Goal: Information Seeking & Learning: Understand process/instructions

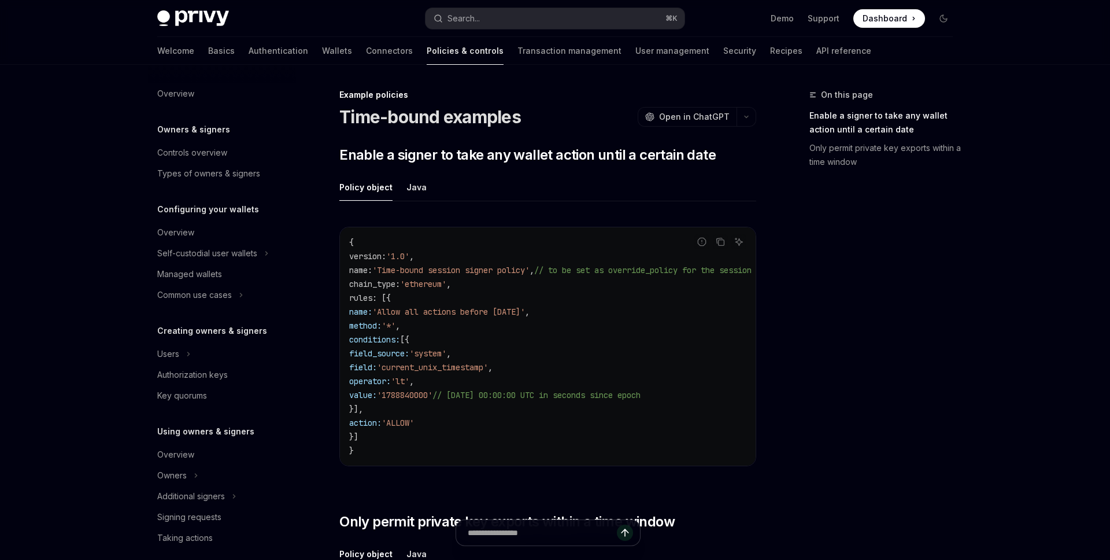
scroll to position [317, 0]
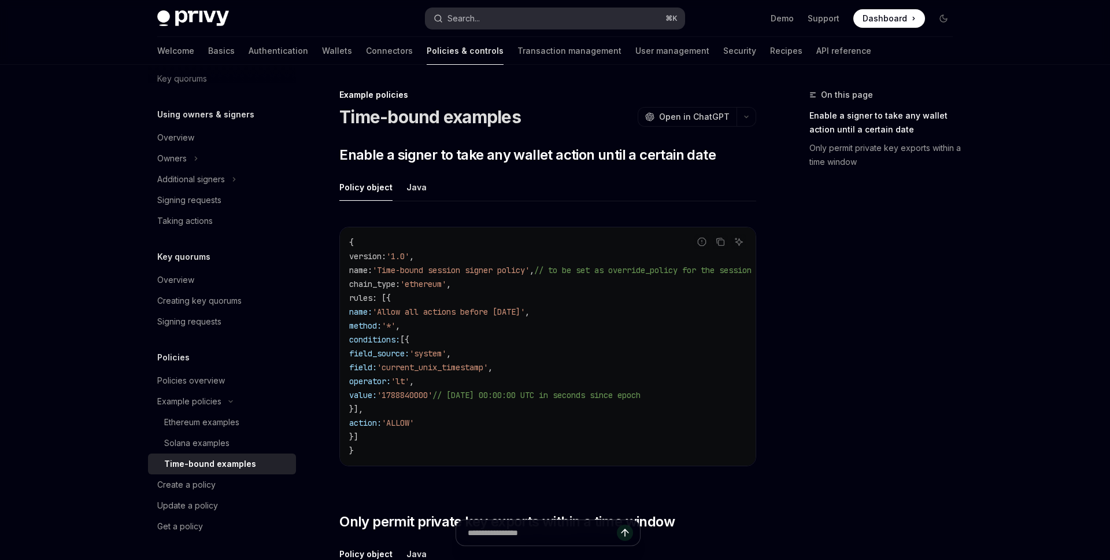
type textarea "*"
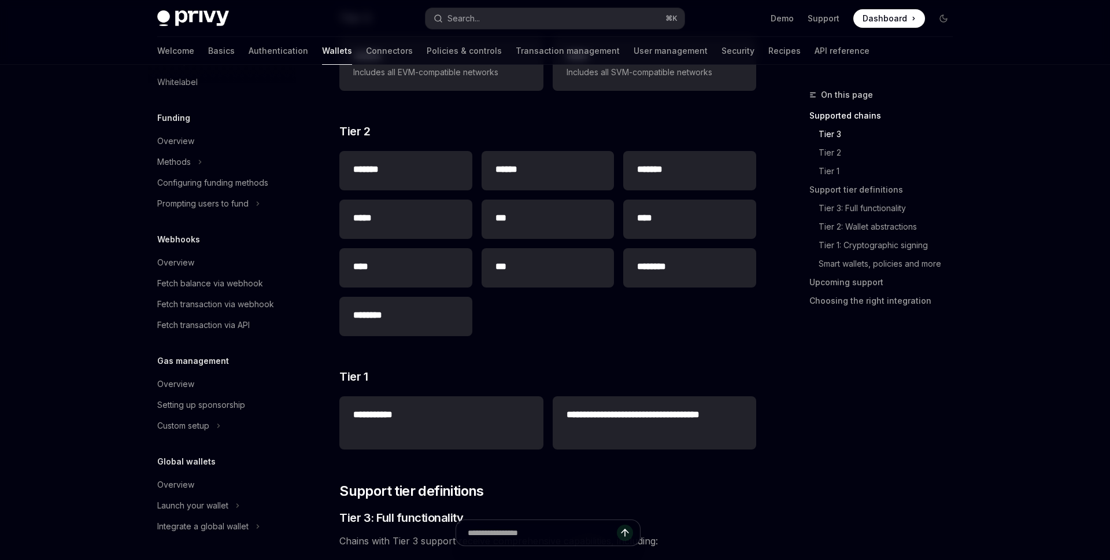
scroll to position [165, 0]
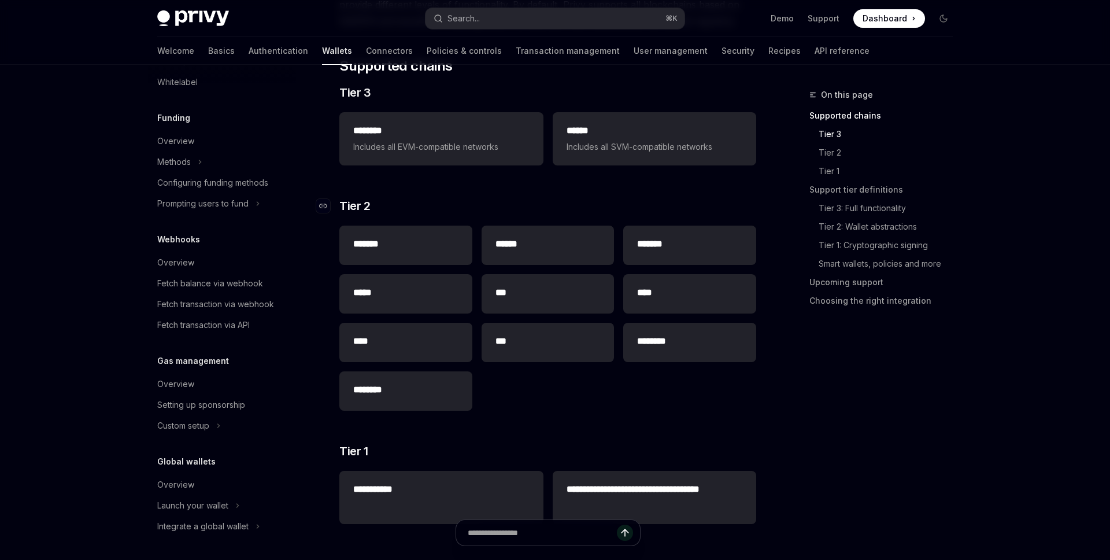
click at [369, 203] on span "Tier 2" at bounding box center [354, 206] width 31 height 16
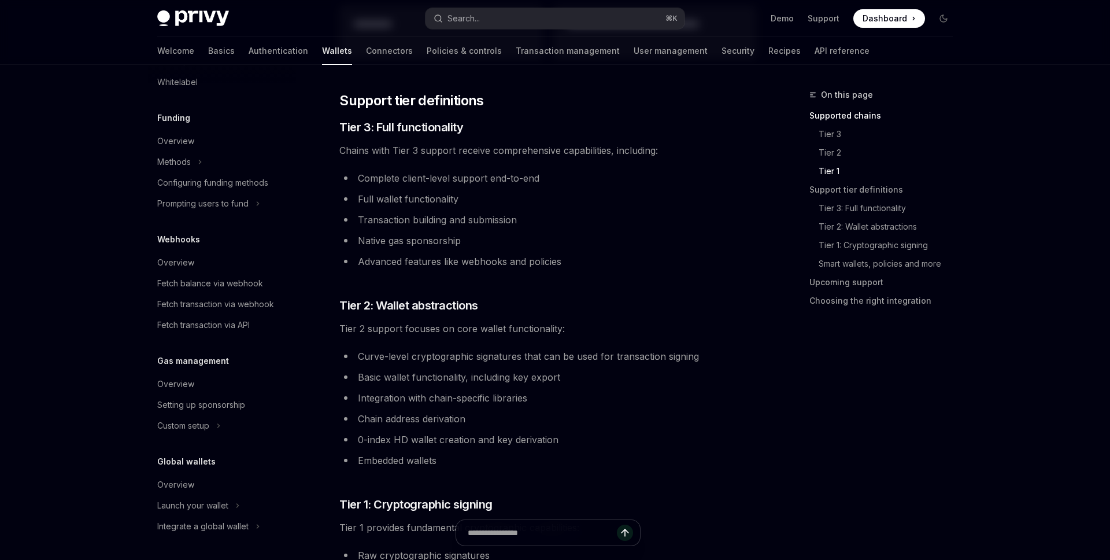
scroll to position [636, 0]
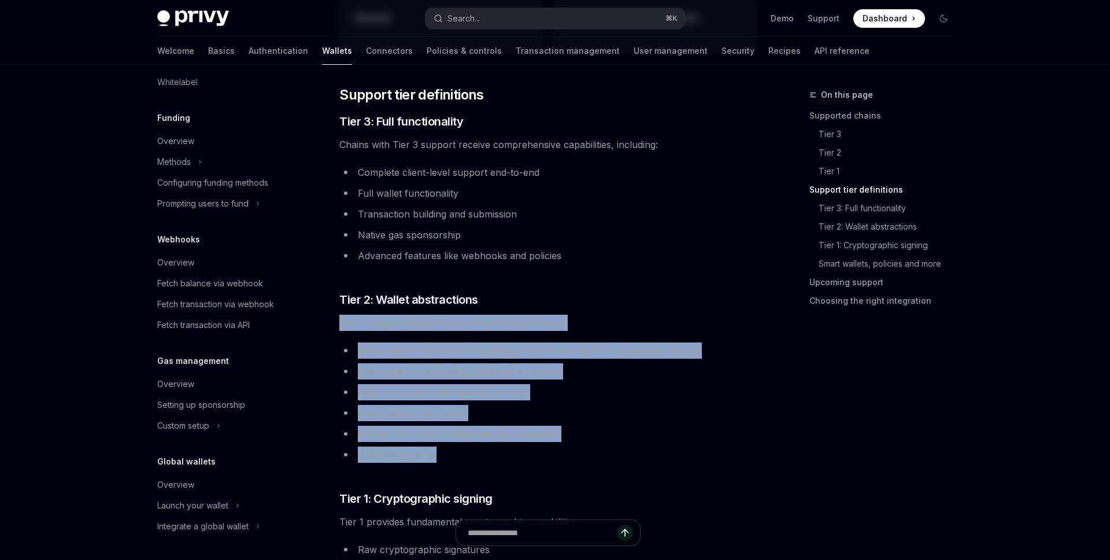
drag, startPoint x: 342, startPoint y: 322, endPoint x: 570, endPoint y: 452, distance: 262.3
click at [570, 452] on div "**********" at bounding box center [547, 331] width 417 height 1642
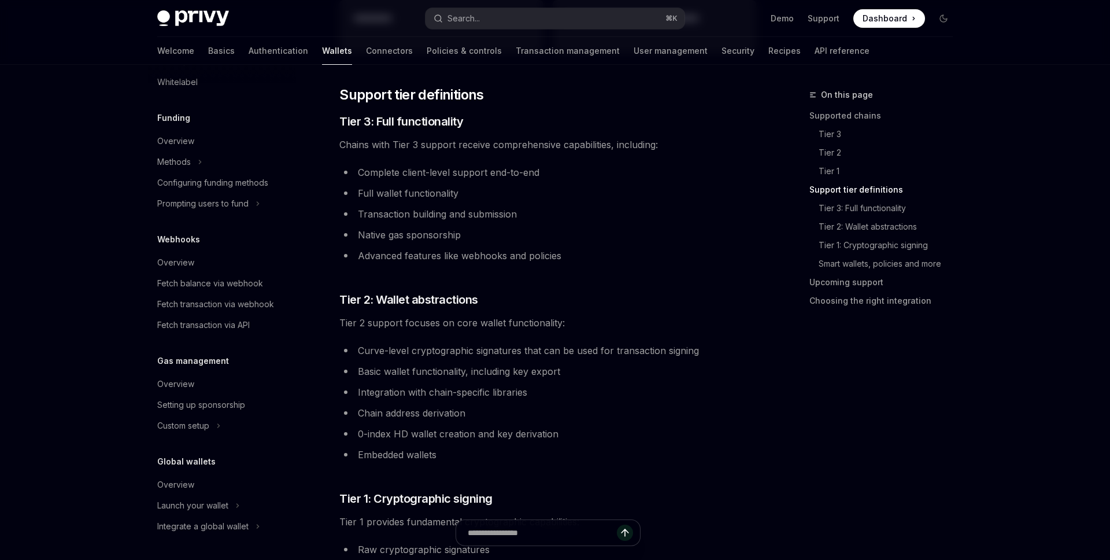
click at [587, 468] on div "**********" at bounding box center [547, 331] width 417 height 1642
click at [617, 442] on ul "Curve-level cryptographic signatures that can be used for transaction signing B…" at bounding box center [547, 402] width 417 height 120
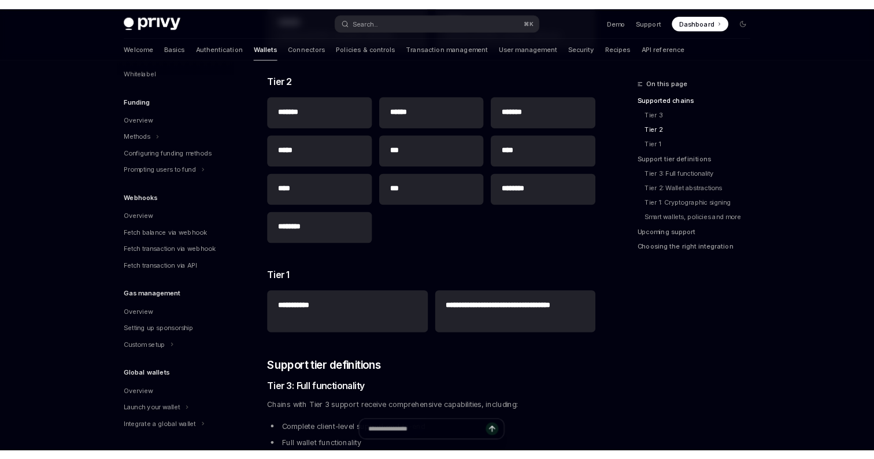
scroll to position [276, 0]
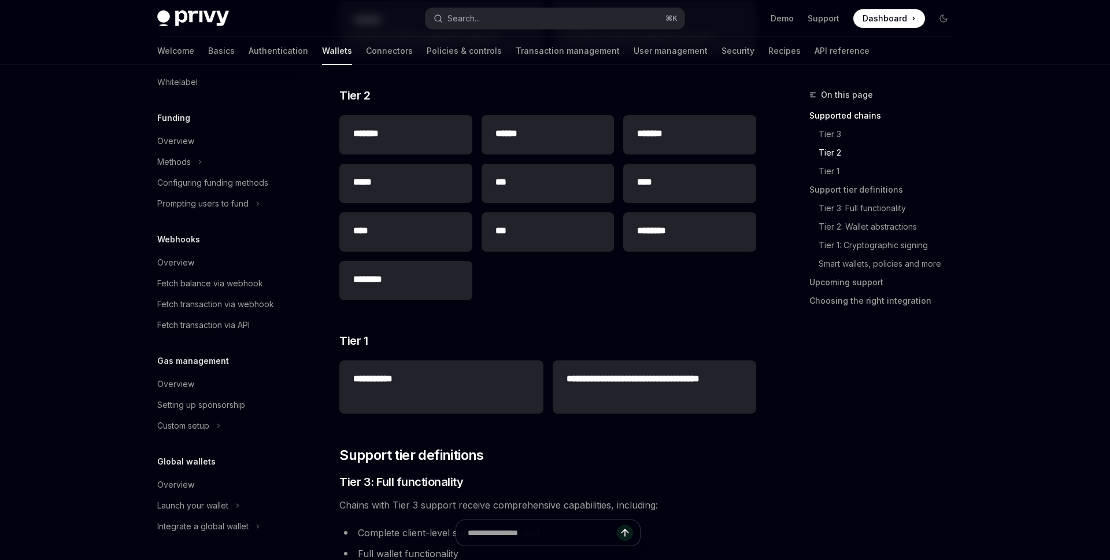
click at [754, 300] on div "******* ****** ******* ***** *** **** **** *** ******** ********" at bounding box center [547, 207] width 417 height 194
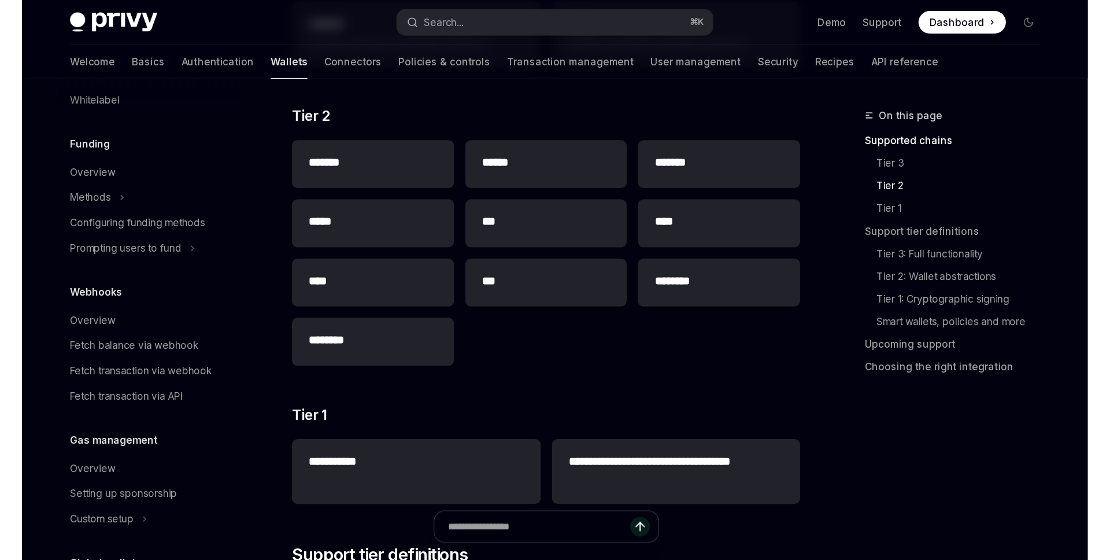
scroll to position [434, 0]
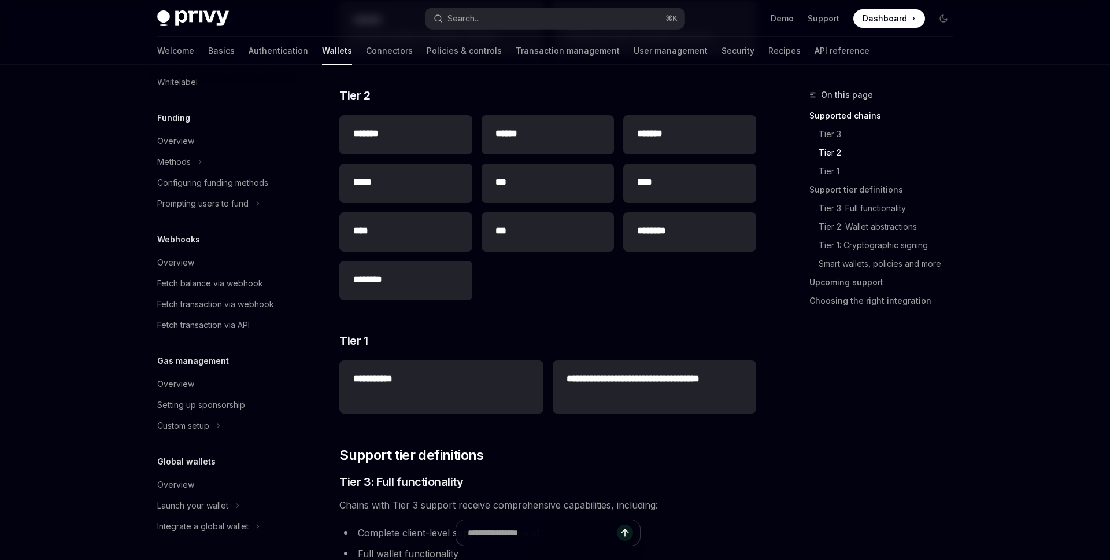
type textarea "*"
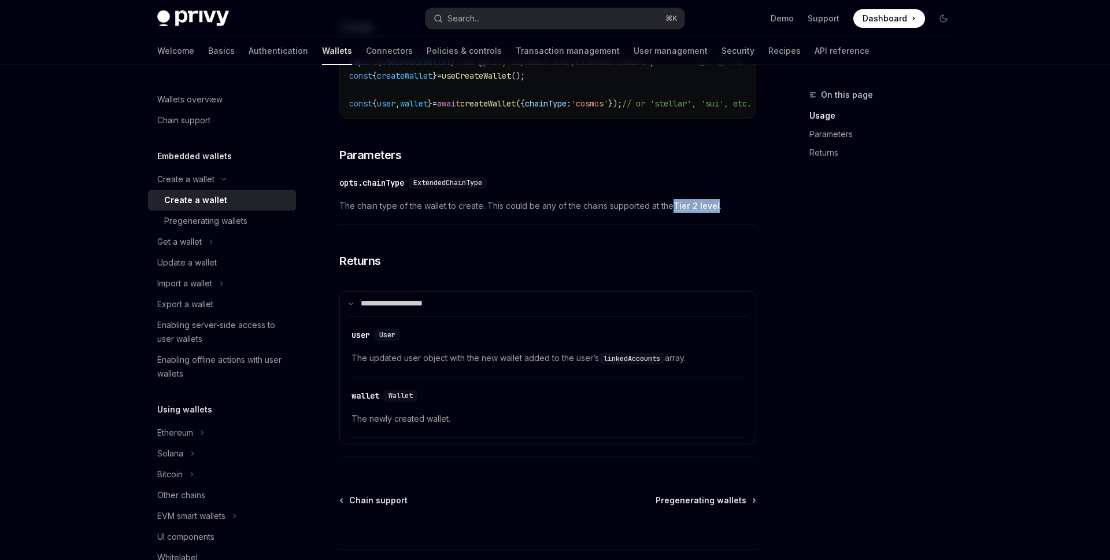
scroll to position [513, 0]
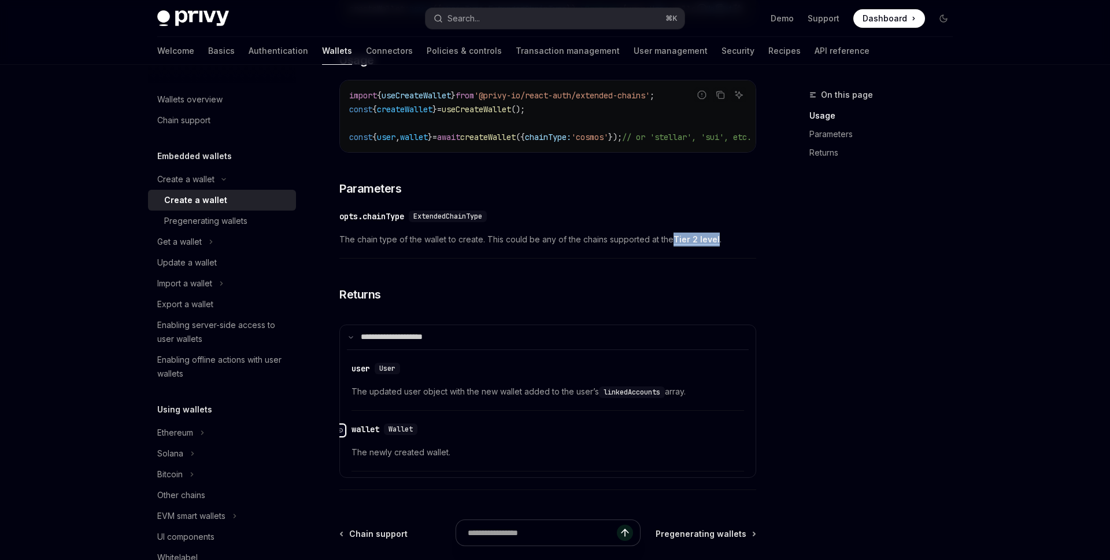
click at [343, 437] on div "Navigate to header" at bounding box center [339, 430] width 14 height 14
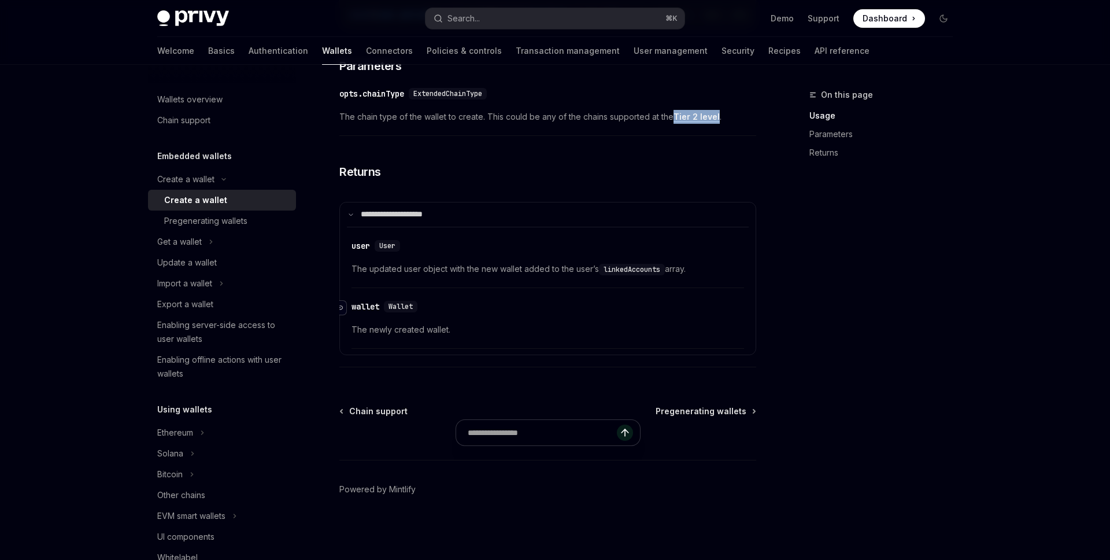
scroll to position [645, 0]
click at [401, 342] on div "​ wallet Wallet The newly created wallet." at bounding box center [547, 321] width 393 height 55
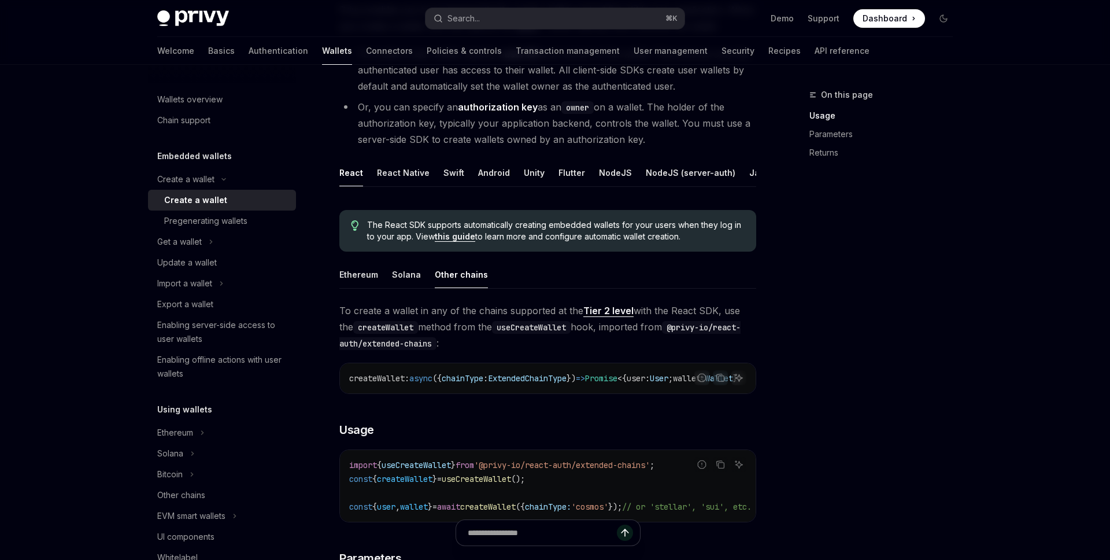
scroll to position [171, 0]
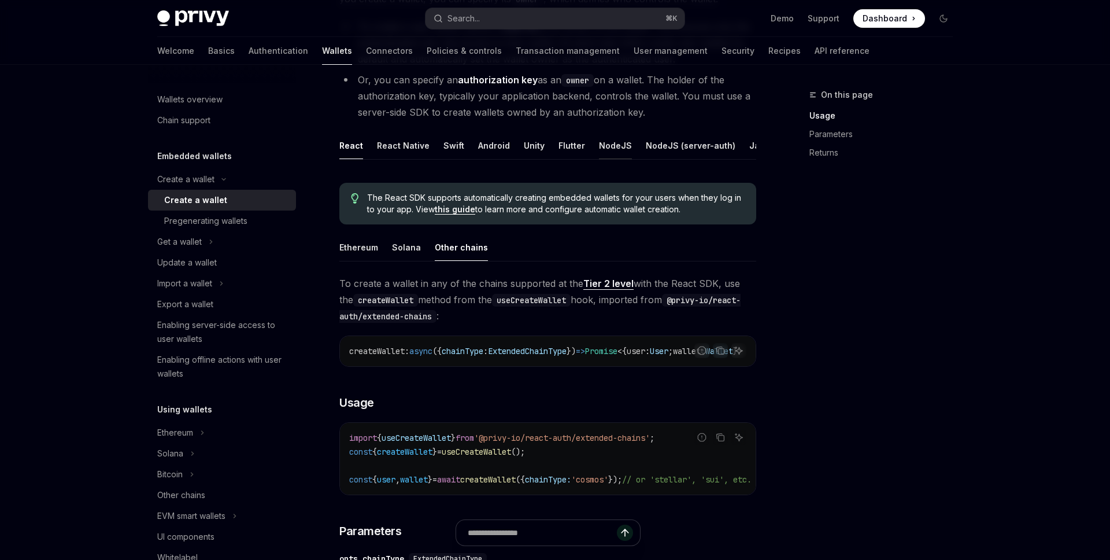
click at [605, 147] on div "NodeJS" at bounding box center [615, 145] width 33 height 27
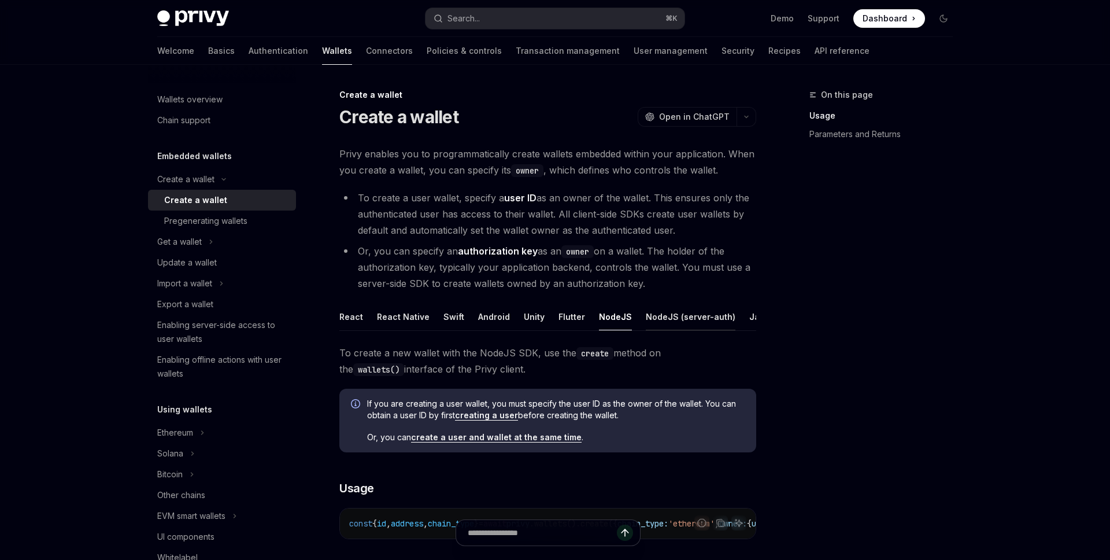
click at [679, 328] on div "NodeJS (server-auth)" at bounding box center [691, 316] width 90 height 27
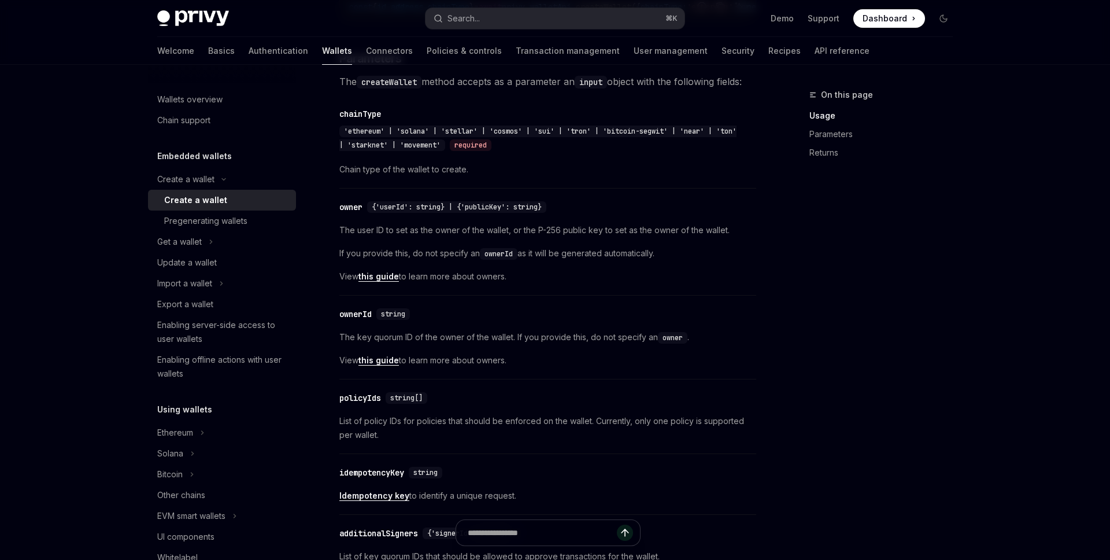
scroll to position [653, 0]
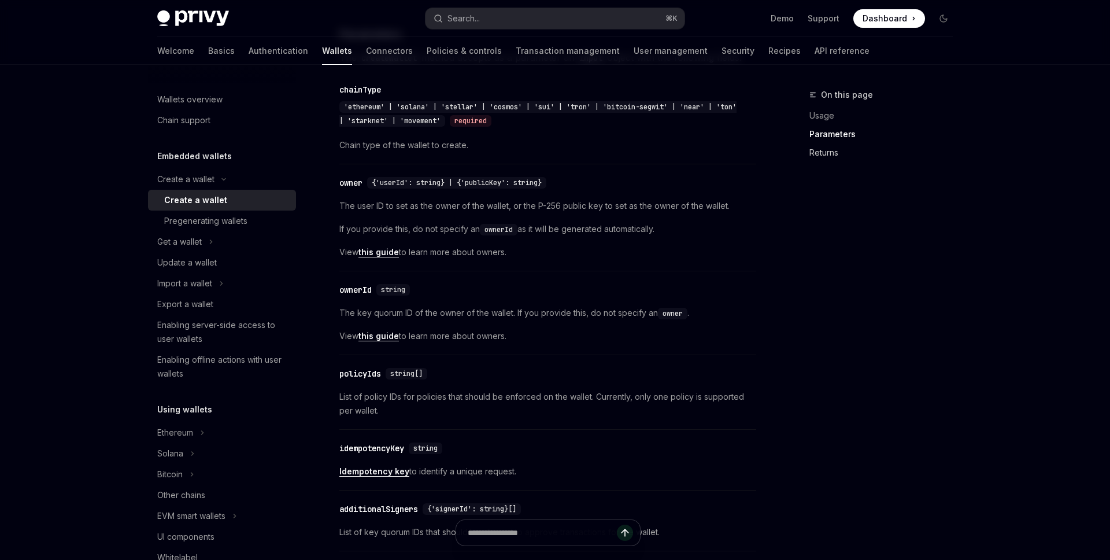
click at [827, 152] on link "Returns" at bounding box center [885, 152] width 153 height 18
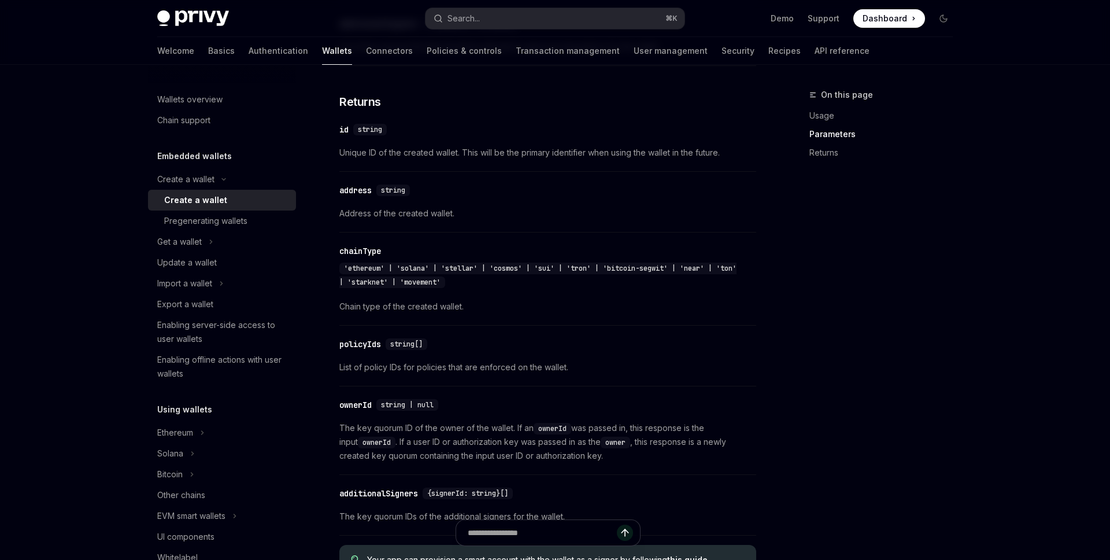
scroll to position [1153, 0]
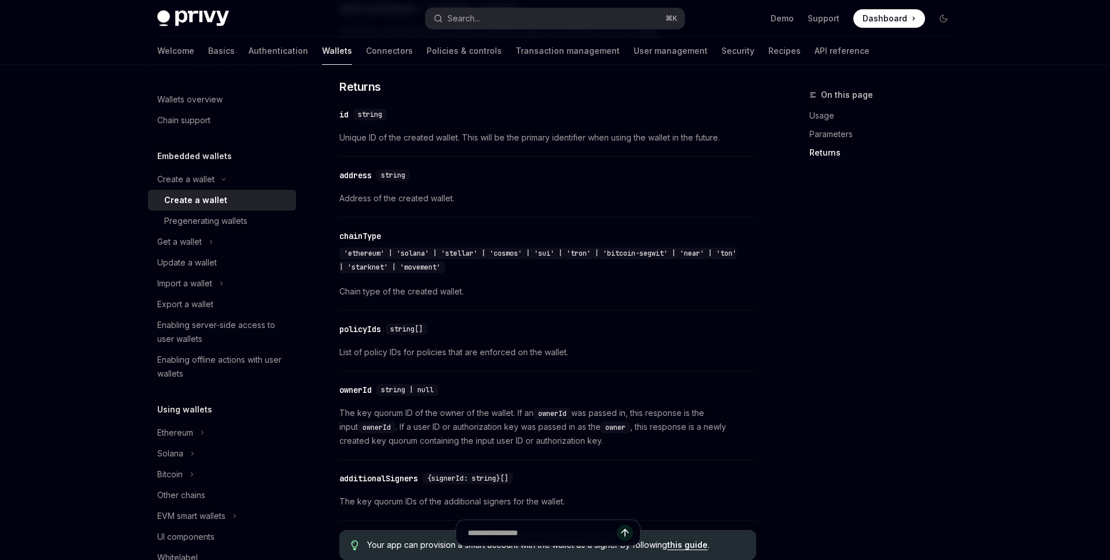
click at [415, 408] on div "​ ownerId string | null The key quorum ID of the owner of the wallet. If an own…" at bounding box center [547, 418] width 417 height 83
click at [402, 394] on span "string | null" at bounding box center [407, 389] width 53 height 9
click at [492, 412] on div "​ ownerId string | null The key quorum ID of the owner of the wallet. If an own…" at bounding box center [547, 418] width 417 height 83
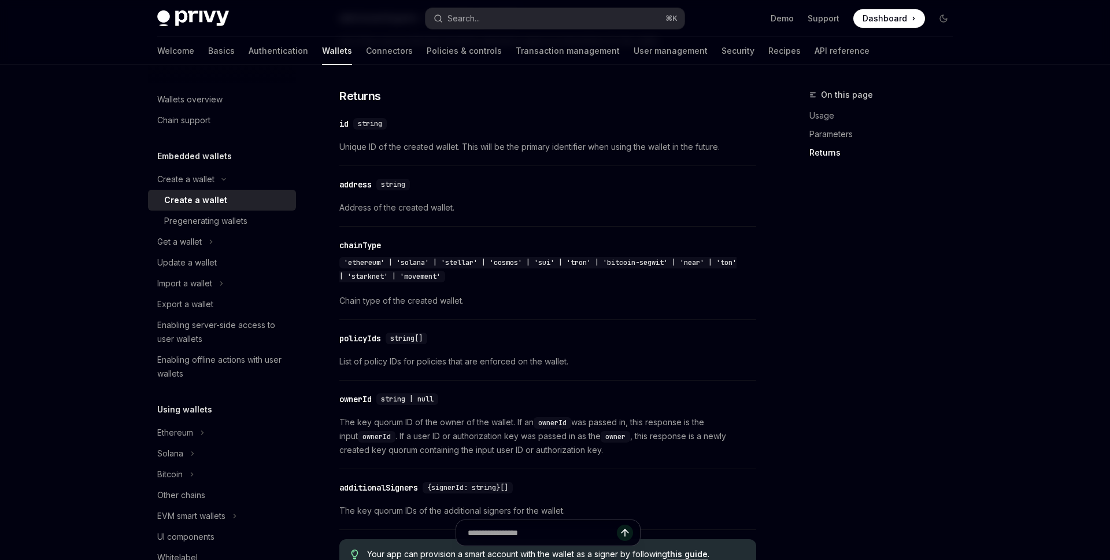
scroll to position [1113, 0]
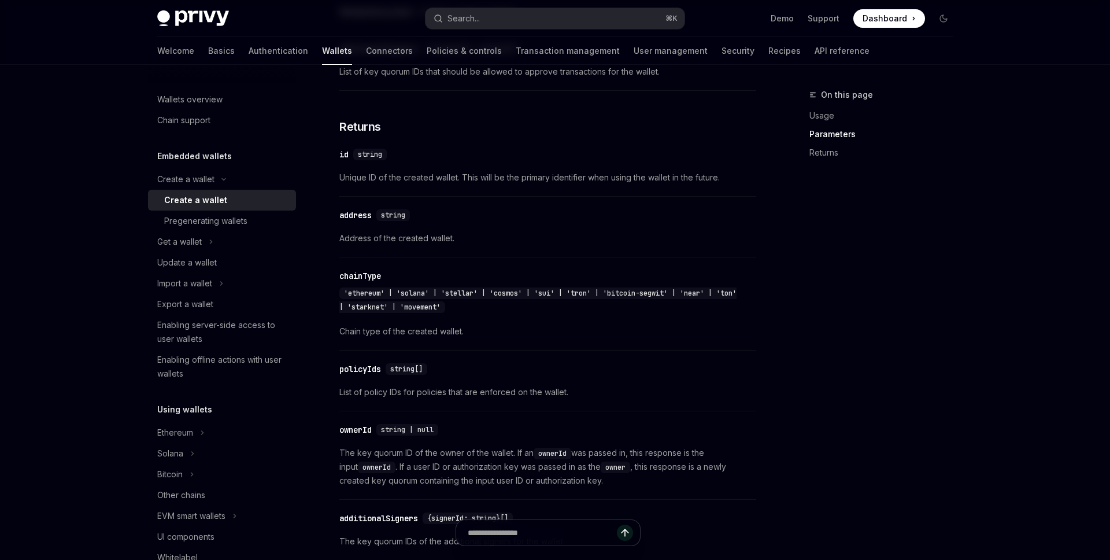
click at [414, 245] on span "Address of the created wallet." at bounding box center [547, 238] width 417 height 14
click at [477, 245] on span "Address of the created wallet." at bounding box center [547, 238] width 417 height 14
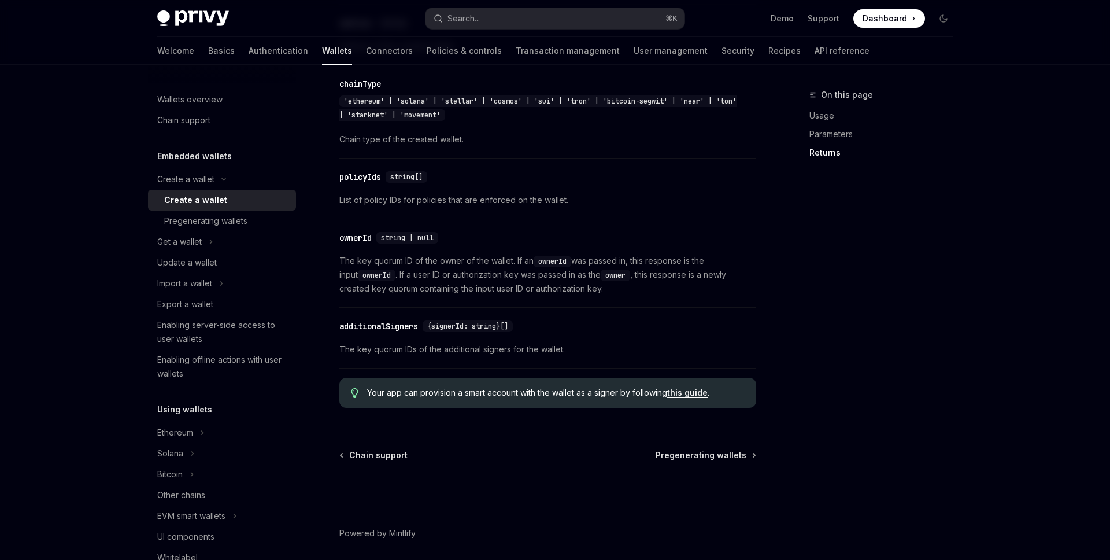
click at [400, 332] on div "additionalSigners" at bounding box center [378, 326] width 79 height 12
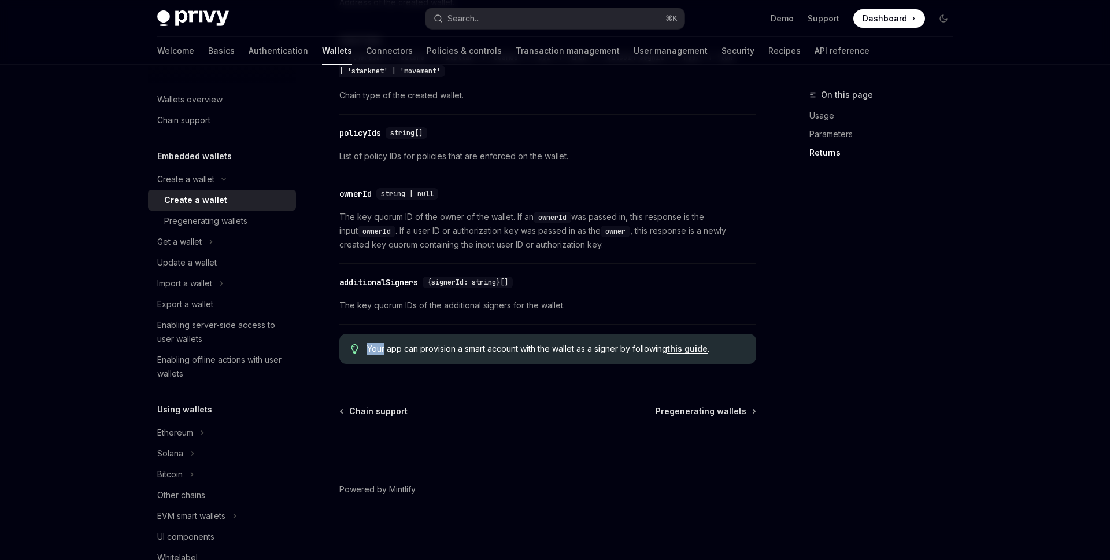
scroll to position [1358, 0]
click at [448, 284] on span "{signerId: string}[]" at bounding box center [467, 281] width 81 height 9
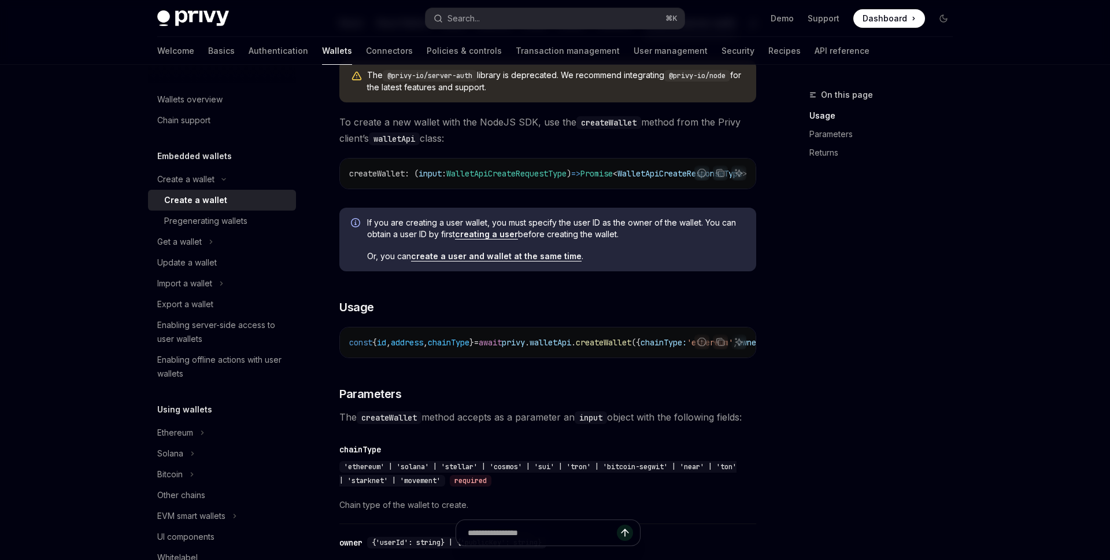
scroll to position [343, 0]
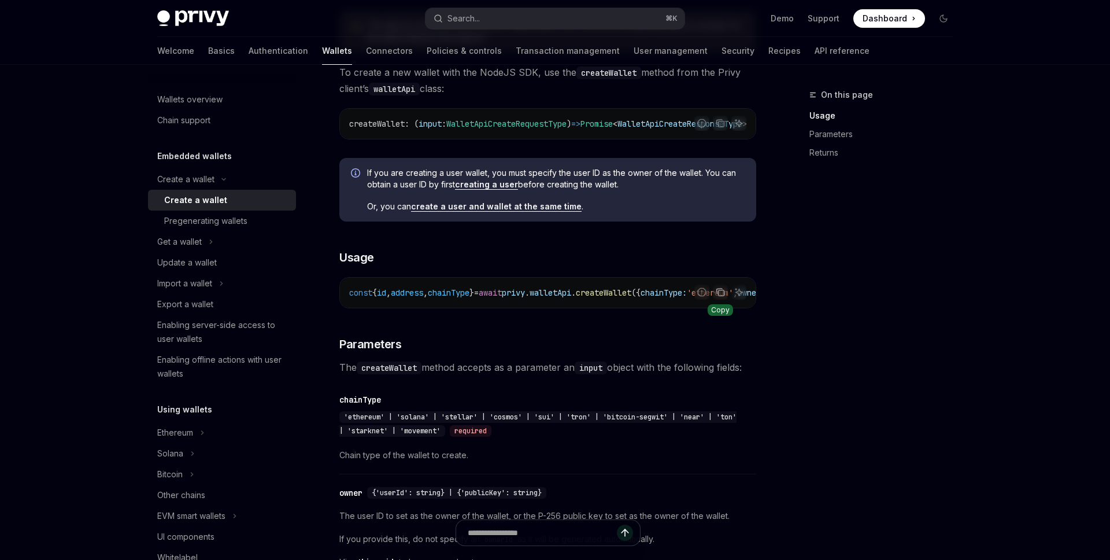
click at [723, 295] on icon "Copy the contents from the code block" at bounding box center [722, 293] width 6 height 6
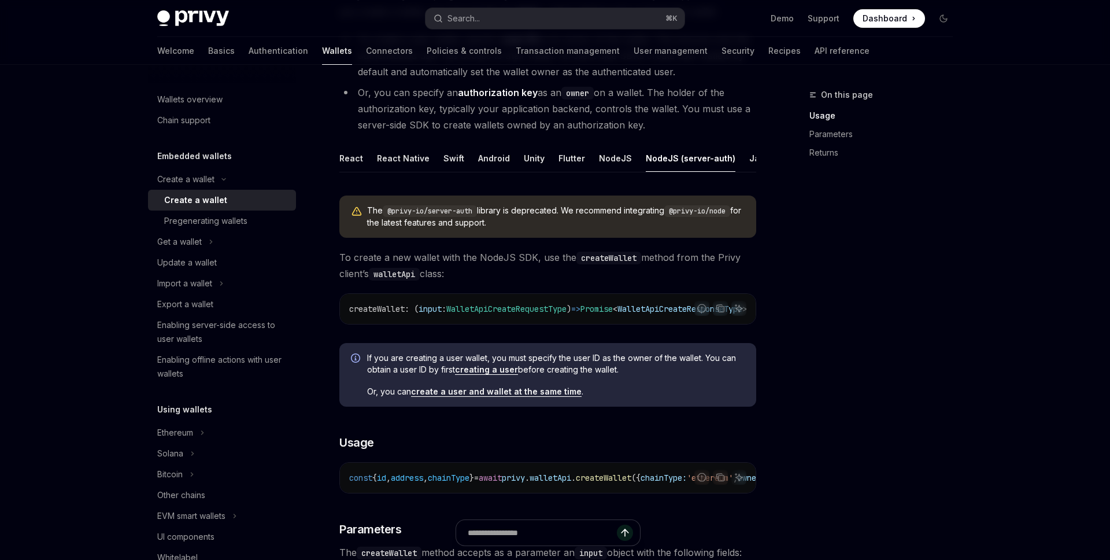
scroll to position [109, 0]
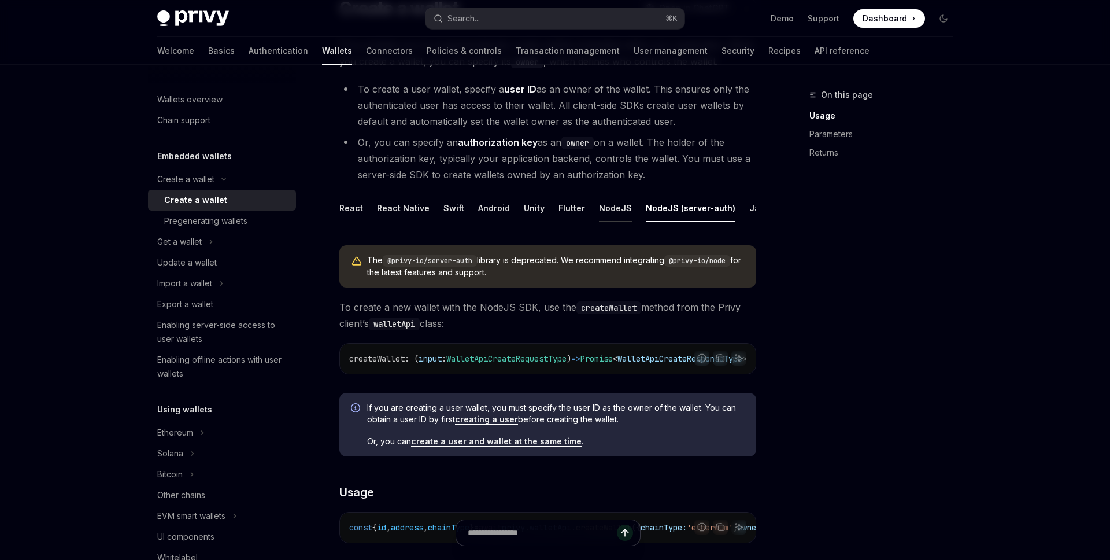
click at [608, 208] on div "NodeJS" at bounding box center [615, 207] width 33 height 27
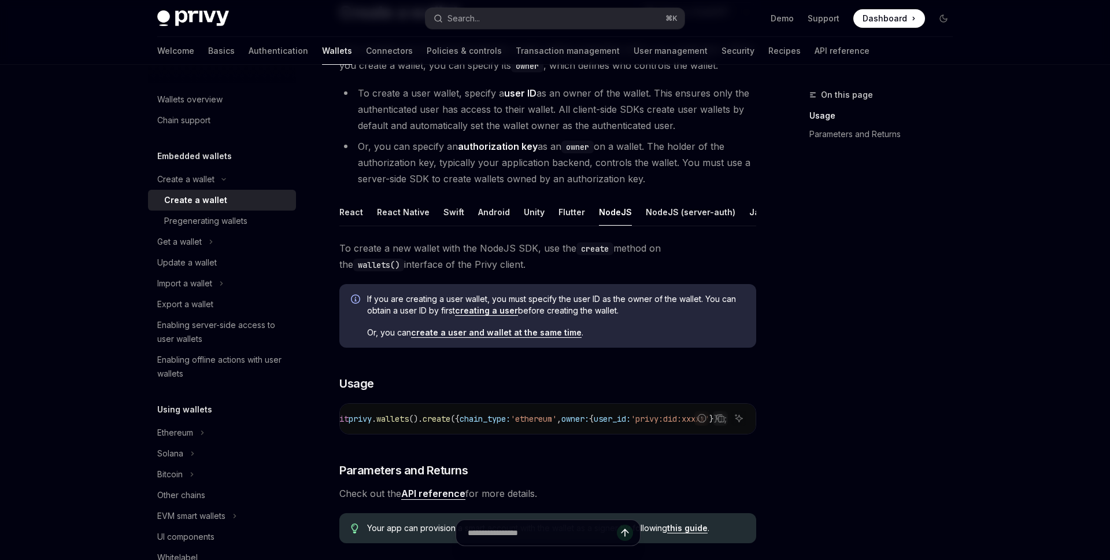
scroll to position [0, 234]
click at [679, 215] on div "NodeJS (server-auth)" at bounding box center [691, 211] width 90 height 27
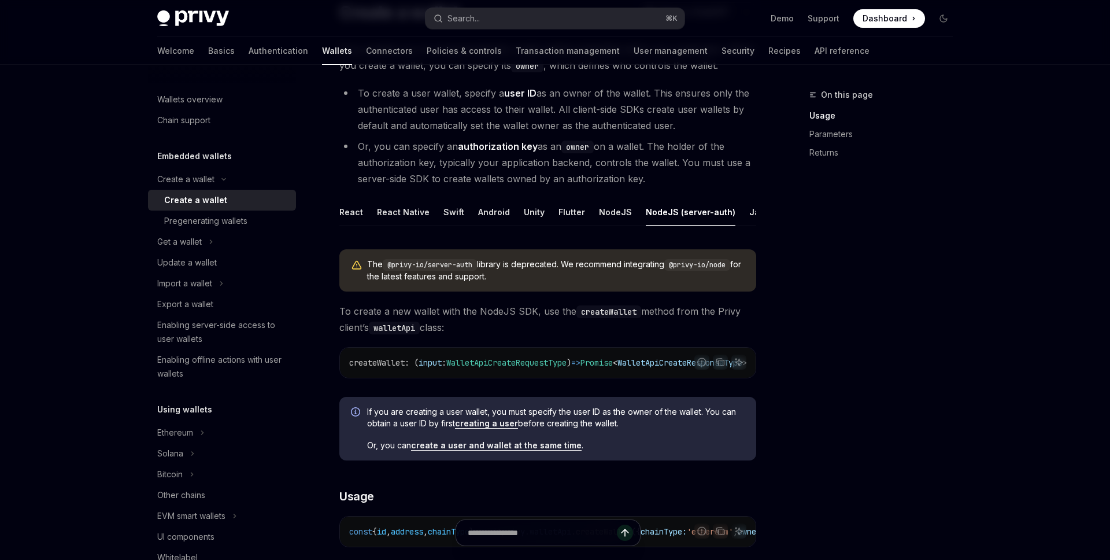
click at [679, 212] on div "NodeJS (server-auth)" at bounding box center [691, 211] width 90 height 27
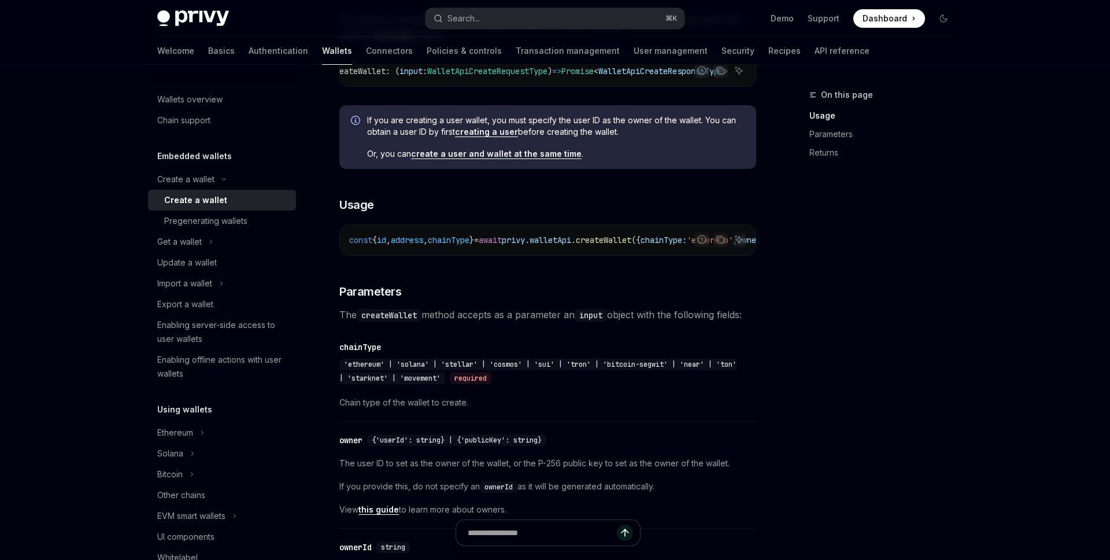
scroll to position [347, 0]
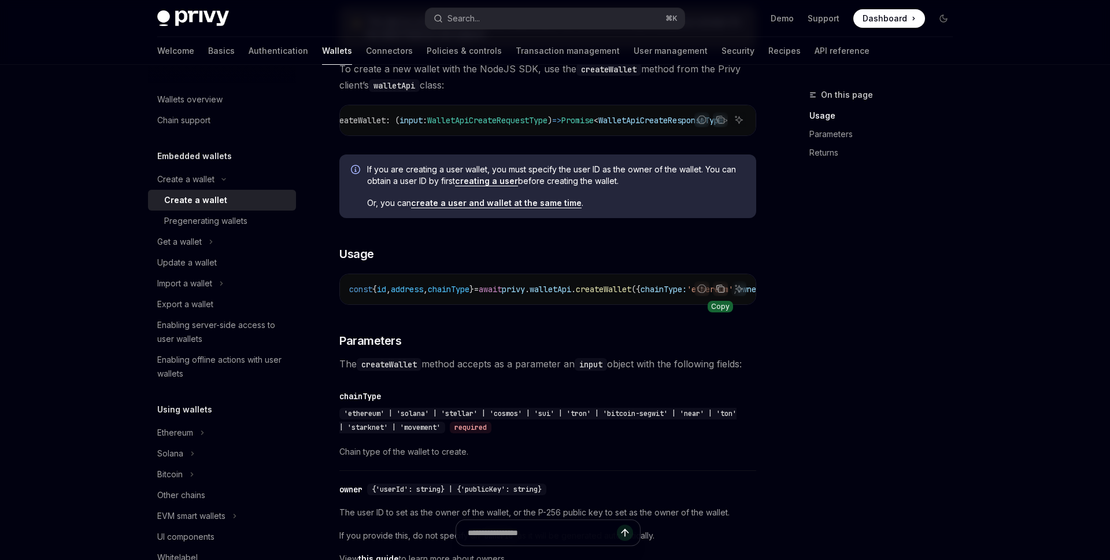
click at [720, 293] on icon "Copy the contents from the code block" at bounding box center [720, 288] width 9 height 9
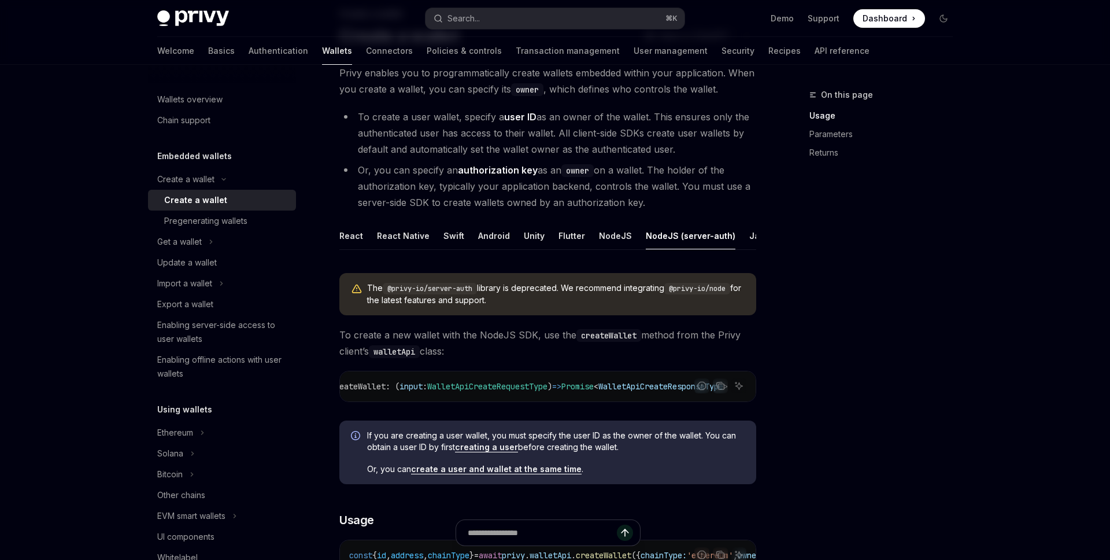
scroll to position [0, 0]
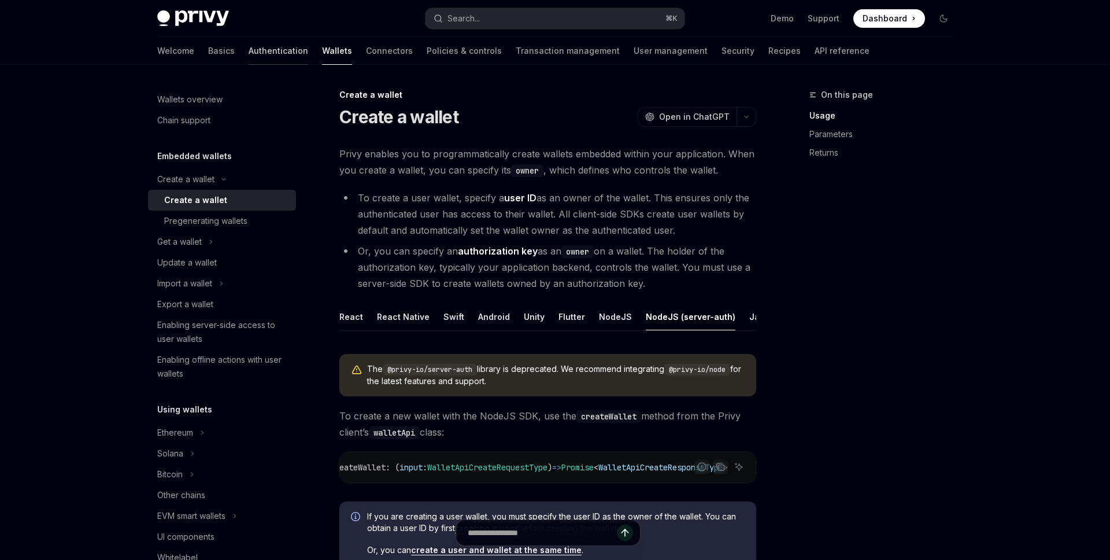
click at [249, 50] on link "Authentication" at bounding box center [279, 51] width 60 height 28
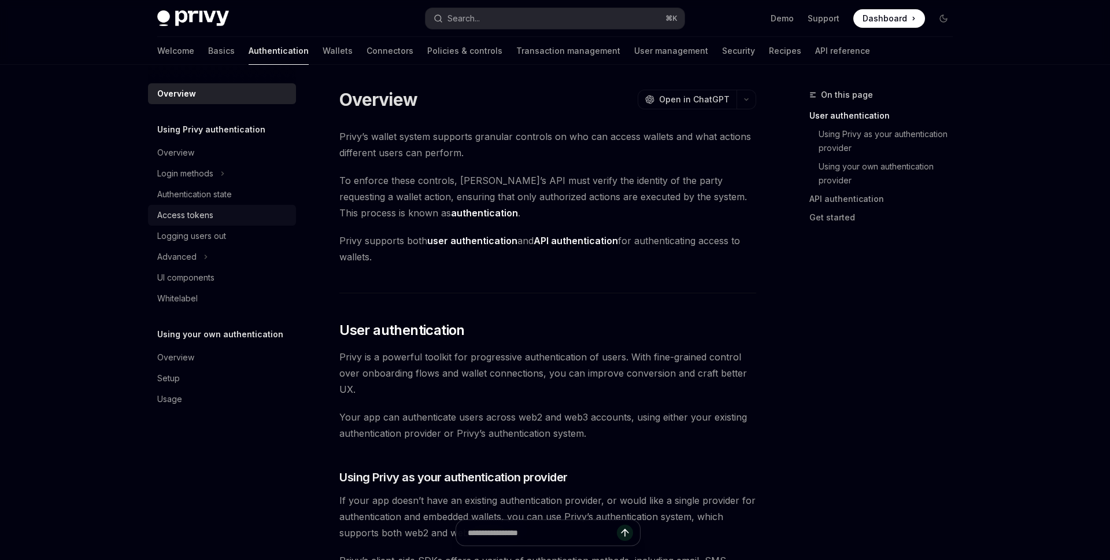
click at [258, 212] on div "Access tokens" at bounding box center [223, 215] width 132 height 14
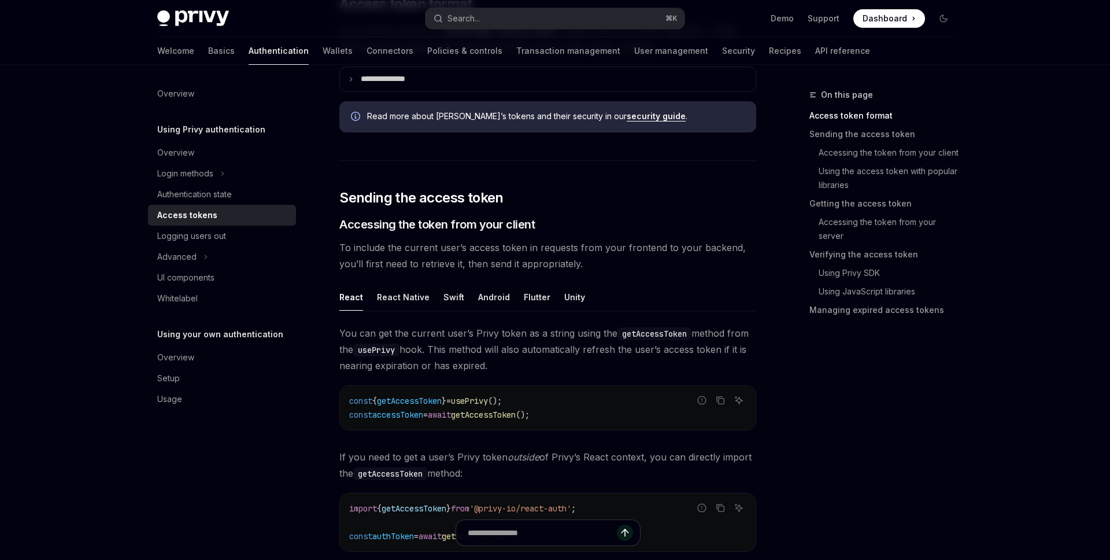
scroll to position [365, 0]
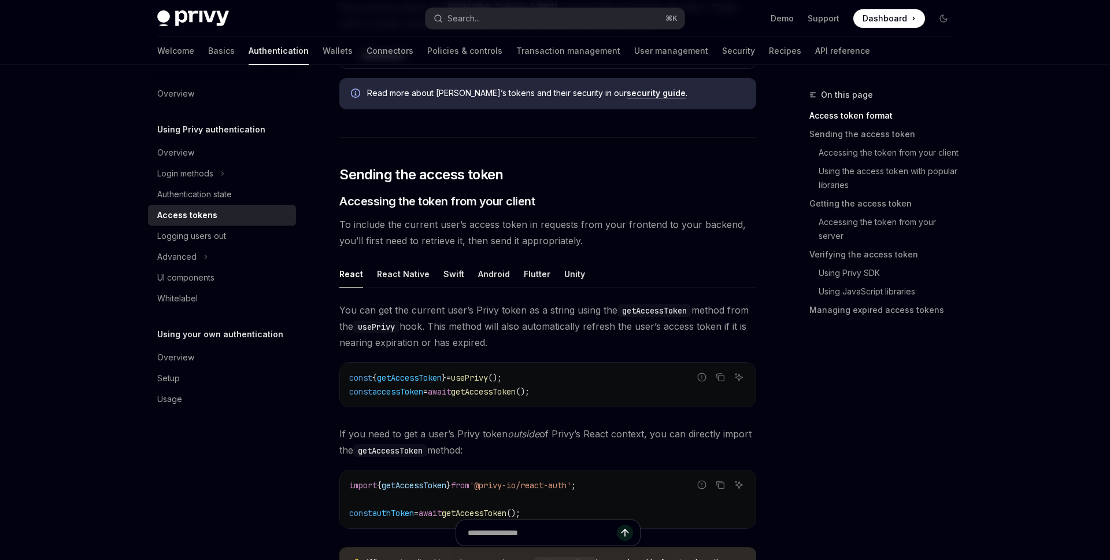
click at [612, 411] on div "You can get the current user’s Privy token as a string using the getAccessToken…" at bounding box center [547, 450] width 417 height 297
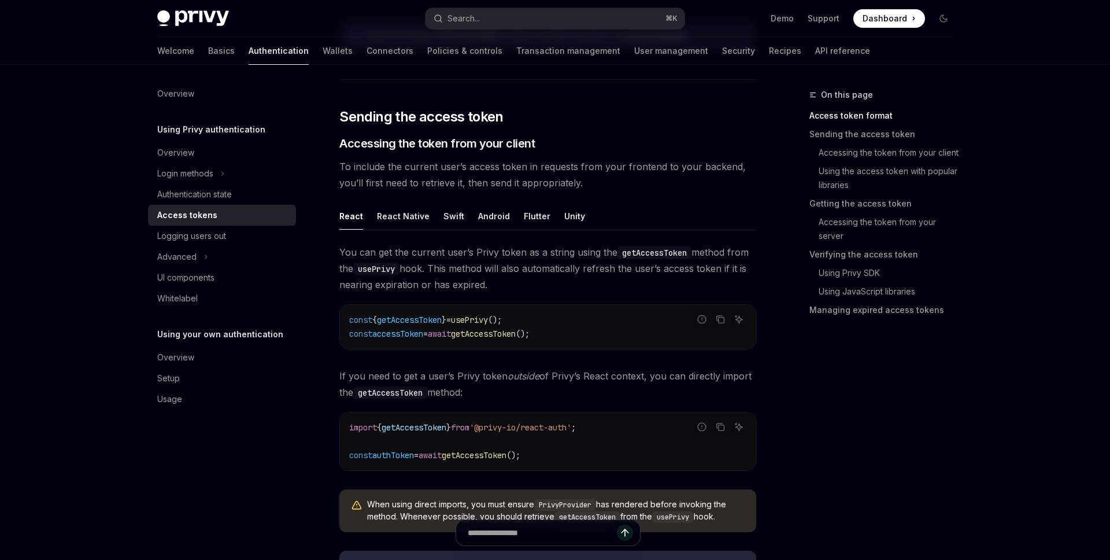
scroll to position [439, 0]
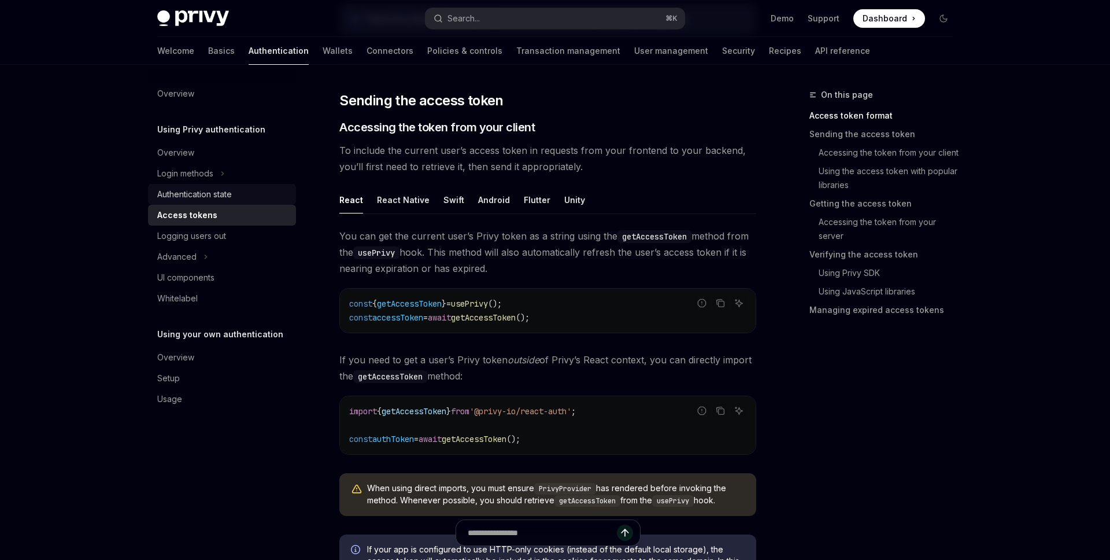
click at [179, 196] on div "Authentication state" at bounding box center [194, 194] width 75 height 14
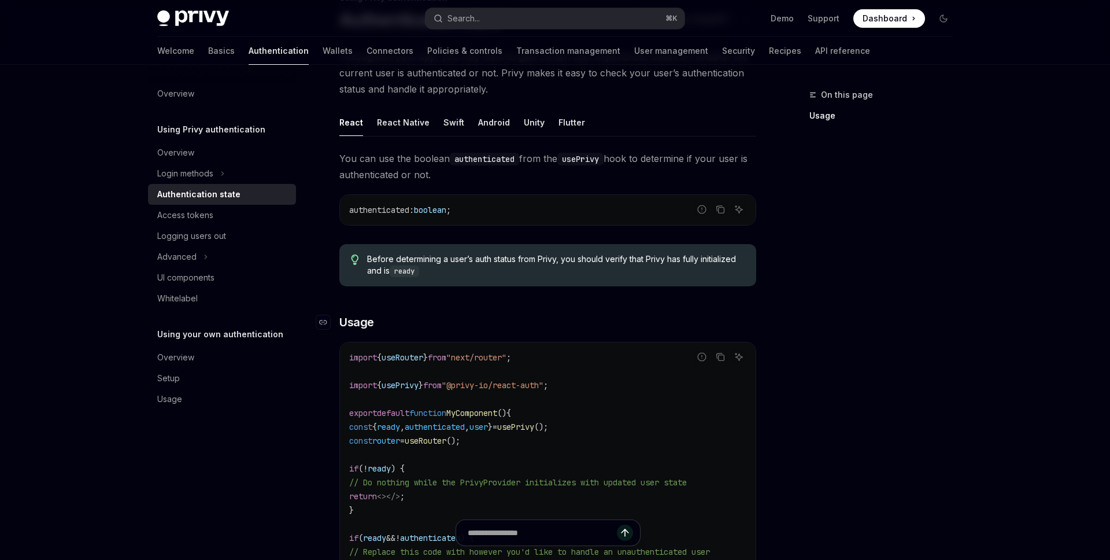
scroll to position [116, 0]
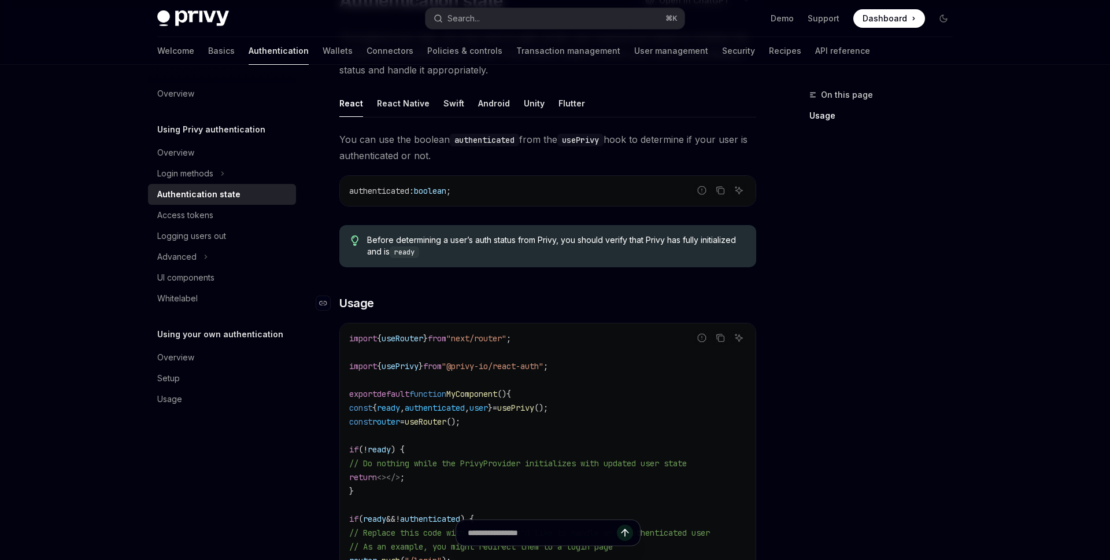
click at [561, 425] on code "import { useRouter } from "next/router" ; import { usePrivy } from "@privy-io/r…" at bounding box center [547, 497] width 397 height 333
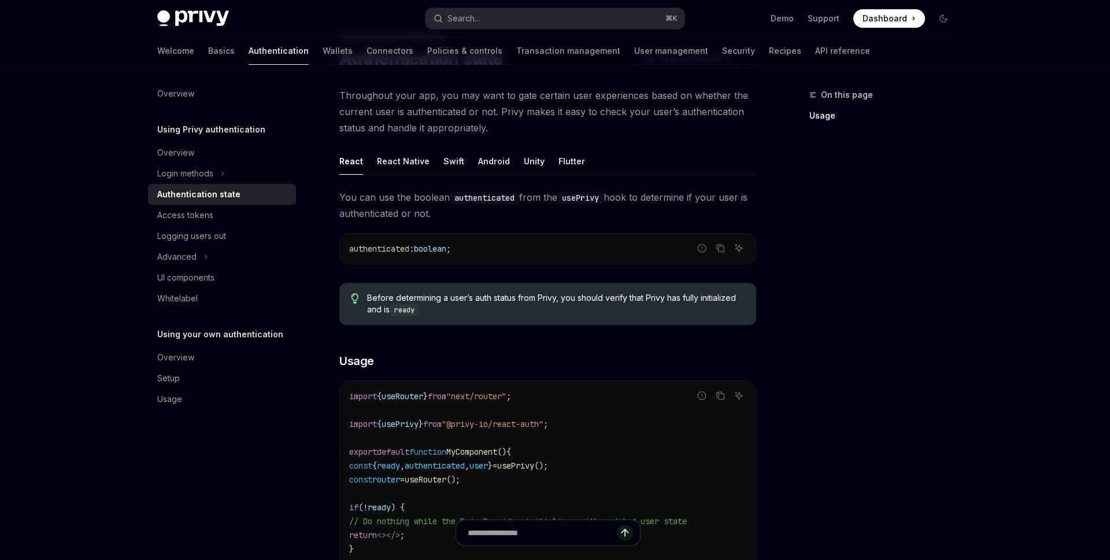
scroll to position [6, 0]
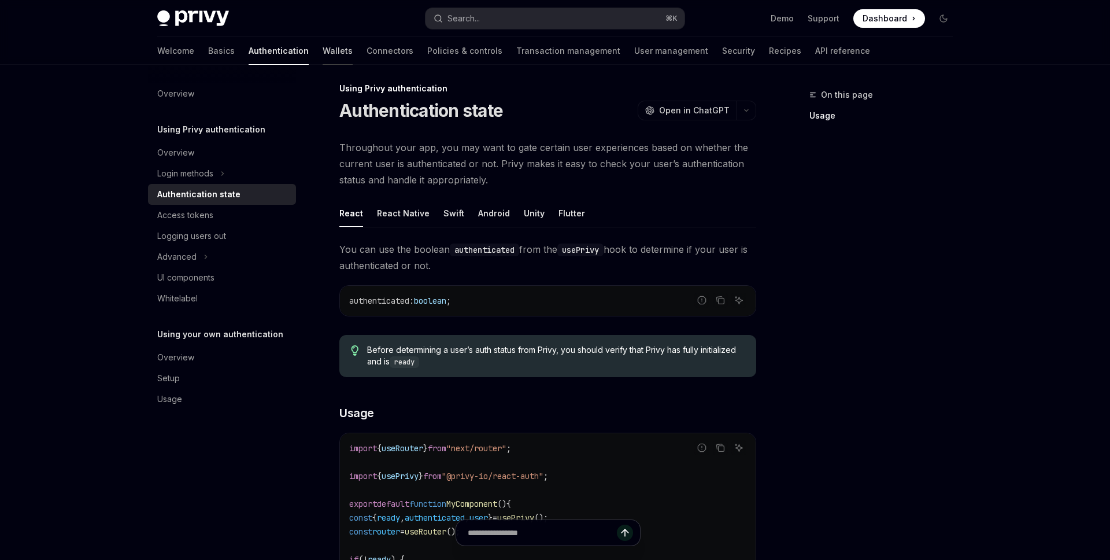
click at [323, 58] on link "Wallets" at bounding box center [338, 51] width 30 height 28
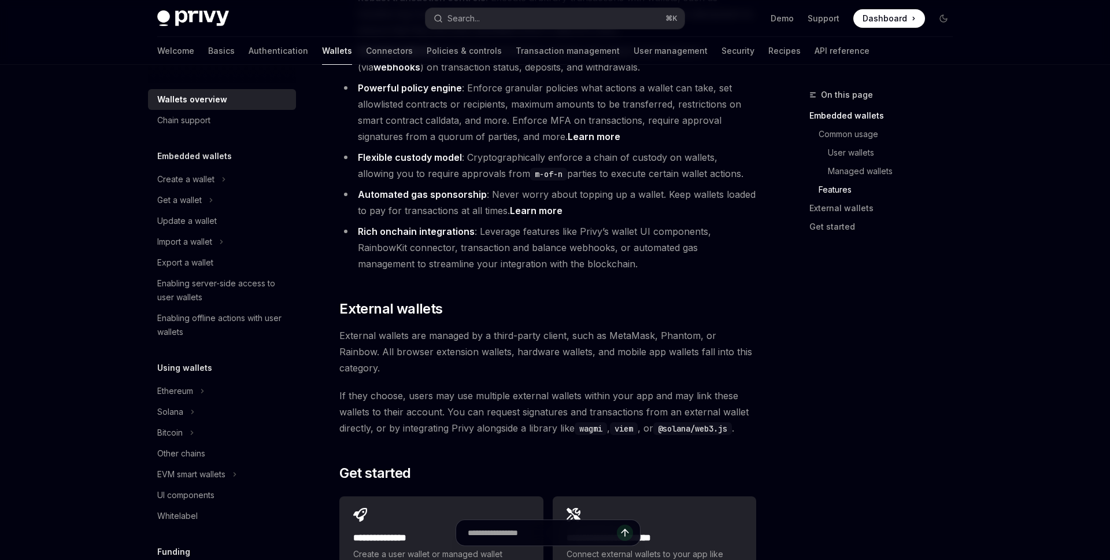
scroll to position [1757, 0]
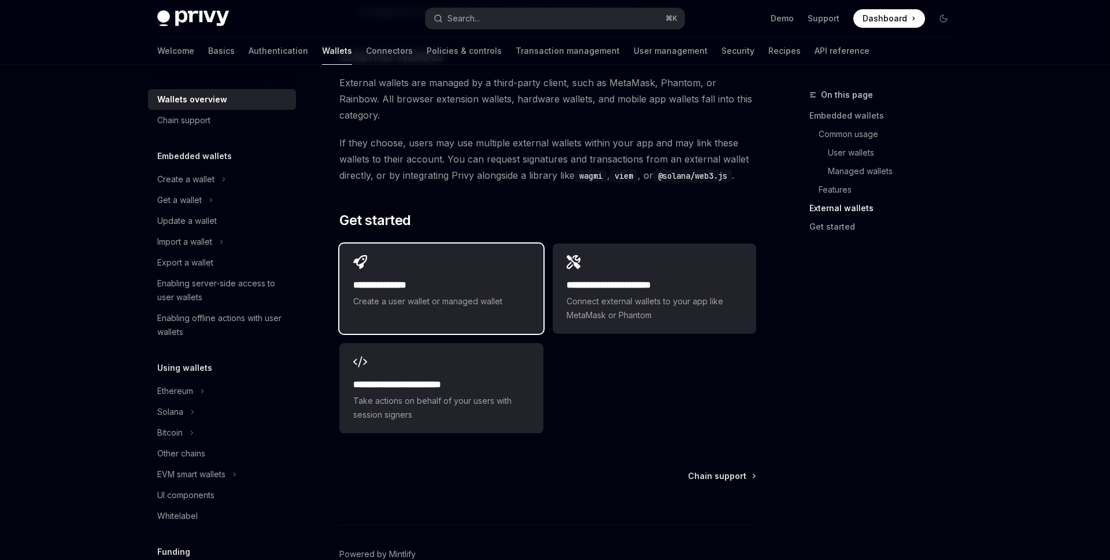
click at [425, 278] on h2 "**********" at bounding box center [441, 285] width 176 height 14
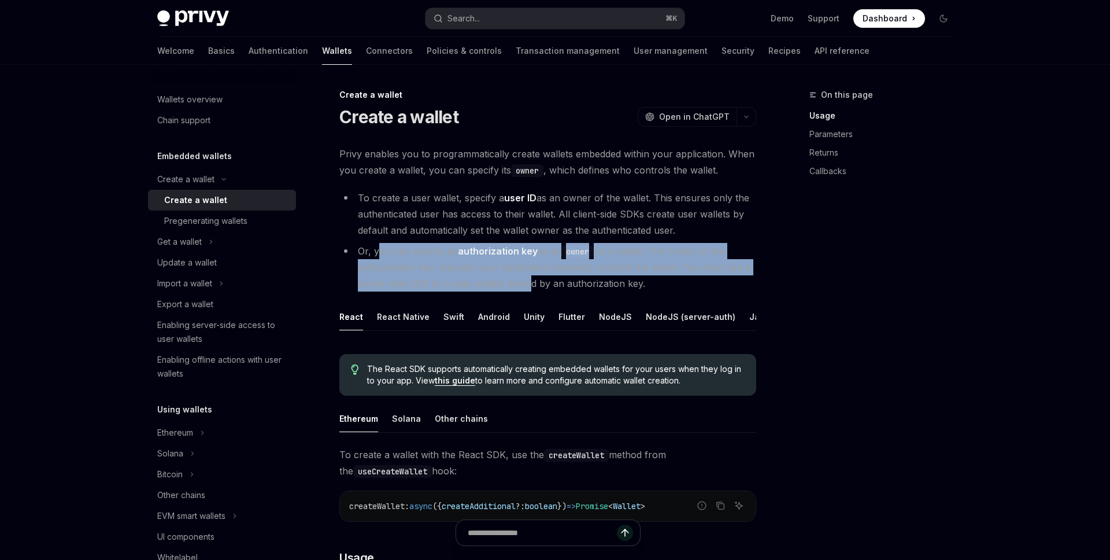
drag, startPoint x: 379, startPoint y: 255, endPoint x: 525, endPoint y: 282, distance: 148.8
click at [525, 282] on li "Or, you can specify an authorization key as an owner on a wallet. The holder of…" at bounding box center [547, 267] width 417 height 49
click at [517, 283] on li "Or, you can specify an authorization key as an owner on a wallet. The holder of…" at bounding box center [547, 267] width 417 height 49
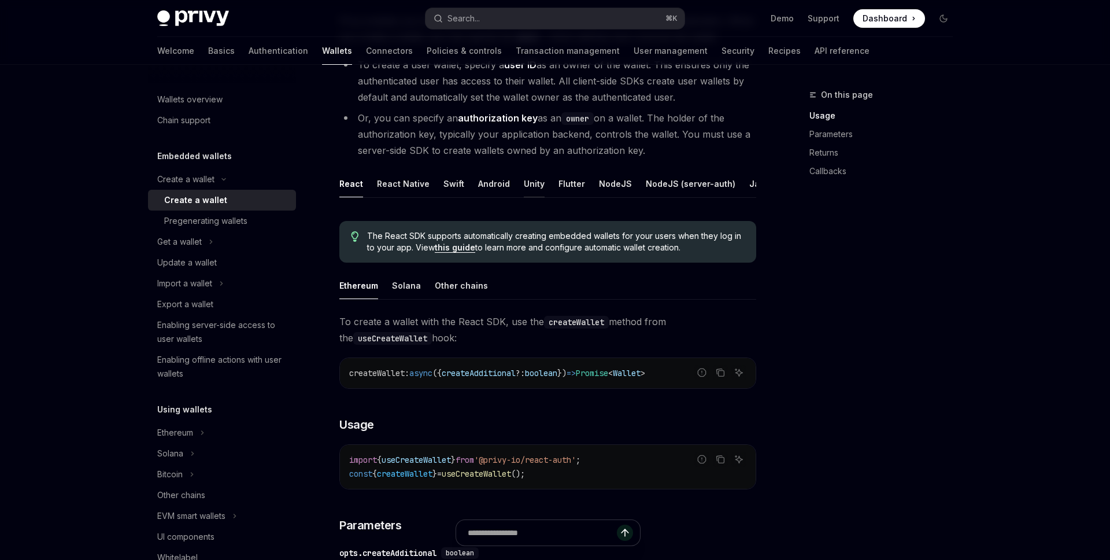
scroll to position [196, 0]
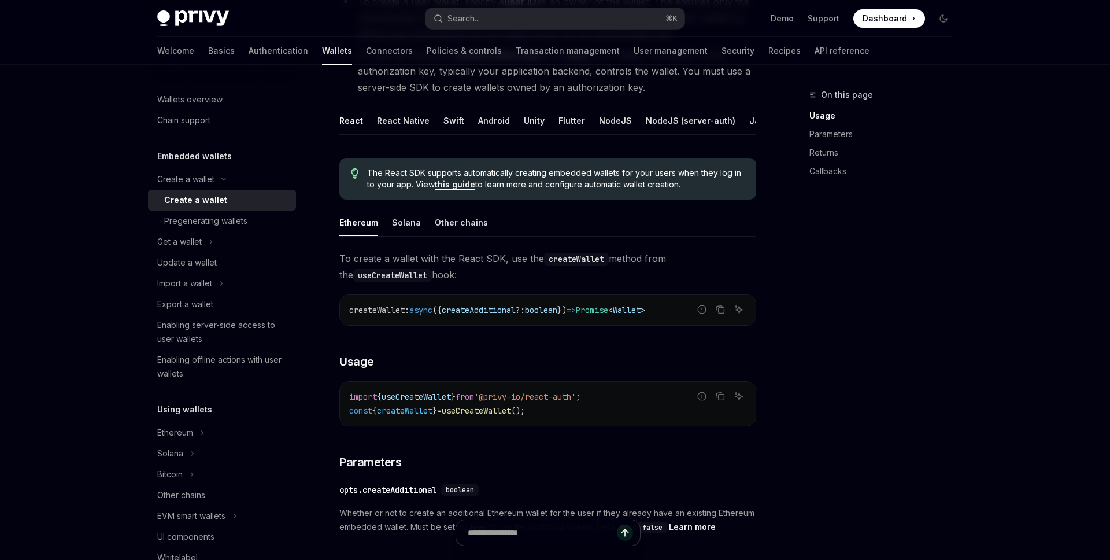
click at [607, 124] on div "NodeJS" at bounding box center [615, 120] width 33 height 27
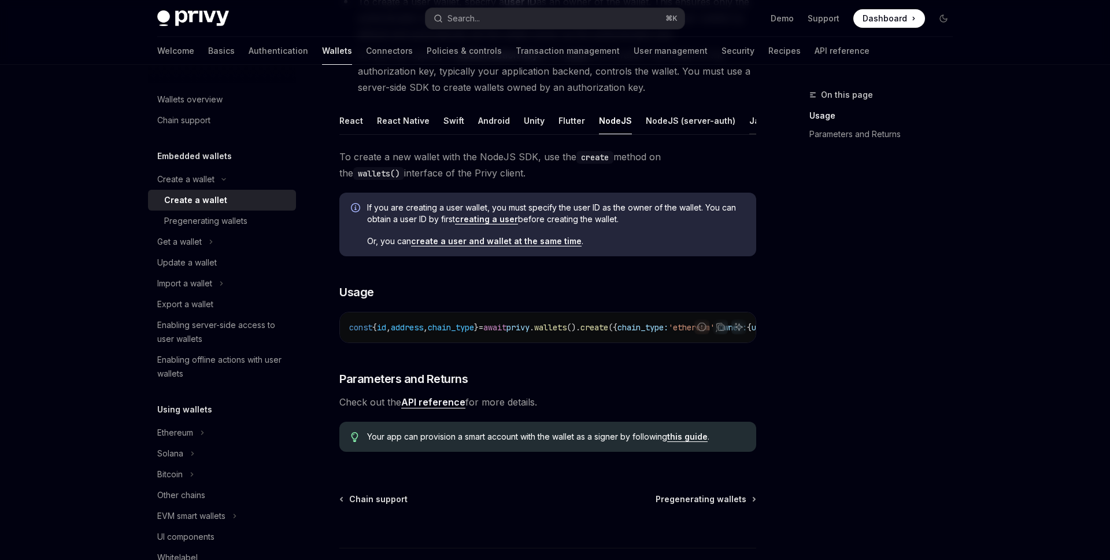
click at [749, 123] on div "Java" at bounding box center [759, 120] width 20 height 27
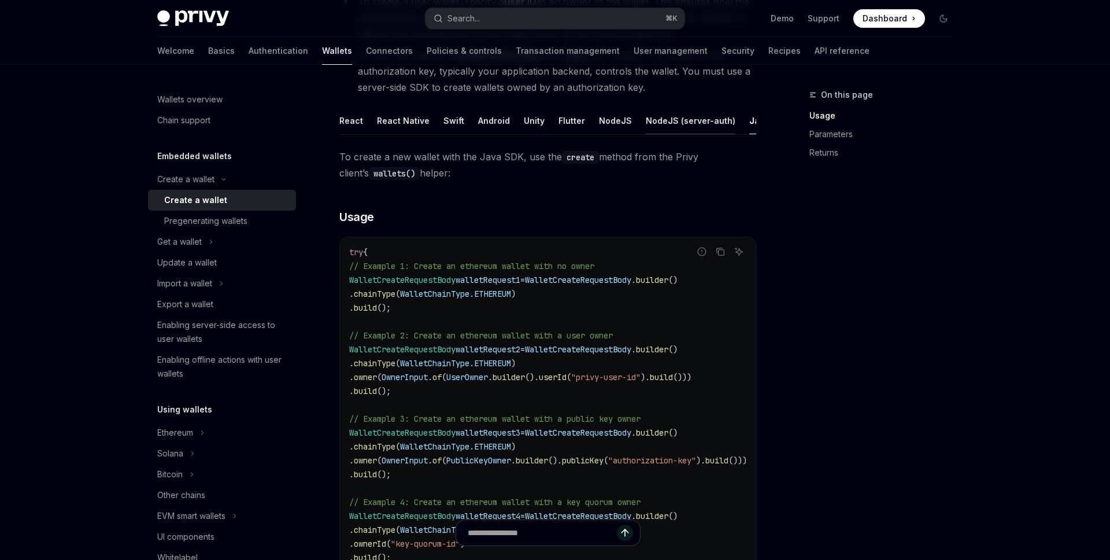
click at [685, 120] on div "NodeJS (server-auth)" at bounding box center [691, 120] width 90 height 27
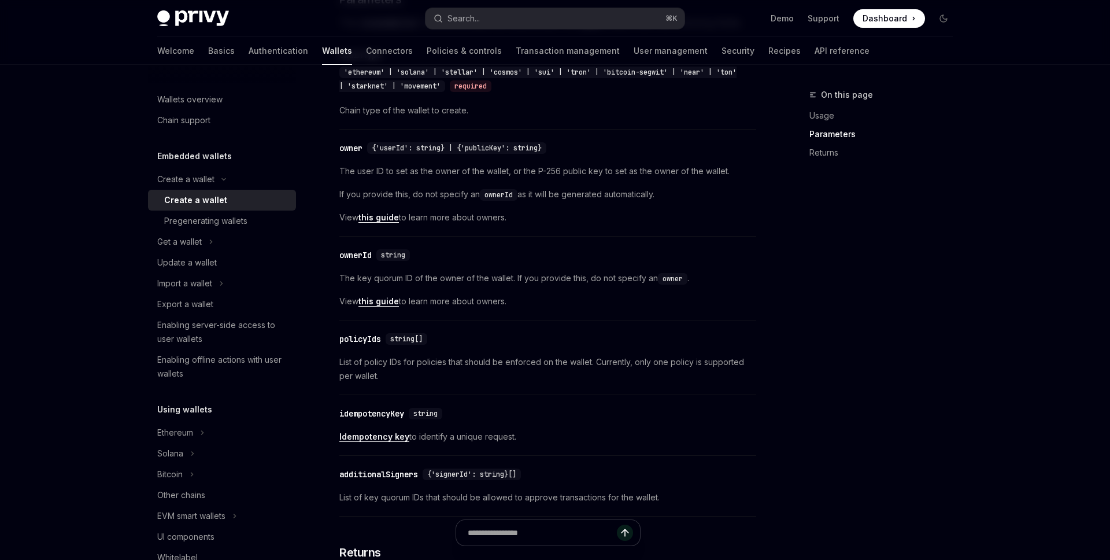
scroll to position [670, 0]
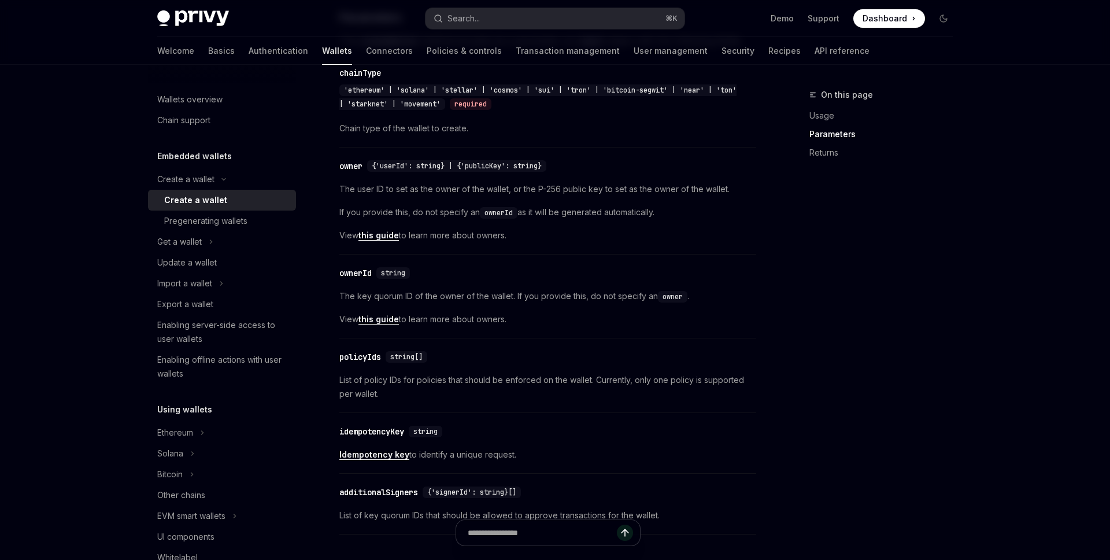
click at [757, 297] on div "Create a wallet Create a wallet OpenAI Open in ChatGPT OpenAI Open in ChatGPT P…" at bounding box center [439, 328] width 638 height 1821
click at [770, 324] on div "On this page Usage Parameters Returns Create a wallet Create a wallet OpenAI Op…" at bounding box center [555, 317] width 814 height 1844
click at [484, 186] on div "​ owner {'userId': string} | {'publicKey': string} The user ID to set as the ow…" at bounding box center [547, 203] width 417 height 101
click at [479, 171] on span "{'userId': string} | {'publicKey': string}" at bounding box center [457, 165] width 170 height 9
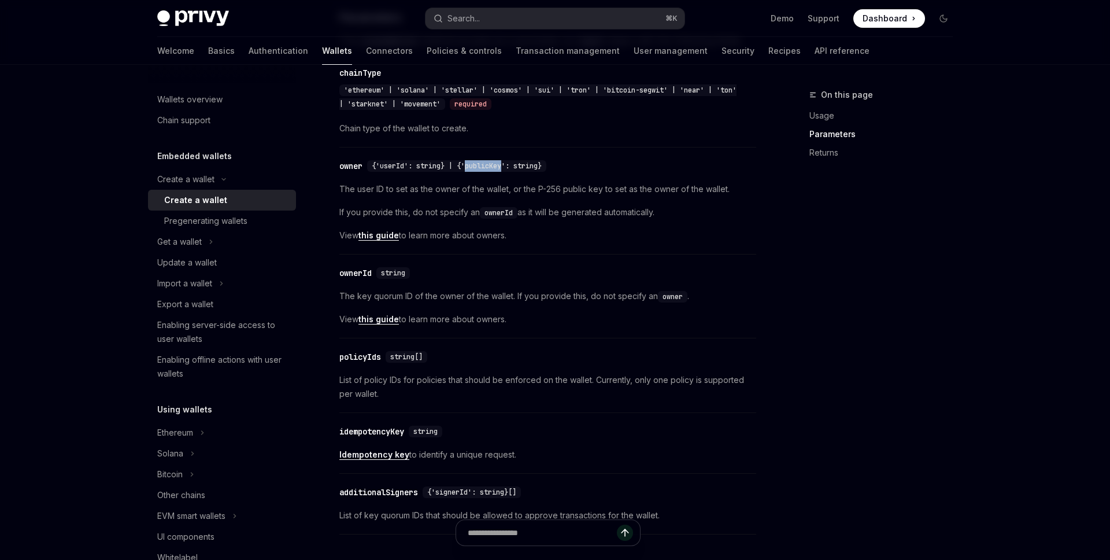
copy span "publicKey"
click at [865, 295] on div "On this page Usage Parameters Returns" at bounding box center [874, 324] width 176 height 472
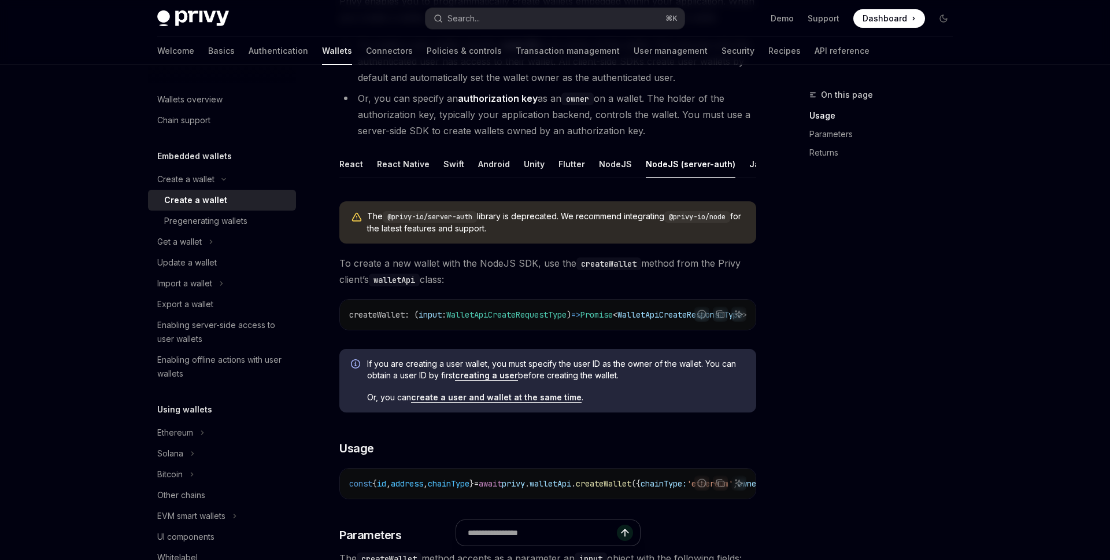
scroll to position [0, 0]
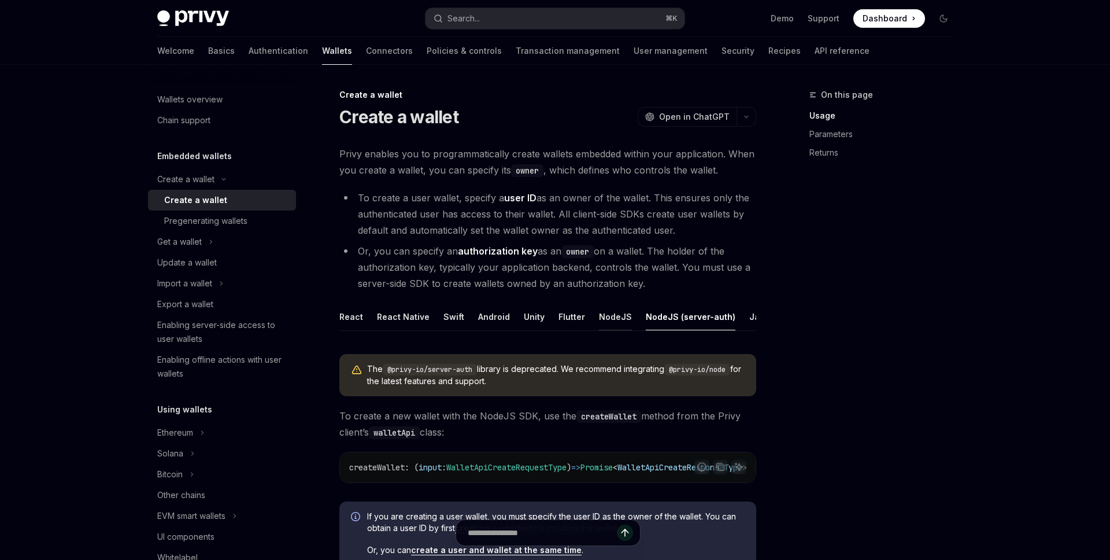
click at [599, 319] on div "NodeJS" at bounding box center [615, 316] width 33 height 27
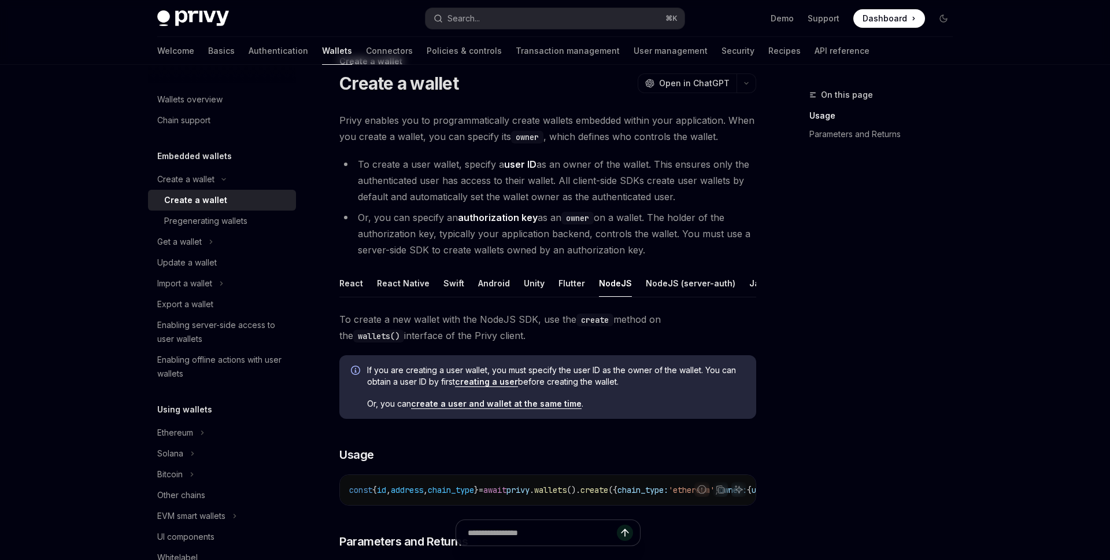
scroll to position [40, 0]
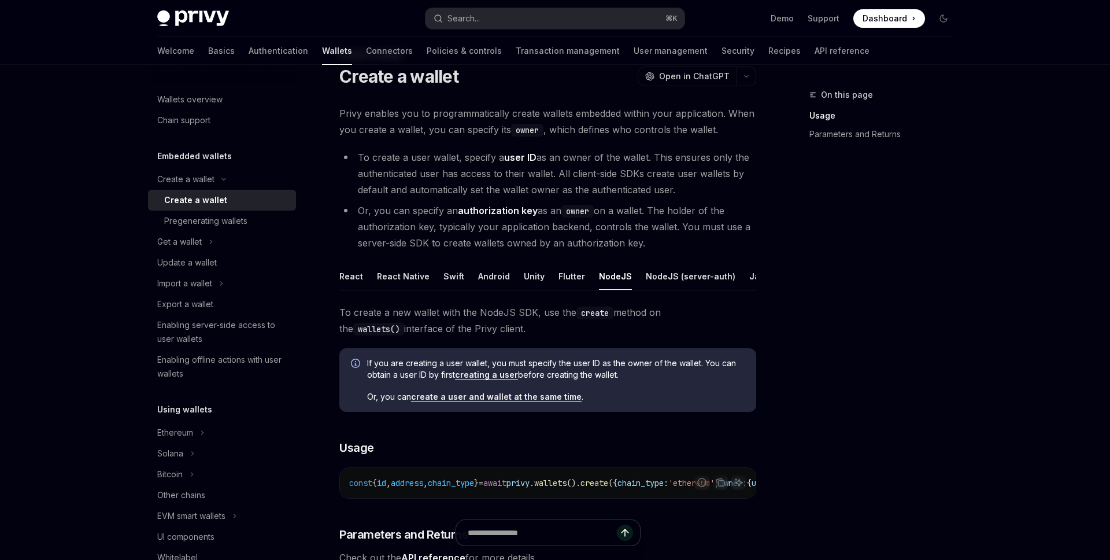
click at [498, 401] on link "create a user and wallet at the same time" at bounding box center [496, 396] width 171 height 10
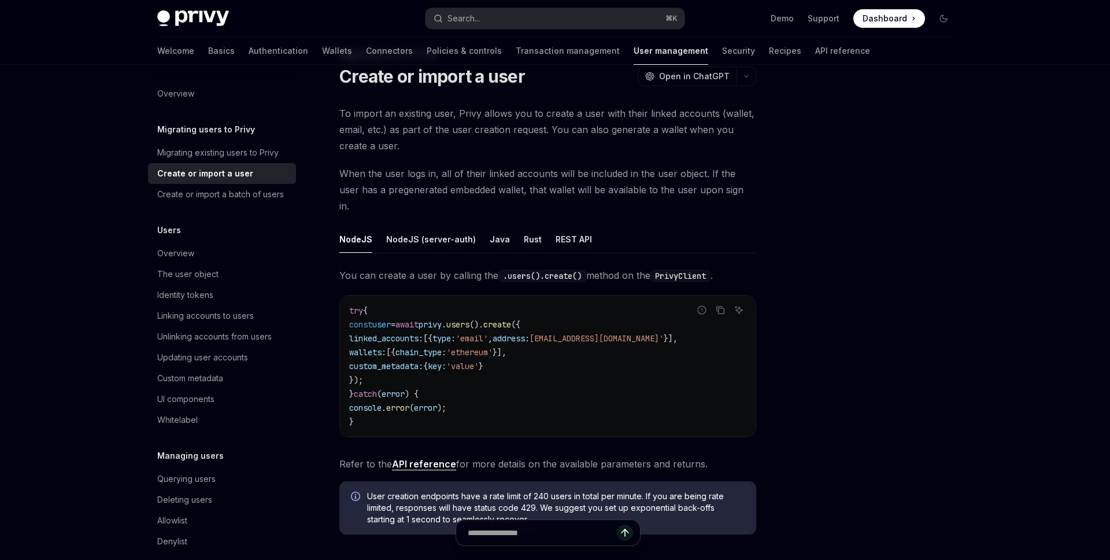
click at [498, 401] on code "try { const user = await privy . users (). create ({ linked_accounts: [{ type: …" at bounding box center [547, 365] width 397 height 125
click at [266, 154] on div "Migrating existing users to Privy" at bounding box center [217, 153] width 121 height 14
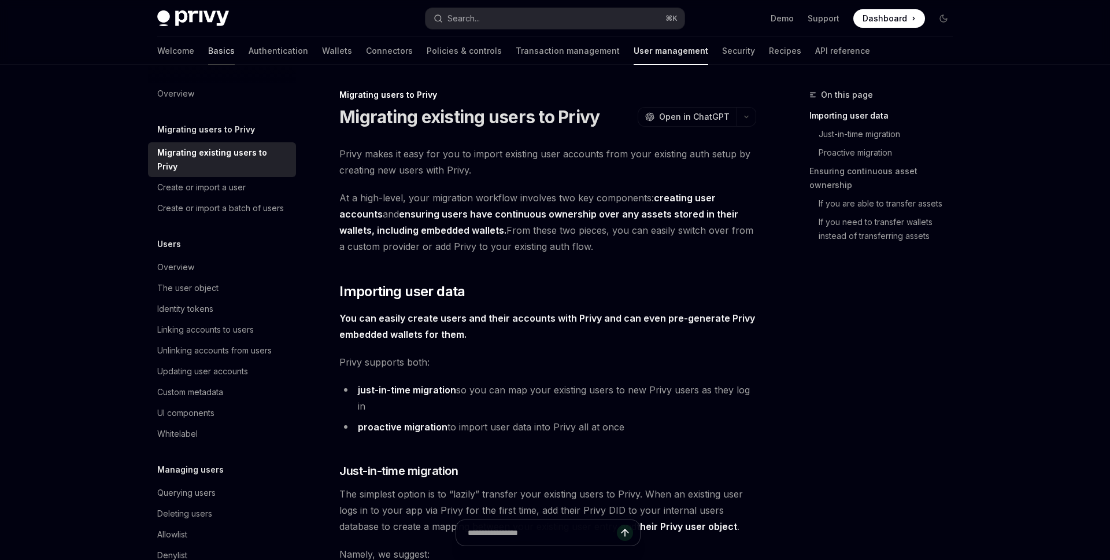
click at [208, 45] on link "Basics" at bounding box center [221, 51] width 27 height 28
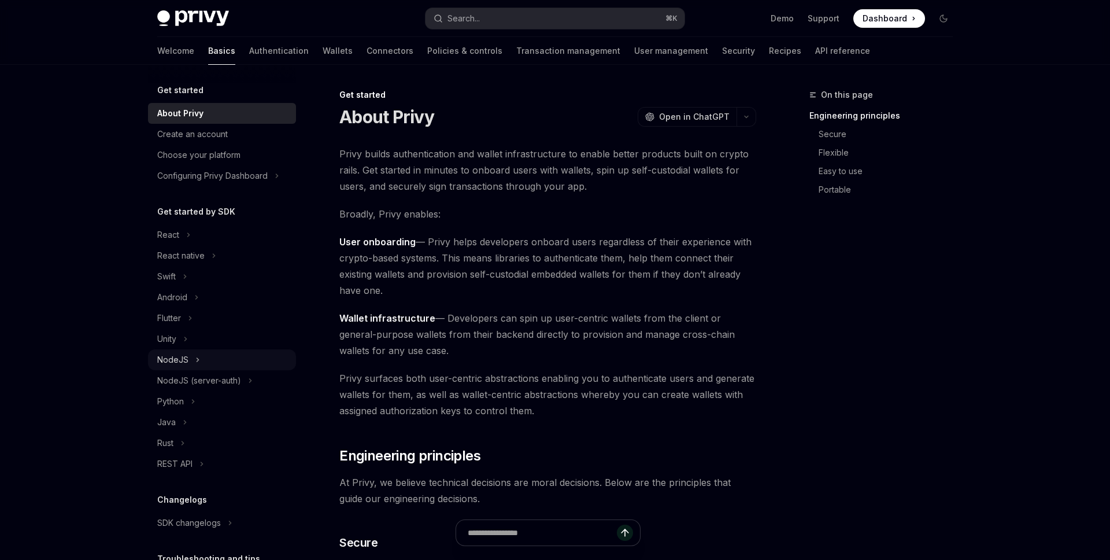
click at [192, 358] on button "NodeJS" at bounding box center [222, 359] width 148 height 21
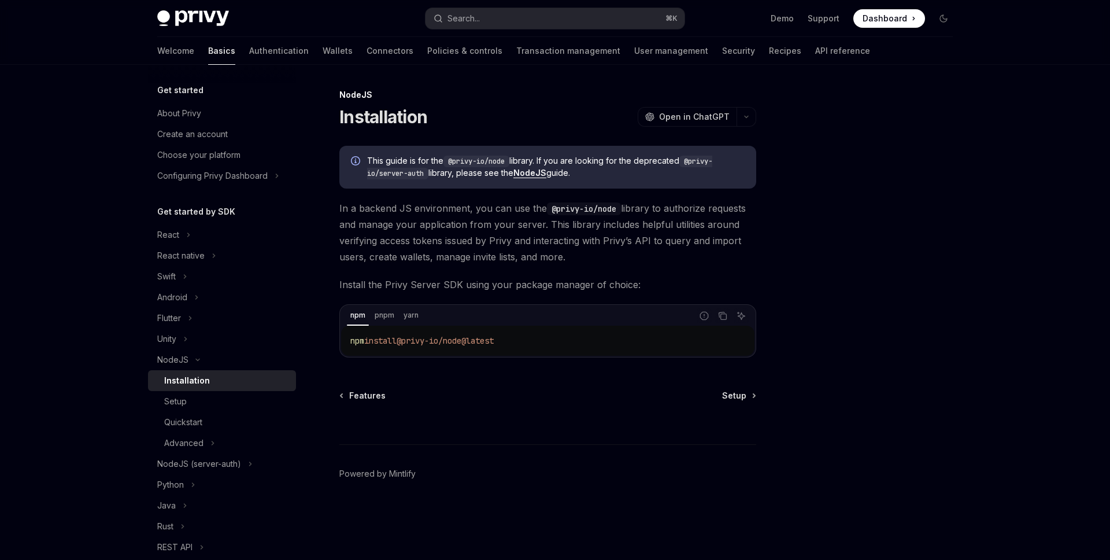
drag, startPoint x: 529, startPoint y: 347, endPoint x: 317, endPoint y: 346, distance: 211.6
click at [317, 346] on div "NodeJS Installation OpenAI Open in ChatGPT OpenAI Open in ChatGPT This guide is…" at bounding box center [439, 324] width 638 height 472
copy span "npm install @privy-io/node@latest"
click at [228, 399] on div "Setup" at bounding box center [226, 401] width 125 height 14
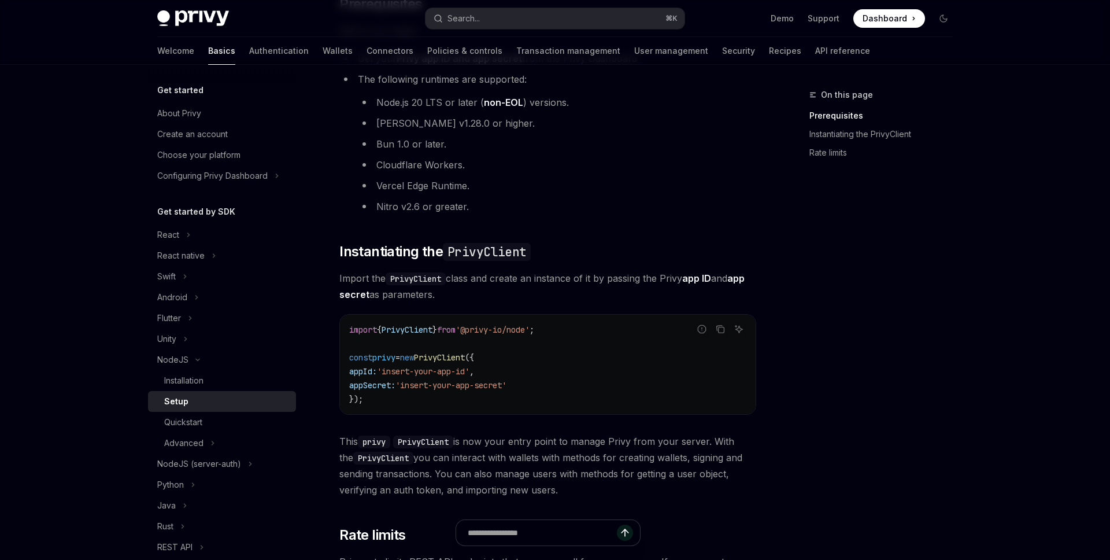
scroll to position [162, 0]
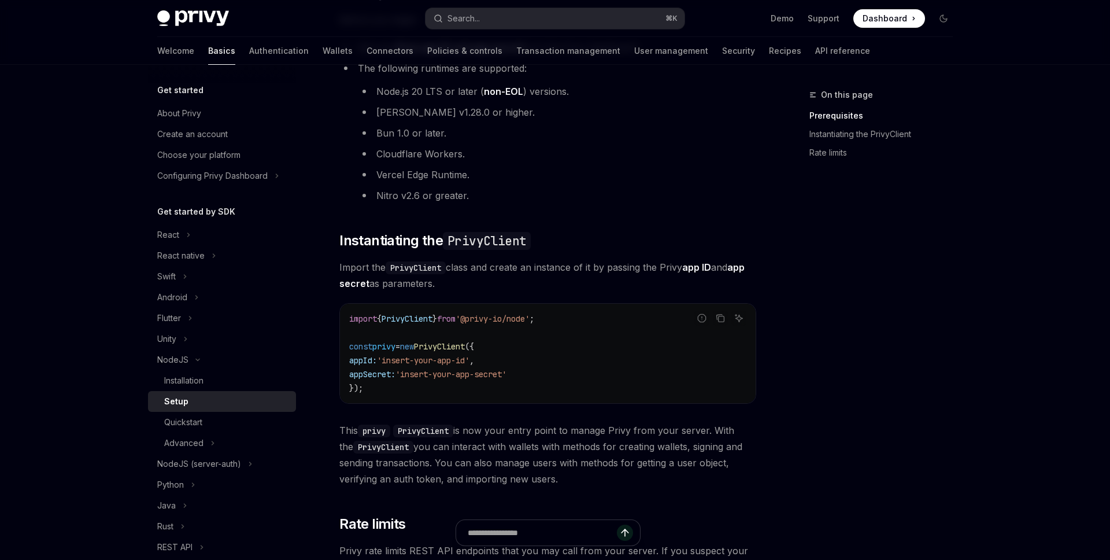
click at [560, 359] on code "import { PrivyClient } from '@privy-io/node' ; const privy = new PrivyClient ({…" at bounding box center [547, 353] width 397 height 83
click at [458, 351] on code "import { PrivyClient } from '@privy-io/node' ; const privy = new PrivyClient ({…" at bounding box center [547, 353] width 397 height 83
click at [469, 398] on div "import { PrivyClient } from '@privy-io/node' ; const privy = new PrivyClient ({…" at bounding box center [548, 352] width 416 height 99
click at [721, 320] on icon "Copy the contents from the code block" at bounding box center [720, 317] width 9 height 9
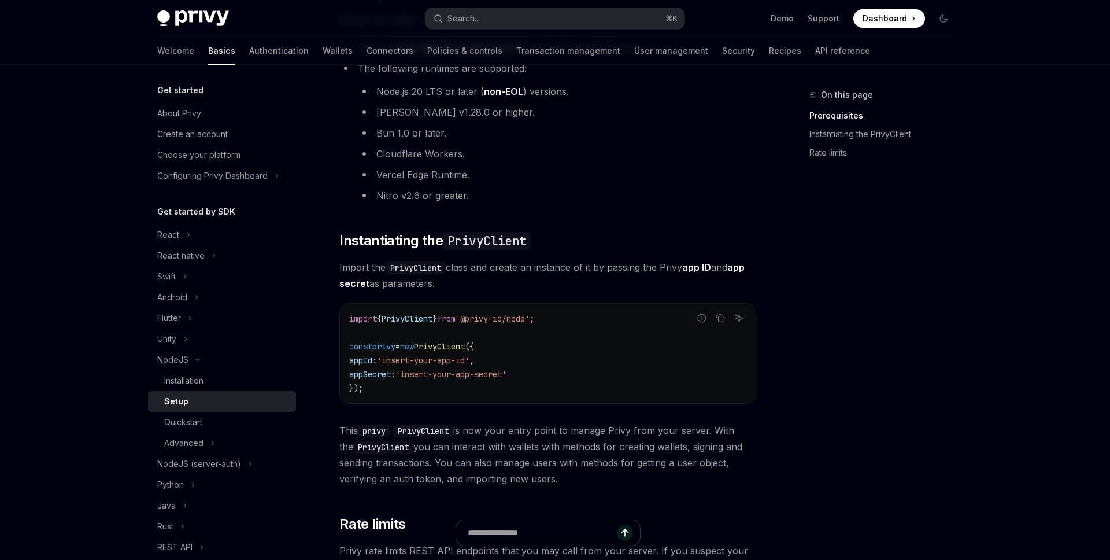
click at [499, 403] on div "​ Prerequisites Before you begin: Get your Privy app ID and app secret from the…" at bounding box center [547, 300] width 417 height 632
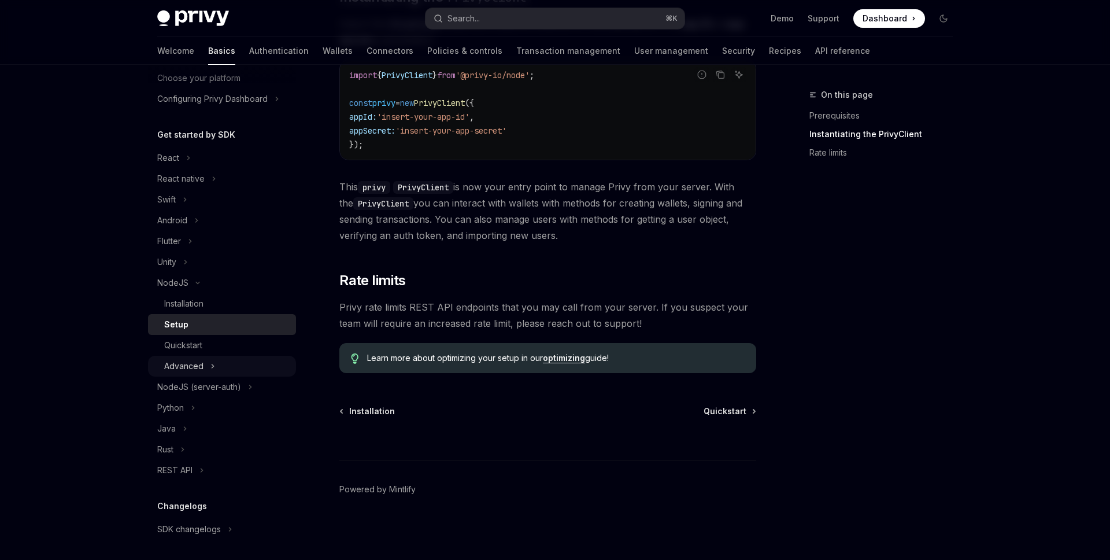
scroll to position [136, 0]
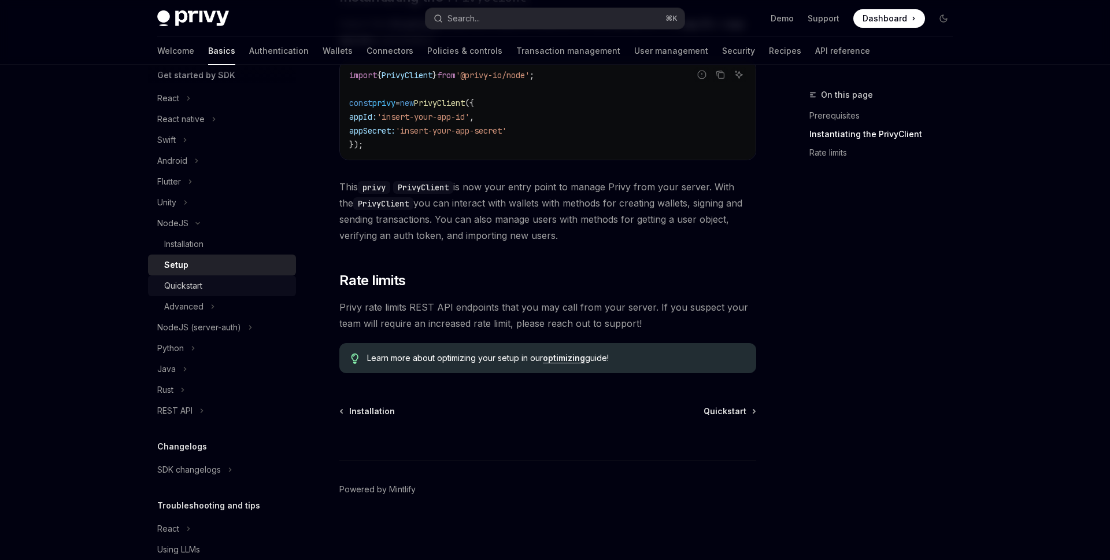
click at [198, 291] on div "Quickstart" at bounding box center [183, 286] width 38 height 14
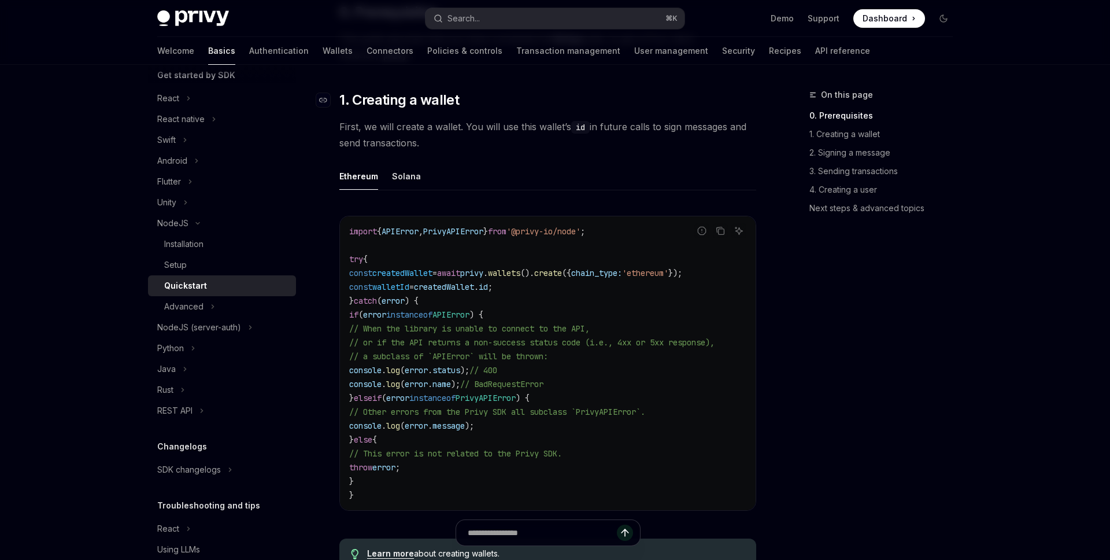
scroll to position [251, 0]
click at [474, 286] on span "createdWallet" at bounding box center [444, 286] width 60 height 10
click at [543, 387] on span "// BadRequestError" at bounding box center [501, 383] width 83 height 10
click at [622, 269] on span "chain_type:" at bounding box center [596, 272] width 51 height 10
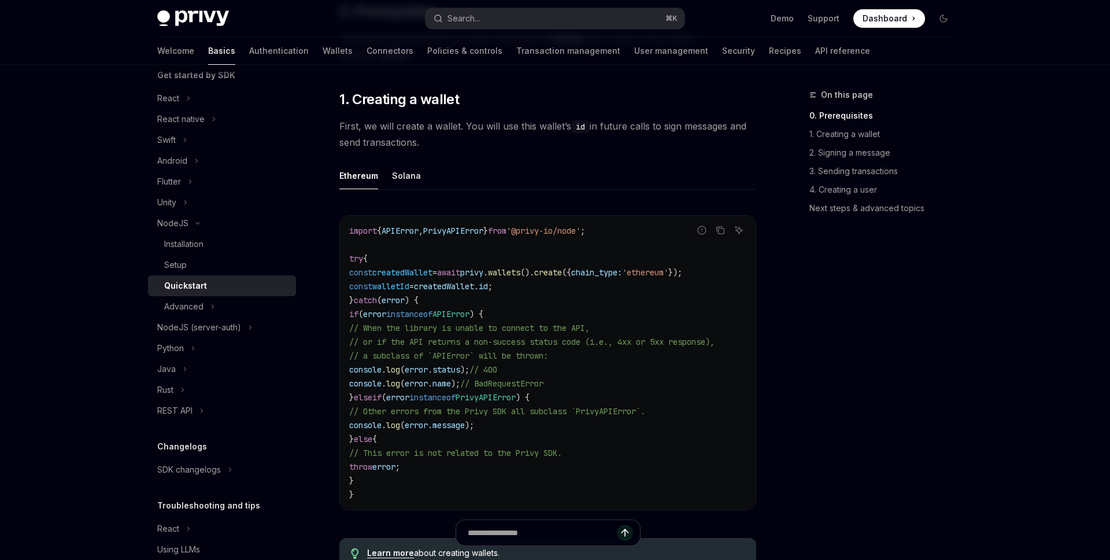
click at [634, 299] on code "import { APIError , PrivyAPIError } from '@privy-io/node' ; try { const created…" at bounding box center [547, 362] width 397 height 277
click at [668, 269] on span "'ethereum'" at bounding box center [645, 272] width 46 height 10
click at [719, 291] on code "import { APIError , PrivyAPIError } from '@privy-io/node' ; try { const created…" at bounding box center [547, 362] width 397 height 277
click at [435, 299] on code "import { APIError , PrivyAPIError } from '@privy-io/node' ; try { const created…" at bounding box center [547, 362] width 397 height 277
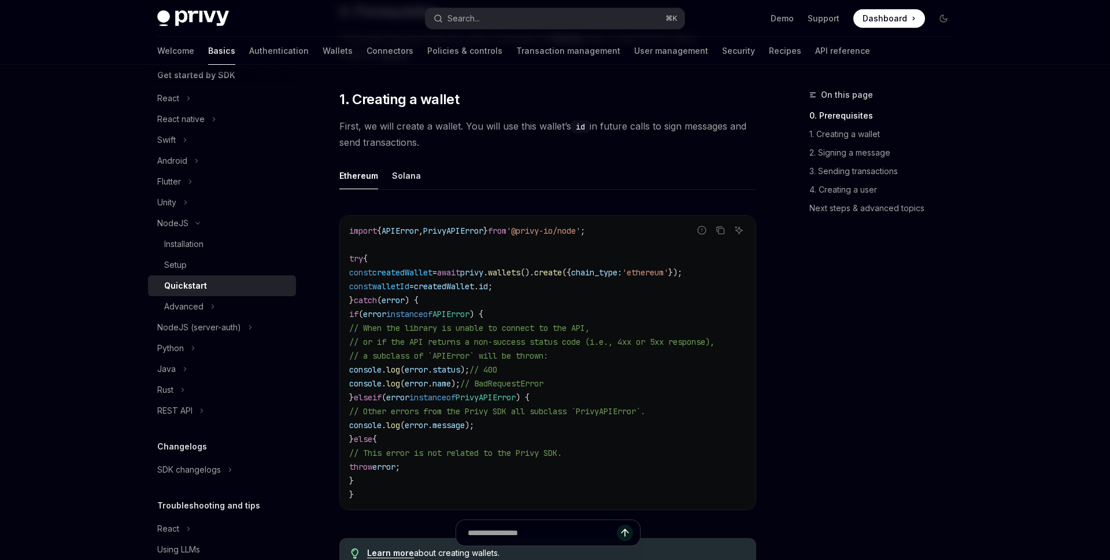
click at [483, 273] on span "privy" at bounding box center [471, 272] width 23 height 10
click at [514, 359] on span "// a subclass of `APIError` will be thrown:" at bounding box center [448, 355] width 199 height 10
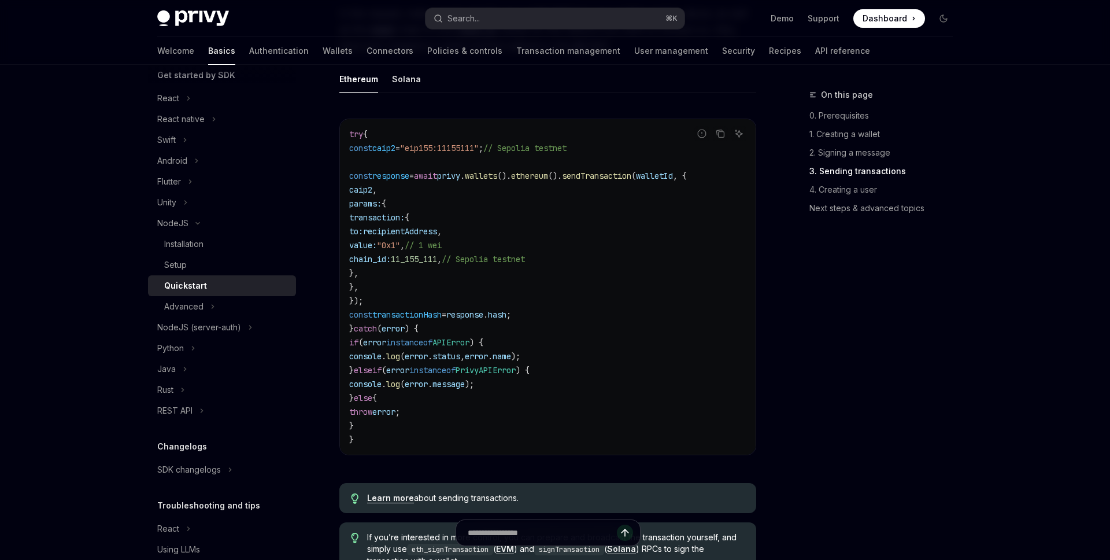
scroll to position [1406, 0]
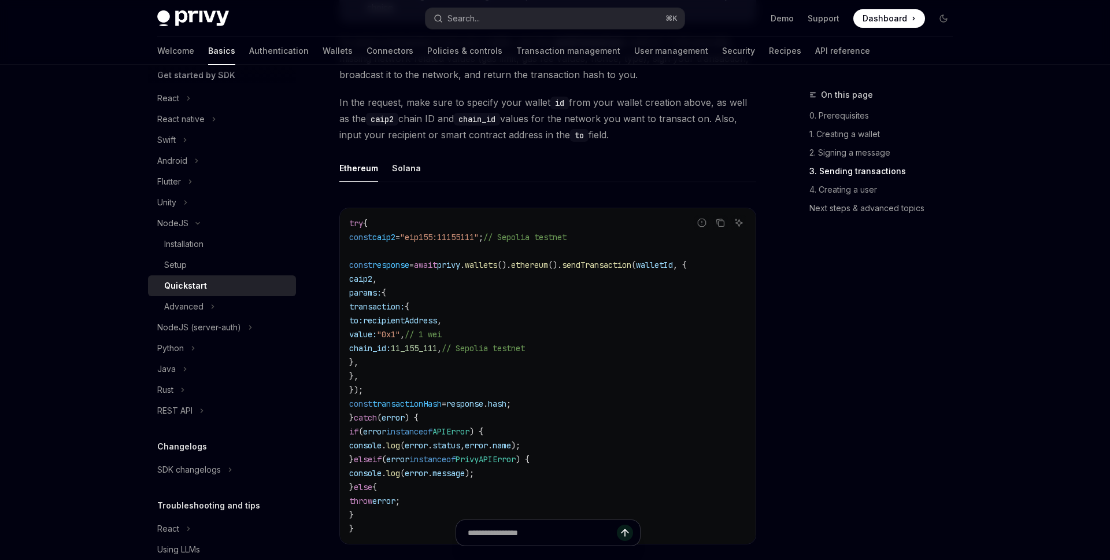
click at [643, 348] on code "try { const caip2 = "eip155:11155111" ; // Sepolia testnet const response = awa…" at bounding box center [547, 375] width 397 height 319
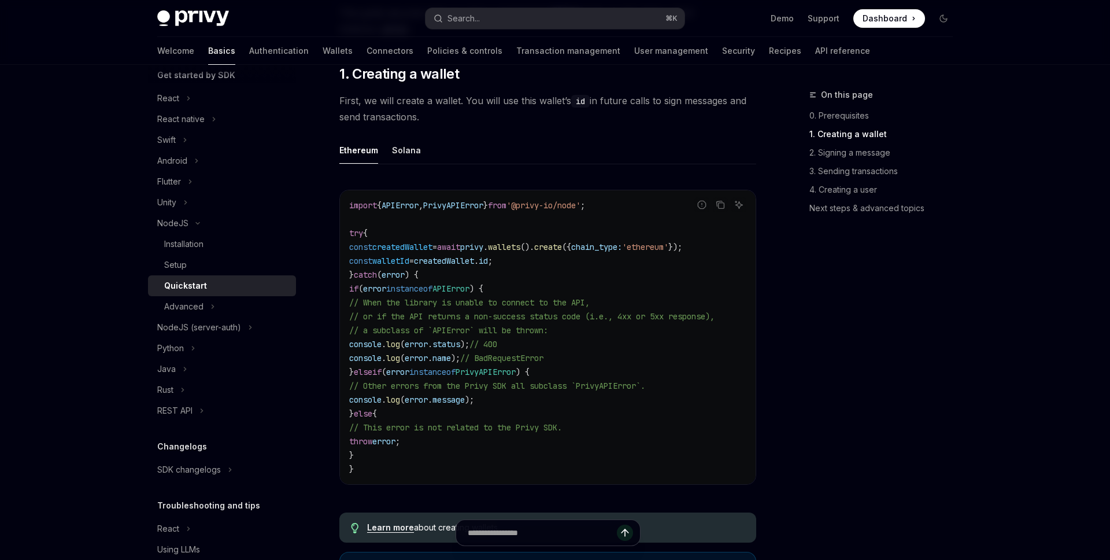
scroll to position [286, 0]
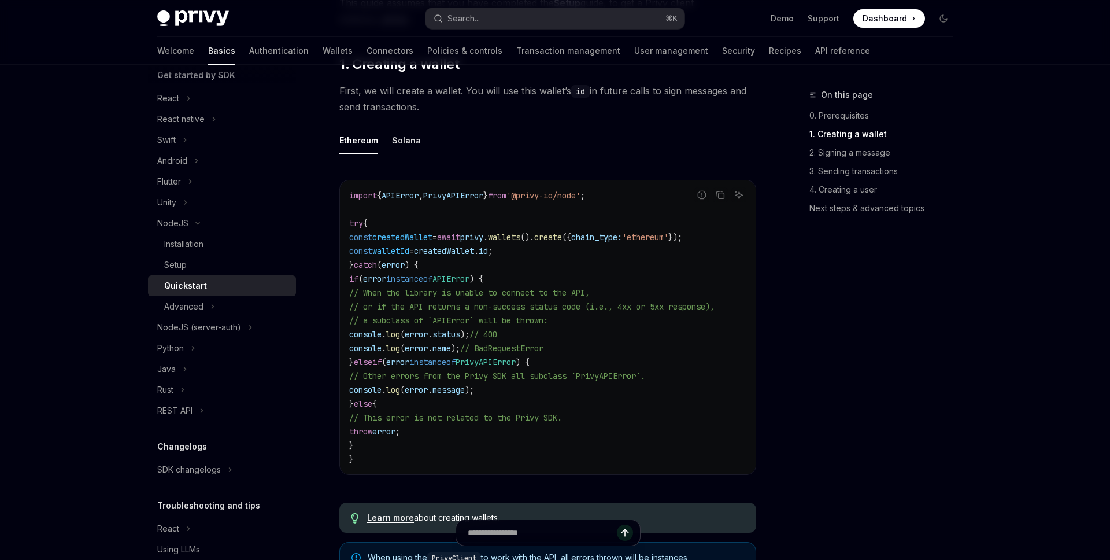
click at [643, 348] on code "import { APIError , PrivyAPIError } from '@privy-io/node' ; try { const created…" at bounding box center [547, 326] width 397 height 277
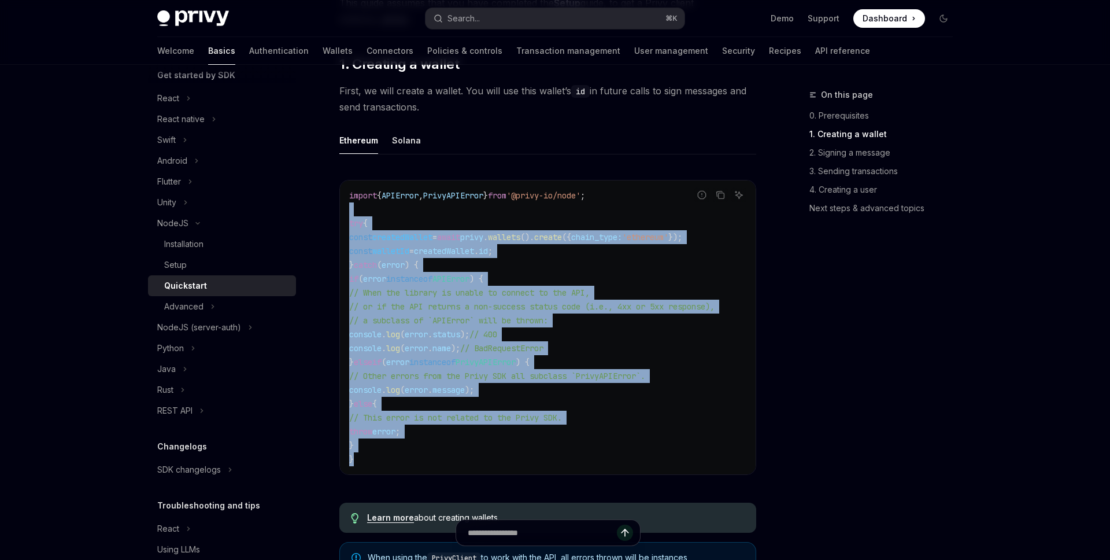
drag, startPoint x: 355, startPoint y: 210, endPoint x: 435, endPoint y: 468, distance: 269.5
click at [435, 468] on div "import { APIError , PrivyAPIError } from '@privy-io/node' ; try { const created…" at bounding box center [548, 327] width 416 height 294
copy code "try { const createdWallet = await privy . wallets (). create ({ chain_type: 'et…"
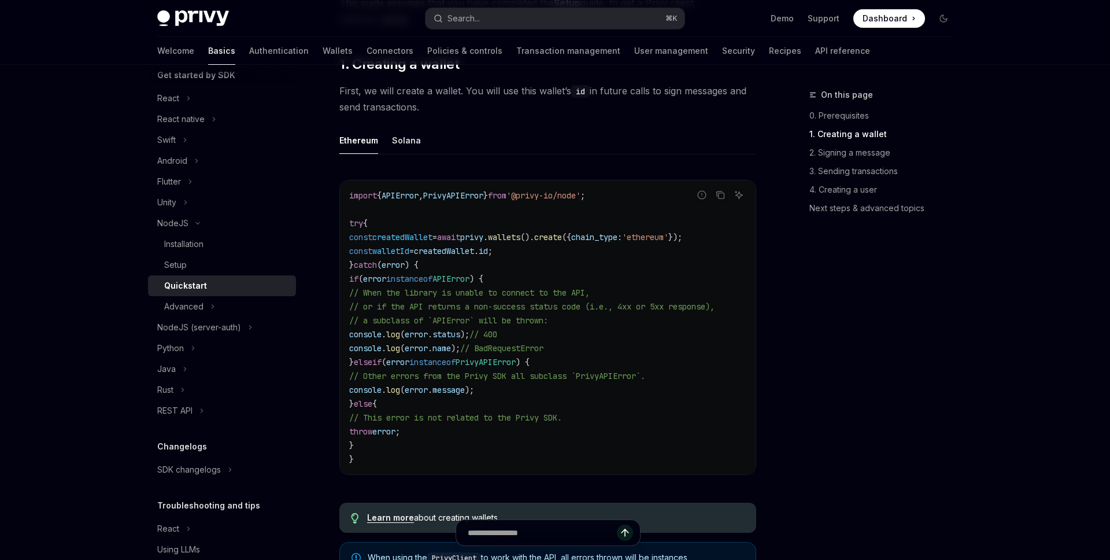
click at [609, 351] on code "import { APIError , PrivyAPIError } from '@privy-io/node' ; try { const created…" at bounding box center [547, 326] width 397 height 277
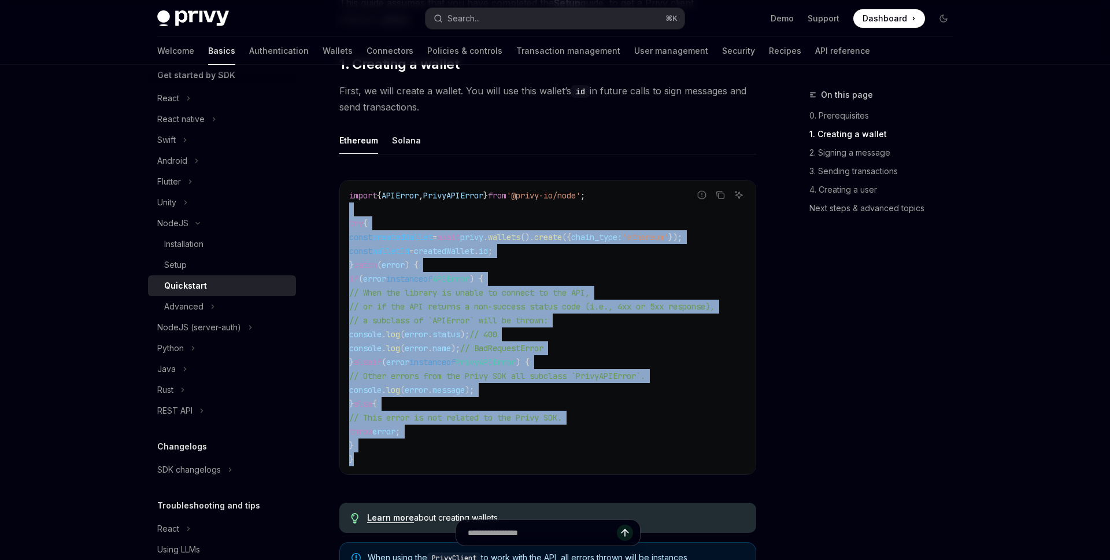
drag, startPoint x: 380, startPoint y: 212, endPoint x: 514, endPoint y: 454, distance: 276.9
click at [514, 454] on code "import { APIError , PrivyAPIError } from '@privy-io/node' ; try { const created…" at bounding box center [547, 326] width 397 height 277
copy code "try { const createdWallet = await privy . wallets (). create ({ chain_type: 'et…"
click at [740, 314] on code "import { APIError , PrivyAPIError } from '@privy-io/node' ; try { const created…" at bounding box center [547, 326] width 397 height 277
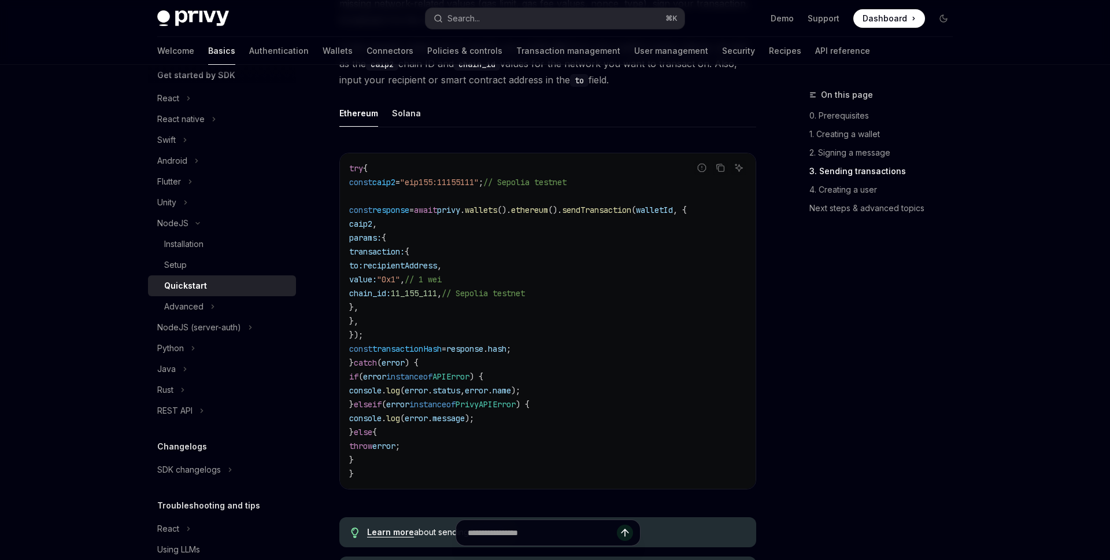
scroll to position [1502, 0]
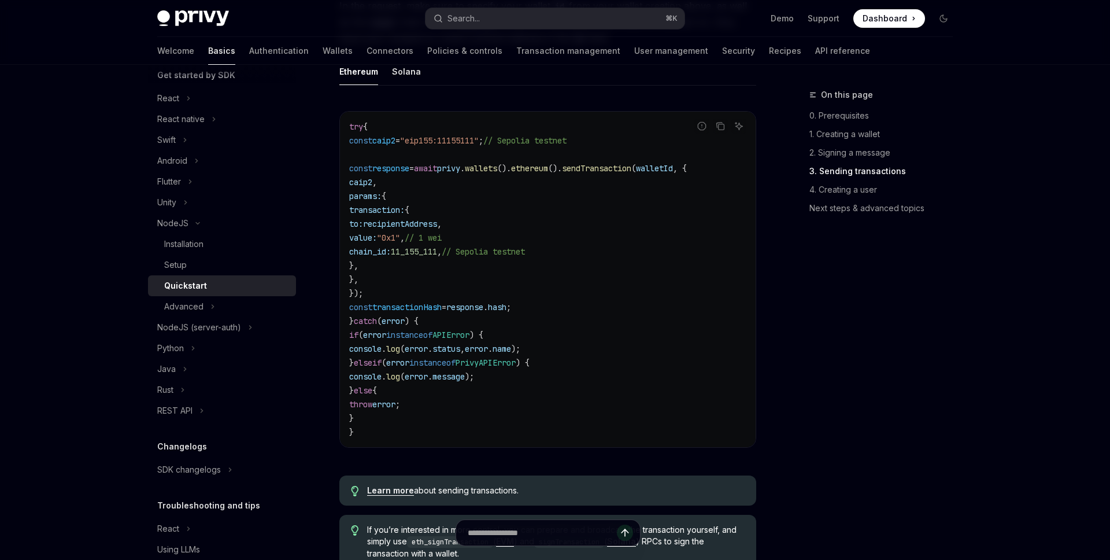
click at [489, 287] on code "try { const caip2 = "eip155:11155111" ; // Sepolia testnet const response = awa…" at bounding box center [547, 279] width 397 height 319
click at [437, 229] on span "recipientAddress" at bounding box center [400, 224] width 74 height 10
click at [458, 286] on code "try { const caip2 = "eip155:11155111" ; // Sepolia testnet const response = awa…" at bounding box center [547, 279] width 397 height 319
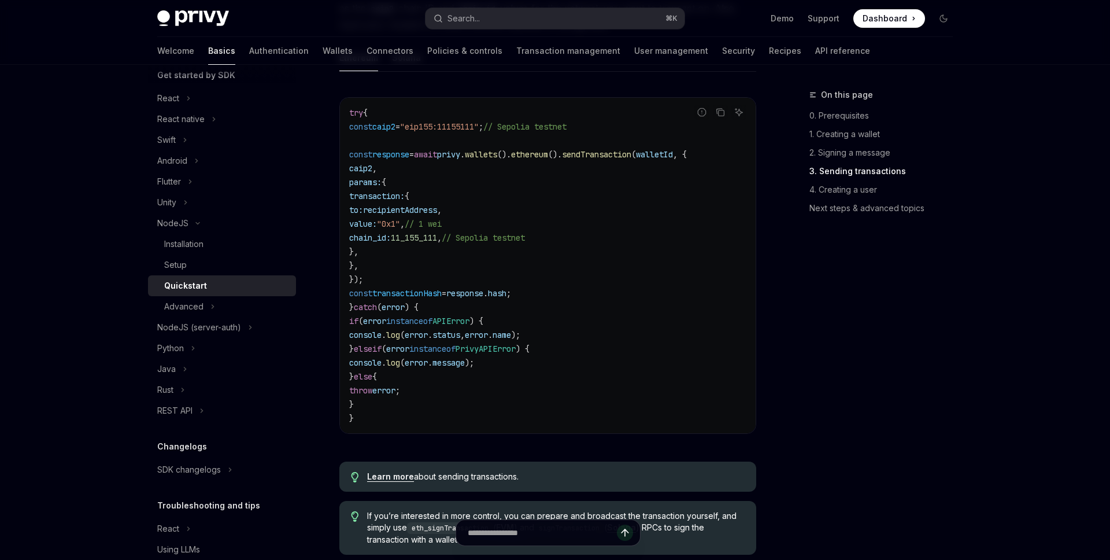
scroll to position [0, 0]
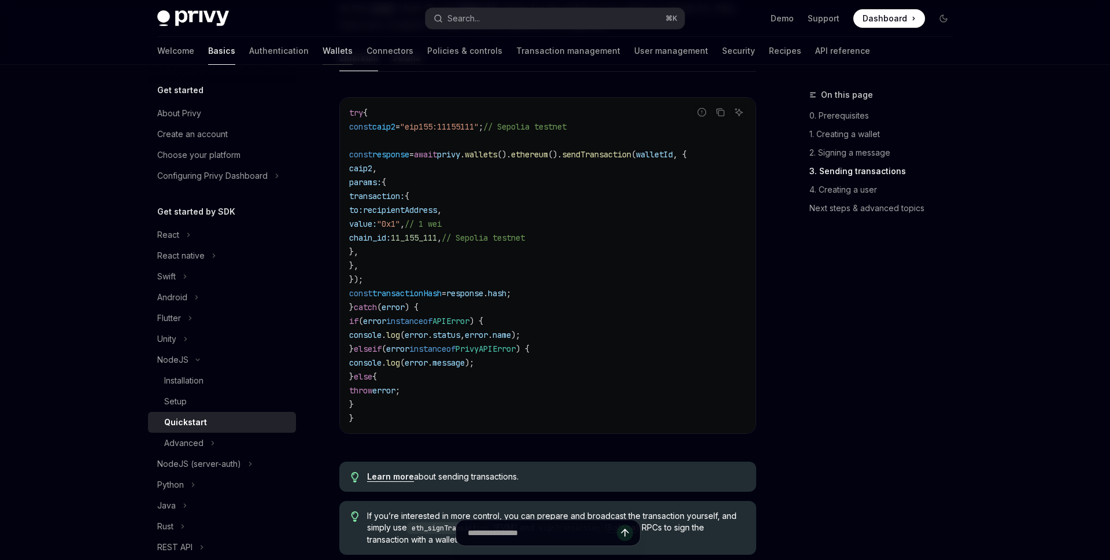
click at [323, 49] on link "Wallets" at bounding box center [338, 51] width 30 height 28
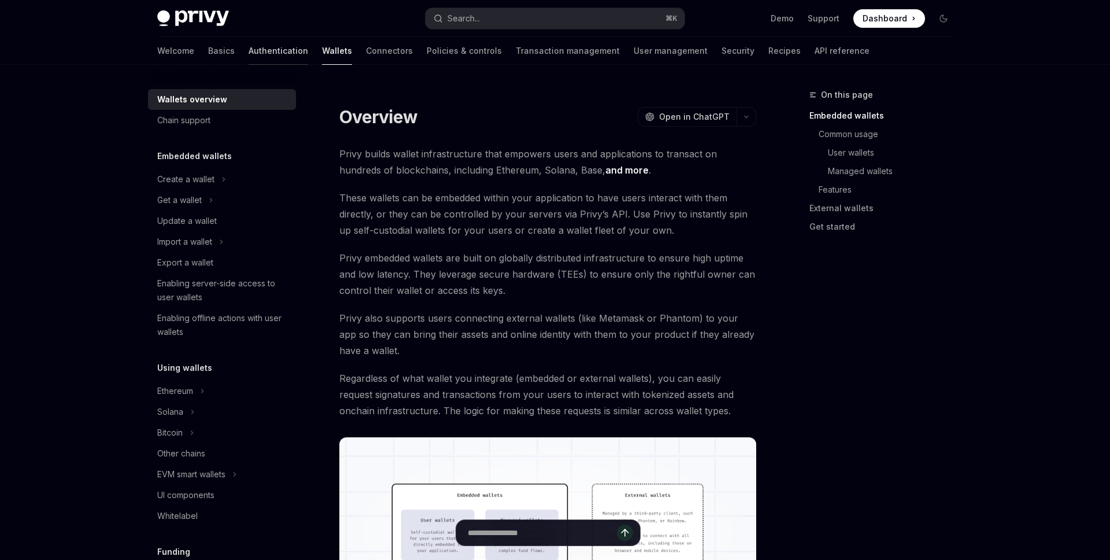
click at [249, 56] on link "Authentication" at bounding box center [279, 51] width 60 height 28
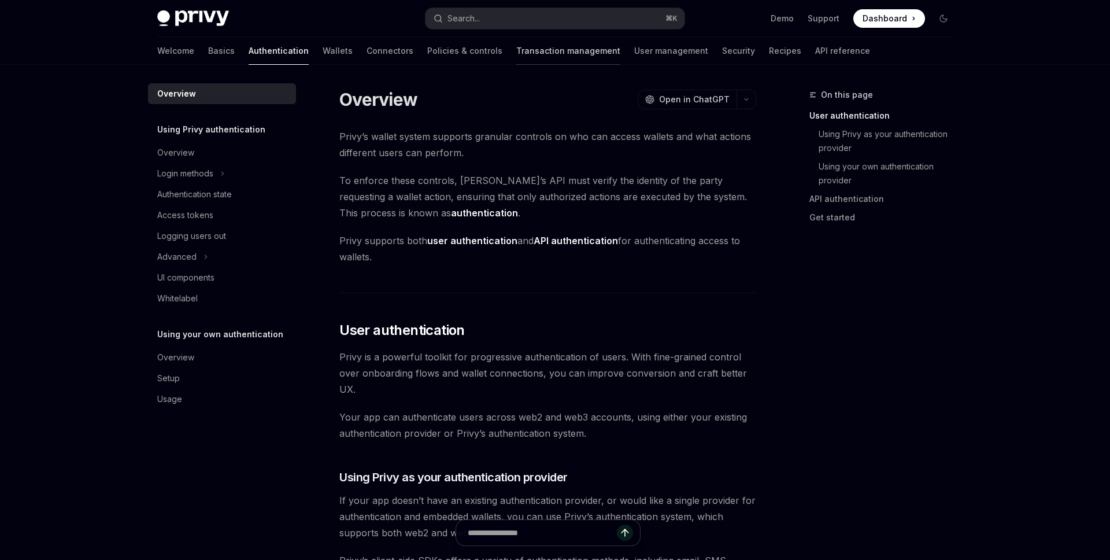
click at [516, 54] on link "Transaction management" at bounding box center [568, 51] width 104 height 28
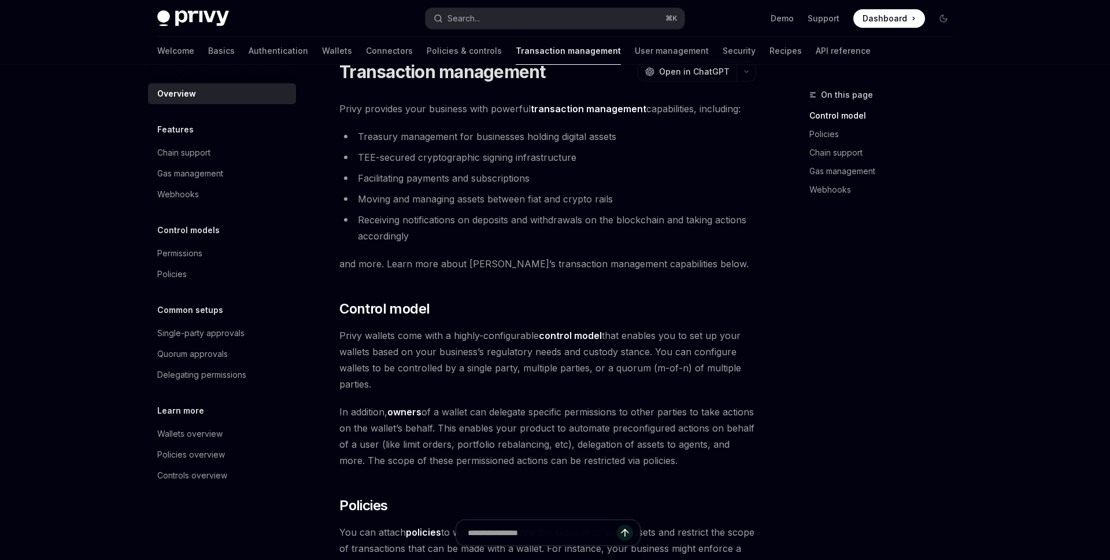
scroll to position [46, 0]
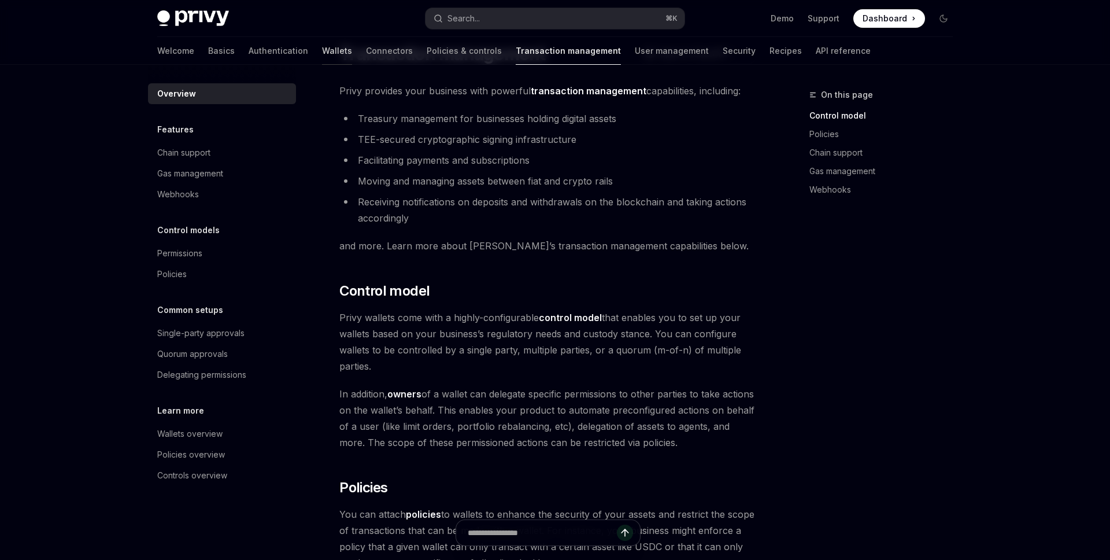
click at [322, 54] on link "Wallets" at bounding box center [337, 51] width 30 height 28
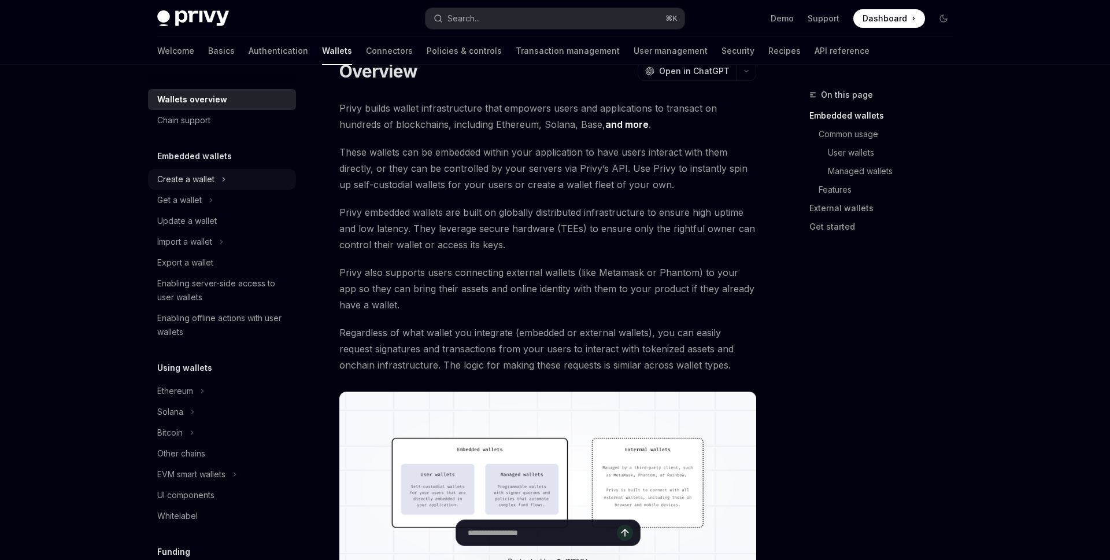
type textarea "*"
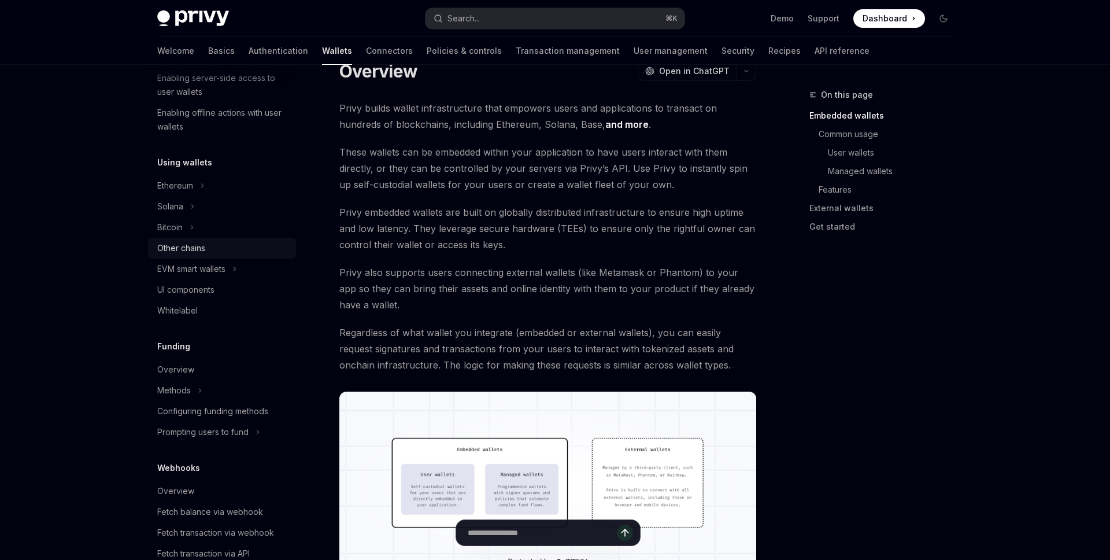
scroll to position [346, 0]
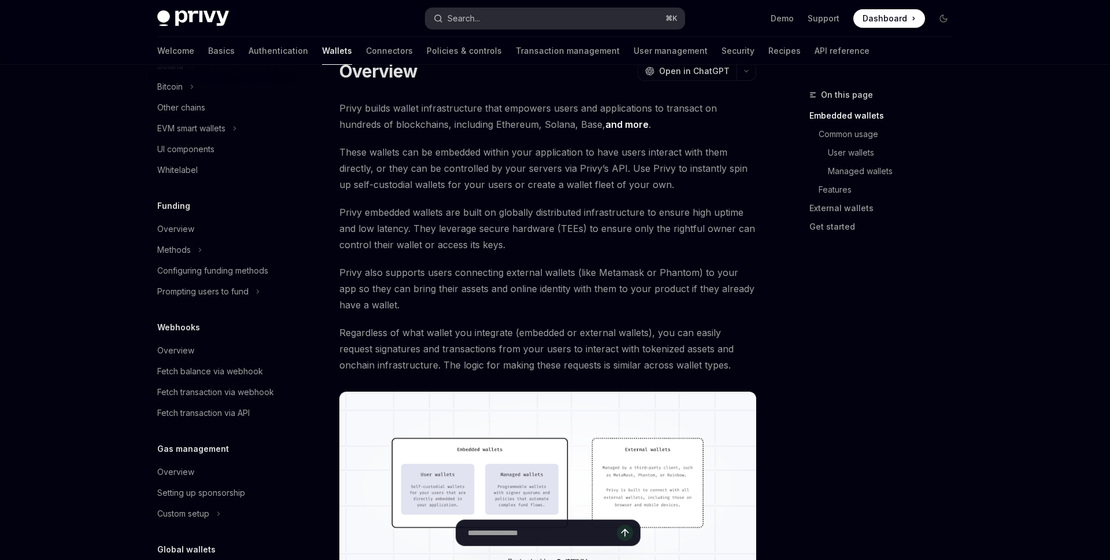
click at [513, 17] on button "Search... ⌘ K" at bounding box center [554, 18] width 259 height 21
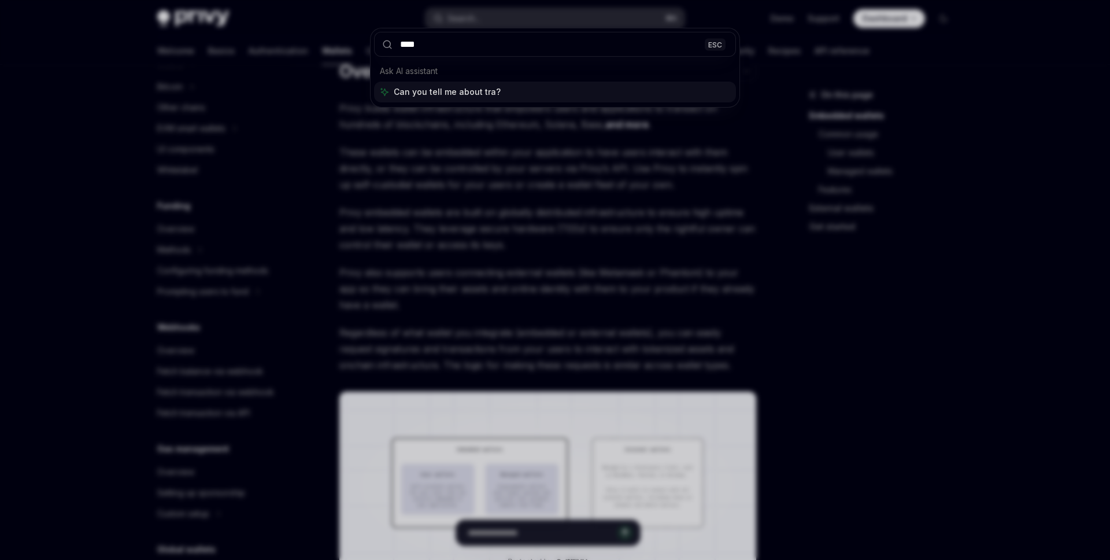
type input "*****"
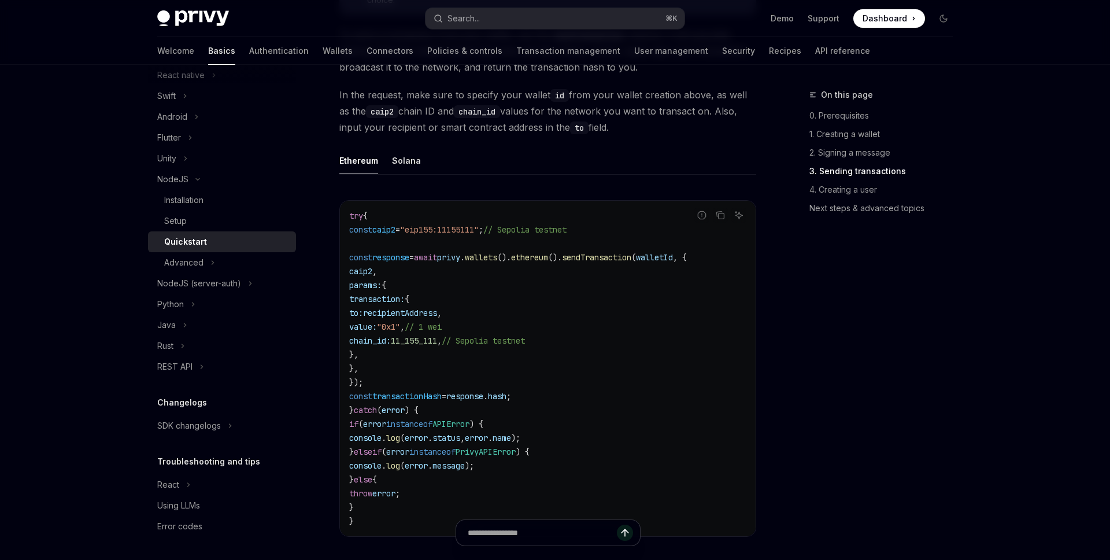
scroll to position [1441, 0]
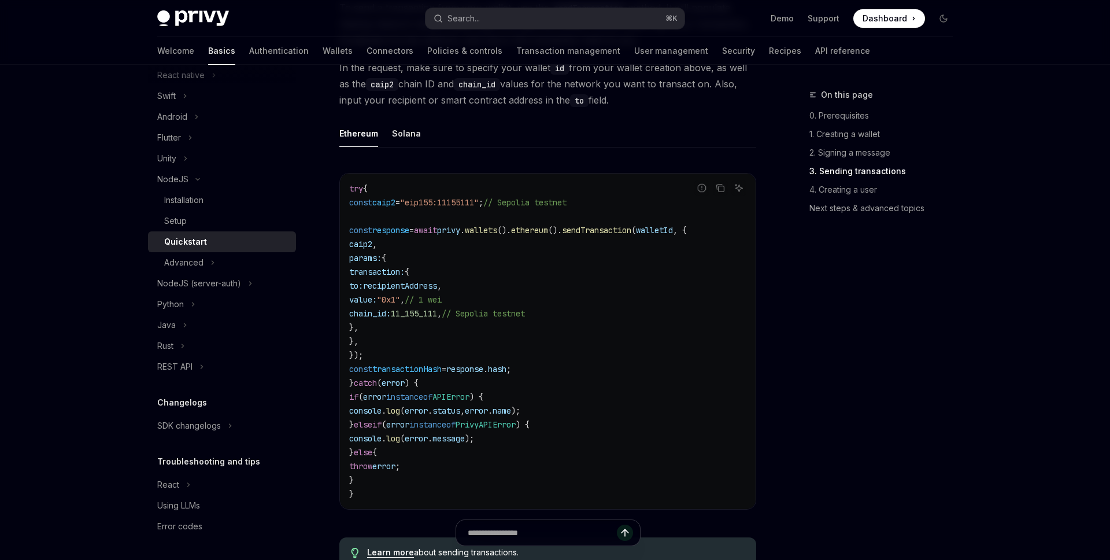
drag, startPoint x: 388, startPoint y: 276, endPoint x: 465, endPoint y: 335, distance: 96.9
click at [465, 336] on code "try { const caip2 = "eip155:11155111" ; // Sepolia testnet const response = awa…" at bounding box center [547, 341] width 397 height 319
click at [429, 291] on span "recipientAddress" at bounding box center [400, 285] width 74 height 10
click at [459, 343] on code "try { const caip2 = "eip155:11155111" ; // Sepolia testnet const response = awa…" at bounding box center [547, 341] width 397 height 319
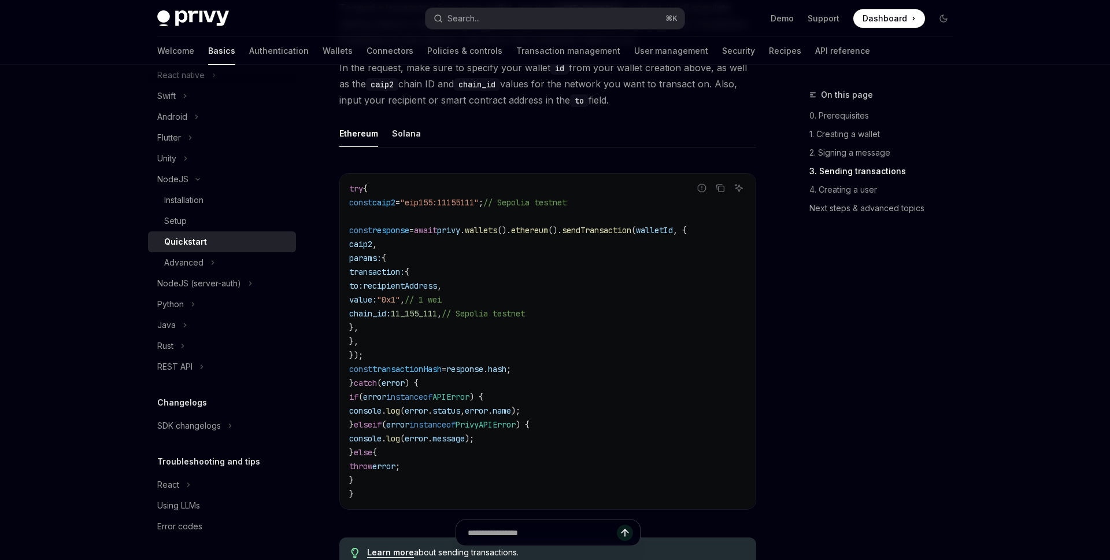
click at [391, 319] on span "chain_id:" at bounding box center [370, 313] width 42 height 10
click at [510, 343] on code "try { const caip2 = "eip155:11155111" ; // Sepolia testnet const response = awa…" at bounding box center [547, 341] width 397 height 319
click at [525, 319] on span "// Sepolia testnet" at bounding box center [483, 313] width 83 height 10
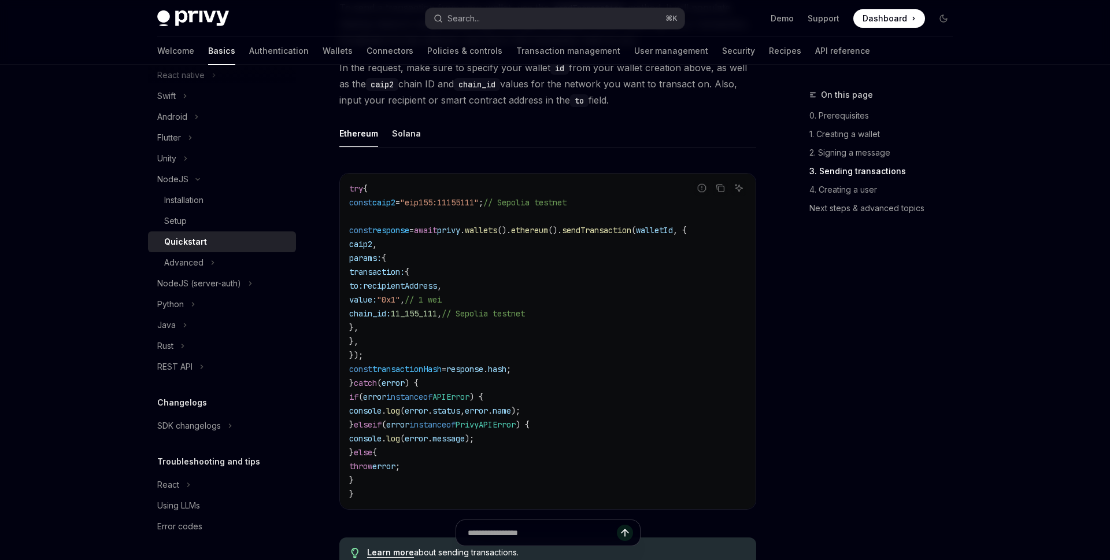
click at [566, 365] on code "try { const caip2 = "eip155:11155111" ; // Sepolia testnet const response = awa…" at bounding box center [547, 341] width 397 height 319
drag, startPoint x: 592, startPoint y: 329, endPoint x: 592, endPoint y: 314, distance: 15.6
click at [592, 314] on code "try { const caip2 = "eip155:11155111" ; // Sepolia testnet const response = awa…" at bounding box center [547, 341] width 397 height 319
click at [592, 332] on code "try { const caip2 = "eip155:11155111" ; // Sepolia testnet const response = awa…" at bounding box center [547, 341] width 397 height 319
click at [525, 317] on span "// Sepolia testnet" at bounding box center [483, 313] width 83 height 10
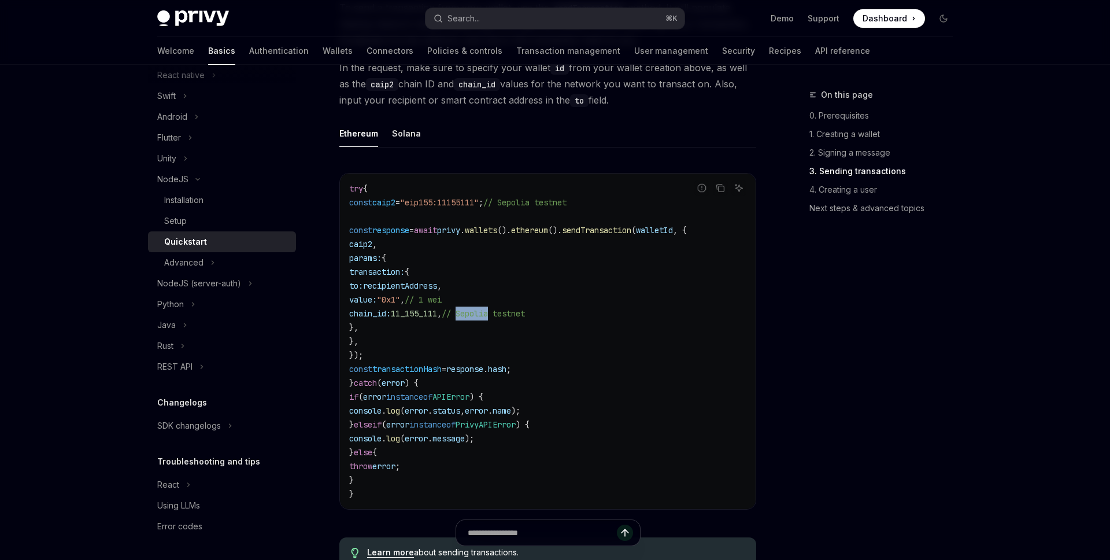
click at [525, 317] on span "// Sepolia testnet" at bounding box center [483, 313] width 83 height 10
click at [572, 347] on code "try { const caip2 = "eip155:11155111" ; // Sepolia testnet const response = awa…" at bounding box center [547, 341] width 397 height 319
click at [525, 319] on span "// Sepolia testnet" at bounding box center [483, 313] width 83 height 10
click at [437, 319] on span "11_155_111" at bounding box center [414, 313] width 46 height 10
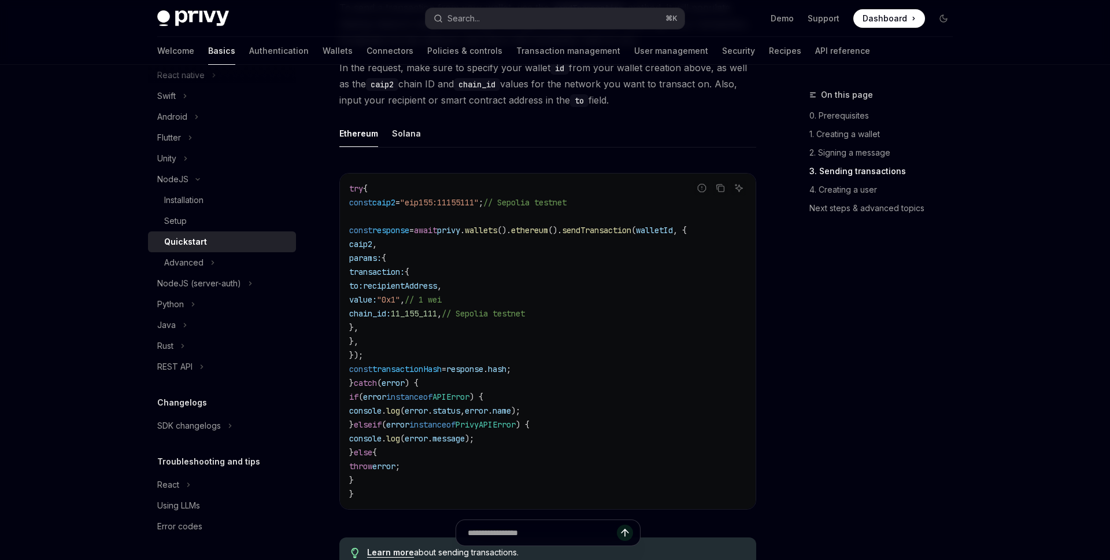
click at [437, 319] on span "11_155_111" at bounding box center [414, 313] width 46 height 10
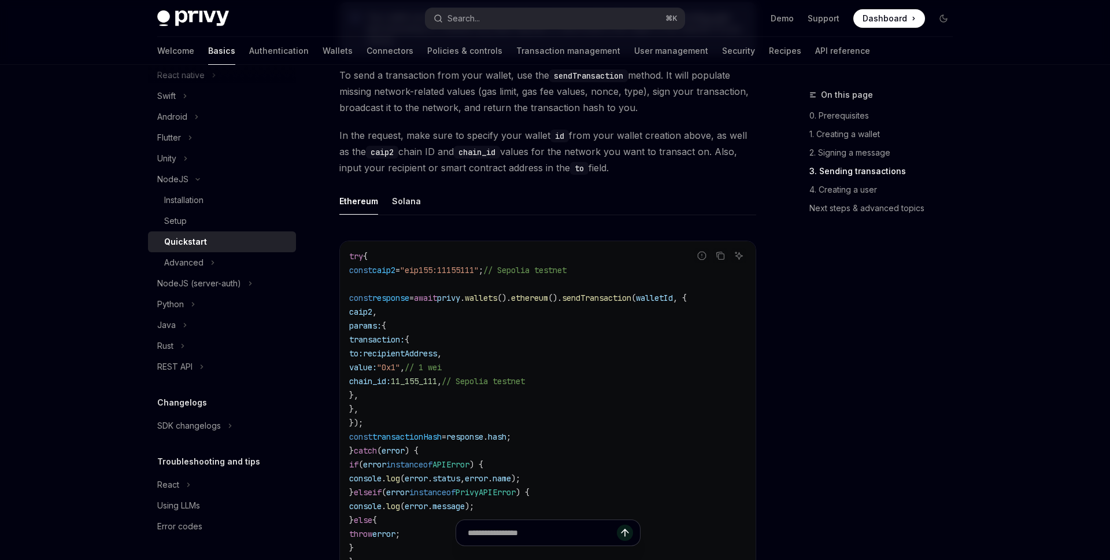
scroll to position [1384, 0]
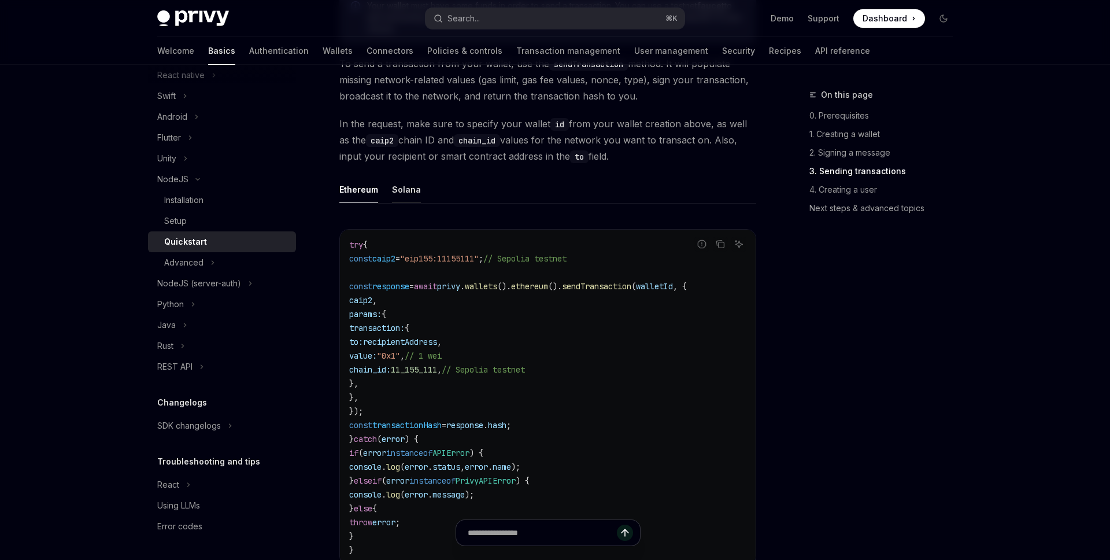
click at [400, 203] on div "Solana" at bounding box center [406, 189] width 29 height 27
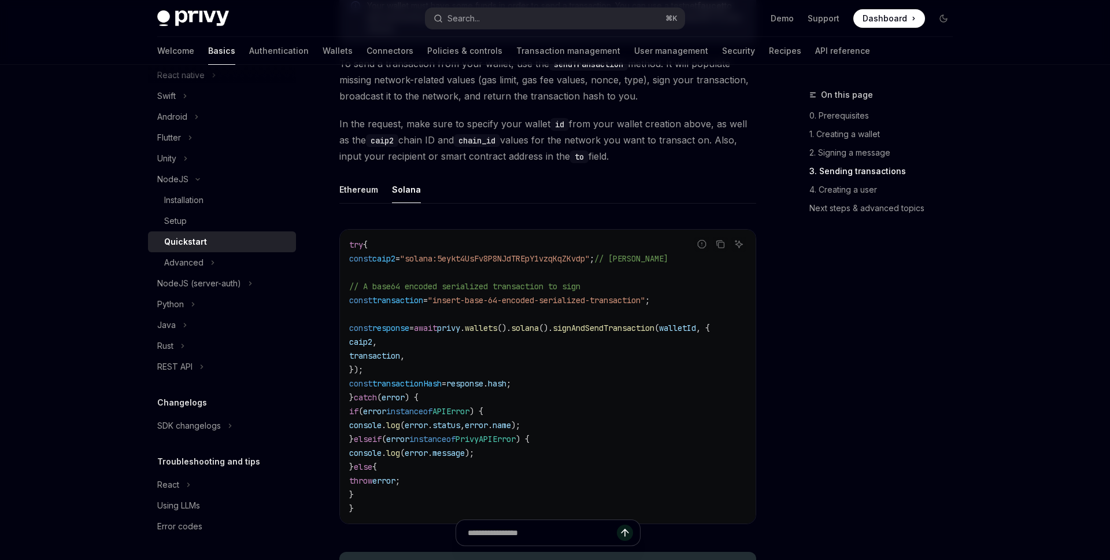
click at [366, 203] on ul "Ethereum Solana" at bounding box center [547, 190] width 417 height 28
click at [353, 203] on div "Ethereum" at bounding box center [358, 189] width 39 height 27
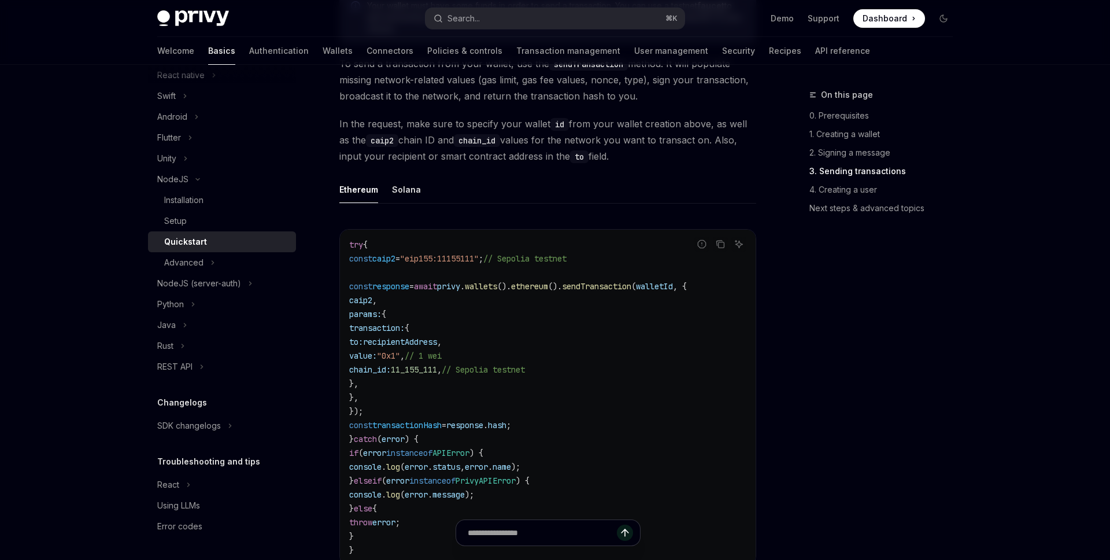
click at [673, 291] on span "walletId" at bounding box center [654, 286] width 37 height 10
click at [668, 369] on code "try { const caip2 = "eip155:11155111" ; // Sepolia testnet const response = awa…" at bounding box center [547, 397] width 397 height 319
click at [567, 264] on span "// Sepolia testnet" at bounding box center [524, 258] width 83 height 10
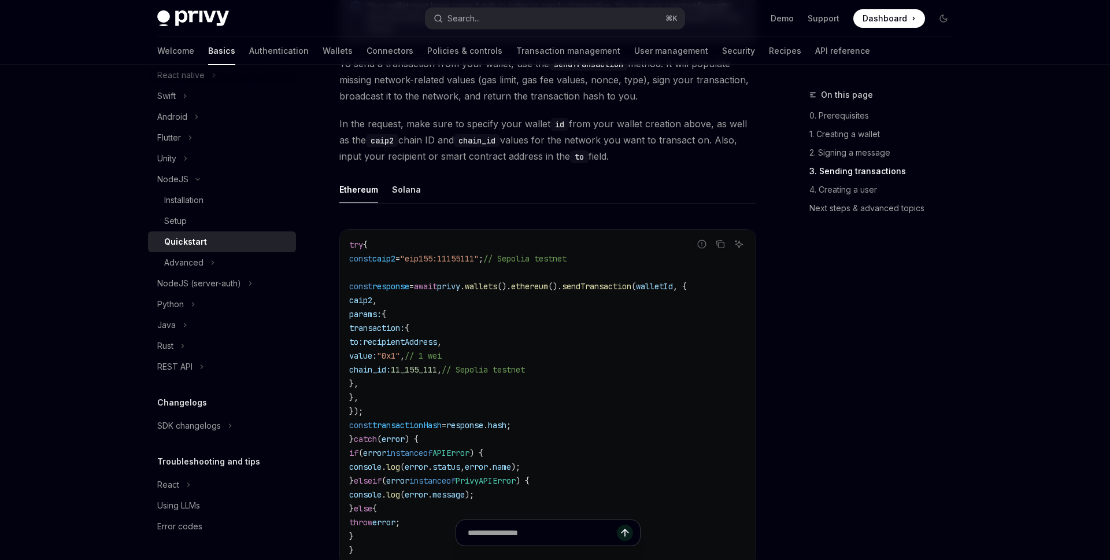
click at [619, 350] on code "try { const caip2 = "eip155:11155111" ; // Sepolia testnet const response = awa…" at bounding box center [547, 397] width 397 height 319
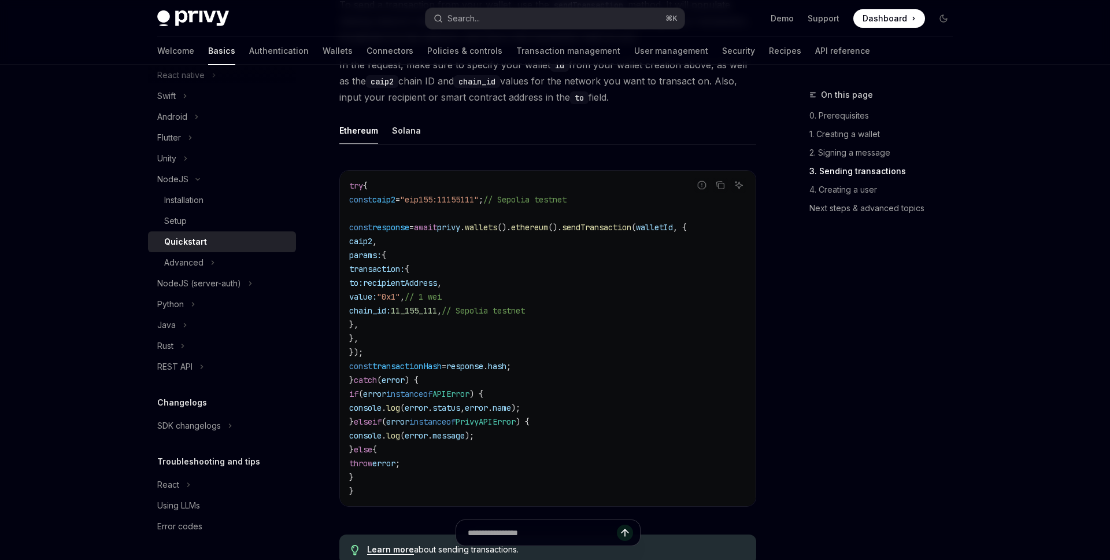
scroll to position [1419, 0]
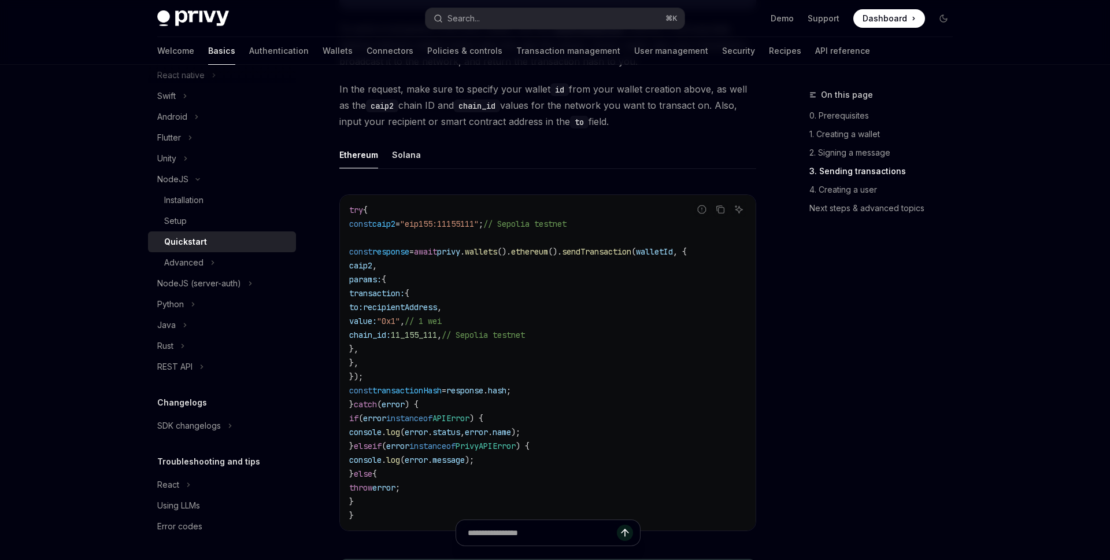
click at [400, 326] on span ""0x1"" at bounding box center [388, 321] width 23 height 10
click at [391, 340] on span "chain_id:" at bounding box center [370, 334] width 42 height 10
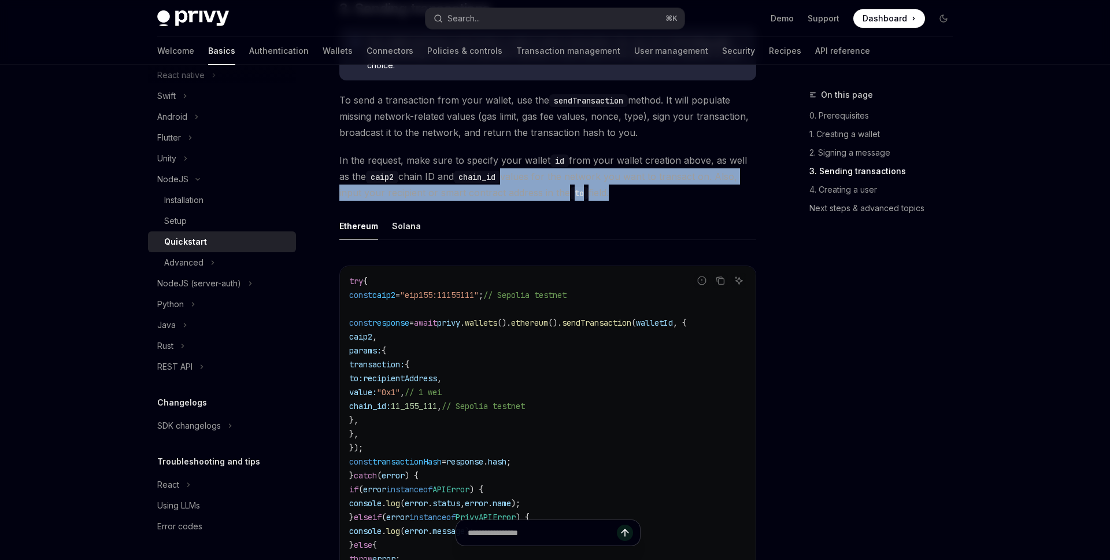
drag, startPoint x: 511, startPoint y: 186, endPoint x: 608, endPoint y: 205, distance: 98.4
click at [608, 201] on span "In the request, make sure to specify your wallet id from your wallet creation a…" at bounding box center [547, 176] width 417 height 49
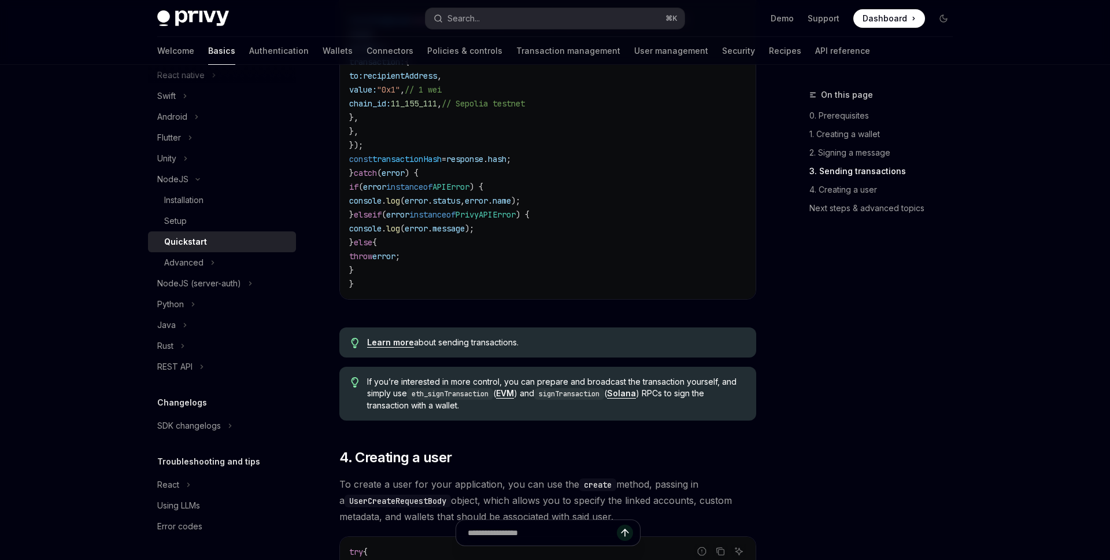
scroll to position [1664, 0]
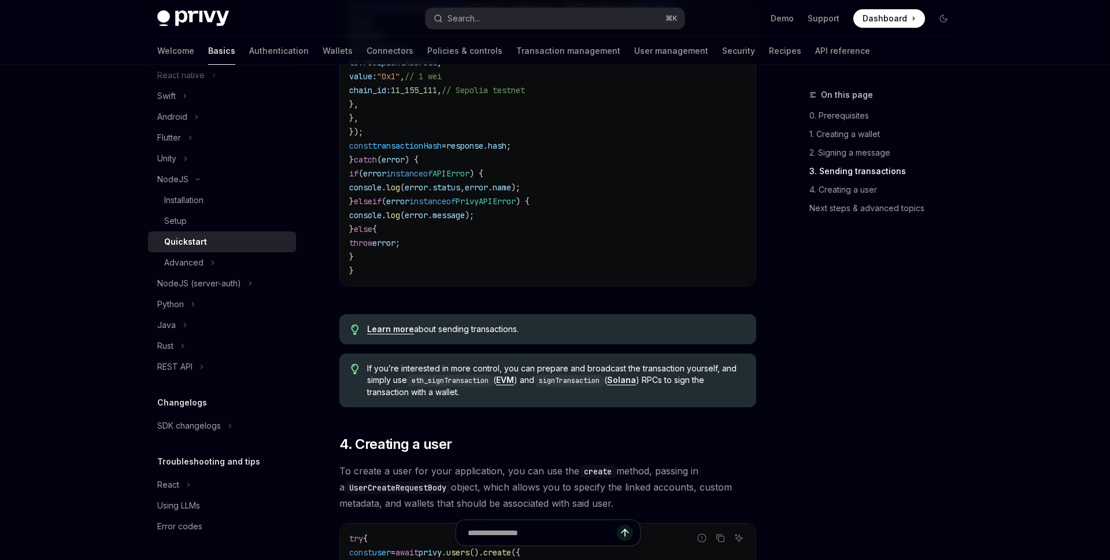
click at [388, 334] on link "Learn more" at bounding box center [390, 329] width 47 height 10
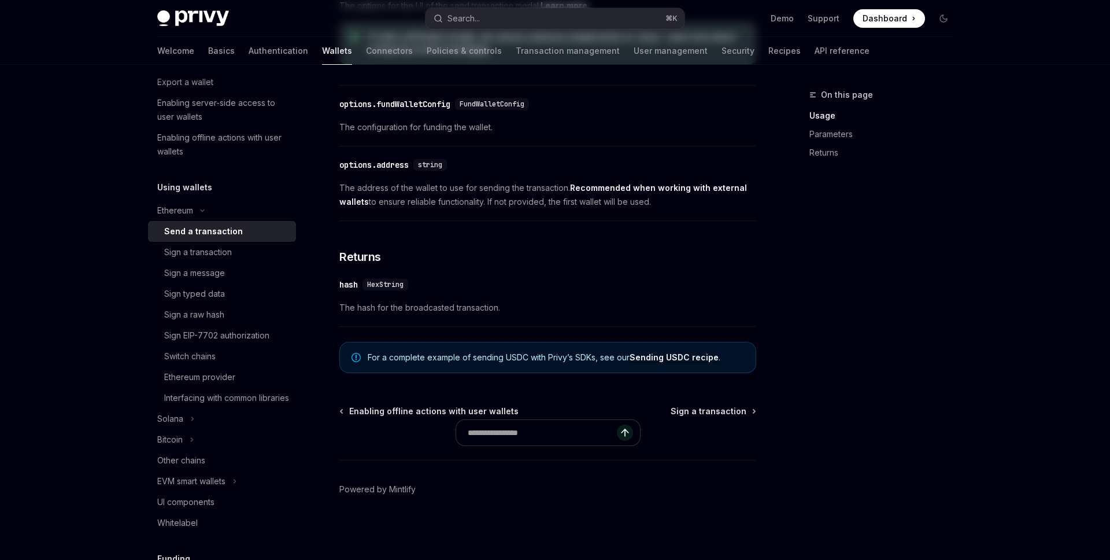
scroll to position [99, 0]
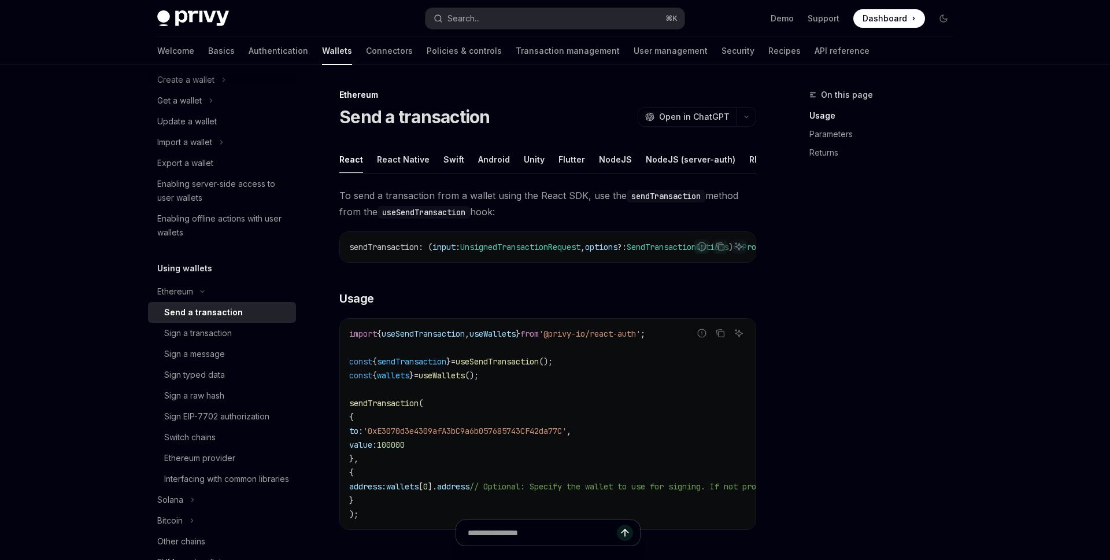
click at [506, 446] on code "import { useSendTransaction , useWallets } from '@privy-io/react-auth' ; const …" at bounding box center [652, 424] width 606 height 194
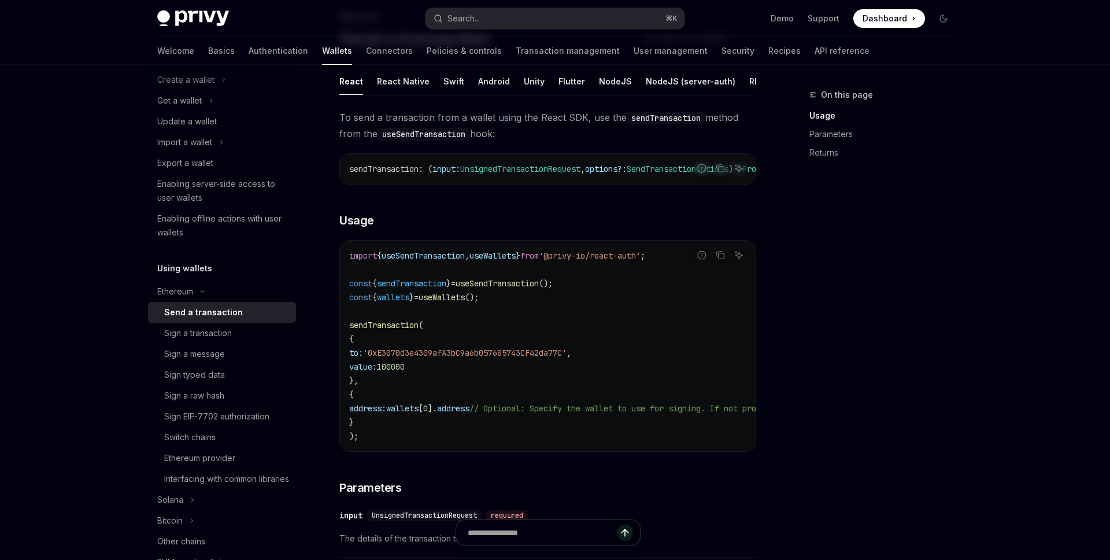
scroll to position [92, 0]
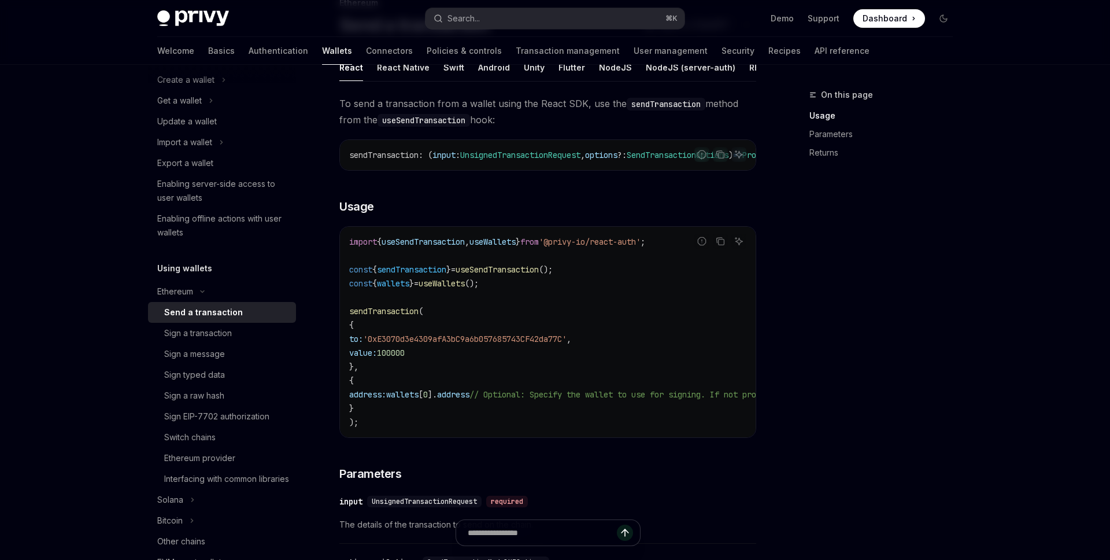
click at [543, 438] on div "Report incorrect code Copy Ask AI import { useSendTransaction , useWallets } fr…" at bounding box center [547, 332] width 417 height 212
click at [513, 423] on code "import { useSendTransaction , useWallets } from '@privy-io/react-auth' ; const …" at bounding box center [652, 332] width 606 height 194
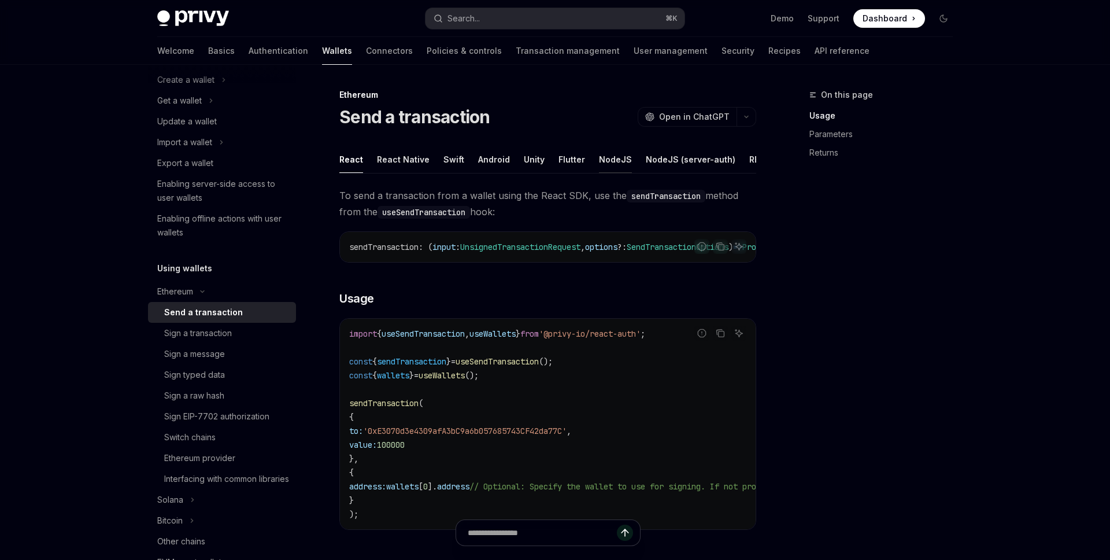
click at [617, 164] on div "NodeJS" at bounding box center [615, 159] width 33 height 27
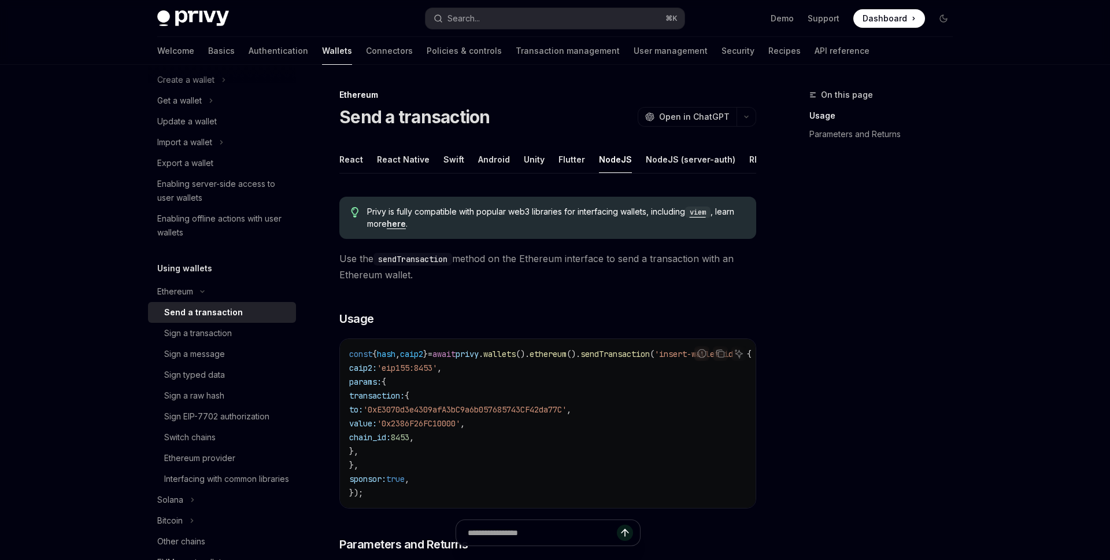
click at [460, 423] on span "'0x2386F26FC10000'" at bounding box center [418, 423] width 83 height 10
click at [491, 464] on code "const { hash , caip2 } = await privy . wallets (). ethereum (). sendTransaction…" at bounding box center [564, 423] width 430 height 153
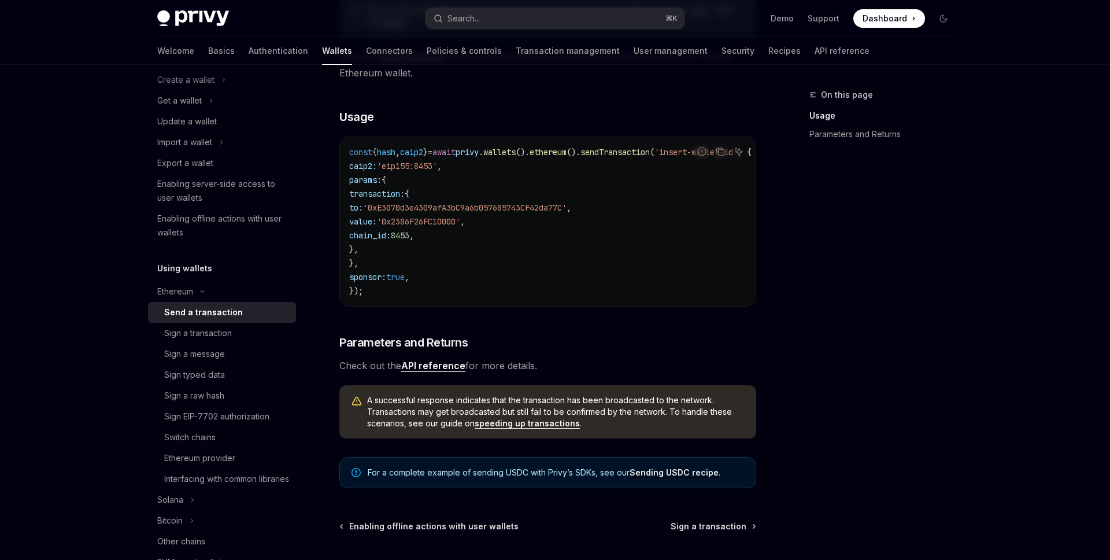
scroll to position [175, 0]
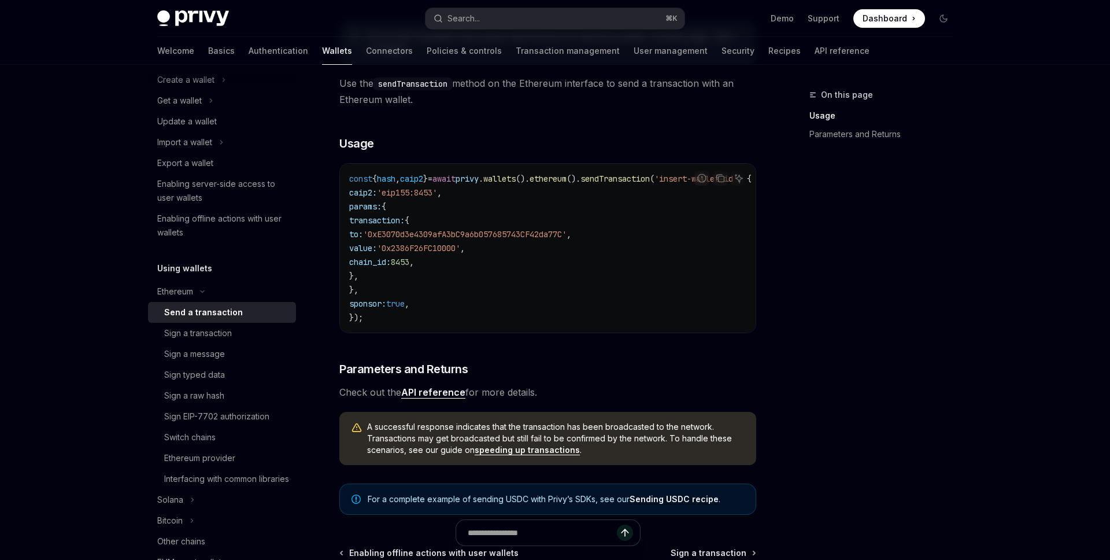
click at [535, 289] on code "const { hash , caip2 } = await privy . wallets (). ethereum (). sendTransaction…" at bounding box center [564, 248] width 430 height 153
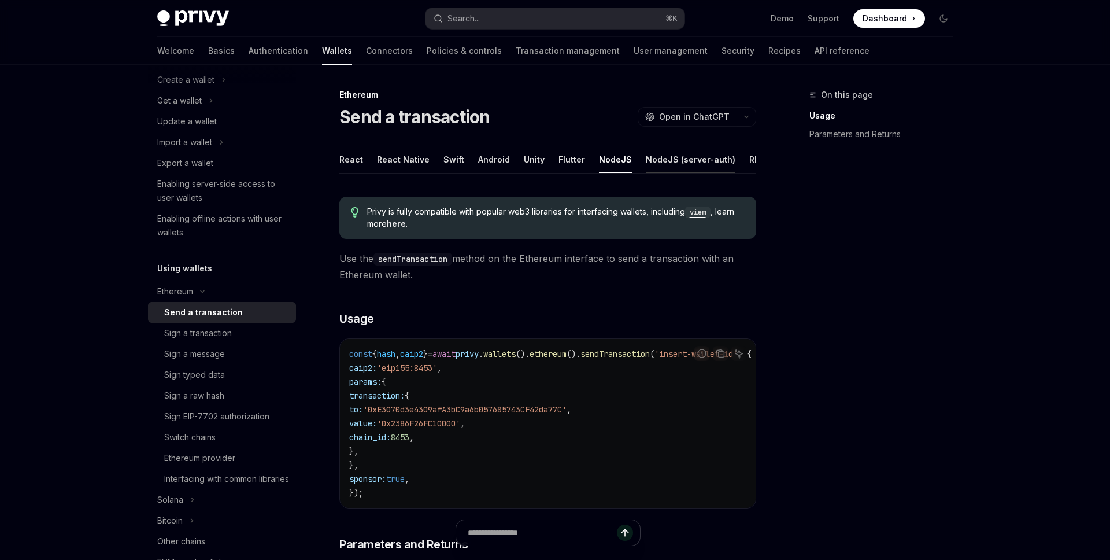
click at [658, 163] on div "NodeJS (server-auth)" at bounding box center [691, 159] width 90 height 27
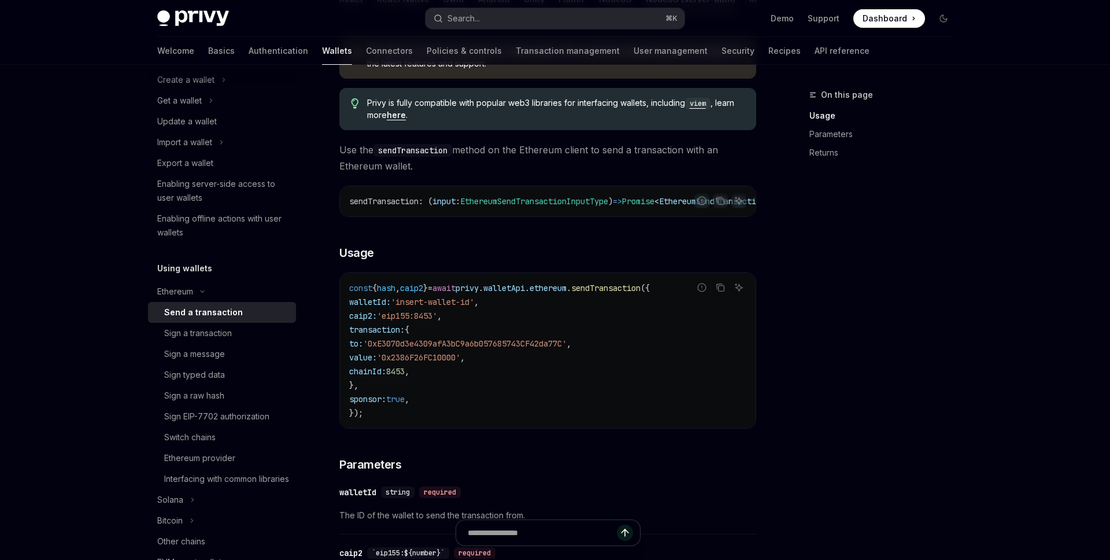
scroll to position [2, 0]
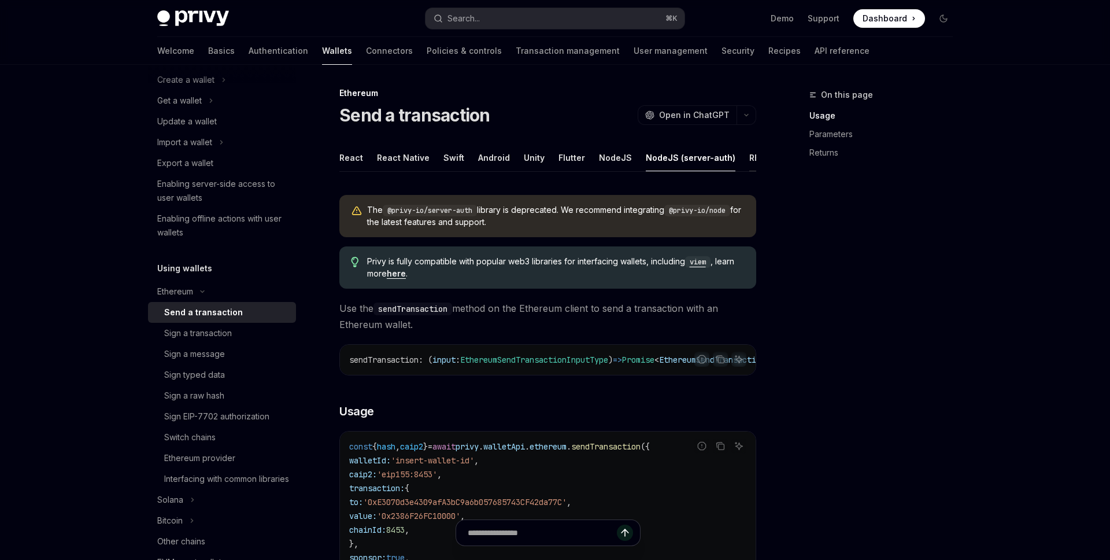
click at [749, 155] on div "REST API" at bounding box center [767, 157] width 36 height 27
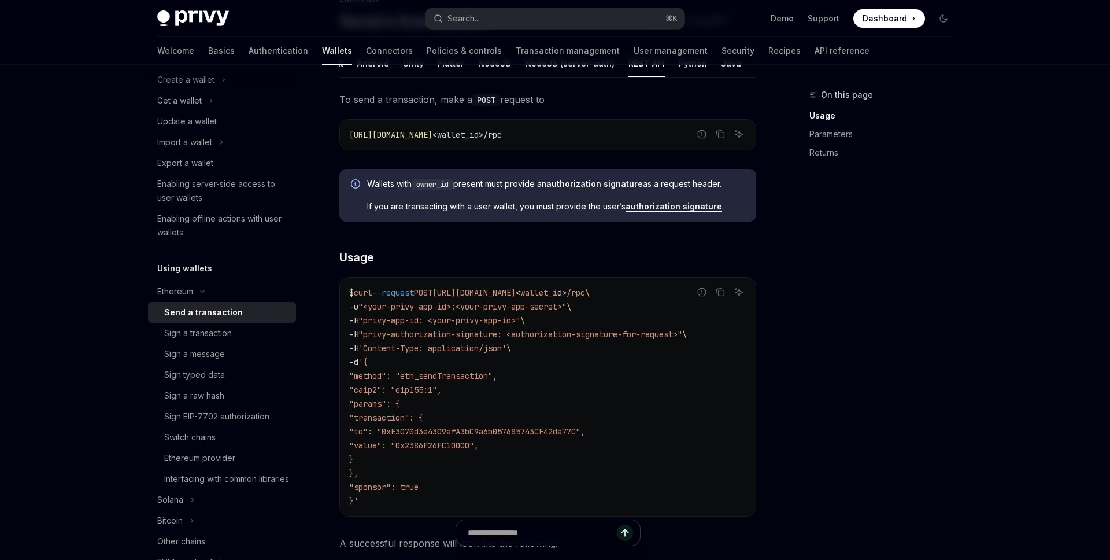
scroll to position [39, 0]
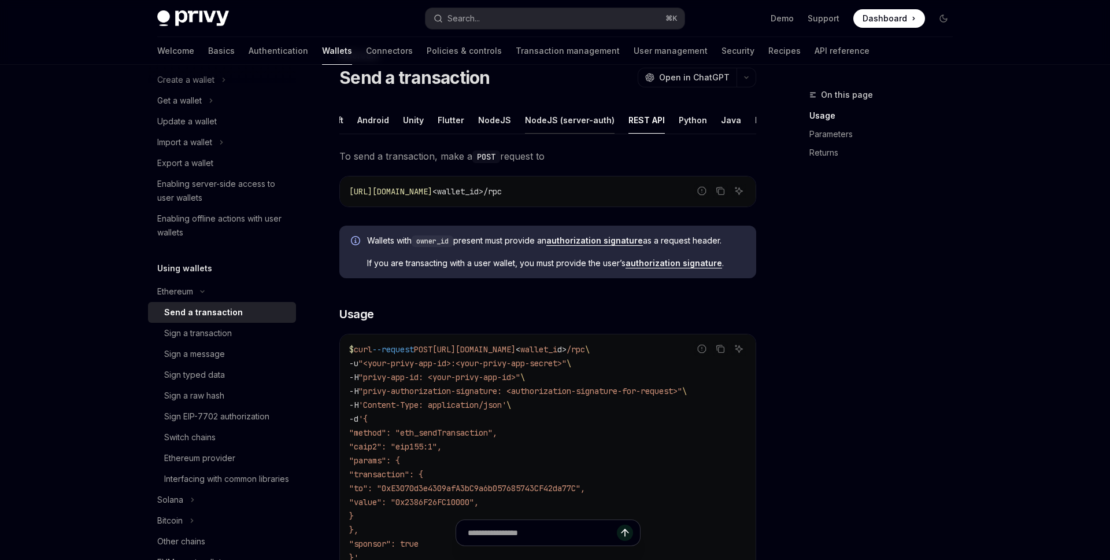
click at [562, 119] on div "NodeJS (server-auth)" at bounding box center [570, 119] width 90 height 27
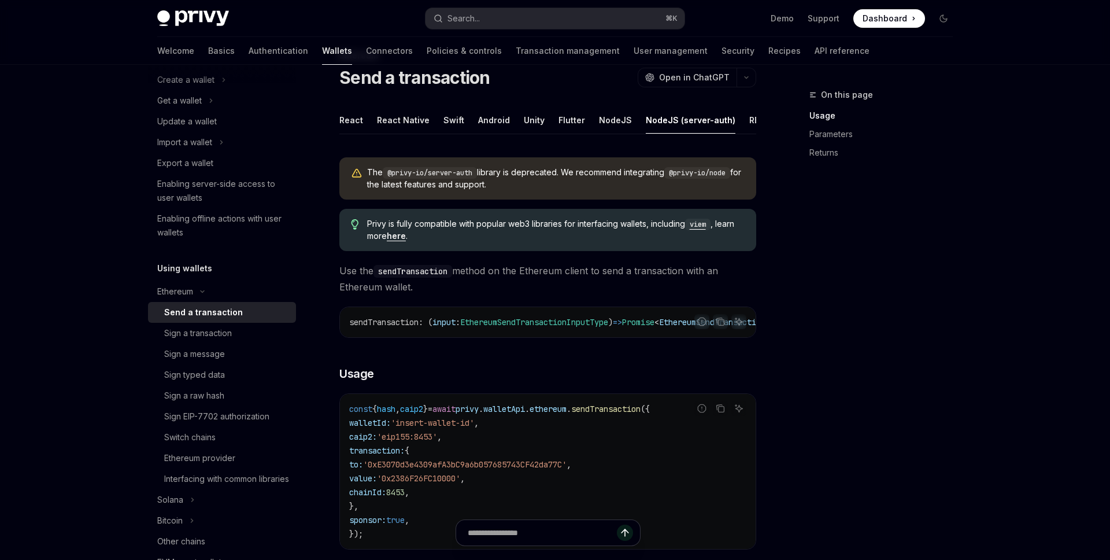
click at [1024, 46] on div at bounding box center [555, 32] width 1110 height 65
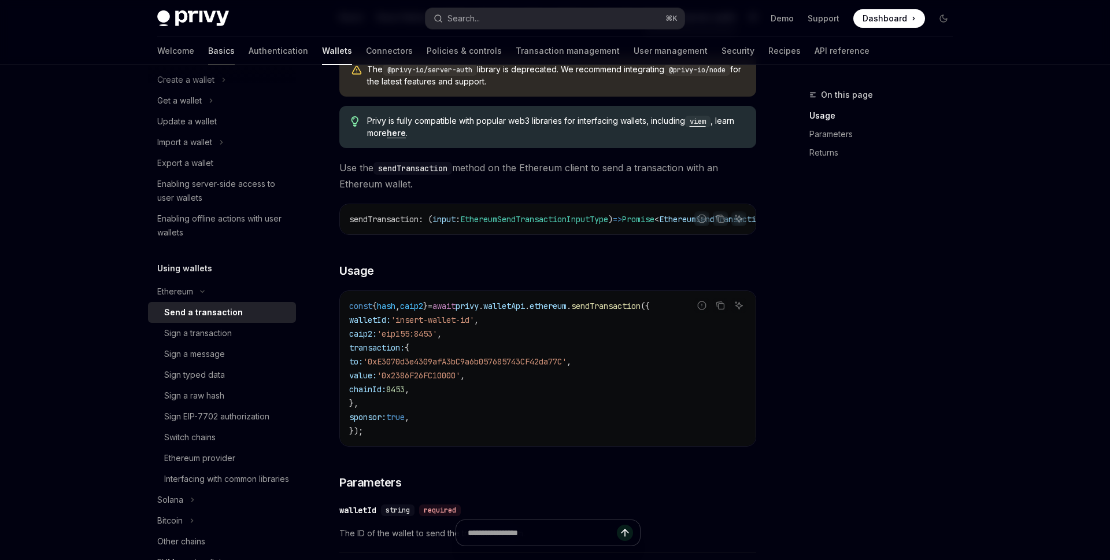
click at [208, 50] on link "Basics" at bounding box center [221, 51] width 27 height 28
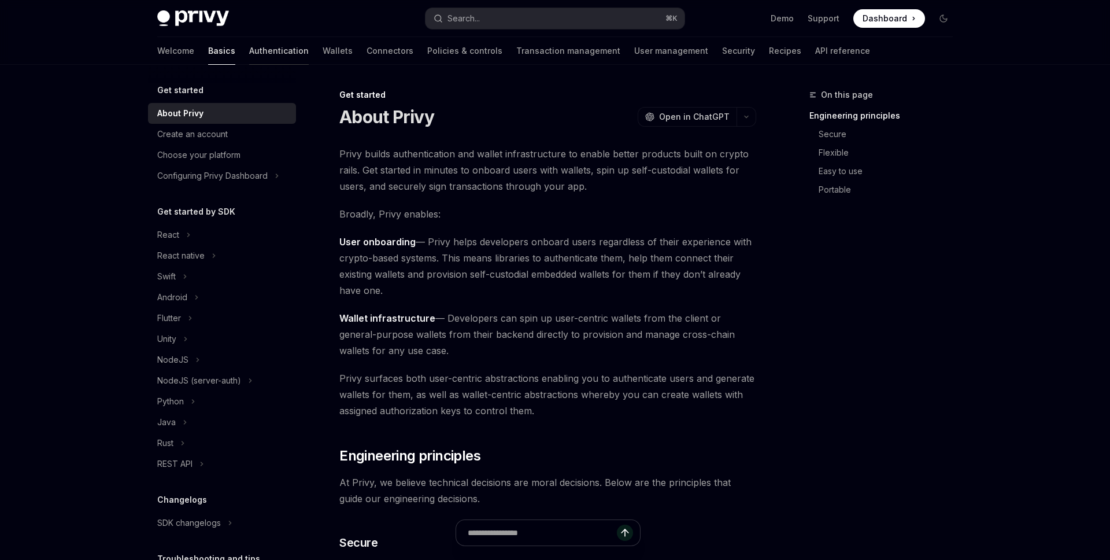
click at [249, 55] on link "Authentication" at bounding box center [279, 51] width 60 height 28
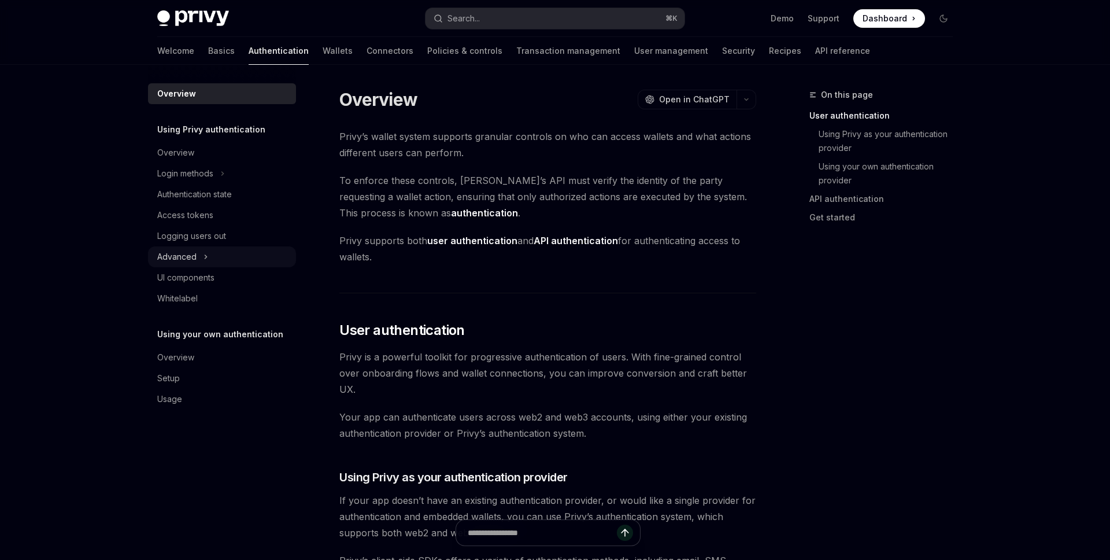
click at [206, 259] on icon "Toggle Advanced section" at bounding box center [205, 257] width 5 height 14
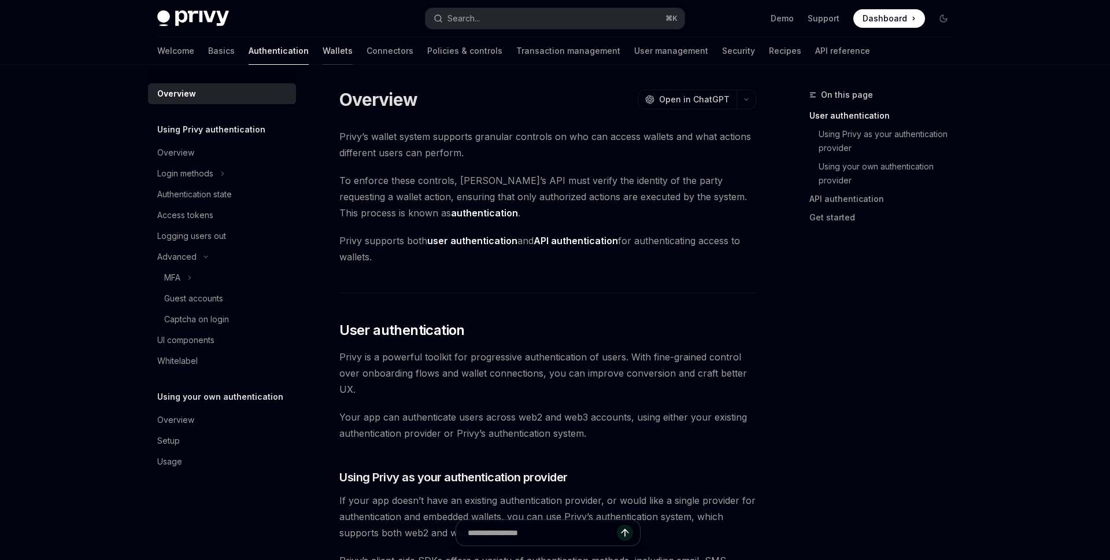
click at [323, 45] on link "Wallets" at bounding box center [338, 51] width 30 height 28
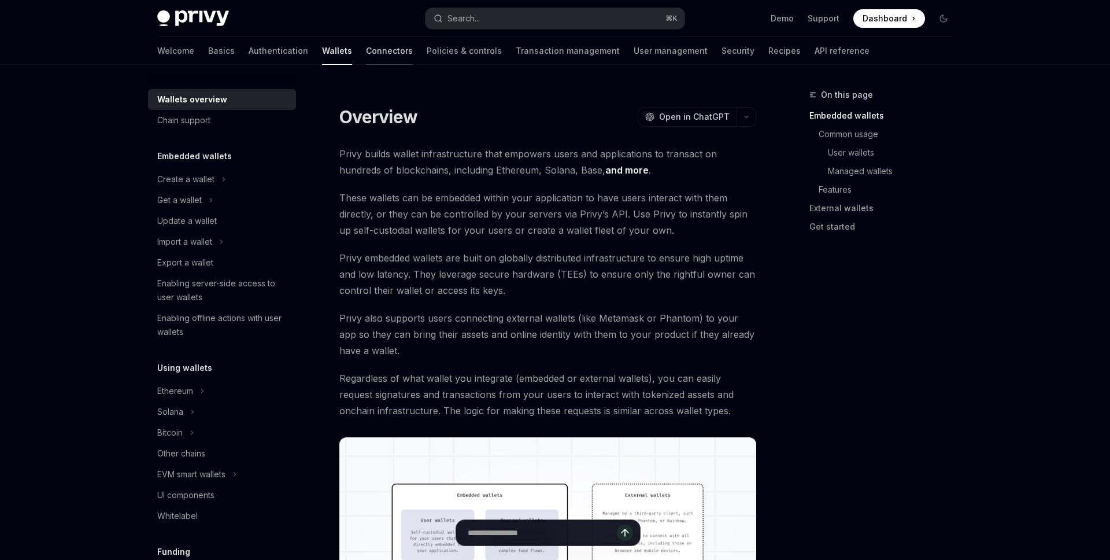
click at [366, 50] on link "Connectors" at bounding box center [389, 51] width 47 height 28
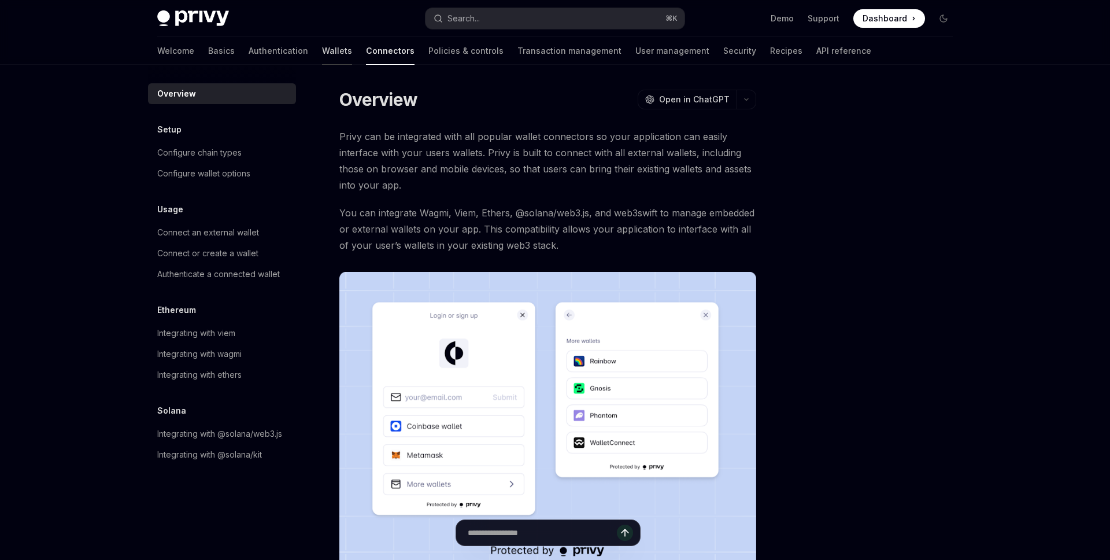
click at [322, 55] on link "Wallets" at bounding box center [337, 51] width 30 height 28
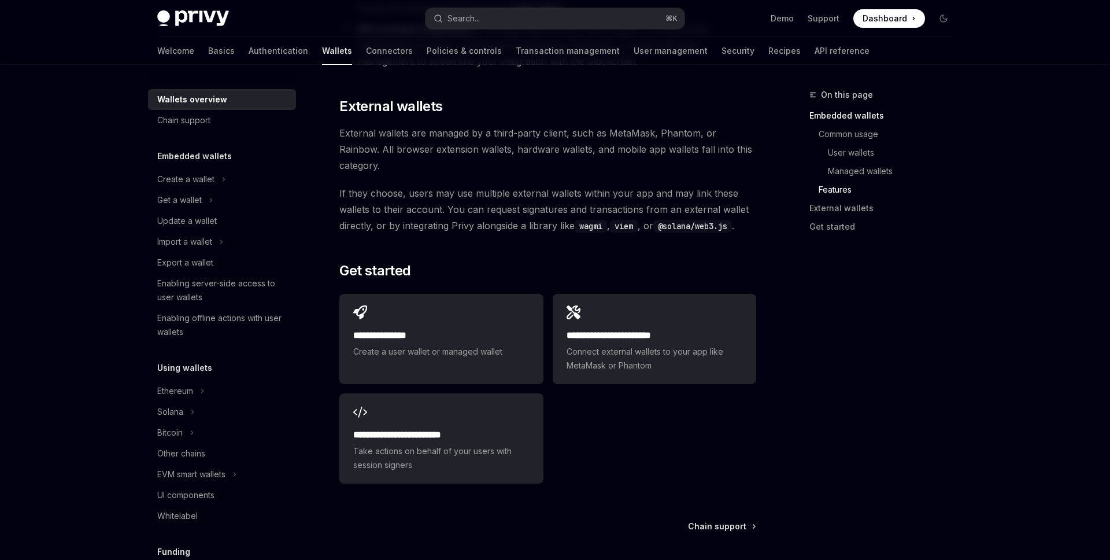
scroll to position [1469, 0]
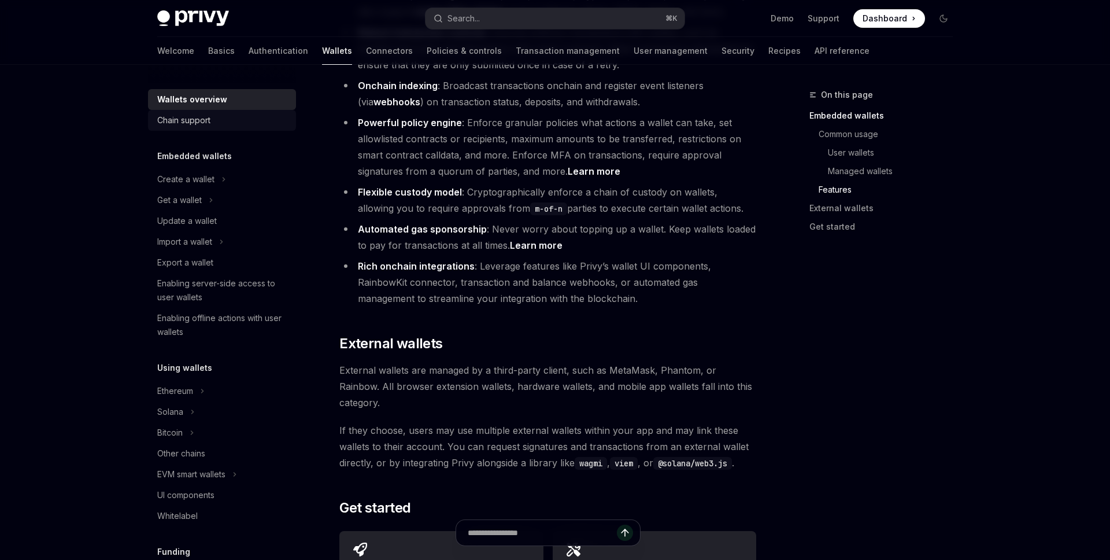
click at [170, 121] on div "Chain support" at bounding box center [183, 120] width 53 height 14
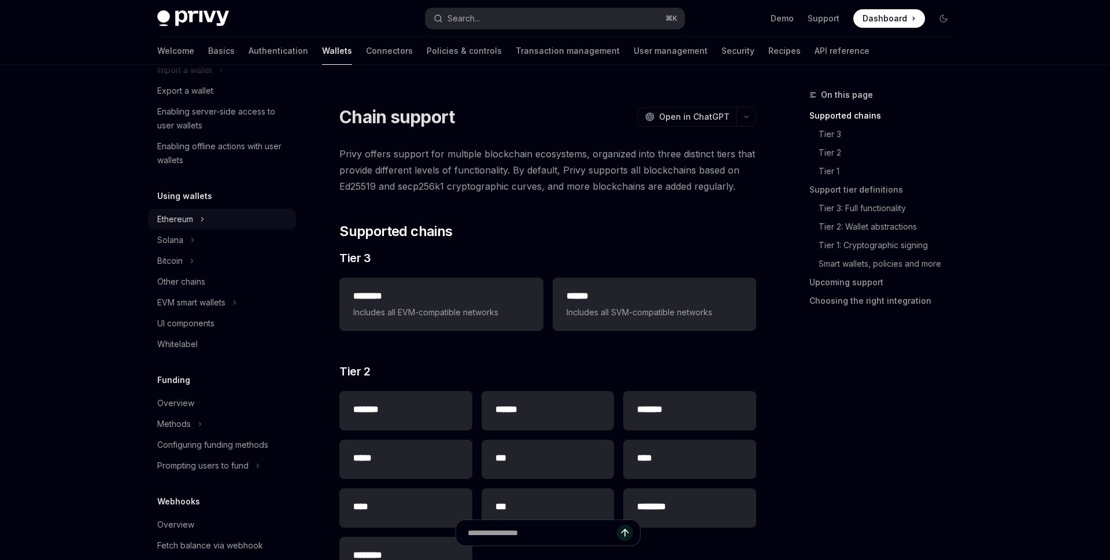
scroll to position [209, 0]
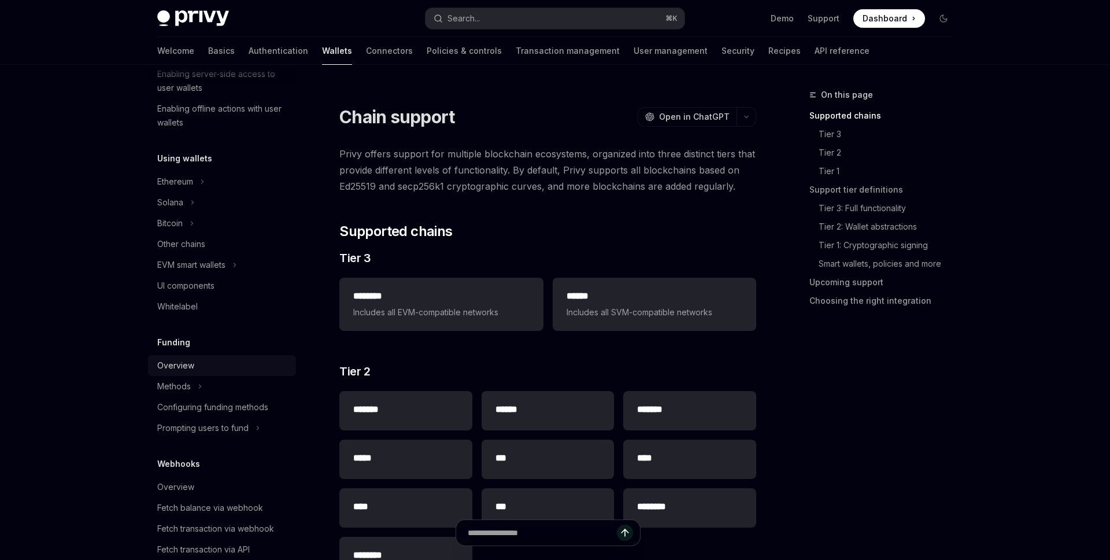
click at [183, 369] on div "Overview" at bounding box center [175, 365] width 37 height 14
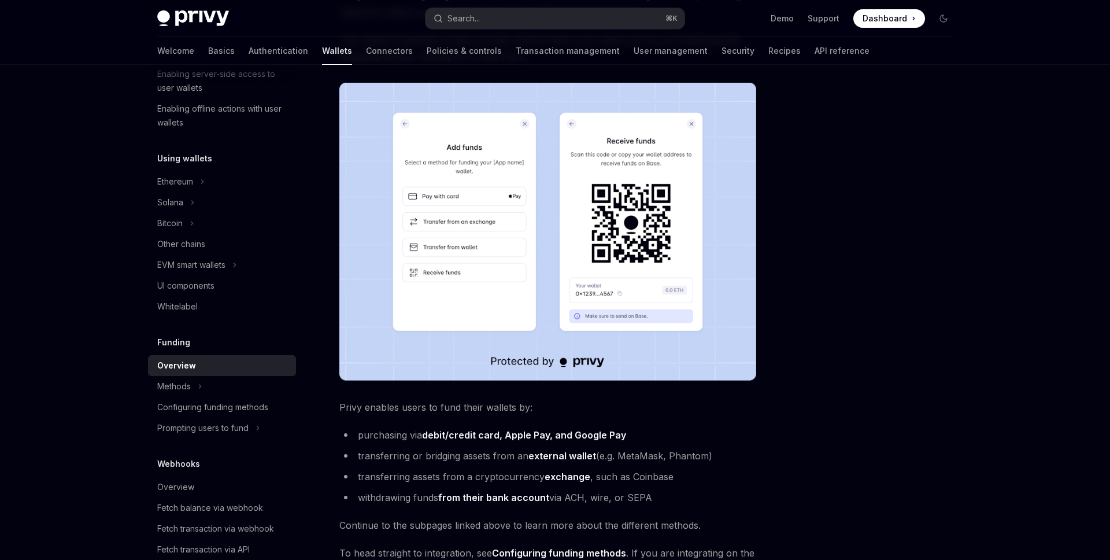
scroll to position [106, 0]
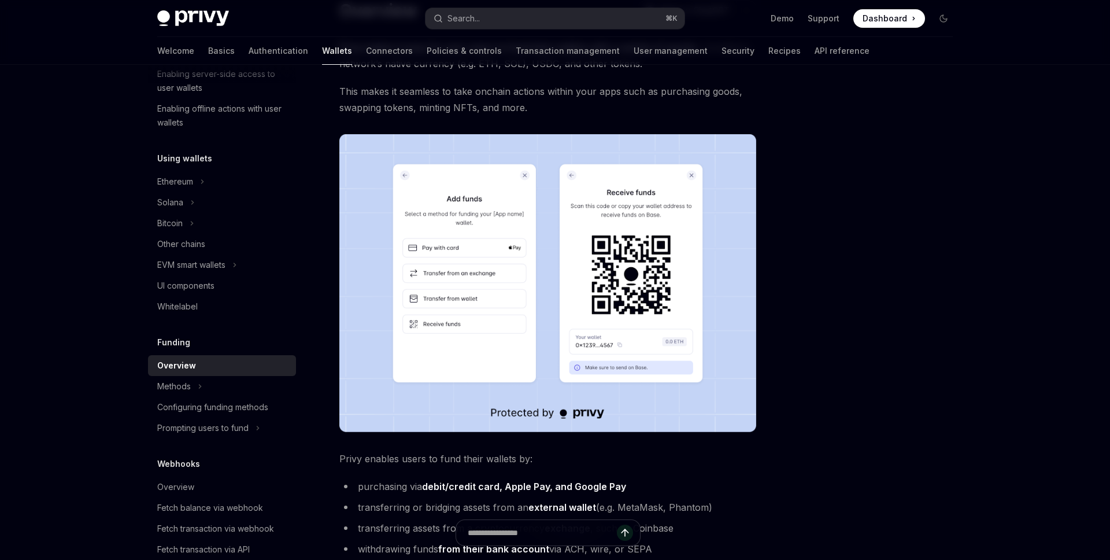
click at [784, 25] on ul "Demo Support Dashboard Dashboard" at bounding box center [848, 18] width 154 height 18
click at [784, 17] on link "Demo" at bounding box center [782, 19] width 23 height 12
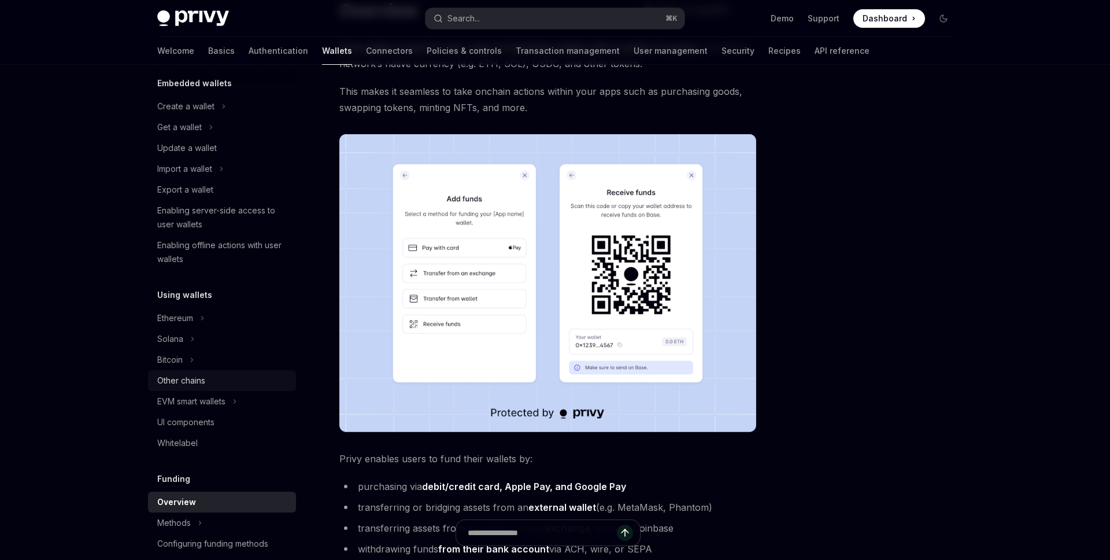
scroll to position [57, 0]
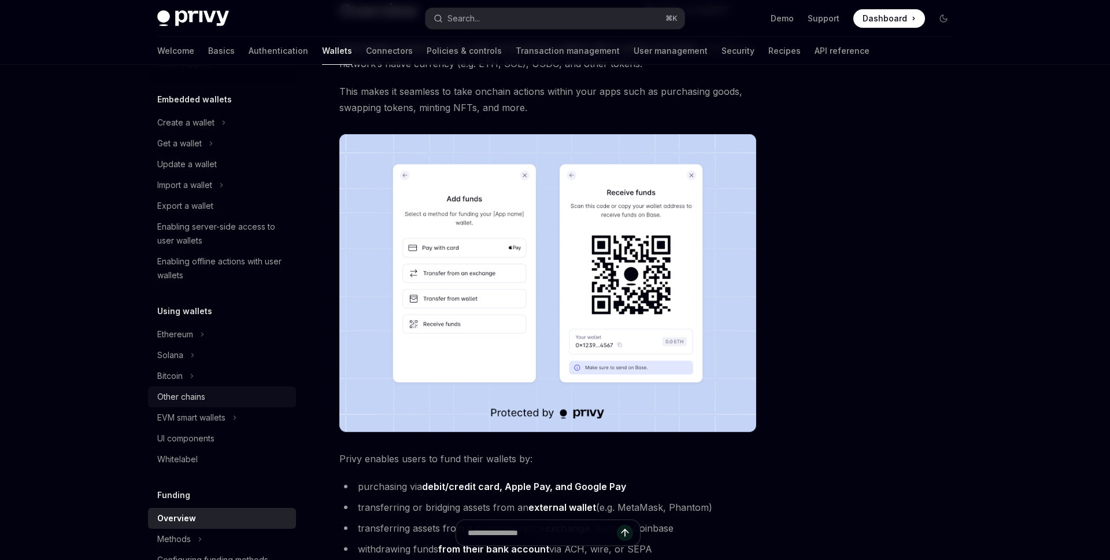
click at [203, 401] on div "Other chains" at bounding box center [181, 397] width 48 height 14
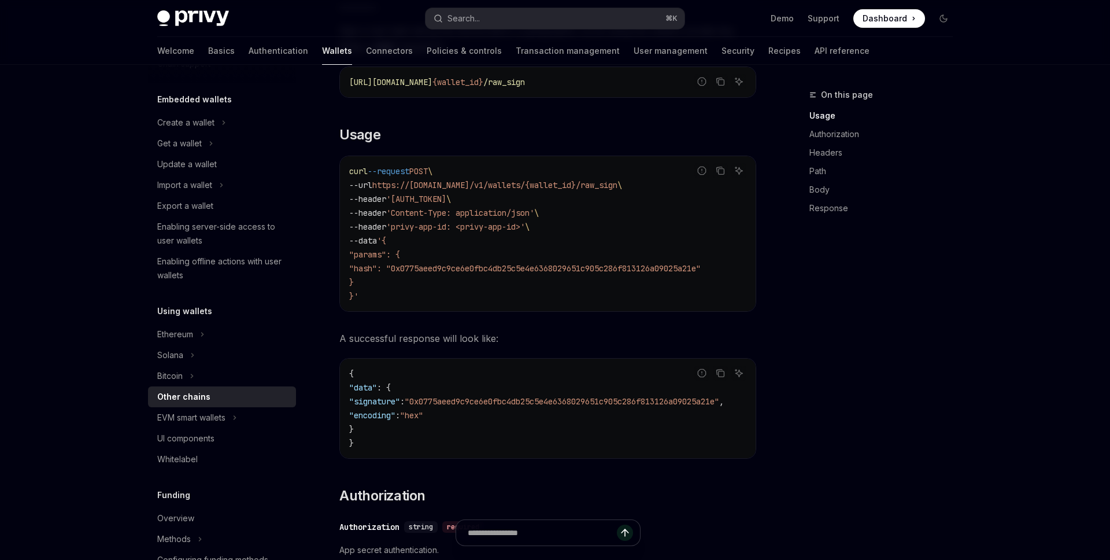
scroll to position [168, 0]
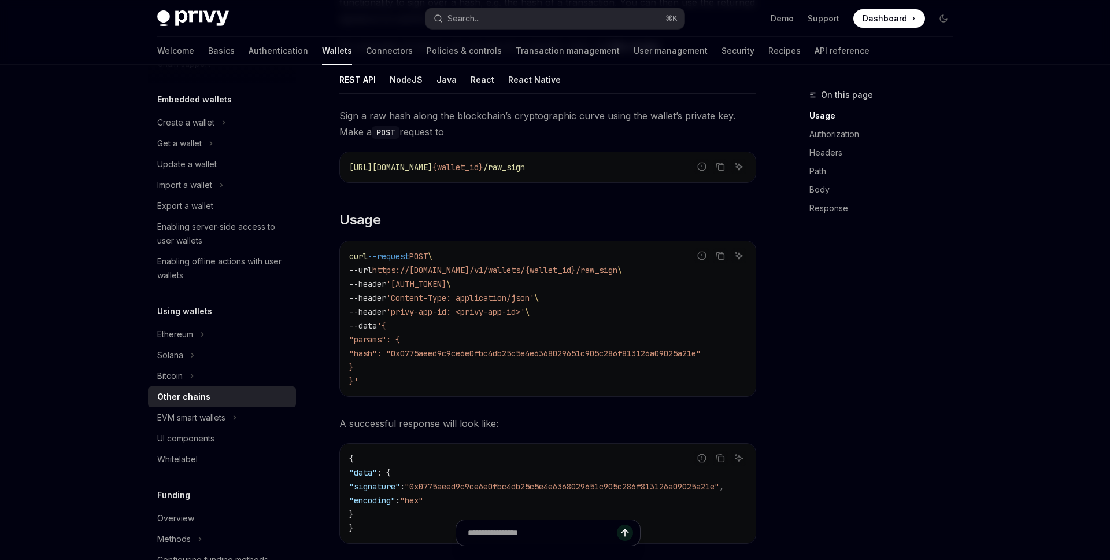
click at [400, 90] on div "NodeJS" at bounding box center [406, 79] width 33 height 27
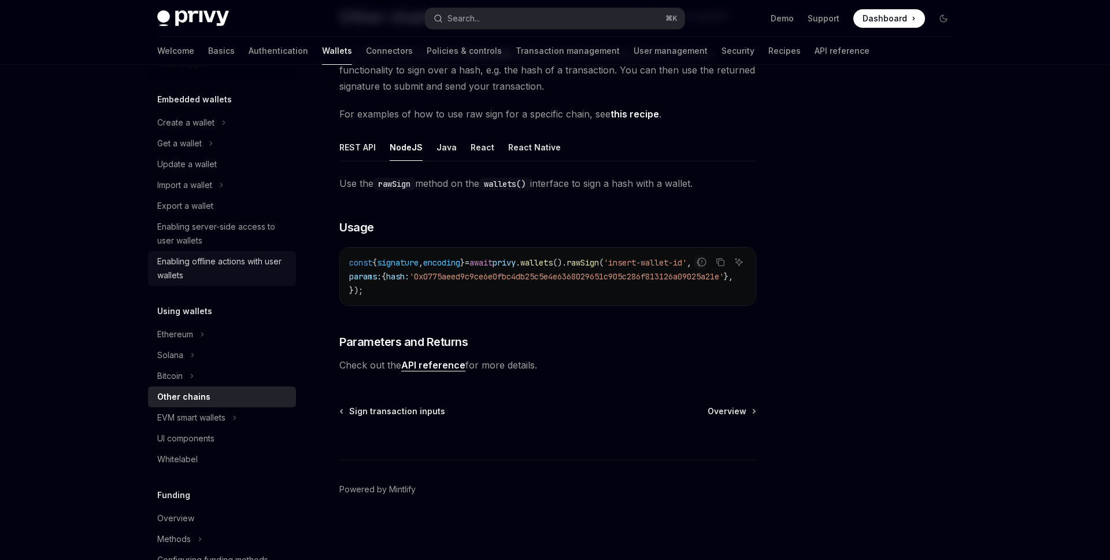
click at [228, 275] on div "Enabling offline actions with user wallets" at bounding box center [223, 268] width 132 height 28
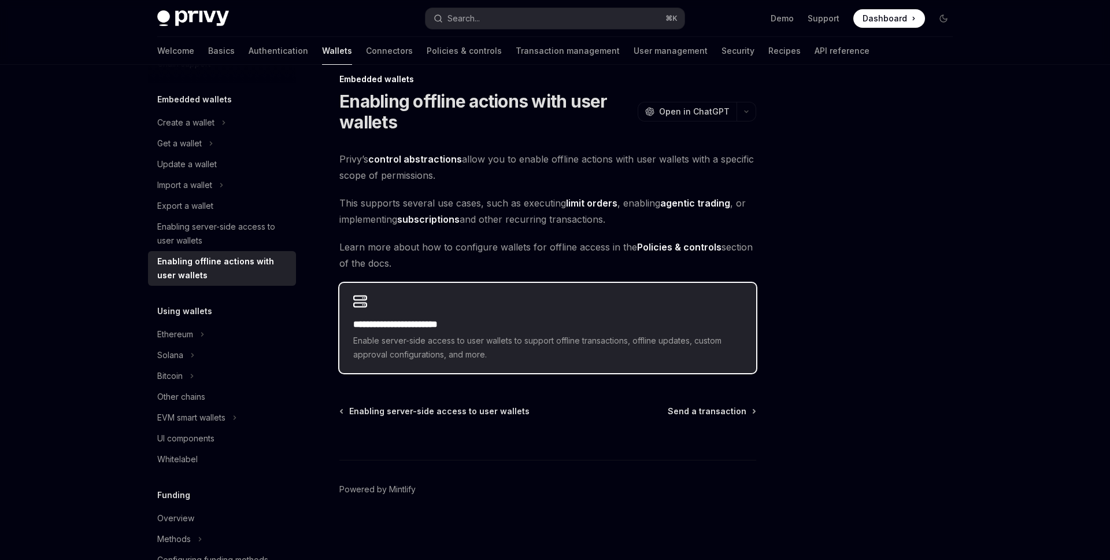
click at [498, 356] on span "Enable server-side access to user wallets to support offline transactions, offl…" at bounding box center [547, 348] width 389 height 28
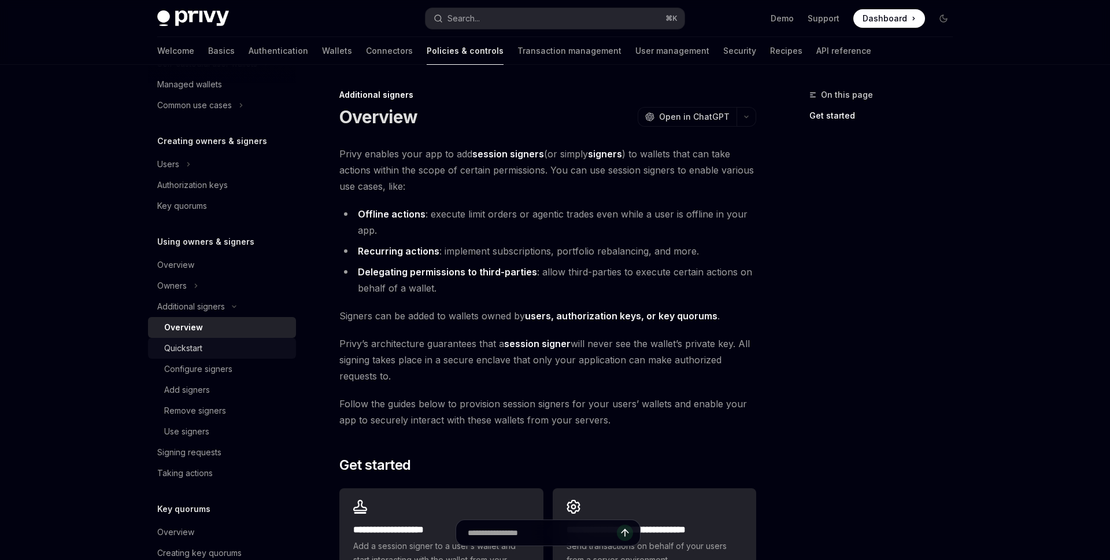
scroll to position [228, 0]
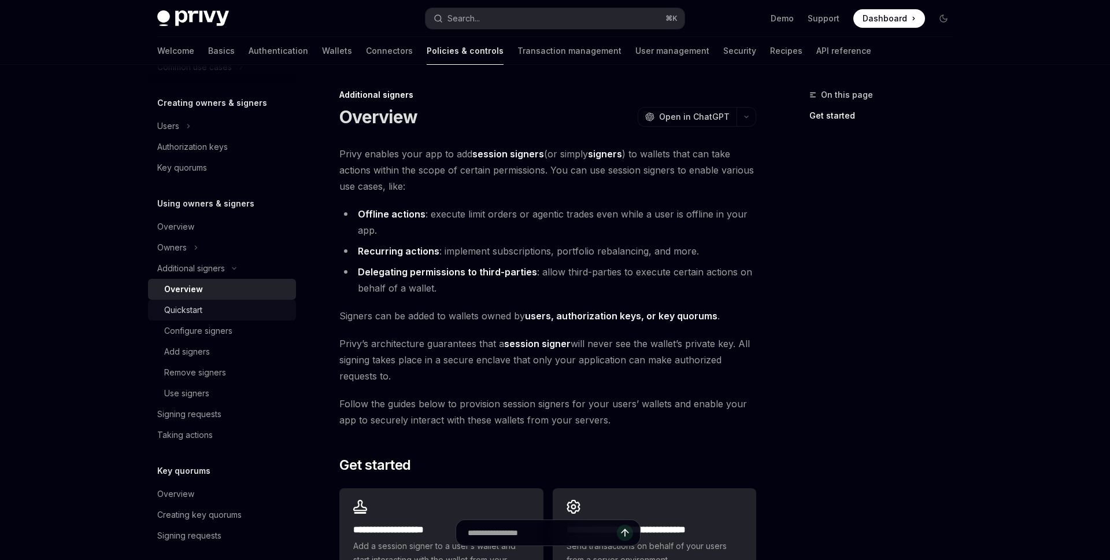
click at [234, 313] on div "Quickstart" at bounding box center [226, 310] width 125 height 14
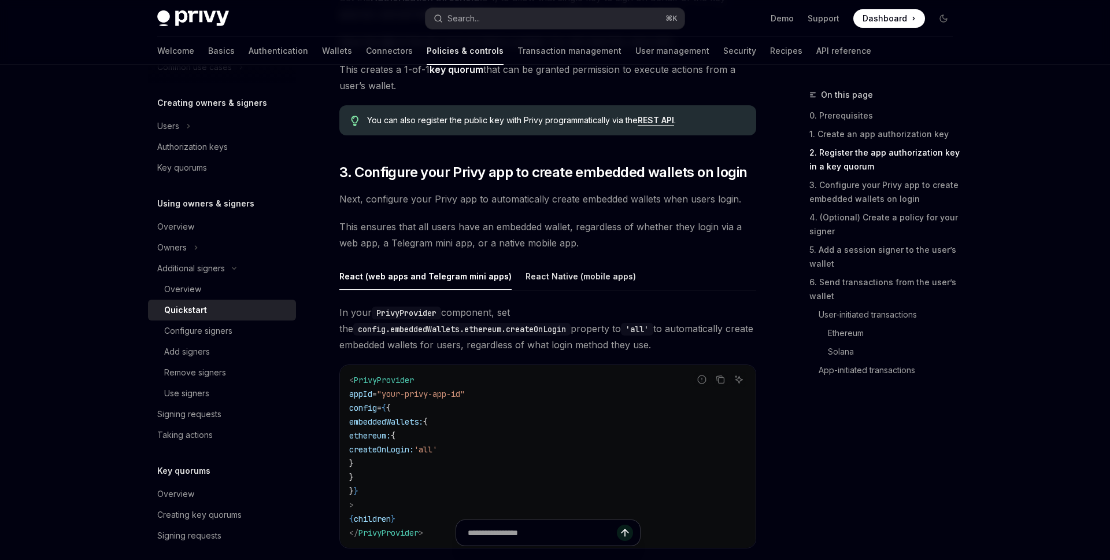
scroll to position [1046, 0]
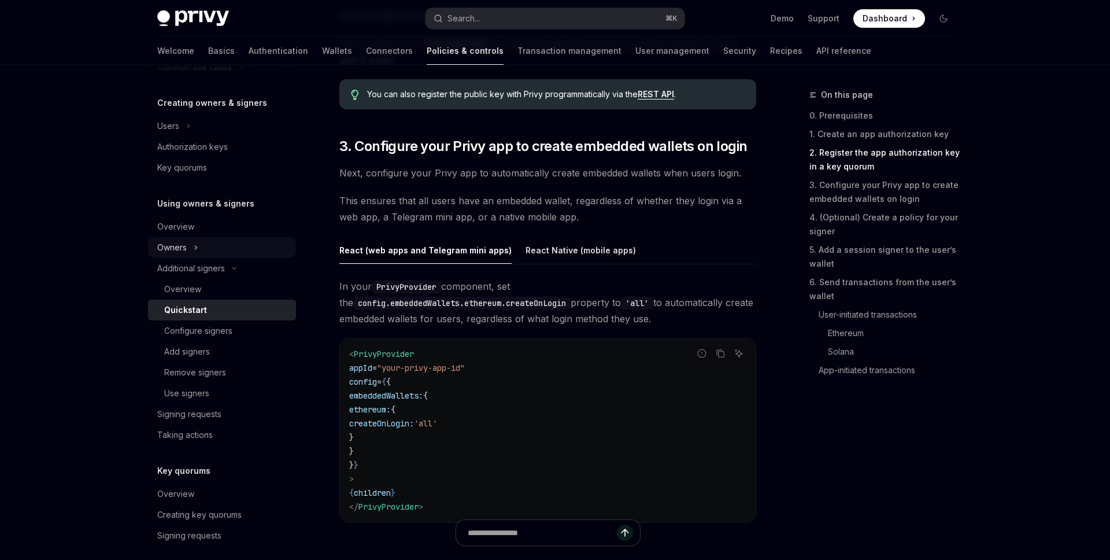
click at [196, 247] on icon "Toggle Owners section" at bounding box center [196, 247] width 5 height 14
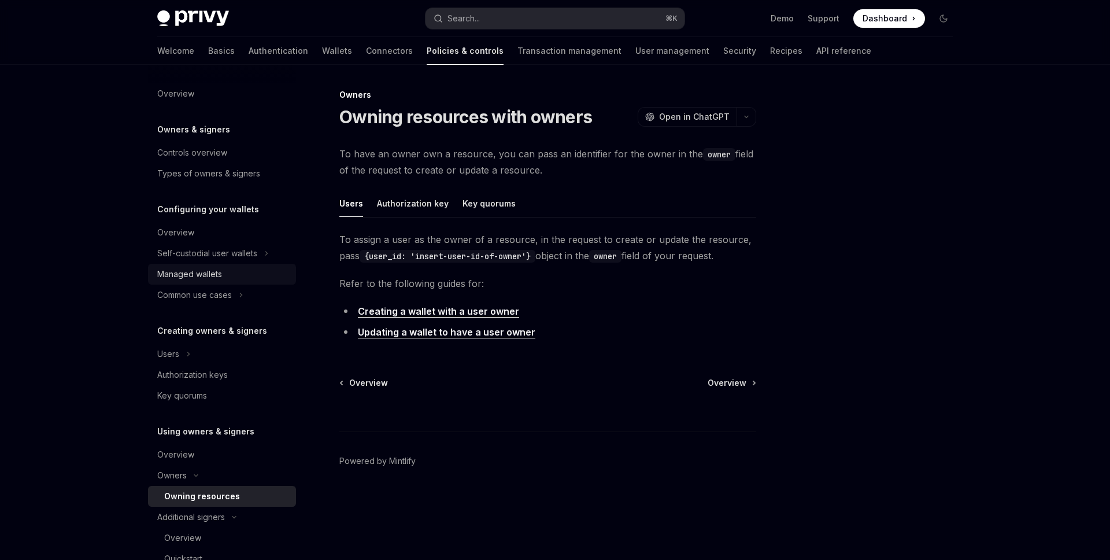
click at [258, 283] on link "Managed wallets" at bounding box center [222, 274] width 148 height 21
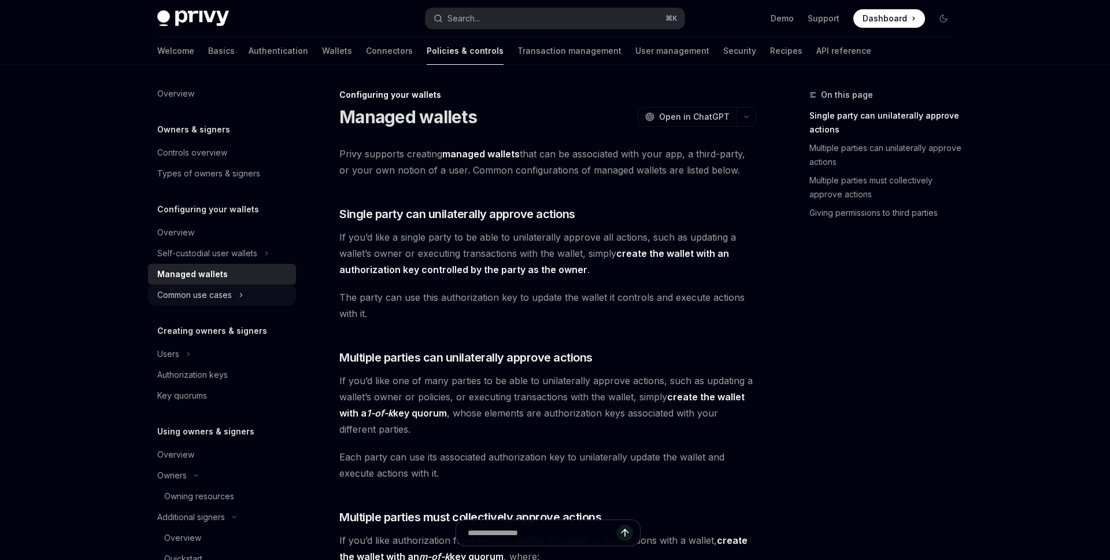
click at [247, 300] on button "Common use cases" at bounding box center [222, 294] width 148 height 21
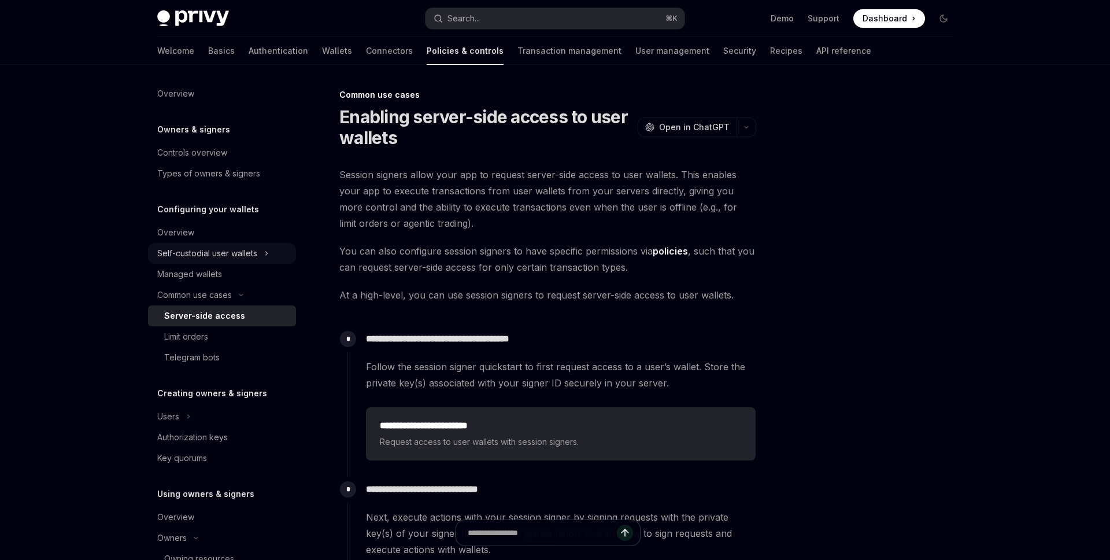
click at [268, 250] on icon "Toggle Self-custodial user wallets section" at bounding box center [266, 253] width 5 height 14
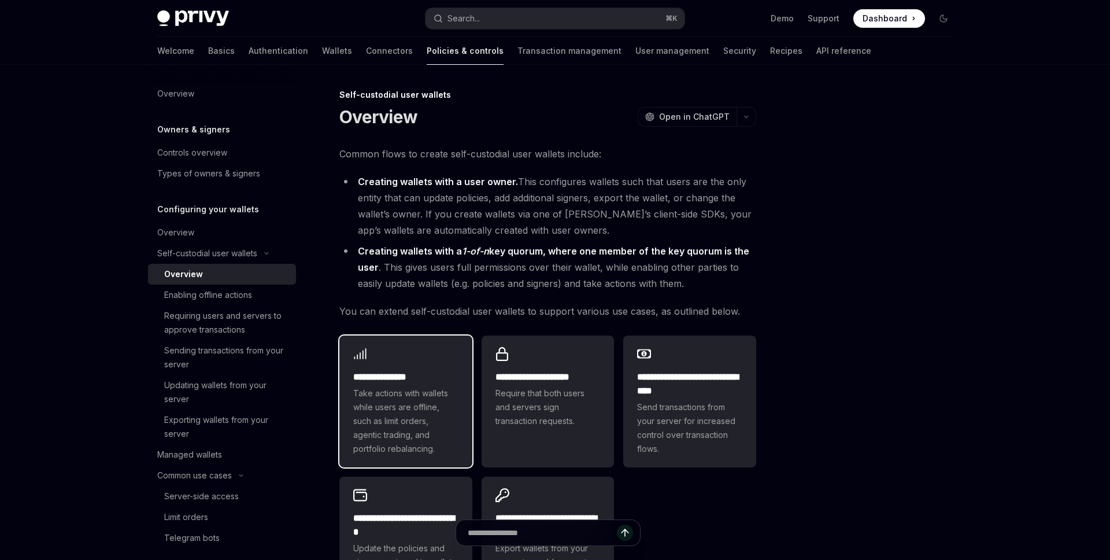
click at [401, 403] on span "Take actions with wallets while users are offline, such as limit orders, agenti…" at bounding box center [405, 420] width 105 height 69
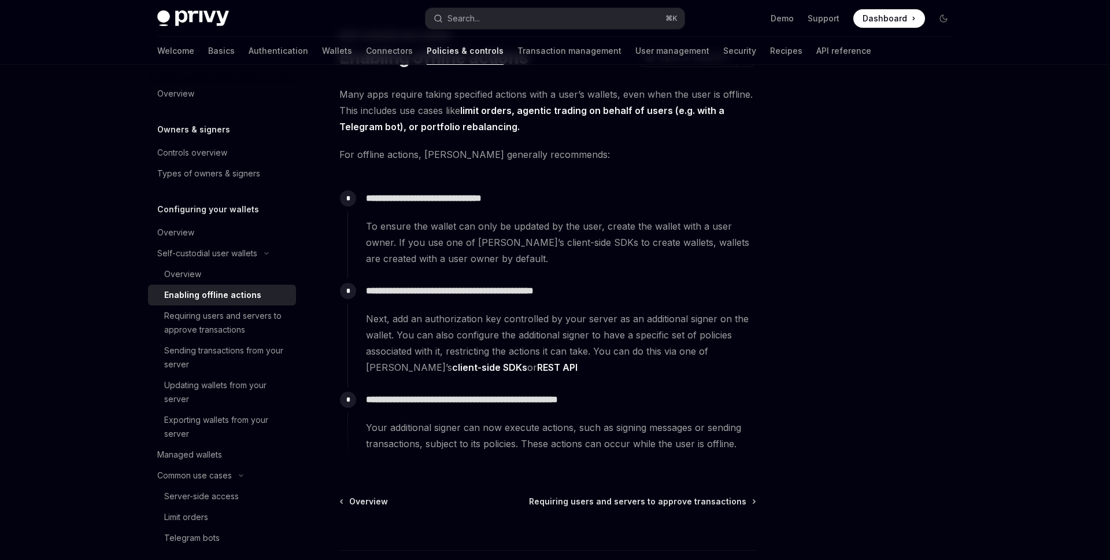
scroll to position [150, 0]
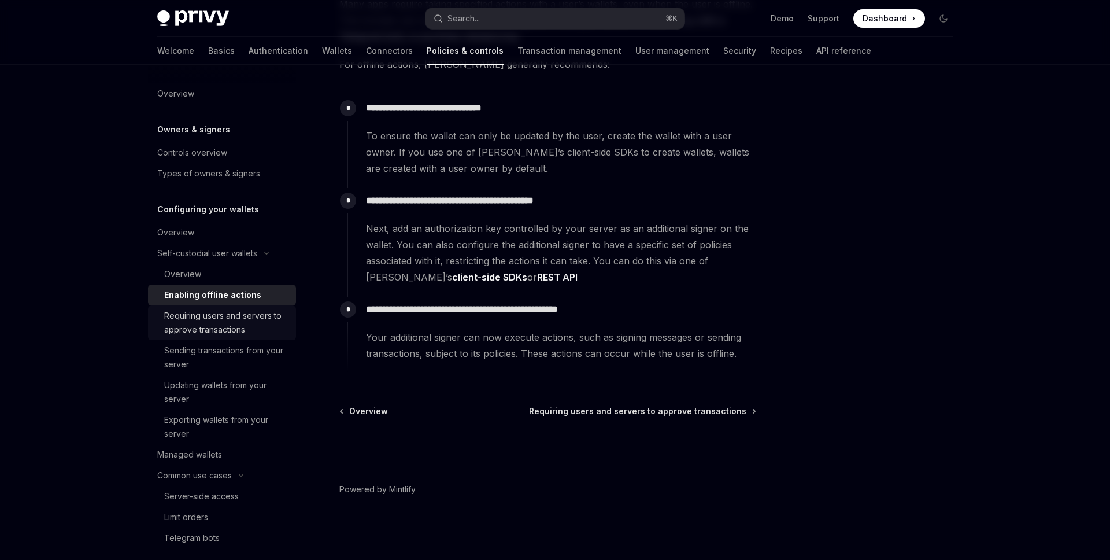
click at [265, 315] on div "Requiring users and servers to approve transactions" at bounding box center [226, 323] width 125 height 28
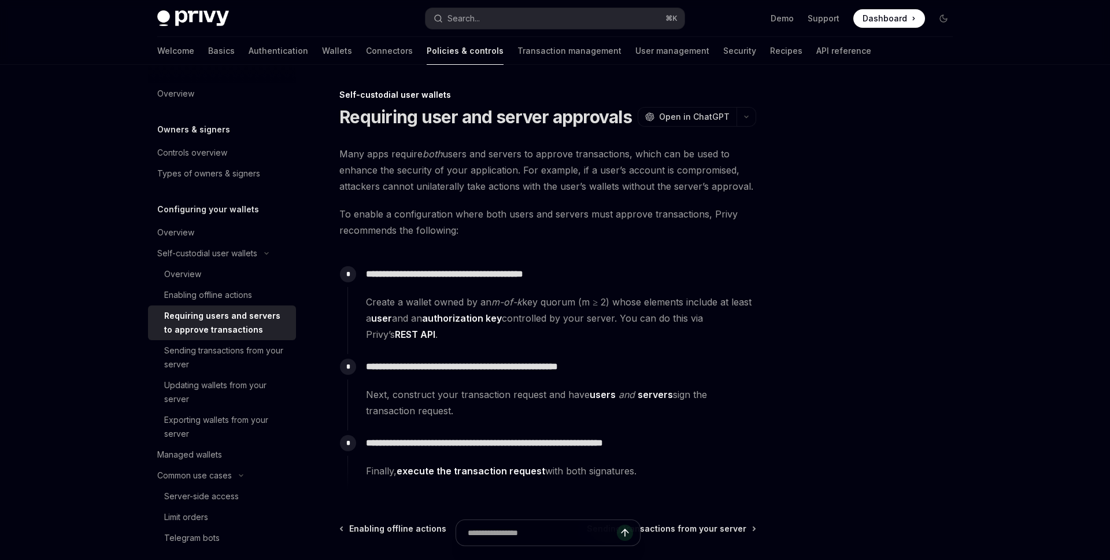
scroll to position [117, 0]
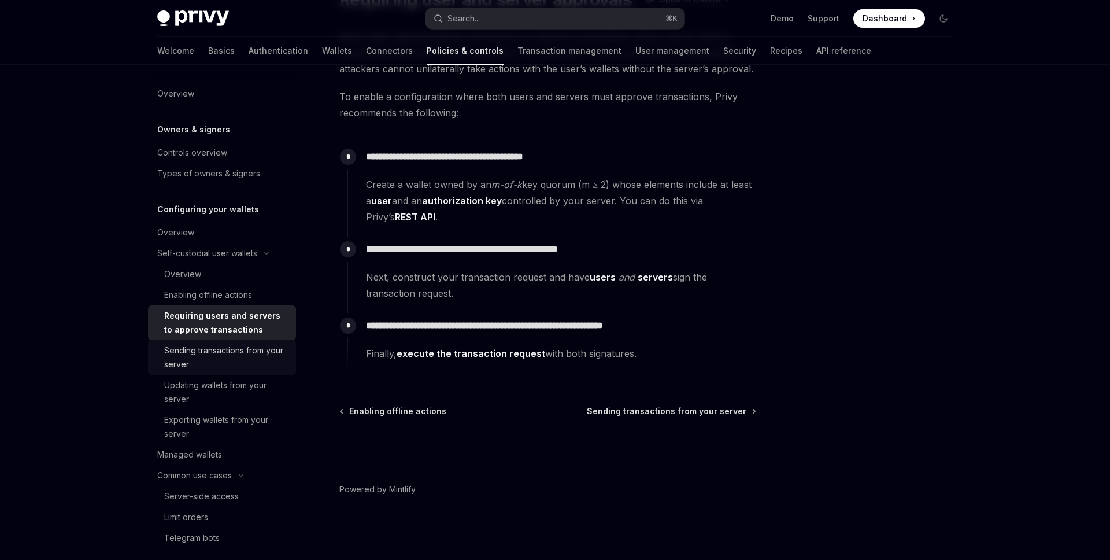
click at [187, 360] on div "Sending transactions from your server" at bounding box center [226, 357] width 125 height 28
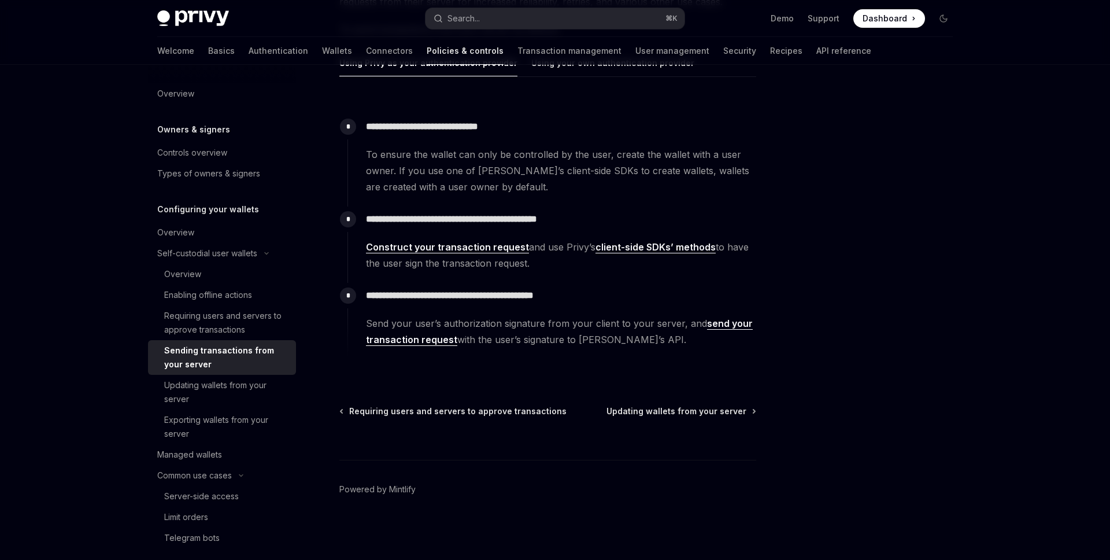
scroll to position [37, 0]
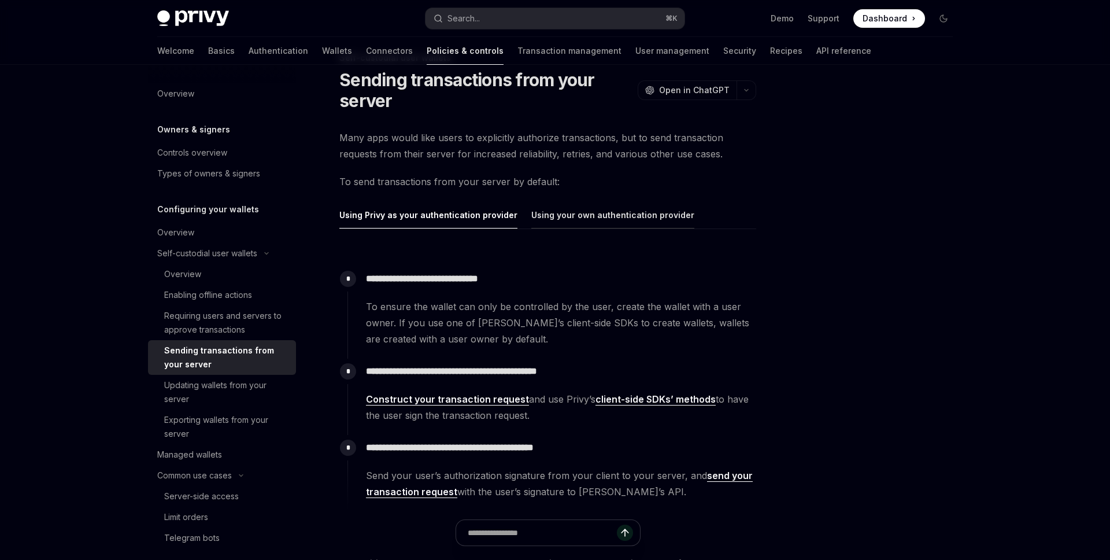
click at [561, 219] on div "Using your own authentication provider" at bounding box center [612, 214] width 163 height 27
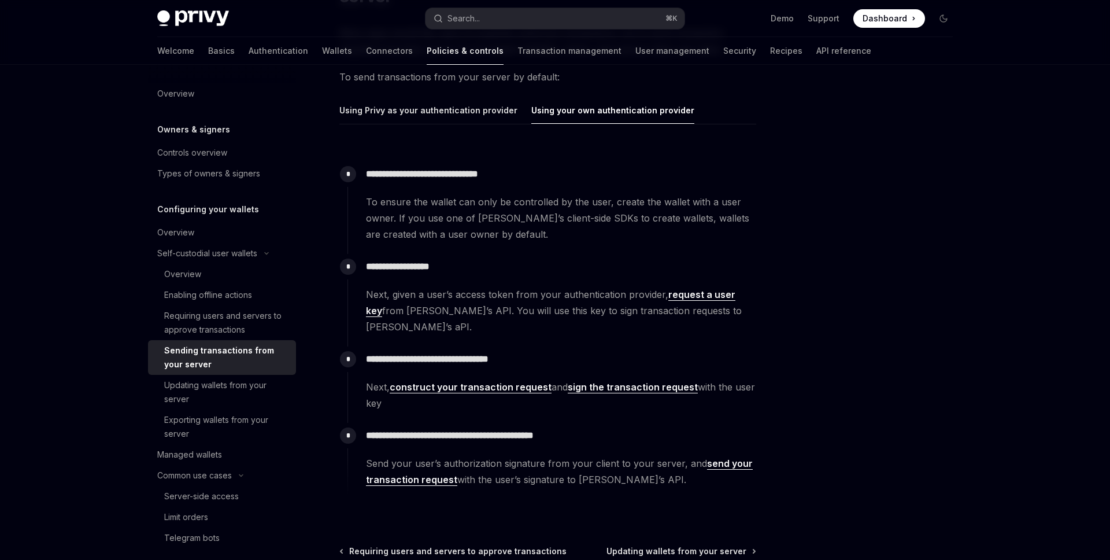
scroll to position [265, 0]
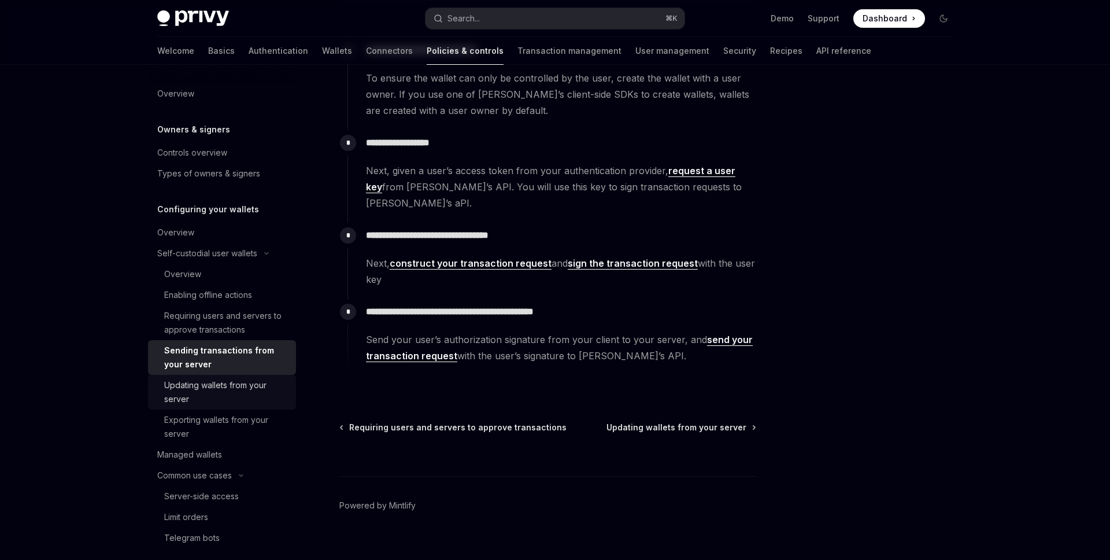
click at [188, 403] on div "Updating wallets from your server" at bounding box center [226, 392] width 125 height 28
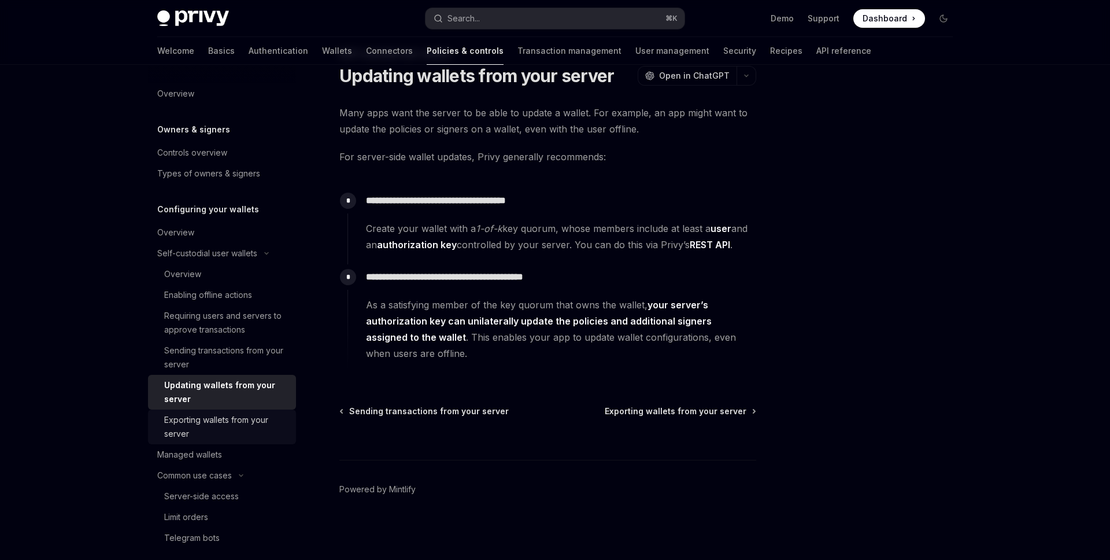
click at [223, 430] on div "Exporting wallets from your server" at bounding box center [226, 427] width 125 height 28
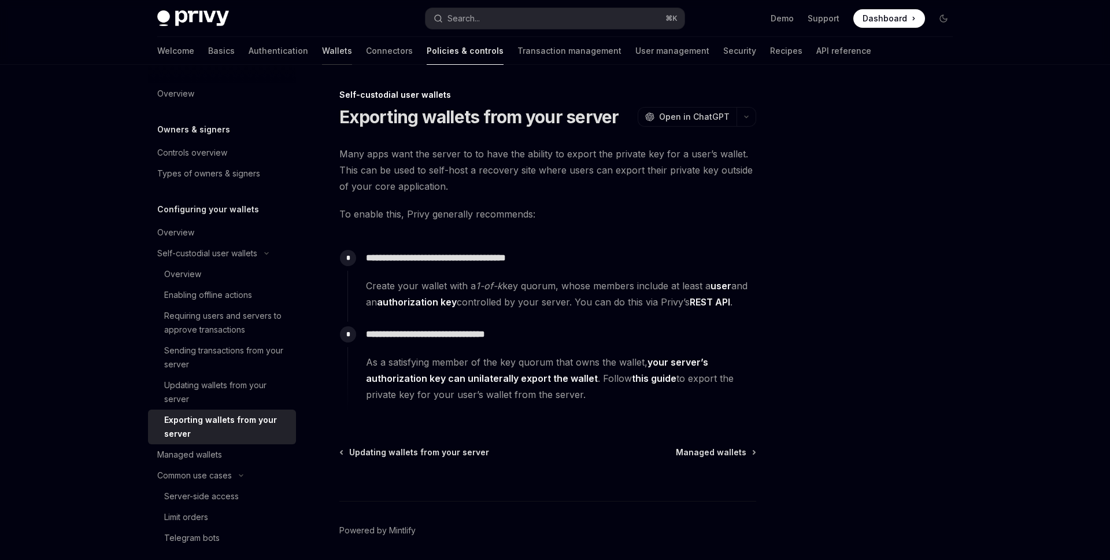
click at [322, 55] on link "Wallets" at bounding box center [337, 51] width 30 height 28
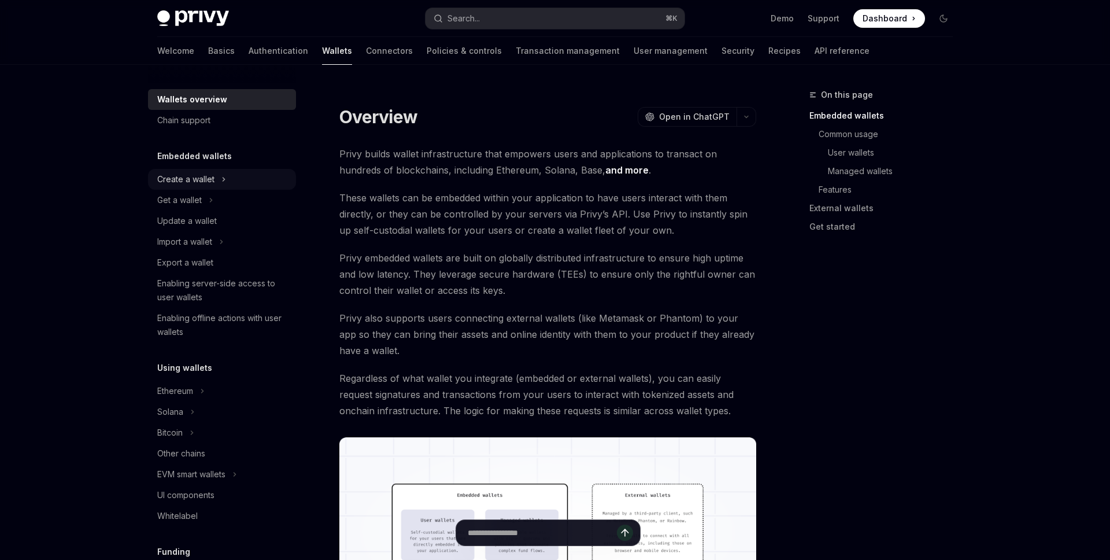
click at [194, 181] on div "Create a wallet" at bounding box center [185, 179] width 57 height 14
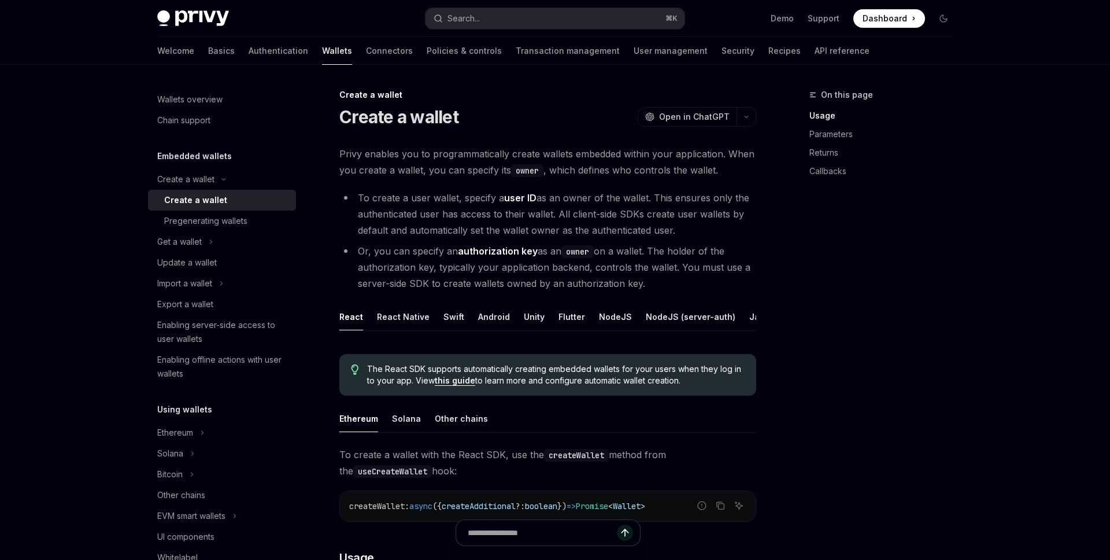
click at [217, 198] on div "Create a wallet" at bounding box center [195, 200] width 63 height 14
type textarea "*"
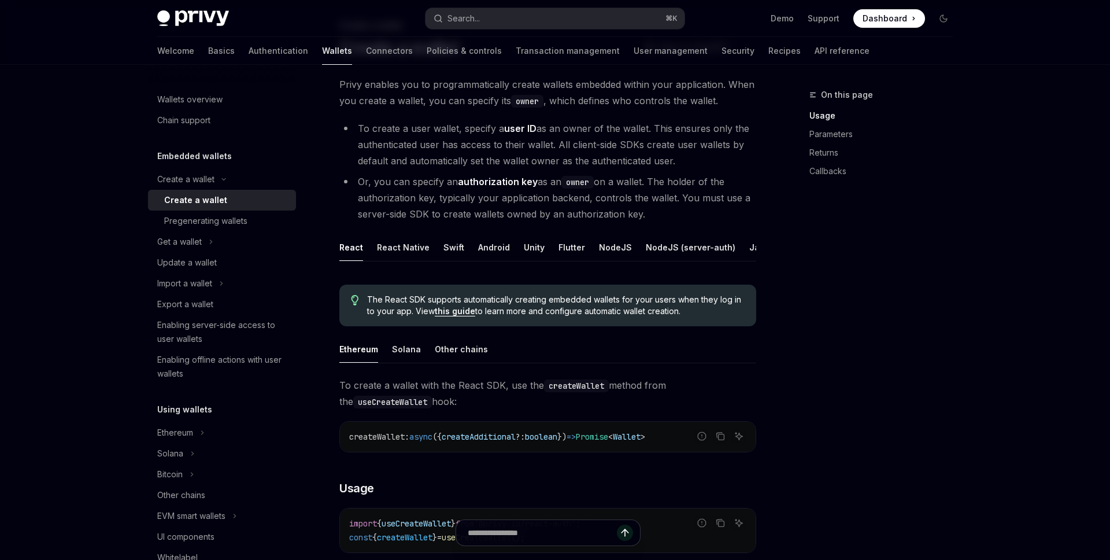
scroll to position [180, 0]
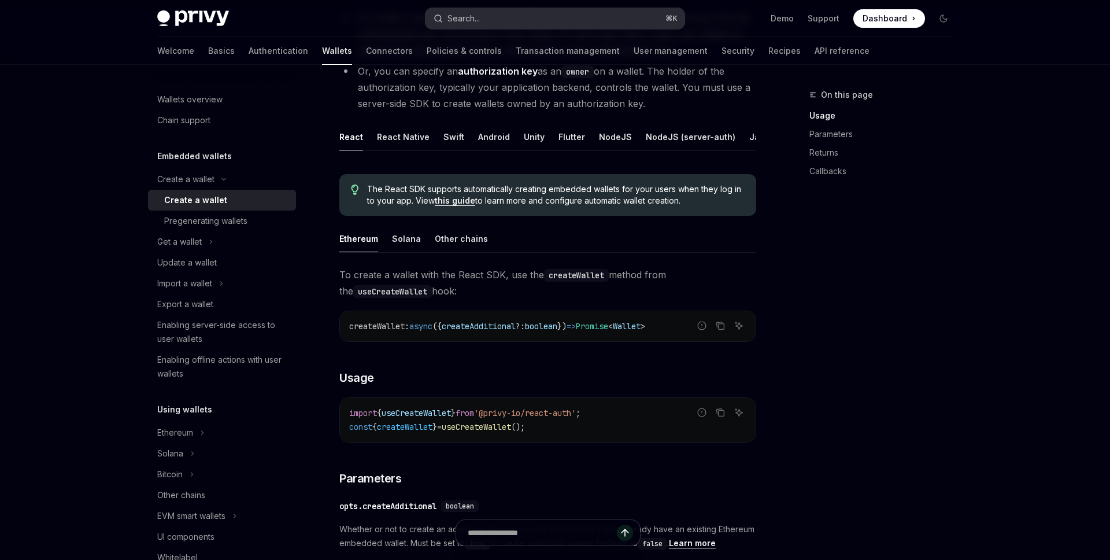
click at [479, 14] on div "Search..." at bounding box center [463, 19] width 32 height 14
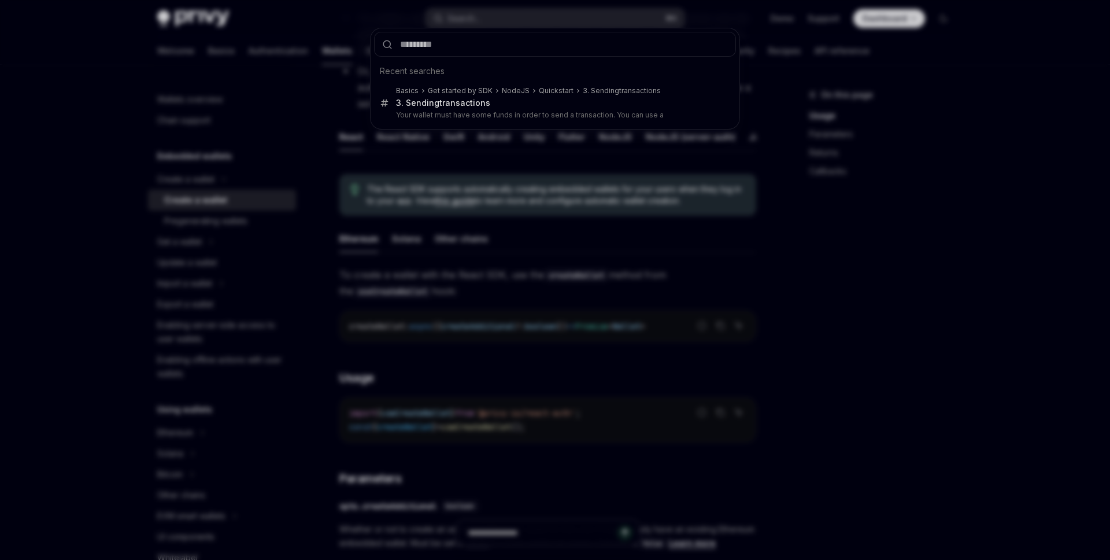
type input "**********"
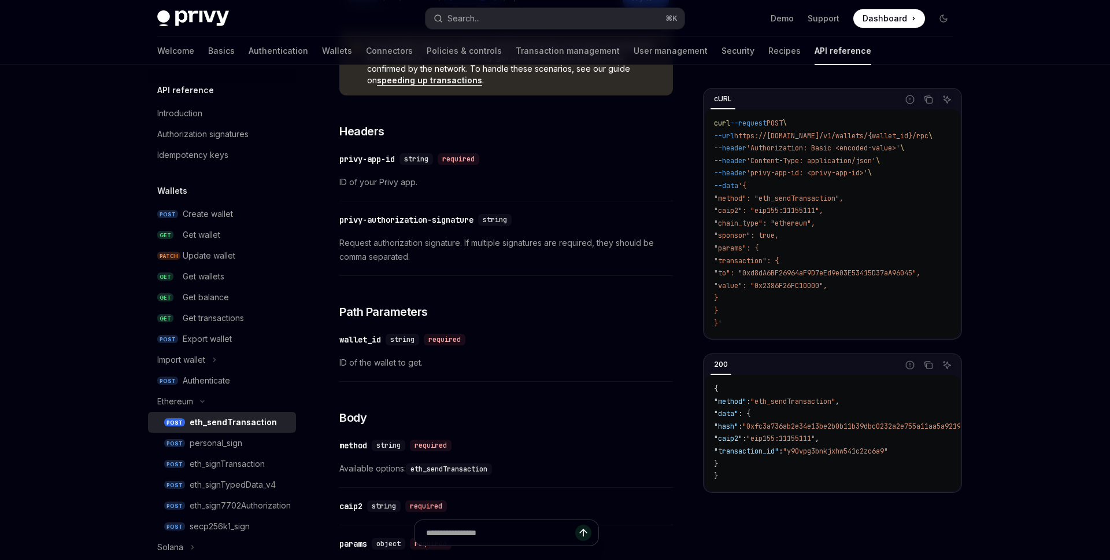
scroll to position [65, 0]
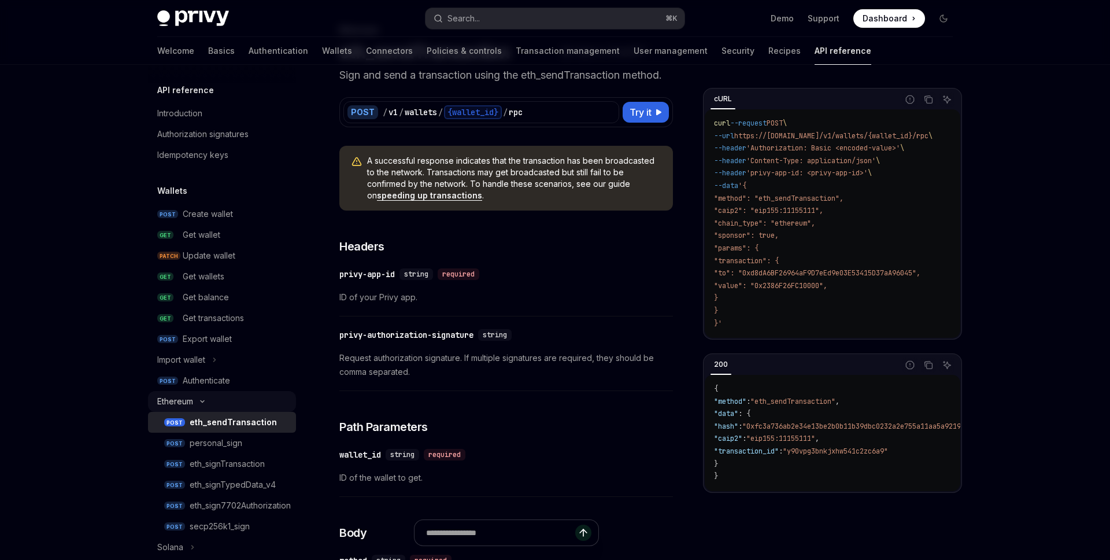
click at [205, 403] on button "Ethereum" at bounding box center [222, 401] width 148 height 21
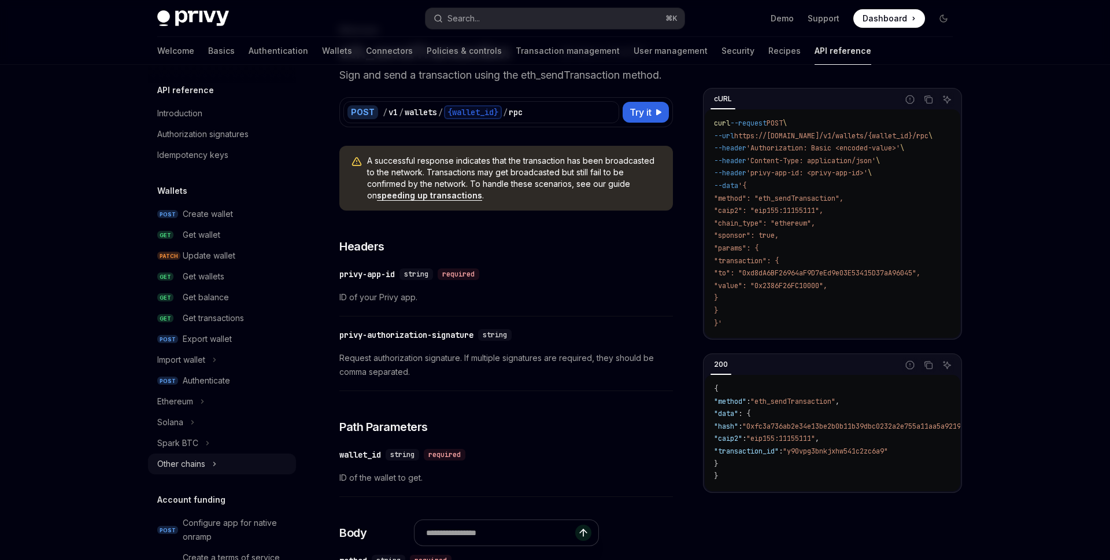
click at [210, 462] on button "Other chains" at bounding box center [222, 463] width 148 height 21
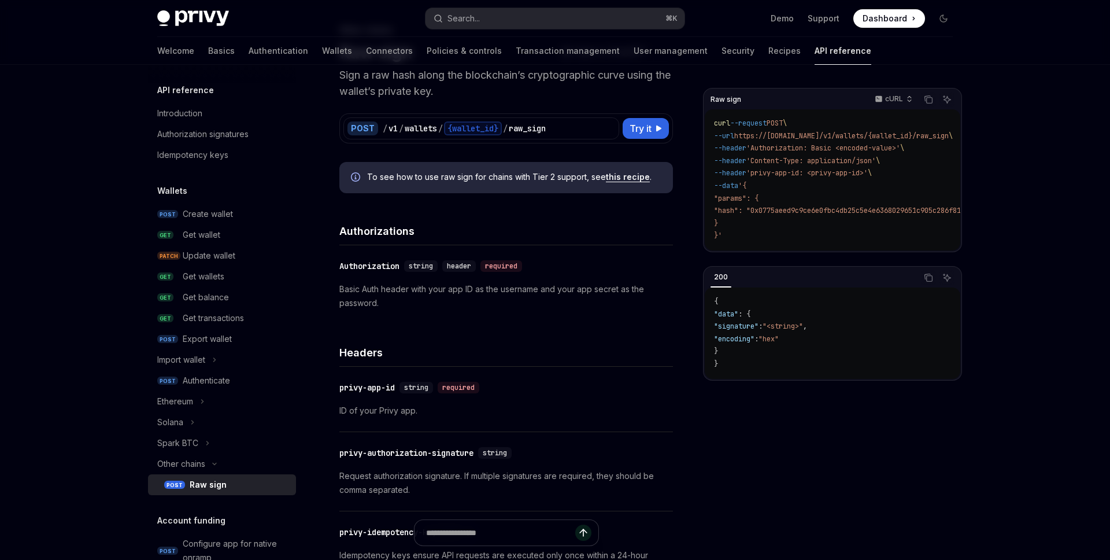
click at [790, 235] on code "curl --request POST \ --url https://api.privy.io/v1/wallets/{wallet_id}/raw_sig…" at bounding box center [881, 179] width 335 height 125
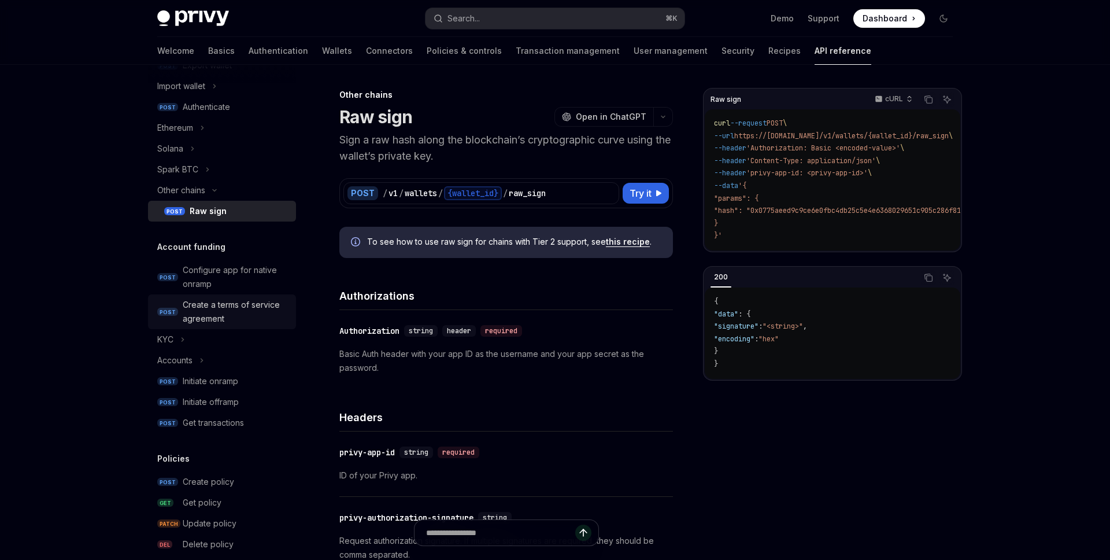
scroll to position [264, 0]
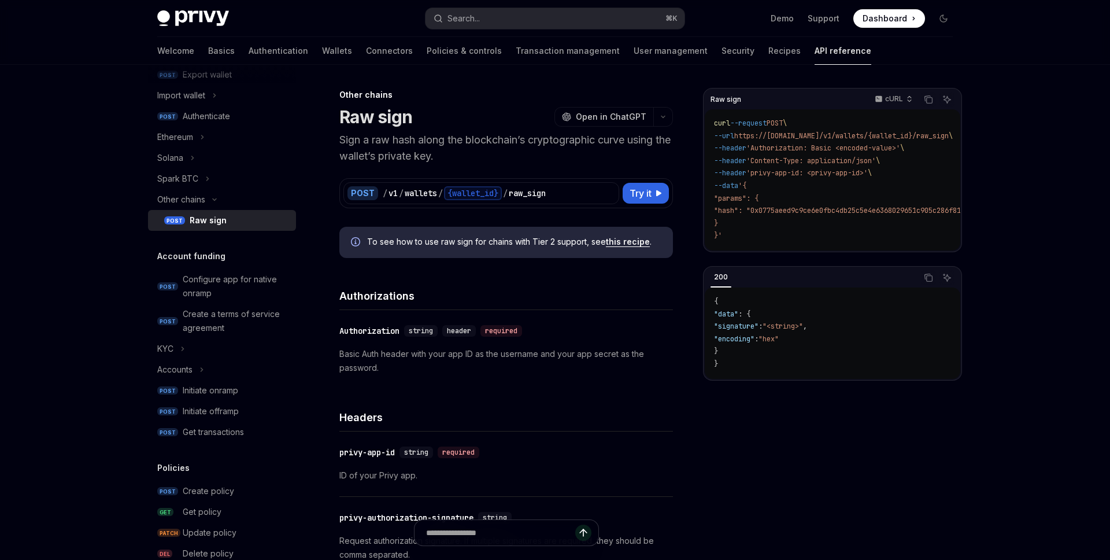
click at [596, 293] on h4 "Authorizations" at bounding box center [506, 296] width 334 height 16
click at [775, 183] on code "curl --request POST \ --url https://api.privy.io/v1/wallets/{wallet_id}/raw_sig…" at bounding box center [881, 179] width 335 height 125
click at [791, 192] on code "curl --request POST \ --url https://api.privy.io/v1/wallets/{wallet_id}/raw_sig…" at bounding box center [881, 179] width 335 height 125
click at [793, 238] on code "curl --request POST \ --url https://api.privy.io/v1/wallets/{wallet_id}/raw_sig…" at bounding box center [881, 179] width 335 height 125
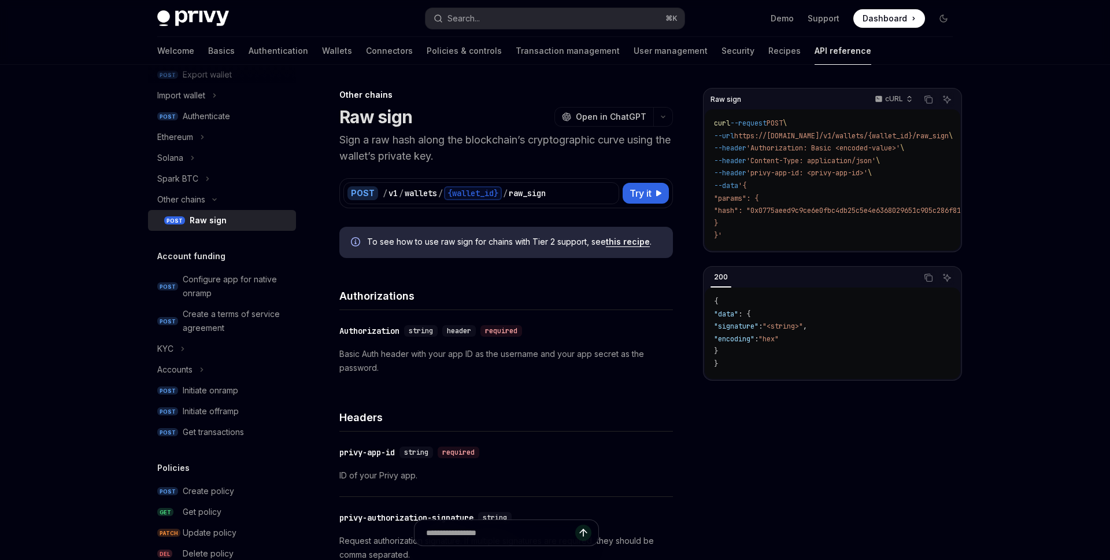
click at [803, 356] on code "{ "data" : { "signature" : "<string>" , "encoding" : "hex" } }" at bounding box center [832, 332] width 237 height 75
click at [519, 389] on div "Headers" at bounding box center [506, 409] width 334 height 43
click at [206, 179] on icon "Toggle Spark BTC section" at bounding box center [207, 179] width 5 height 14
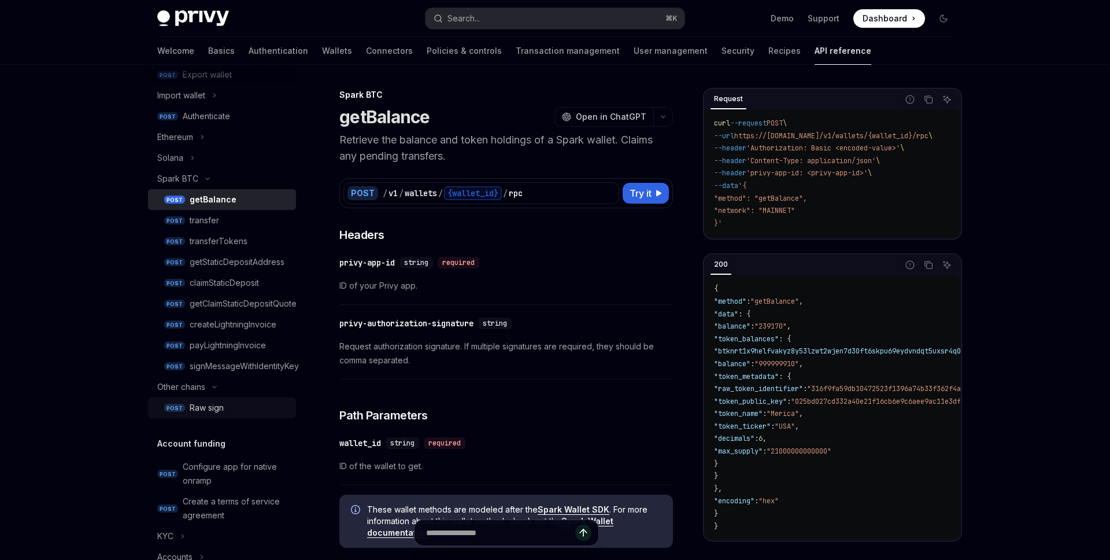
click at [227, 411] on div "Raw sign" at bounding box center [239, 408] width 99 height 14
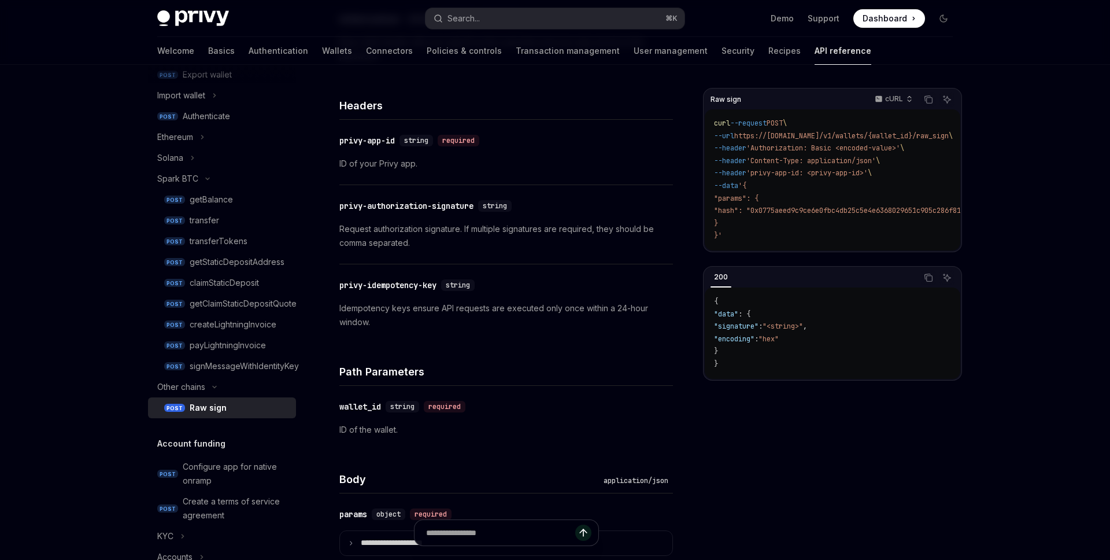
scroll to position [383, 0]
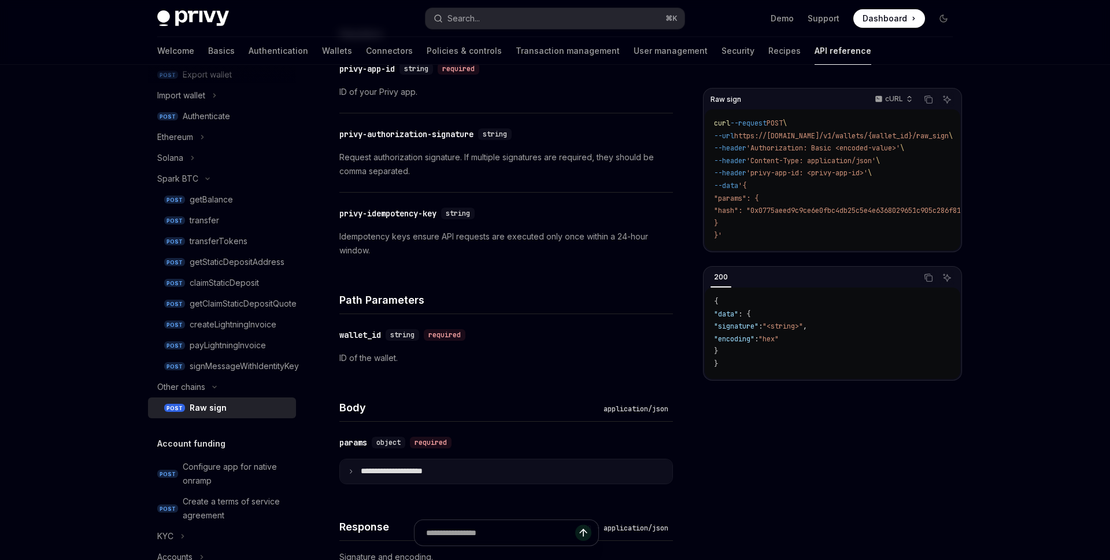
click at [356, 472] on summary "**********" at bounding box center [506, 471] width 332 height 24
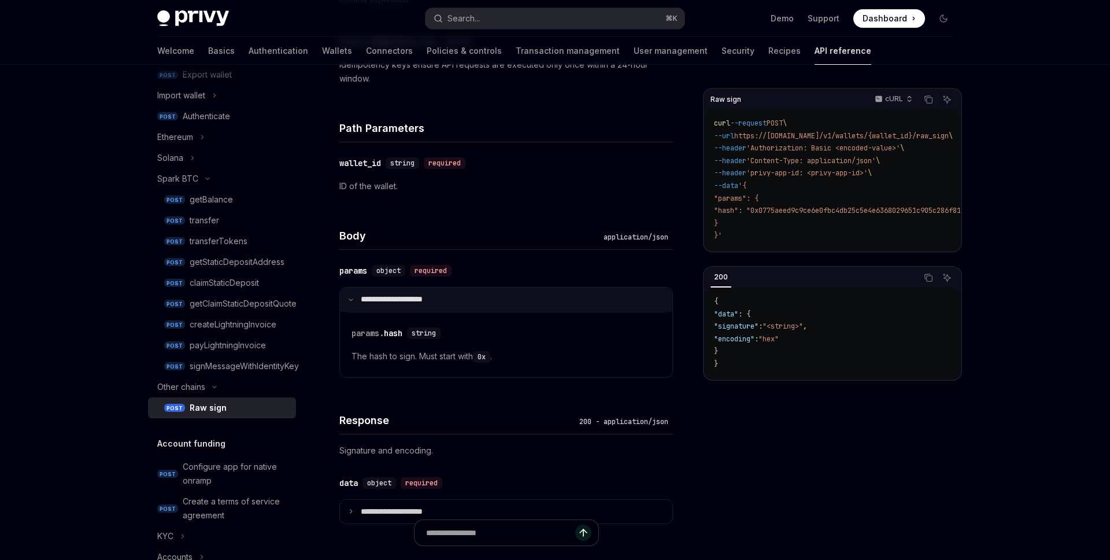
scroll to position [617, 0]
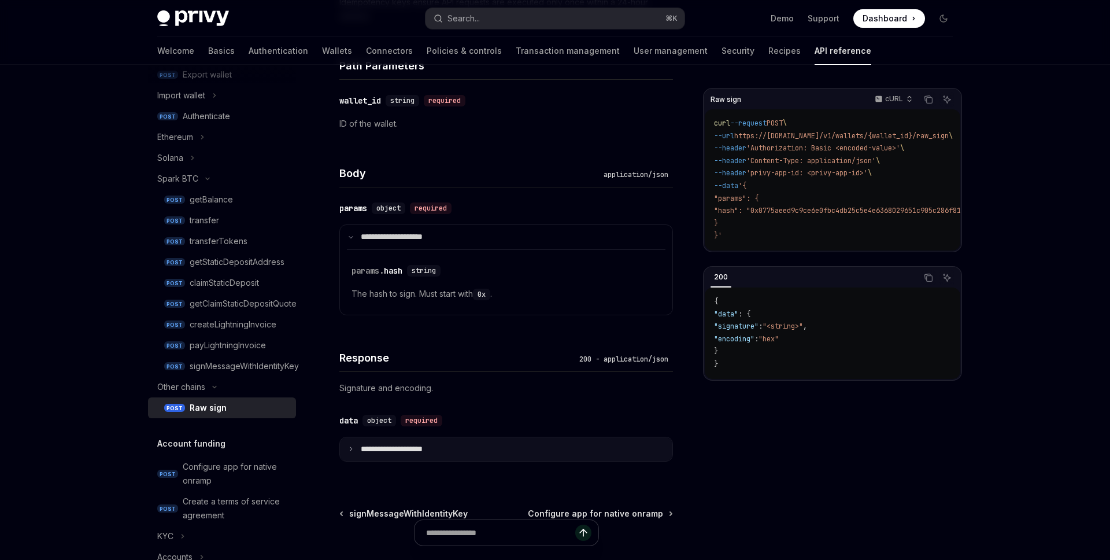
click at [351, 447] on icon at bounding box center [351, 449] width 6 height 6
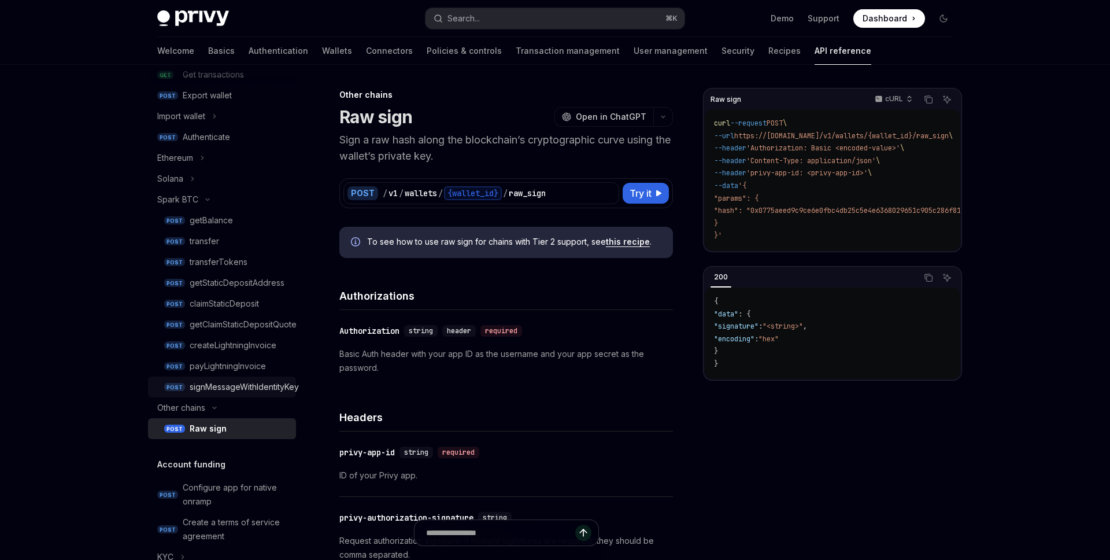
scroll to position [204, 0]
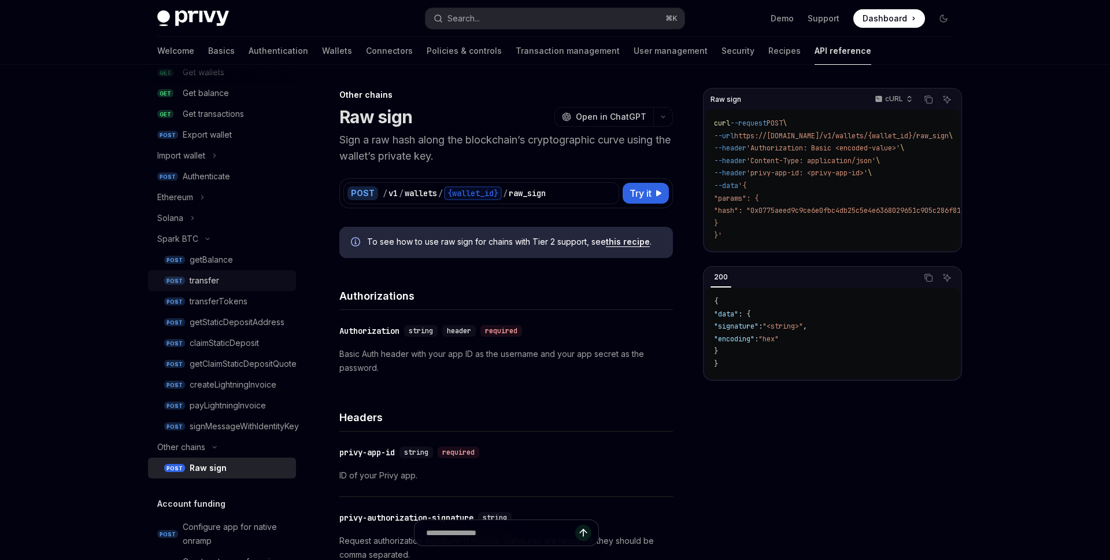
click at [234, 284] on div "transfer" at bounding box center [239, 280] width 99 height 14
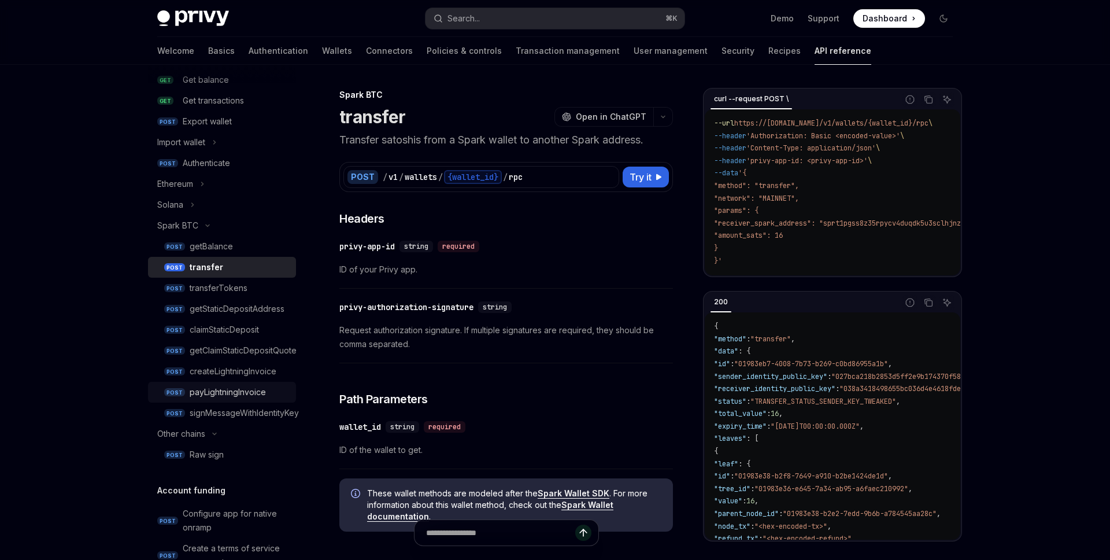
scroll to position [233, 0]
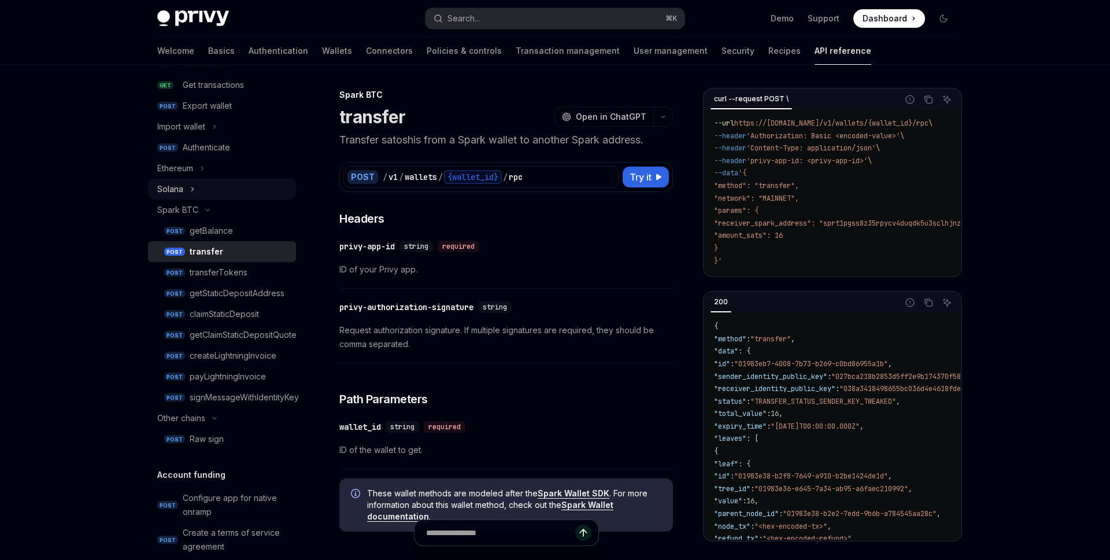
click at [189, 190] on button "Solana" at bounding box center [222, 189] width 148 height 21
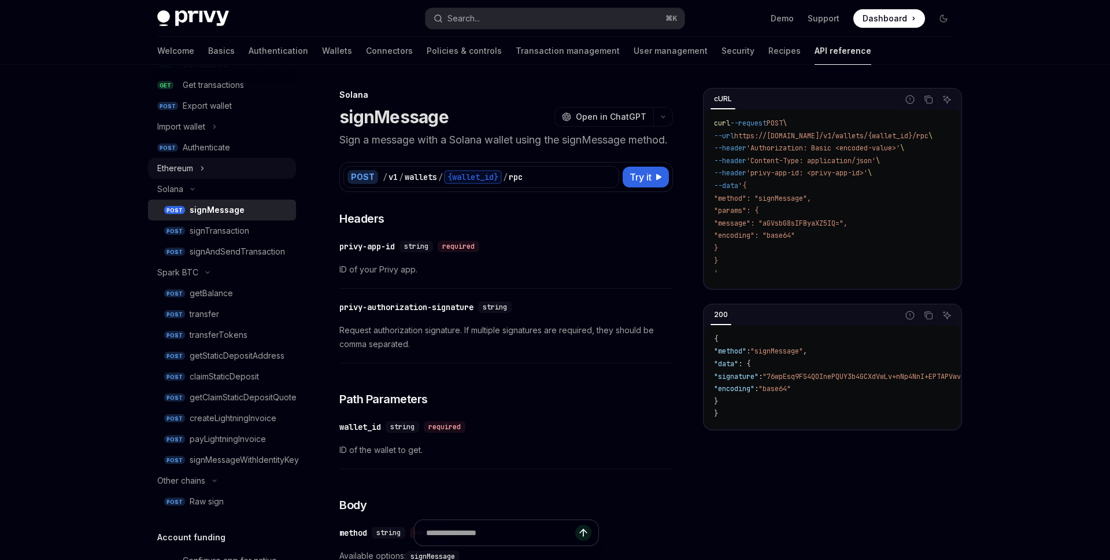
click at [195, 166] on button "Ethereum" at bounding box center [222, 168] width 148 height 21
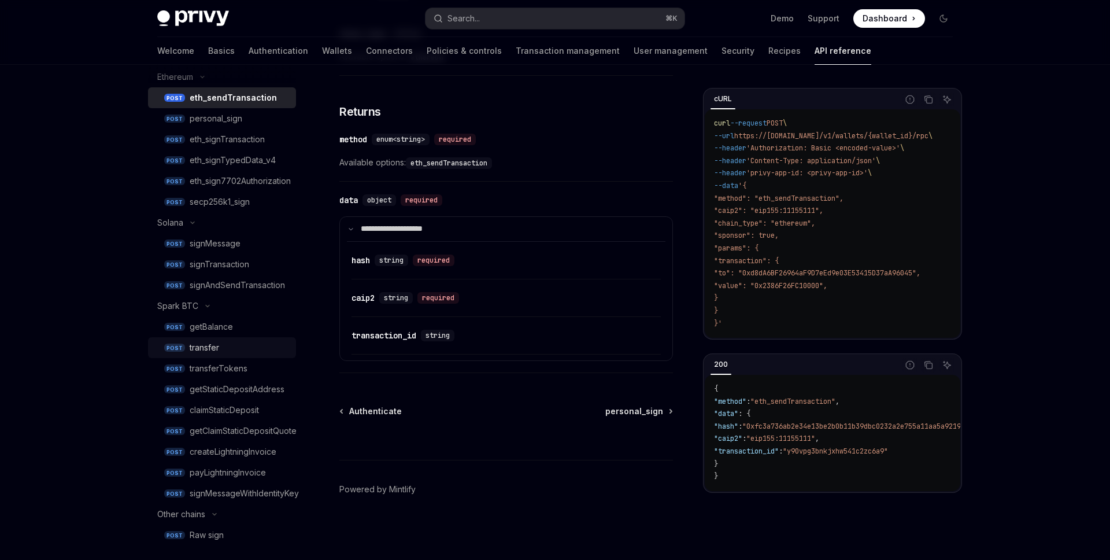
scroll to position [358, 0]
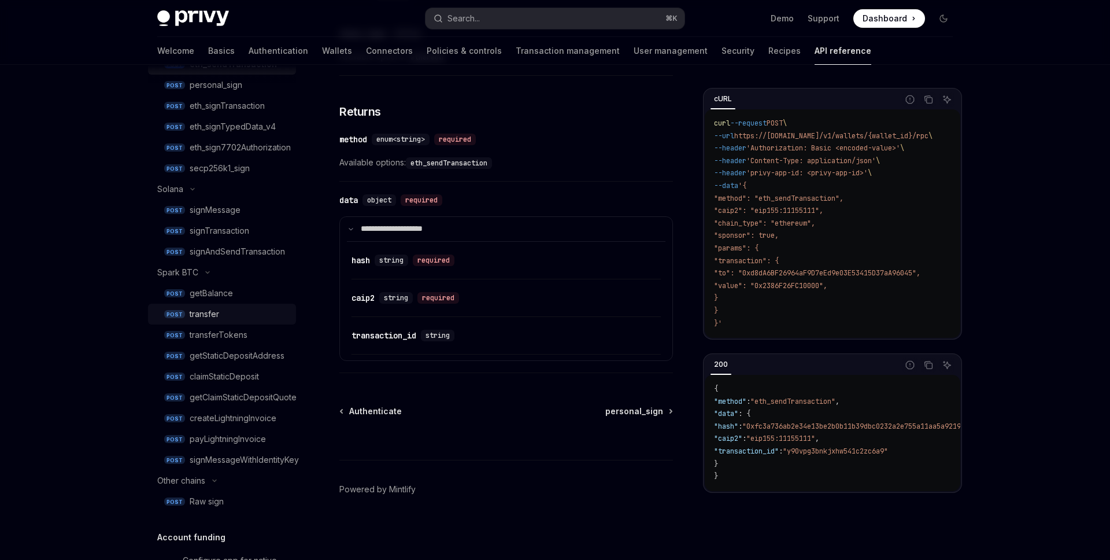
click at [209, 318] on div "transfer" at bounding box center [204, 314] width 29 height 14
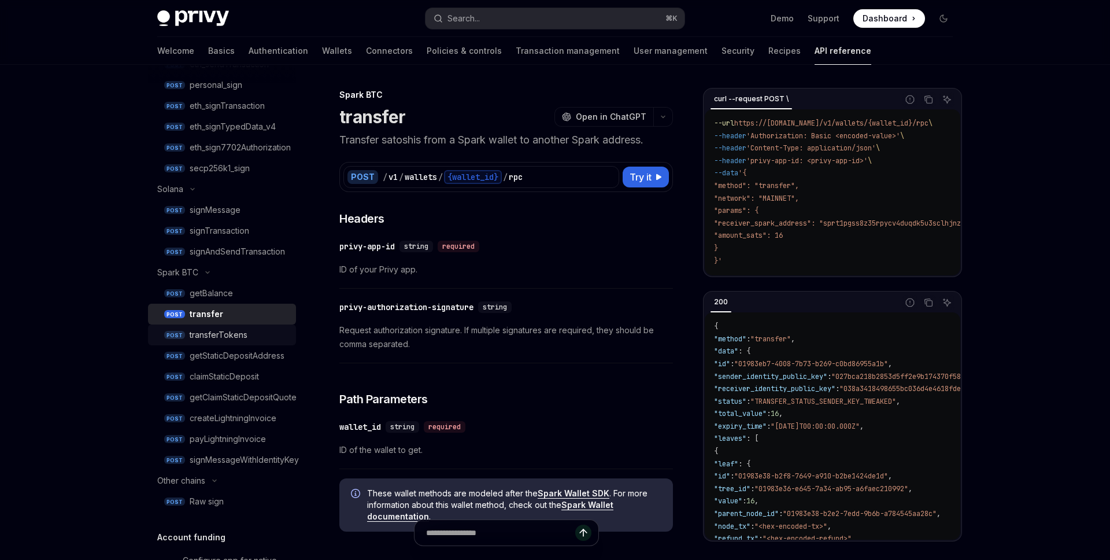
click at [253, 340] on div "transferTokens" at bounding box center [239, 335] width 99 height 14
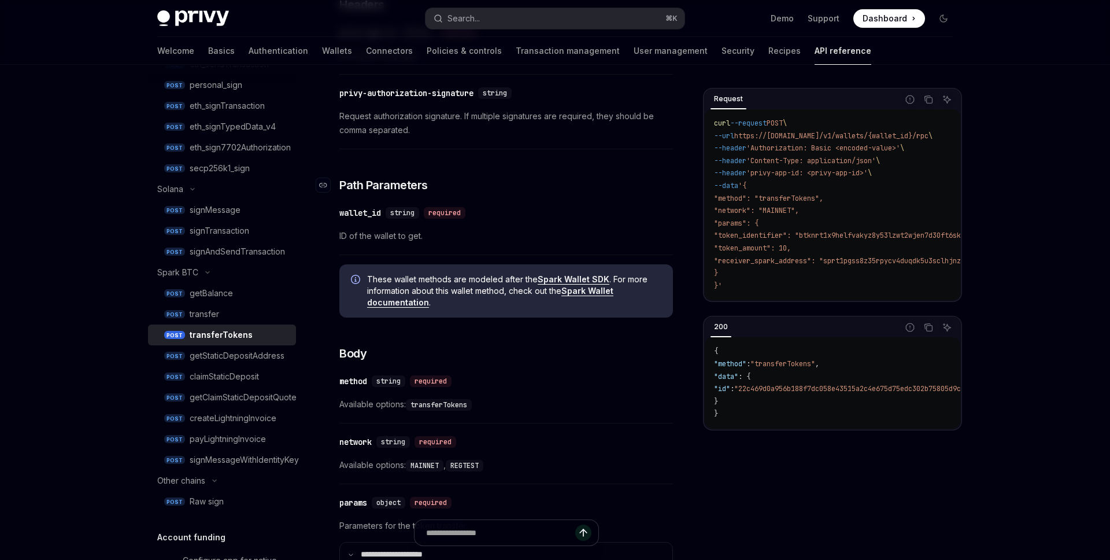
scroll to position [244, 0]
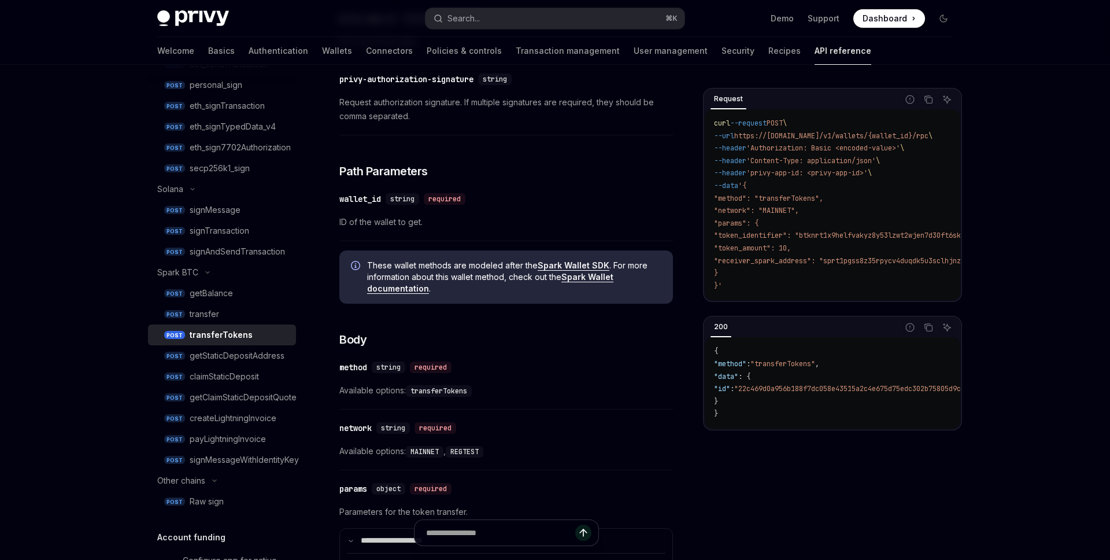
click at [577, 280] on link "Spark Wallet documentation" at bounding box center [490, 283] width 246 height 22
type textarea "*"
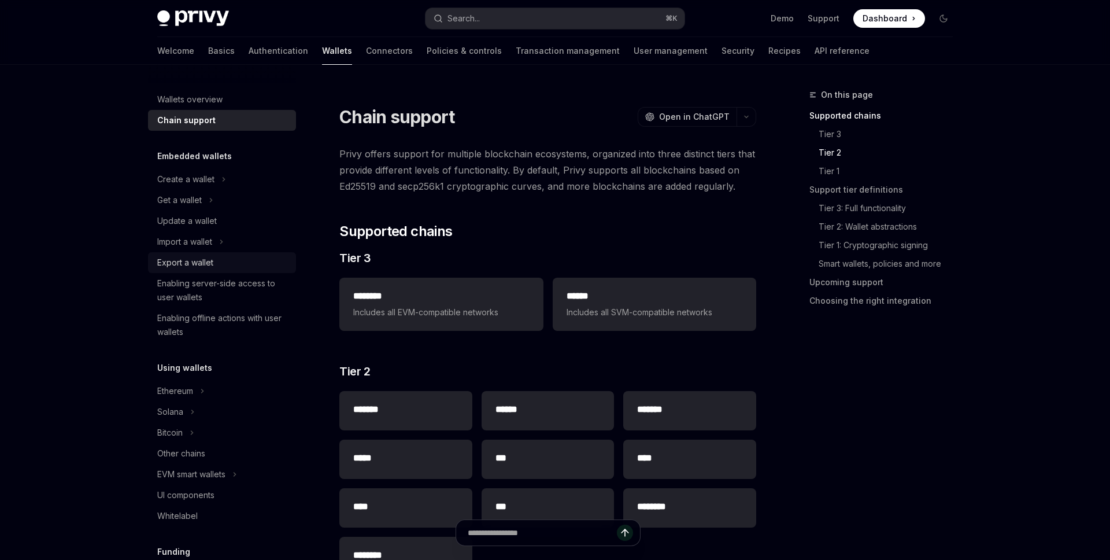
scroll to position [276, 0]
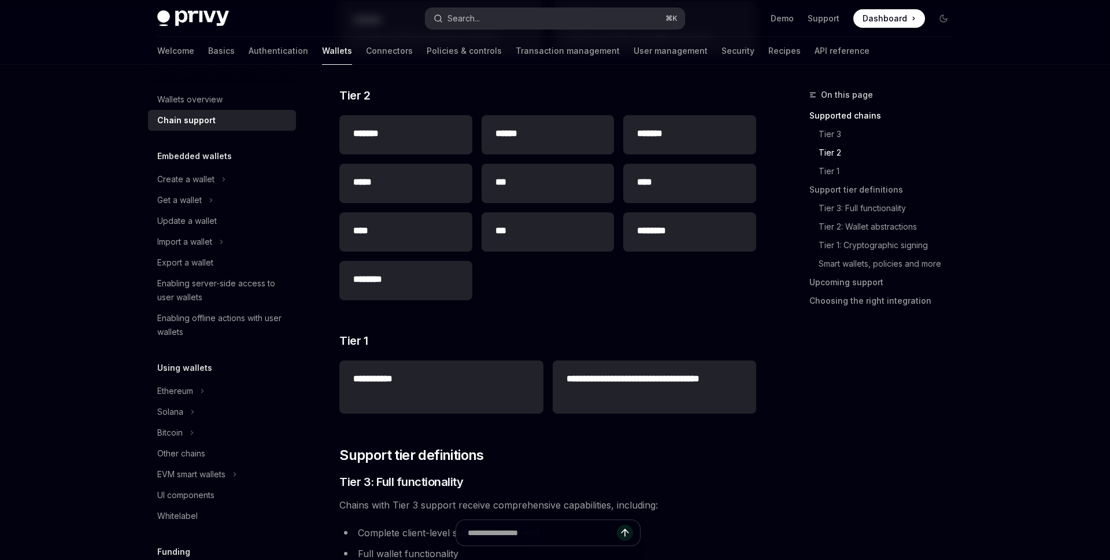
click at [485, 20] on button "Search... ⌘ K" at bounding box center [554, 18] width 259 height 21
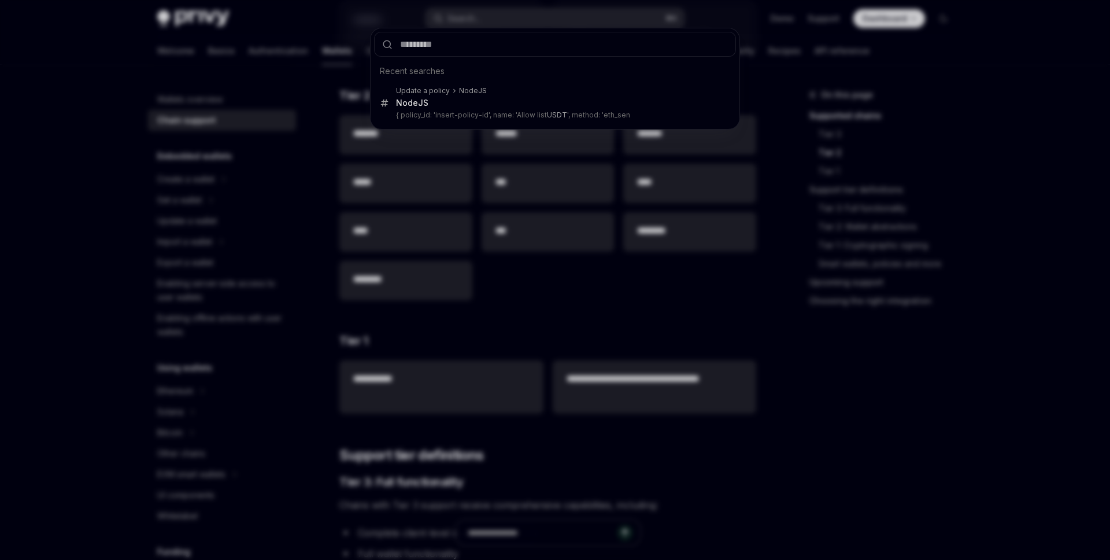
drag, startPoint x: 482, startPoint y: 16, endPoint x: 434, endPoint y: 30, distance: 49.9
click at [482, 16] on div "Recent searches Update a policy NodeJS NodeJS { policy_id: 'insert-policy-id', …" at bounding box center [555, 280] width 1110 height 560
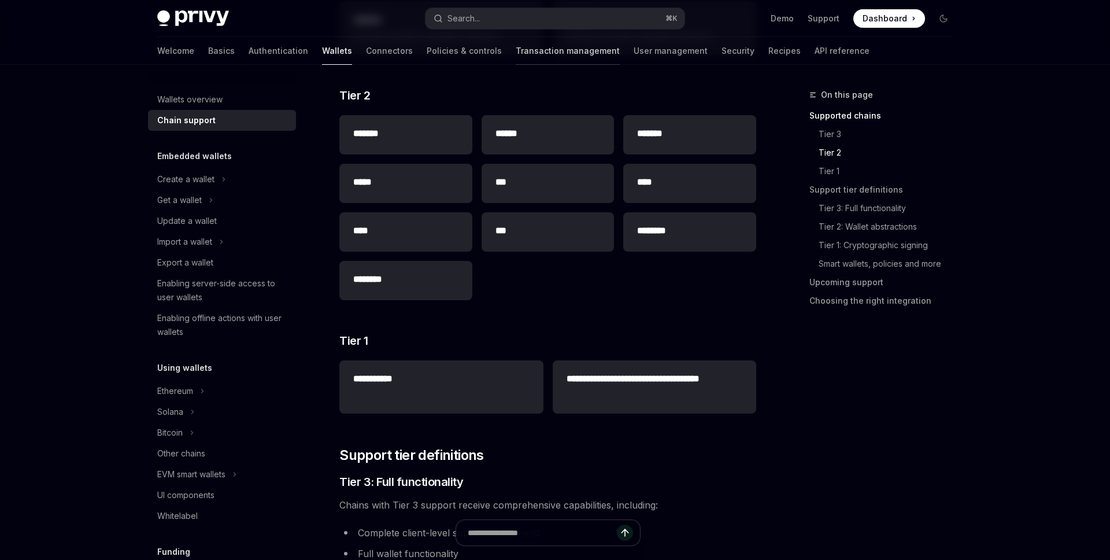
click at [516, 43] on link "Transaction management" at bounding box center [568, 51] width 104 height 28
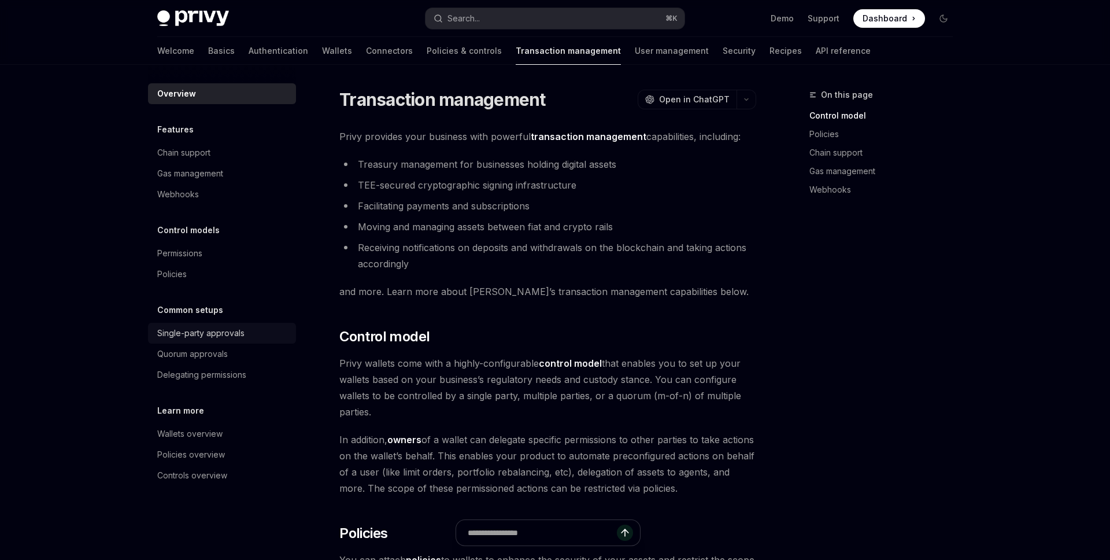
click at [219, 334] on div "Single-party approvals" at bounding box center [200, 333] width 87 height 14
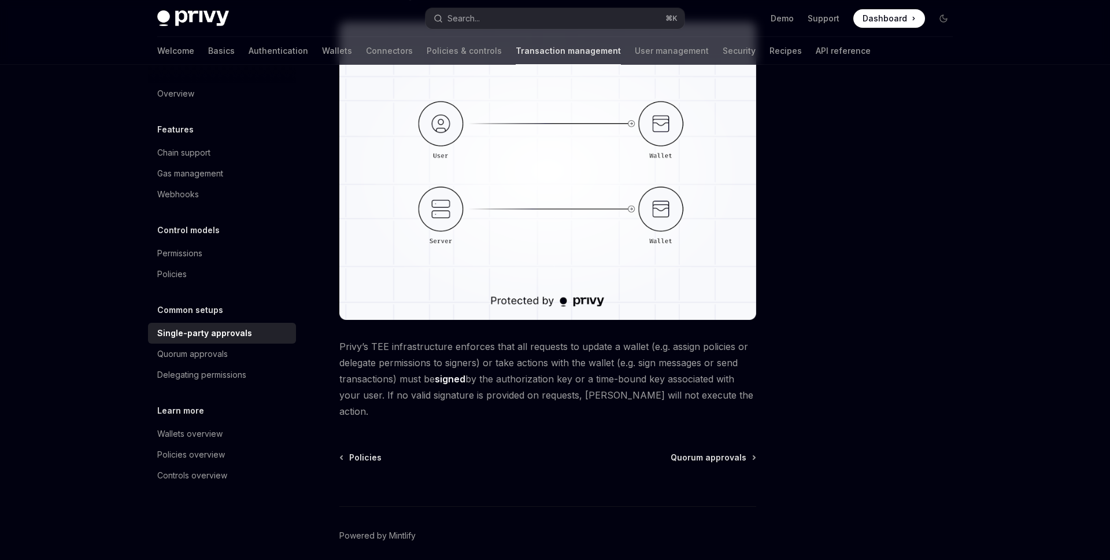
scroll to position [145, 0]
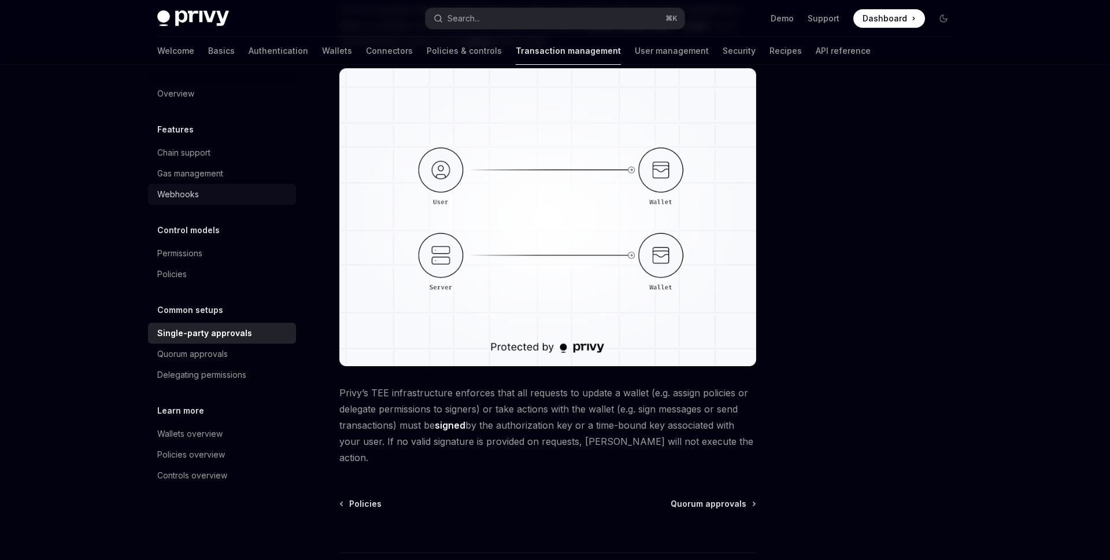
click at [184, 192] on div "Webhooks" at bounding box center [178, 194] width 42 height 14
type textarea "*"
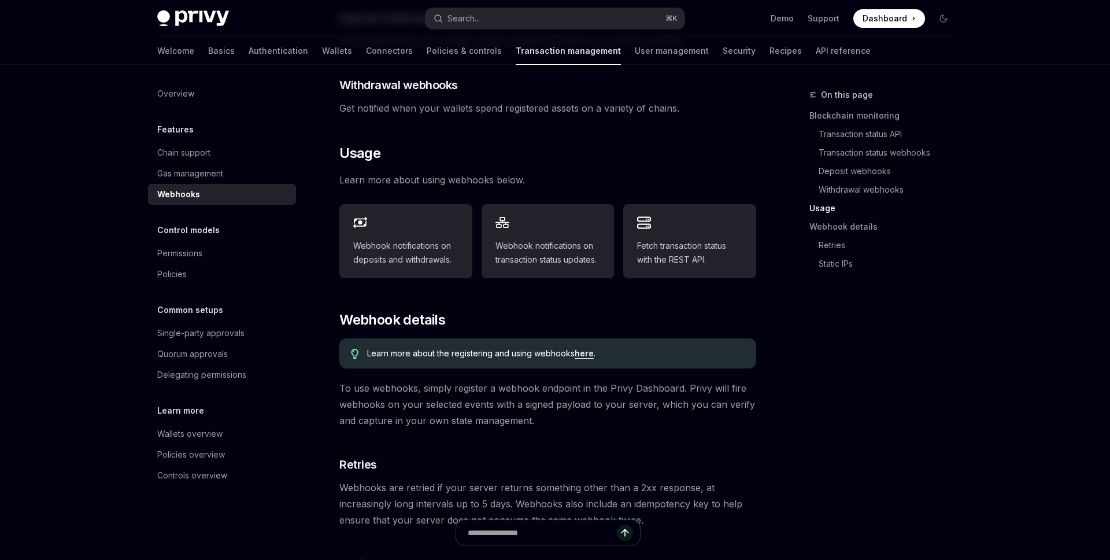
scroll to position [430, 0]
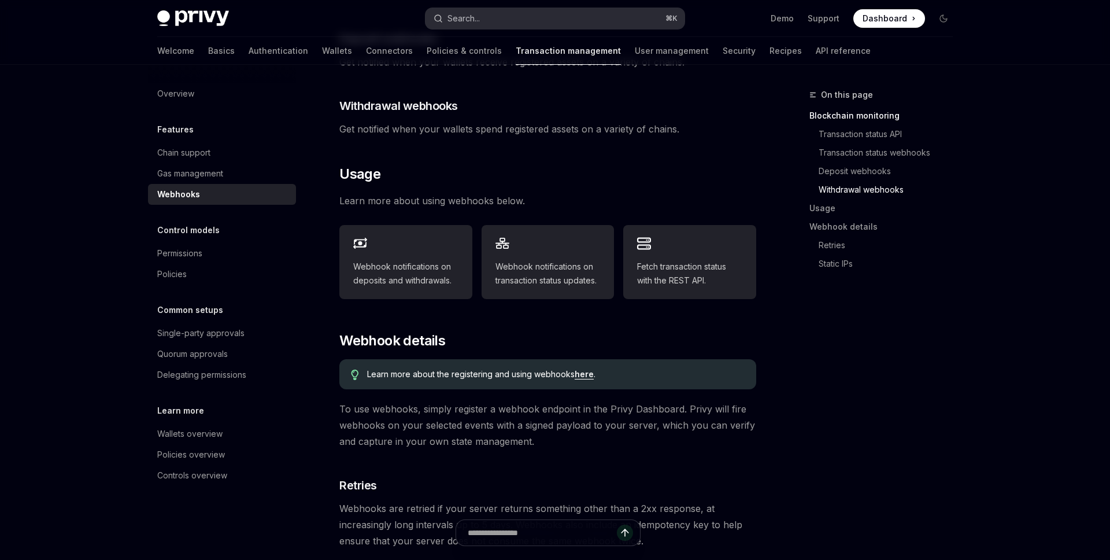
click at [544, 19] on button "Search... ⌘ K" at bounding box center [554, 18] width 259 height 21
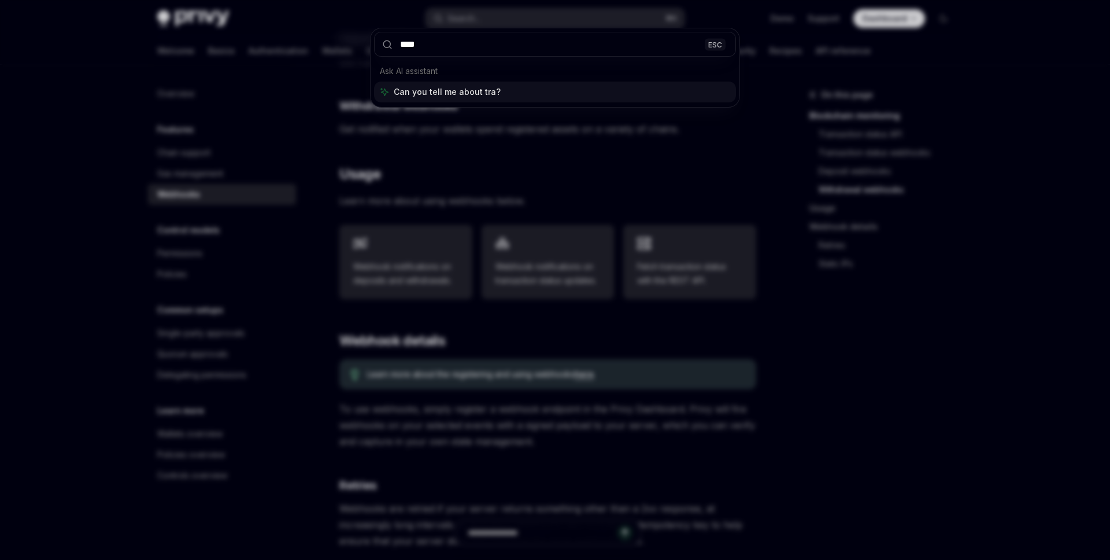
type input "*****"
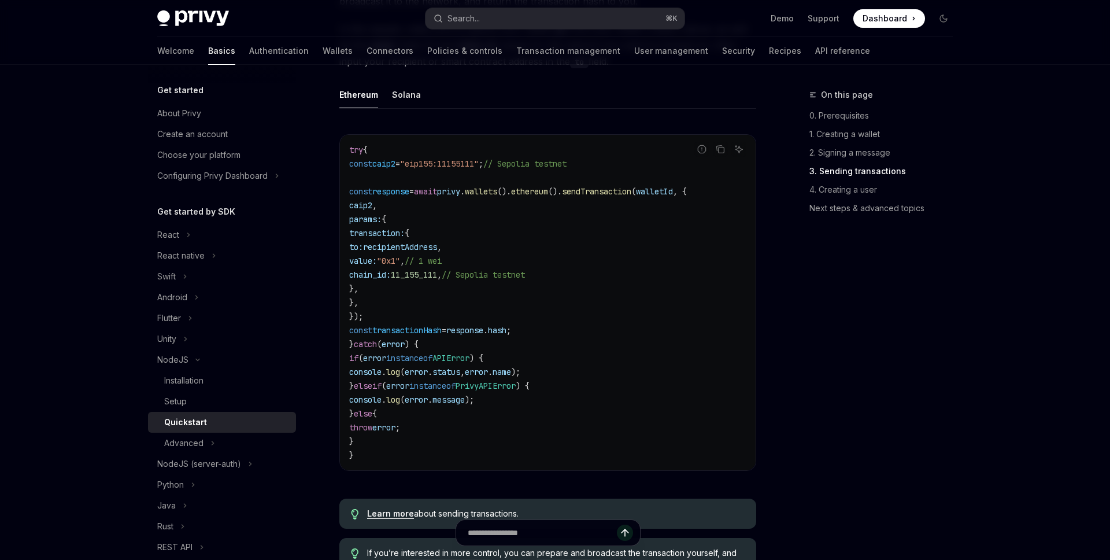
scroll to position [1506, 0]
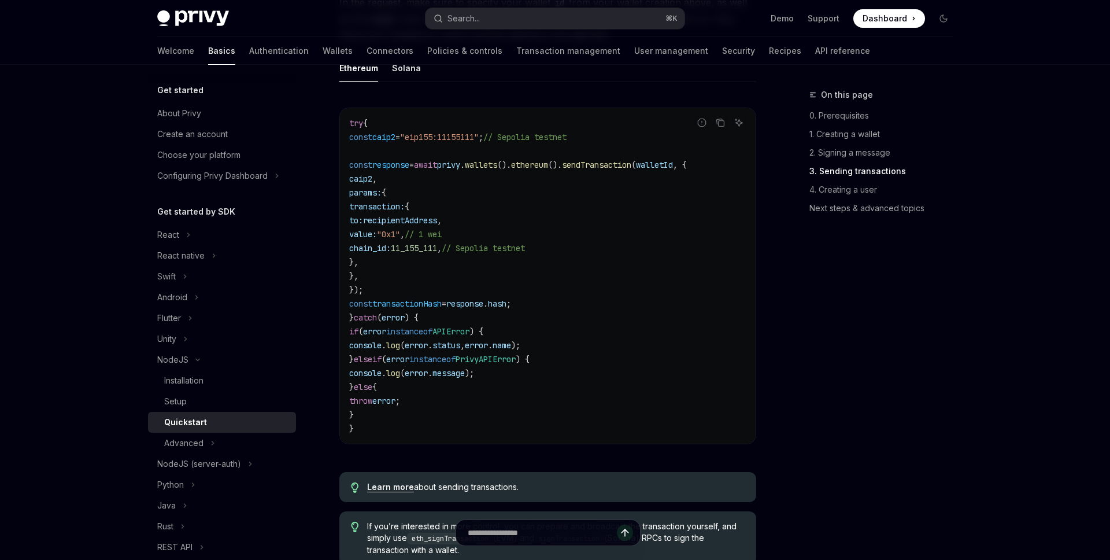
click at [627, 369] on code "try { const caip2 = "eip155:11155111" ; // Sepolia testnet const response = awa…" at bounding box center [547, 275] width 397 height 319
click at [717, 124] on icon "Copy the contents from the code block" at bounding box center [720, 121] width 6 height 5
click at [577, 274] on code "try { const caip2 = "eip155:11155111" ; // Sepolia testnet const response = awa…" at bounding box center [547, 275] width 397 height 319
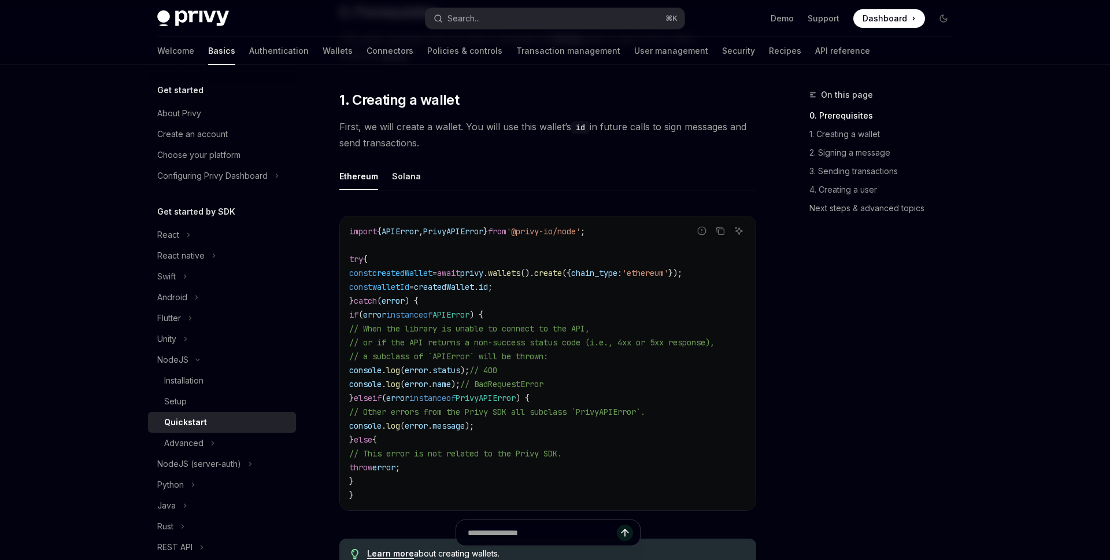
scroll to position [208, 0]
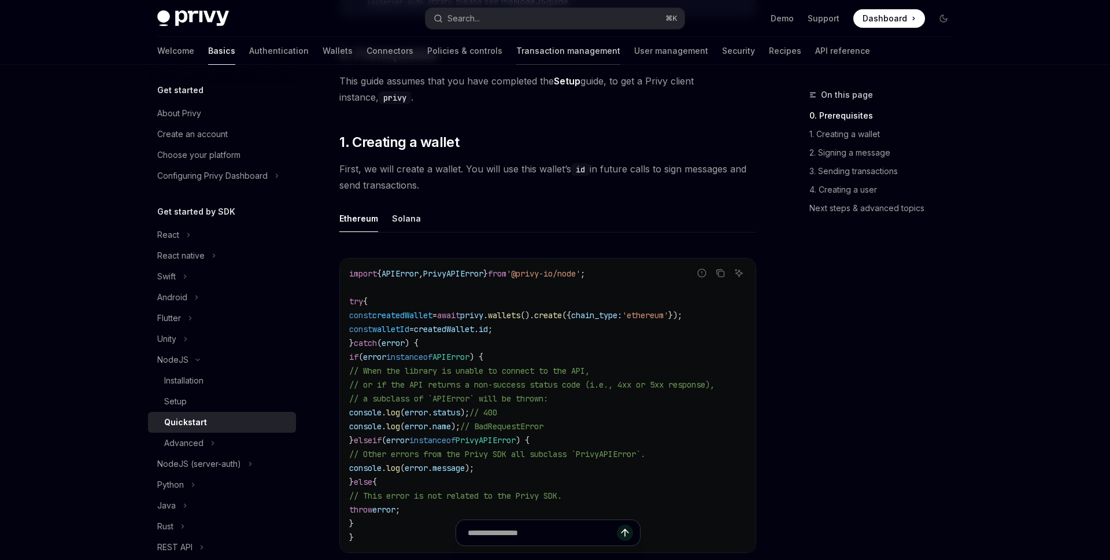
click at [516, 51] on link "Transaction management" at bounding box center [568, 51] width 104 height 28
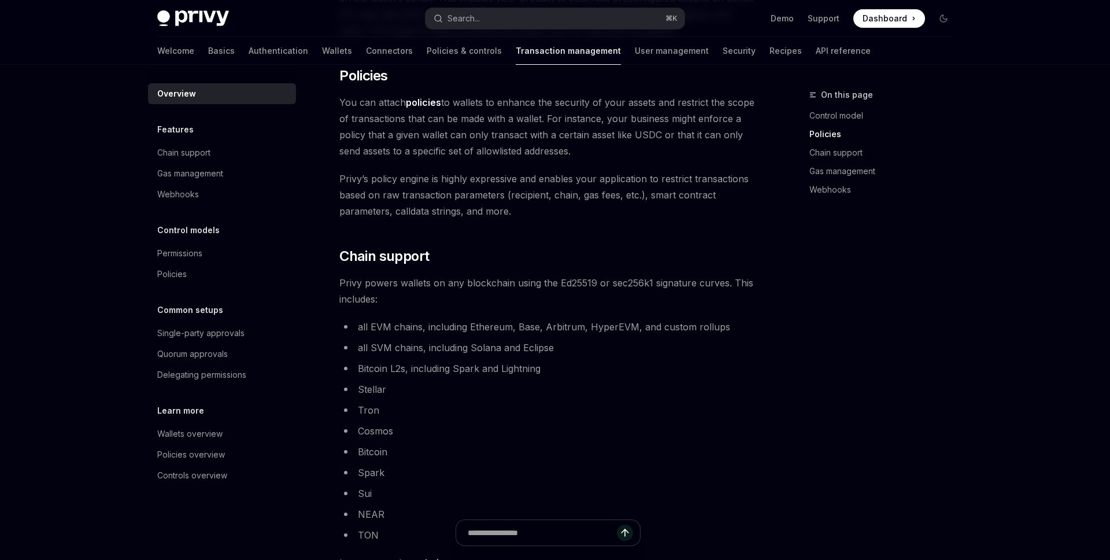
scroll to position [551, 0]
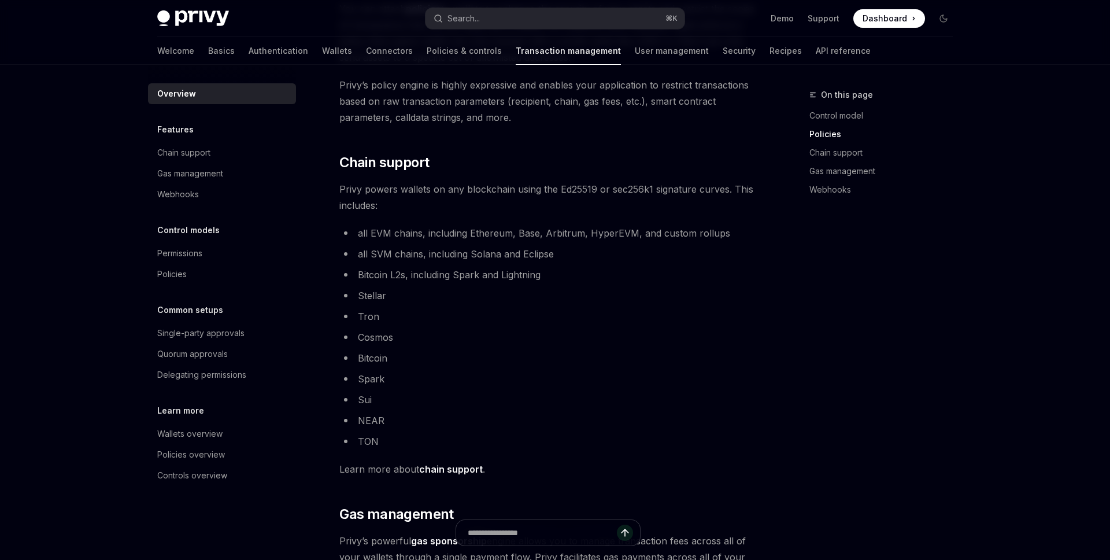
click at [365, 318] on li "Tron" at bounding box center [547, 316] width 417 height 16
click at [376, 315] on li "Tron" at bounding box center [547, 316] width 417 height 16
click at [200, 181] on link "Gas management" at bounding box center [222, 173] width 148 height 21
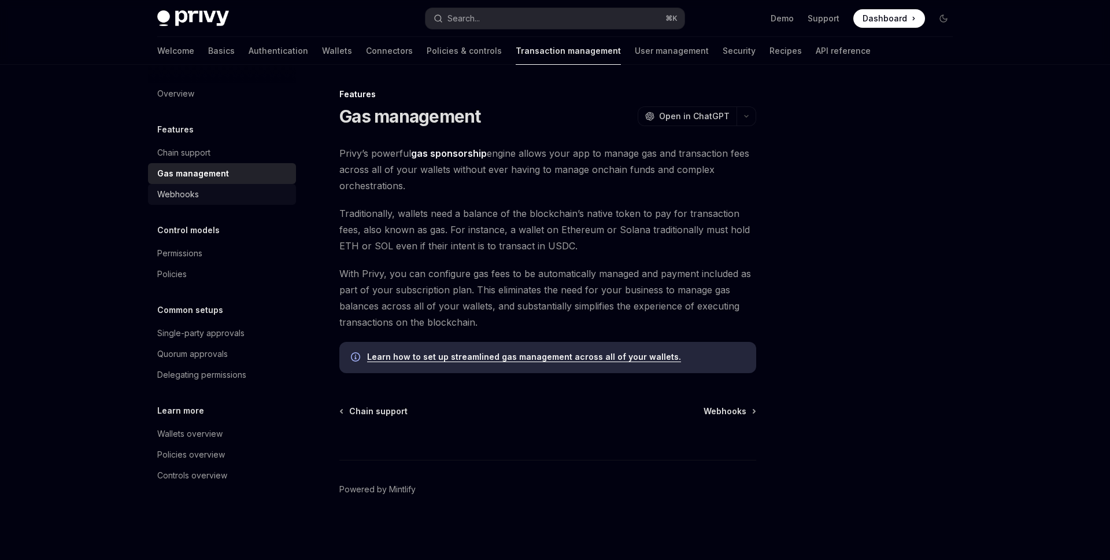
click at [194, 199] on div "Webhooks" at bounding box center [178, 194] width 42 height 14
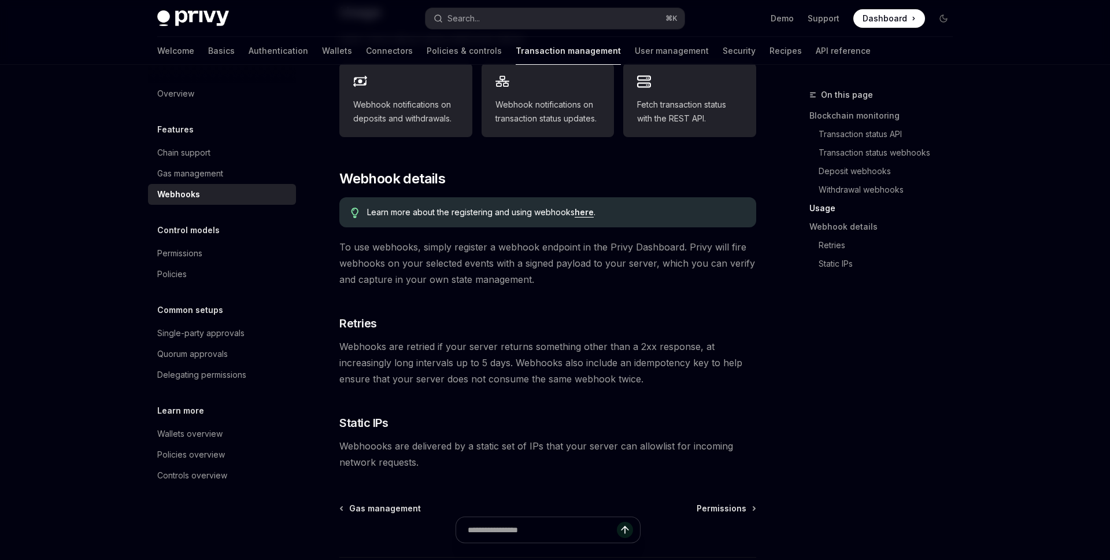
scroll to position [672, 0]
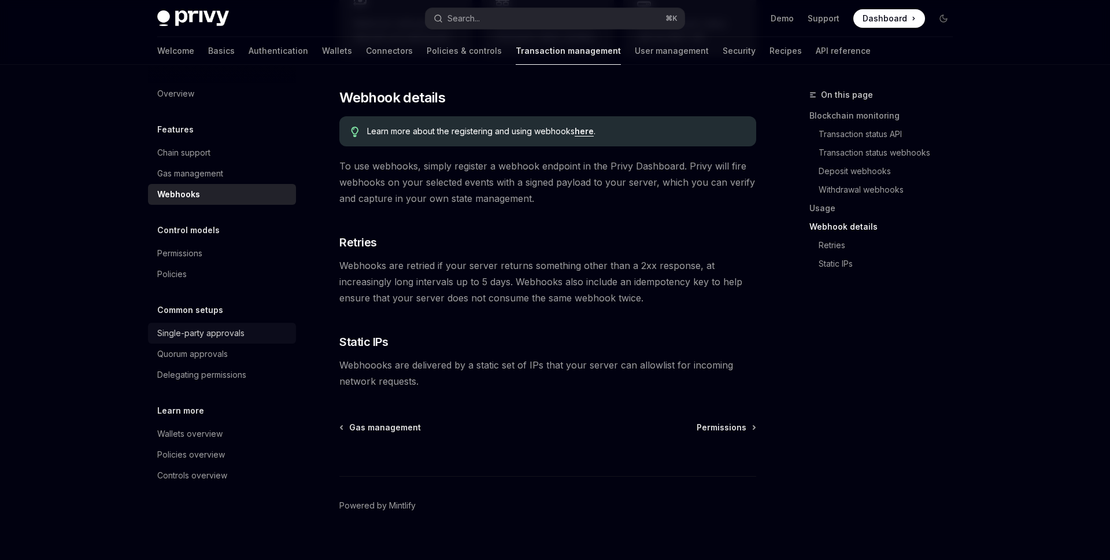
click at [206, 332] on div "Single-party approvals" at bounding box center [200, 333] width 87 height 14
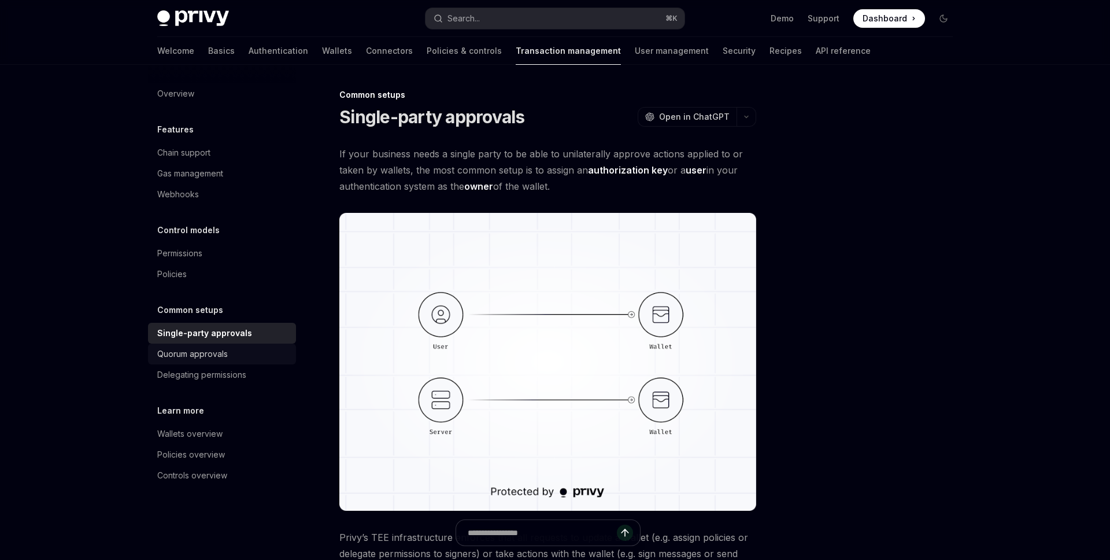
click at [206, 356] on div "Quorum approvals" at bounding box center [192, 354] width 71 height 14
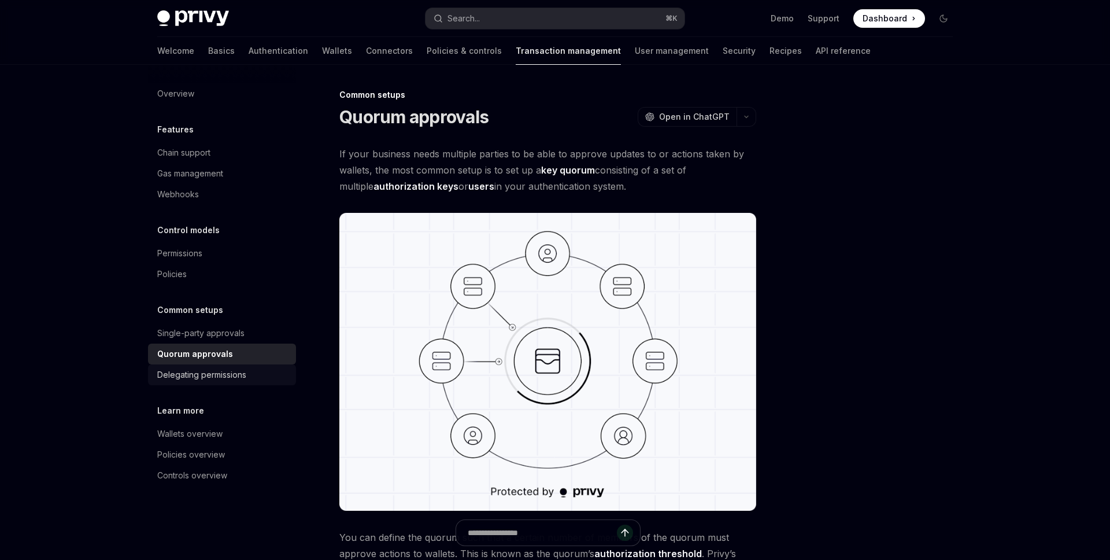
click at [206, 375] on div "Delegating permissions" at bounding box center [201, 375] width 89 height 14
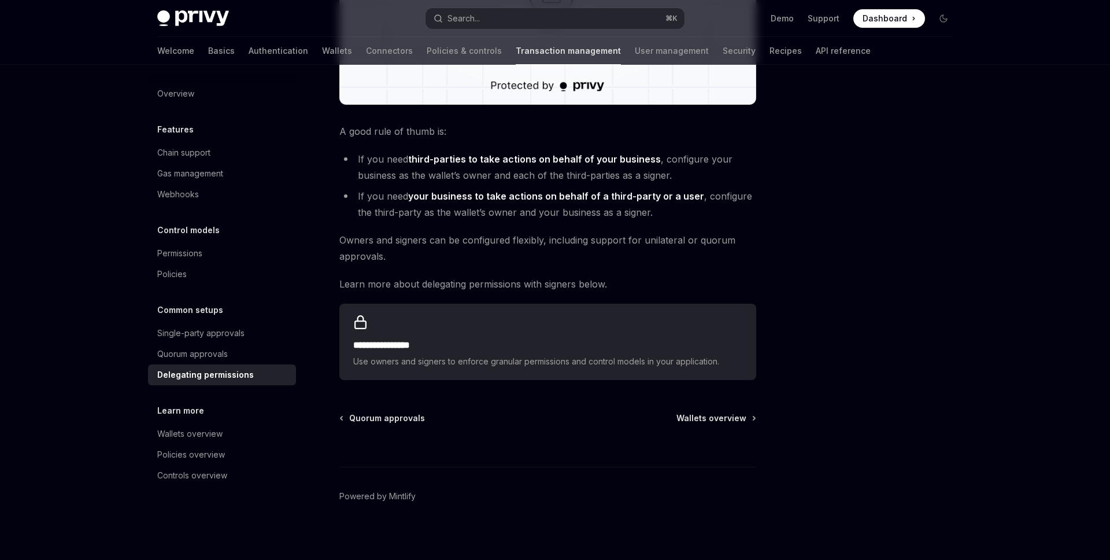
scroll to position [429, 0]
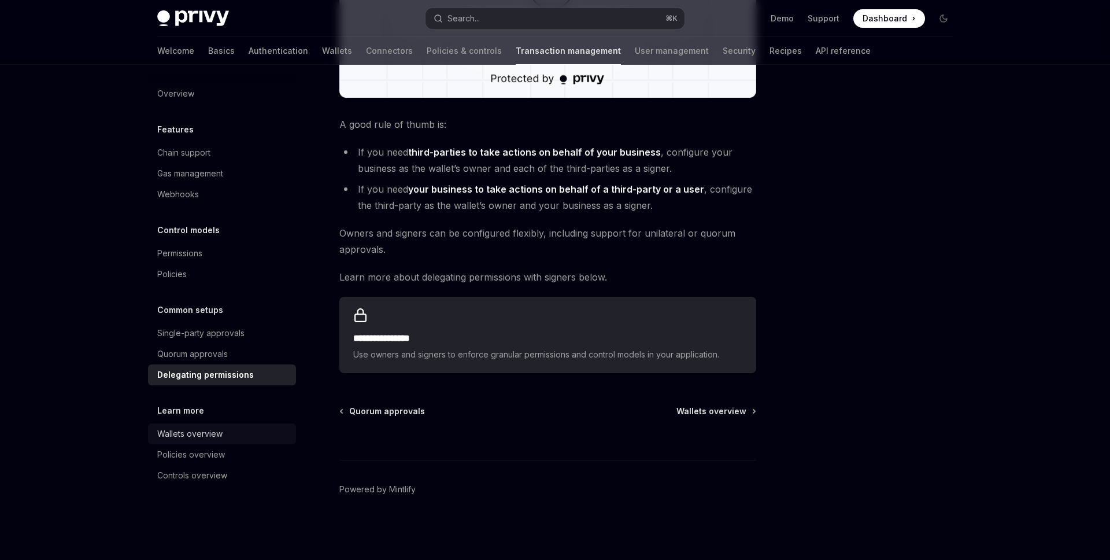
click at [234, 438] on div "Wallets overview" at bounding box center [223, 434] width 132 height 14
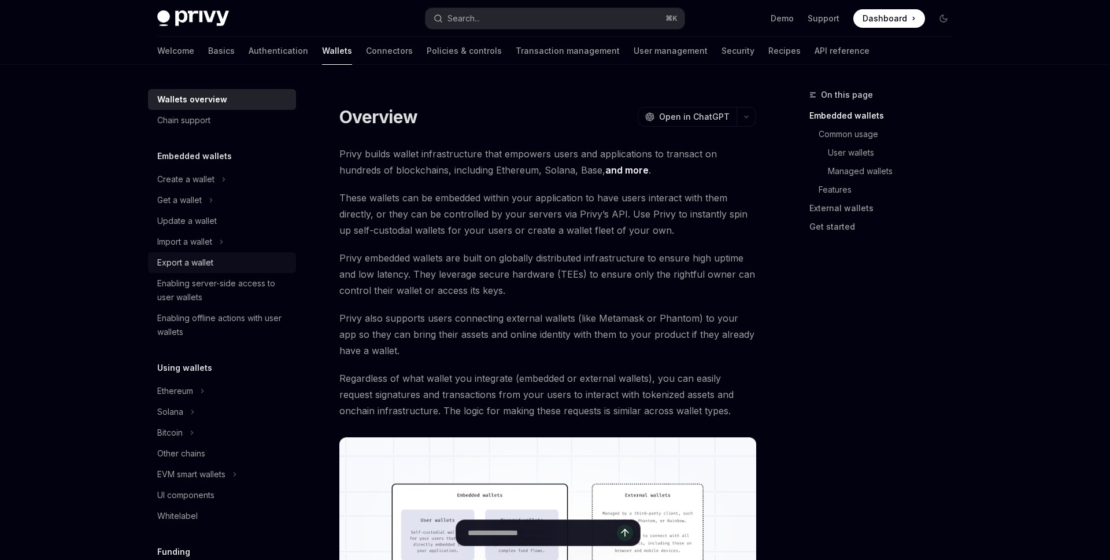
click at [217, 267] on div "Export a wallet" at bounding box center [223, 263] width 132 height 14
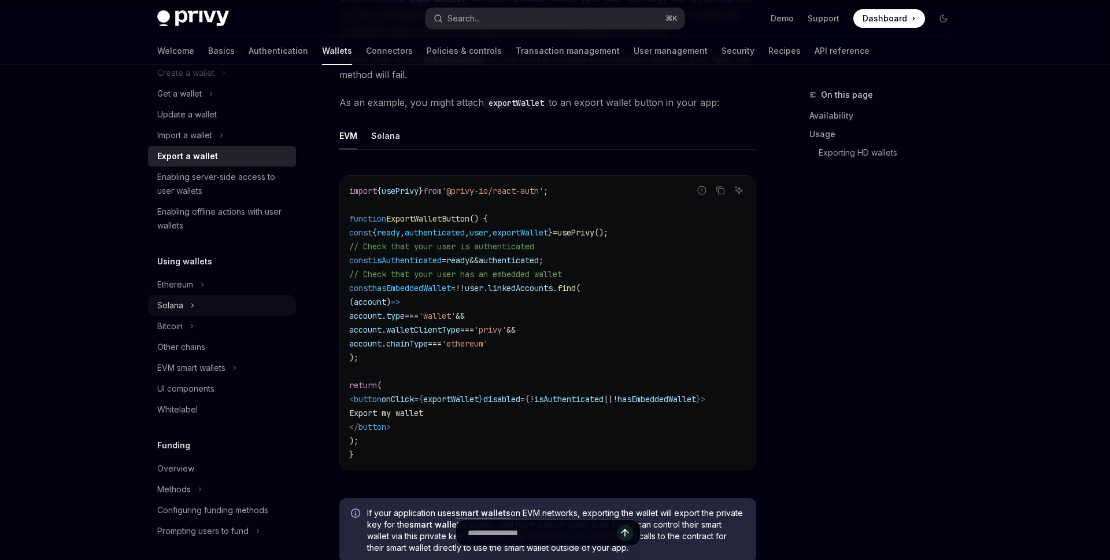
scroll to position [137, 0]
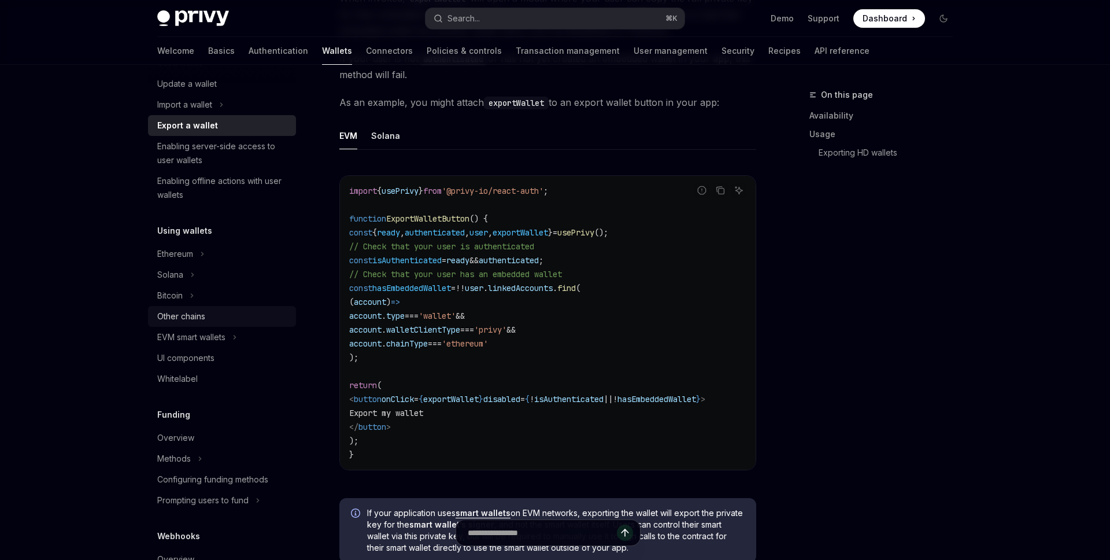
click at [231, 317] on div "Other chains" at bounding box center [223, 316] width 132 height 14
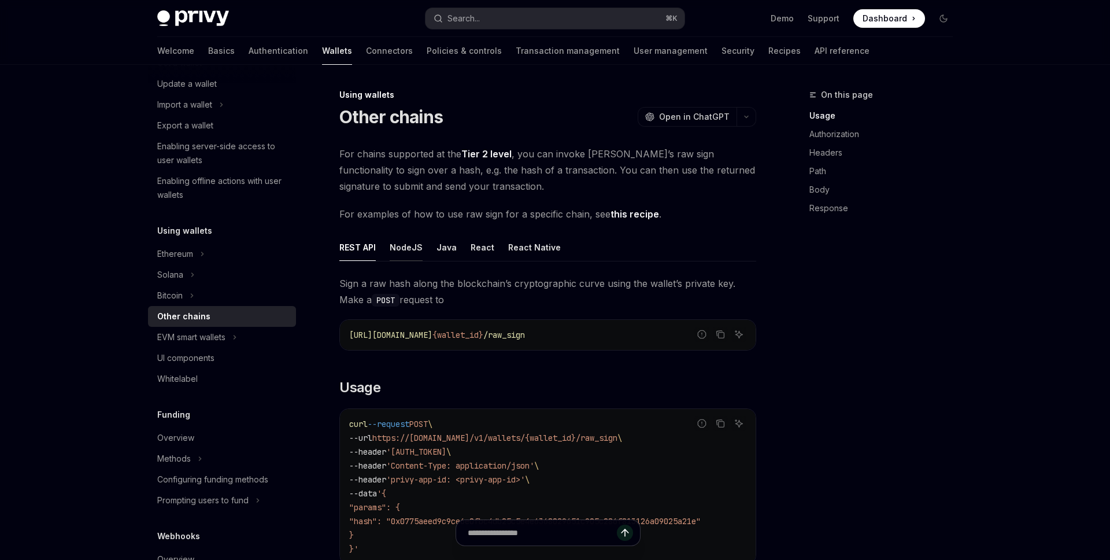
click at [411, 250] on div "NodeJS" at bounding box center [406, 247] width 33 height 27
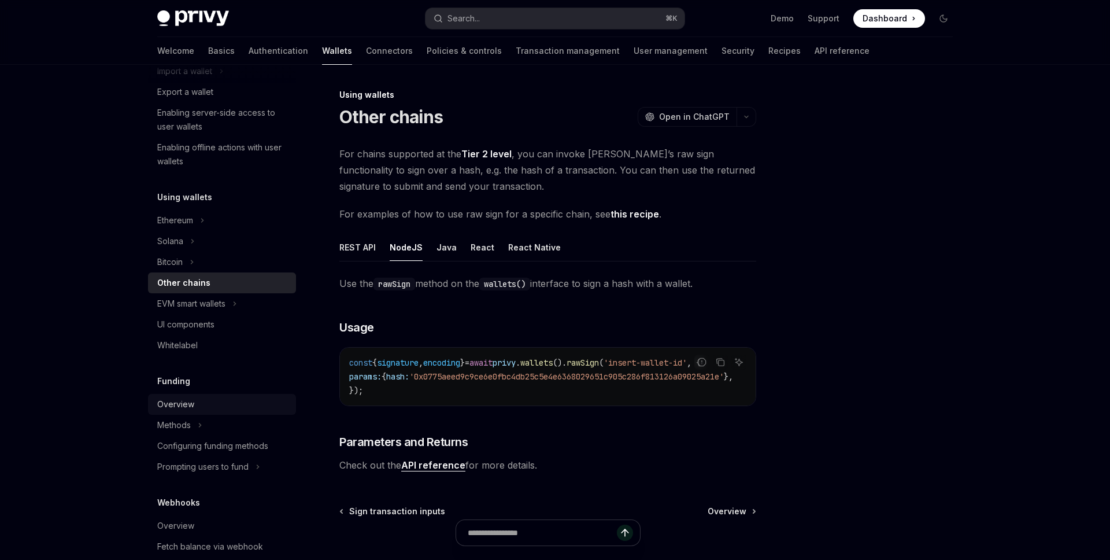
scroll to position [180, 0]
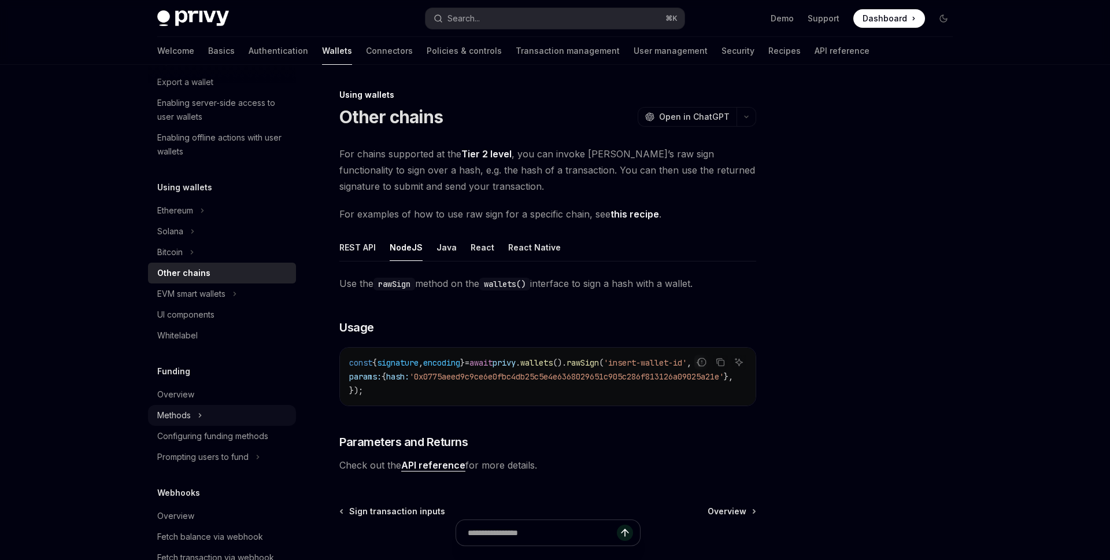
click at [194, 412] on button "Methods" at bounding box center [222, 415] width 148 height 21
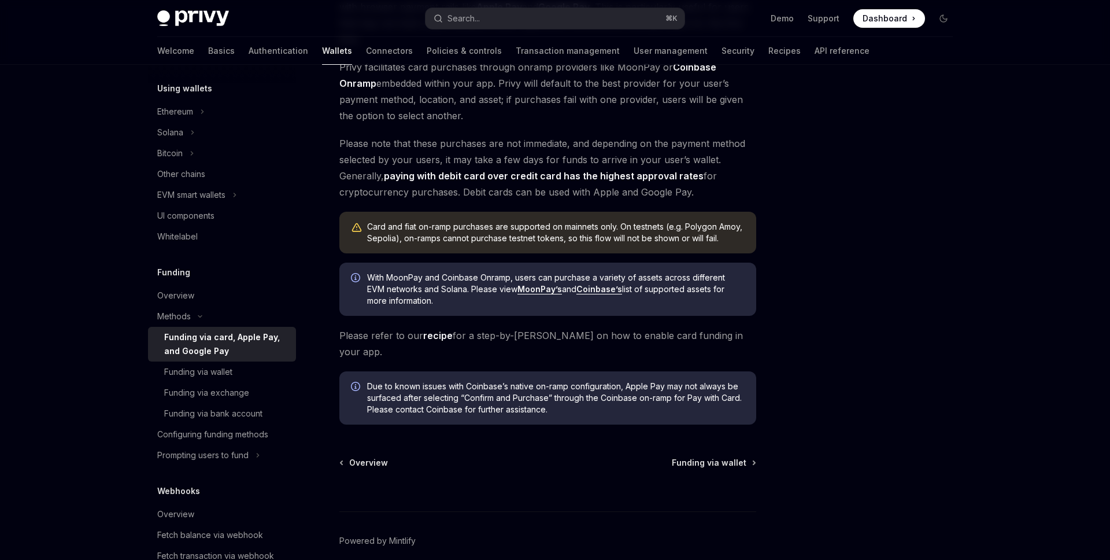
scroll to position [273, 0]
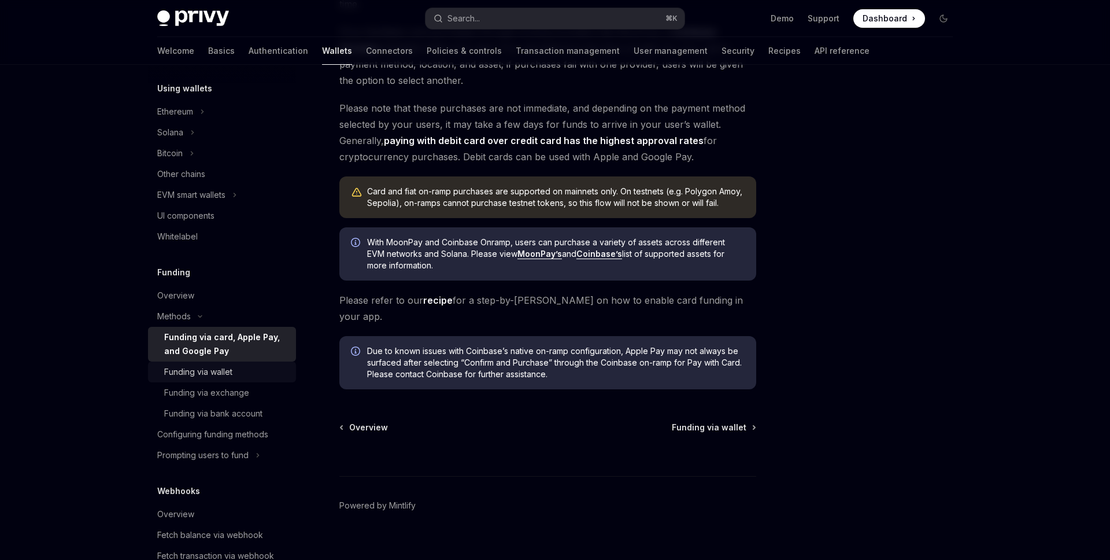
click at [246, 372] on div "Funding via wallet" at bounding box center [226, 372] width 125 height 14
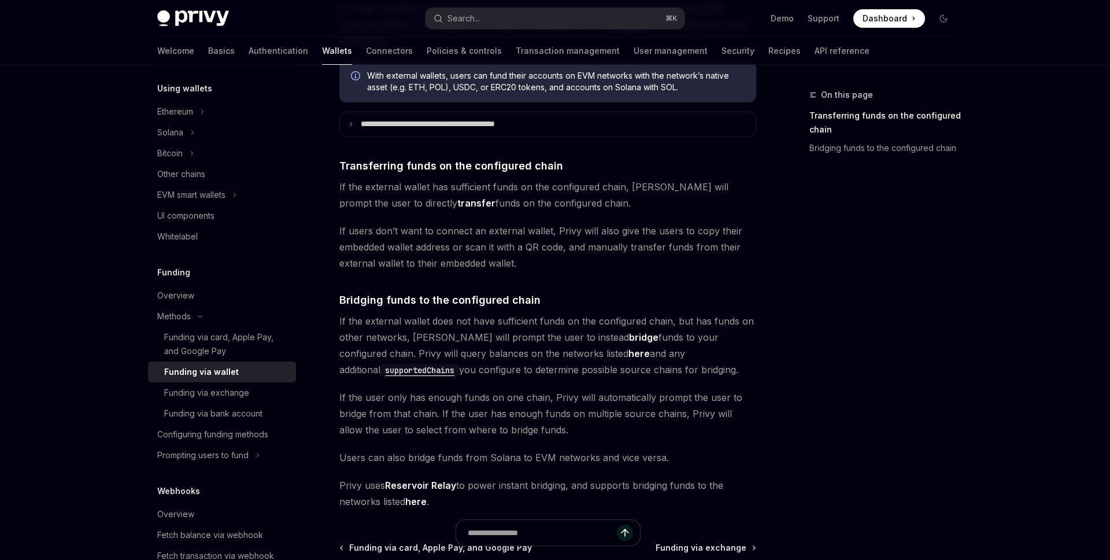
scroll to position [58, 0]
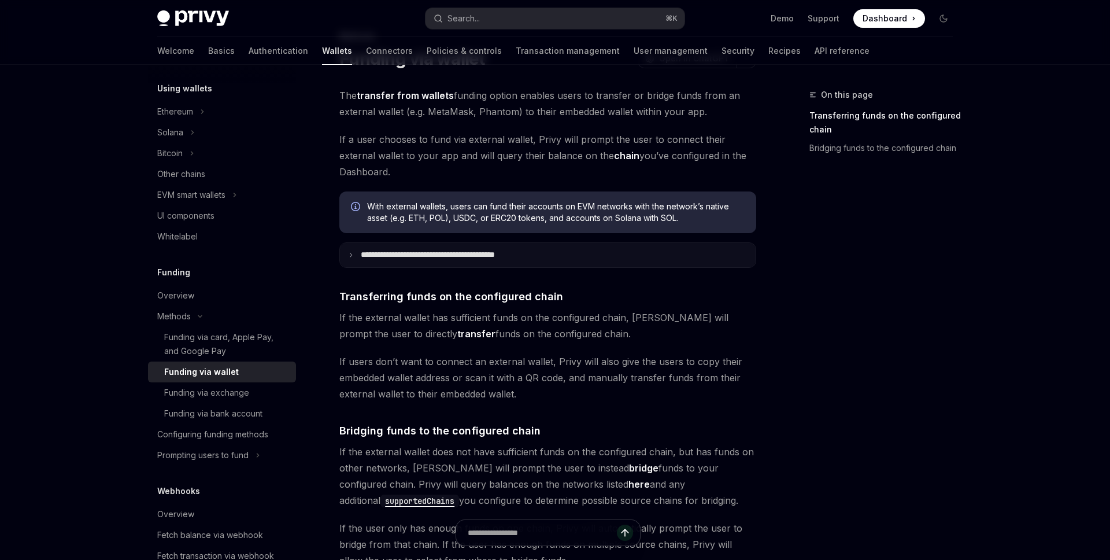
click at [352, 248] on summary "**********" at bounding box center [548, 255] width 416 height 24
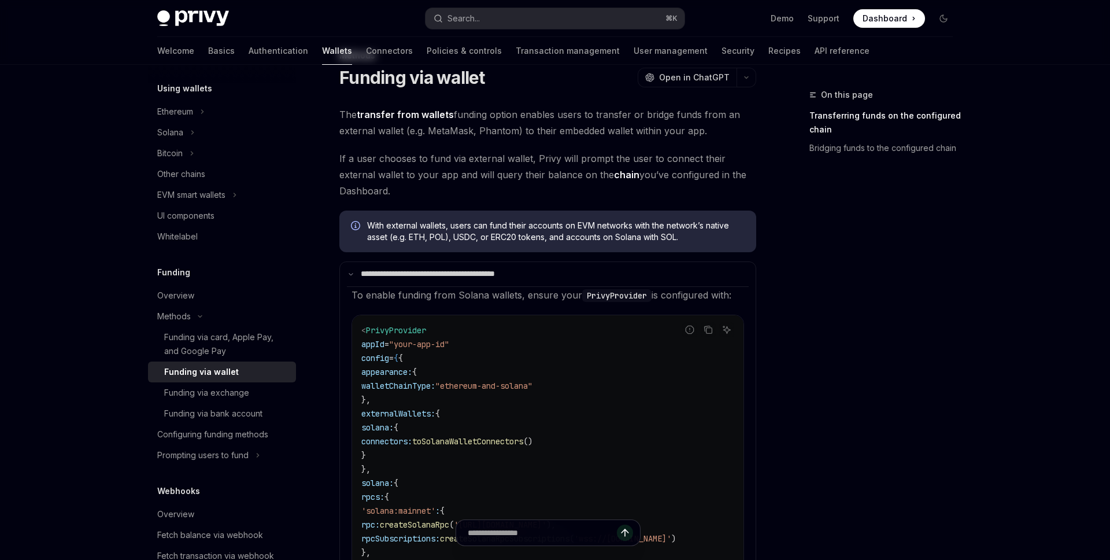
scroll to position [0, 0]
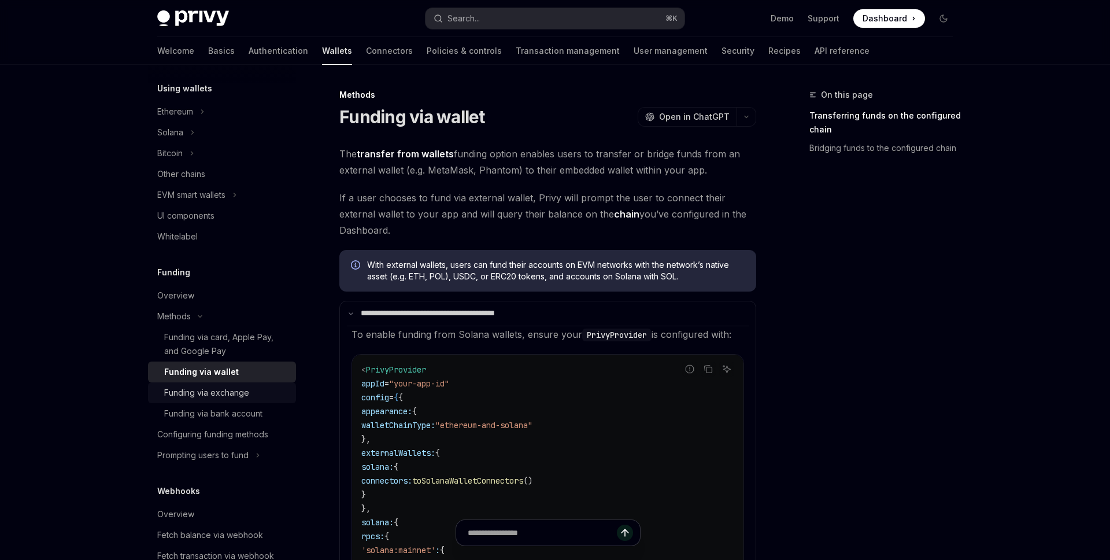
click at [250, 398] on div "Funding via exchange" at bounding box center [226, 393] width 125 height 14
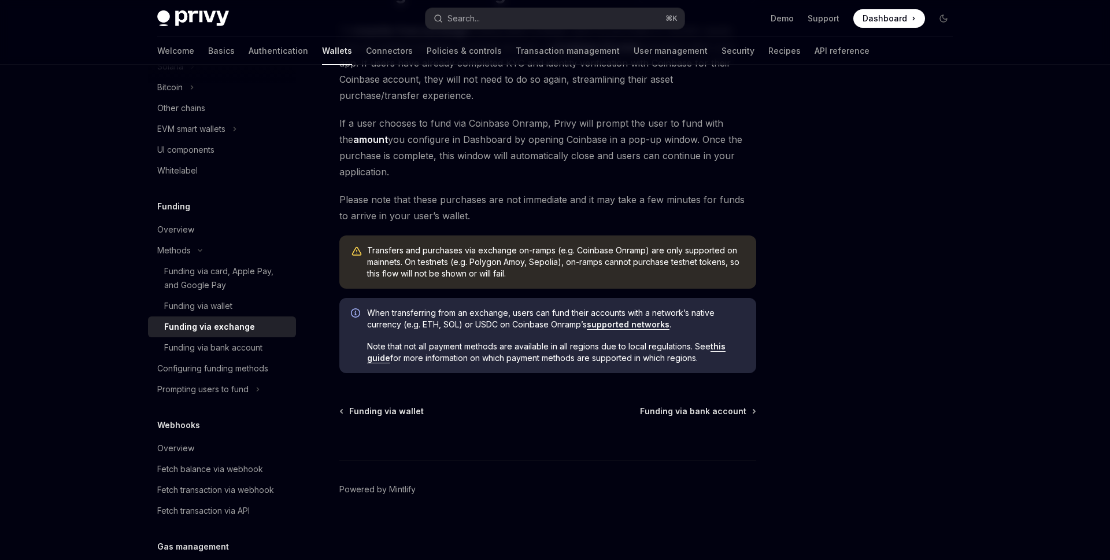
scroll to position [412, 0]
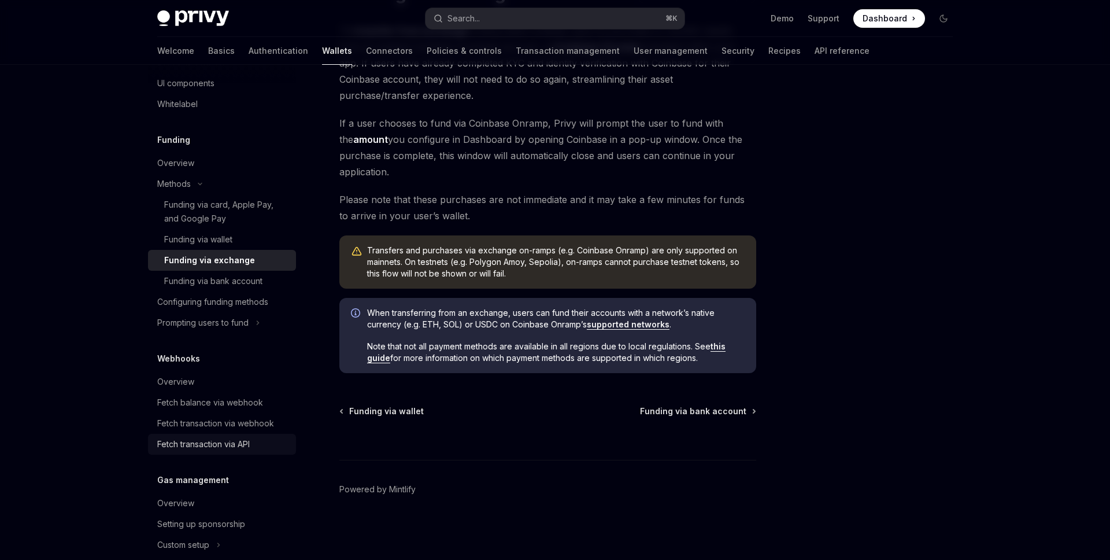
click at [234, 447] on div "Fetch transaction via API" at bounding box center [203, 444] width 92 height 14
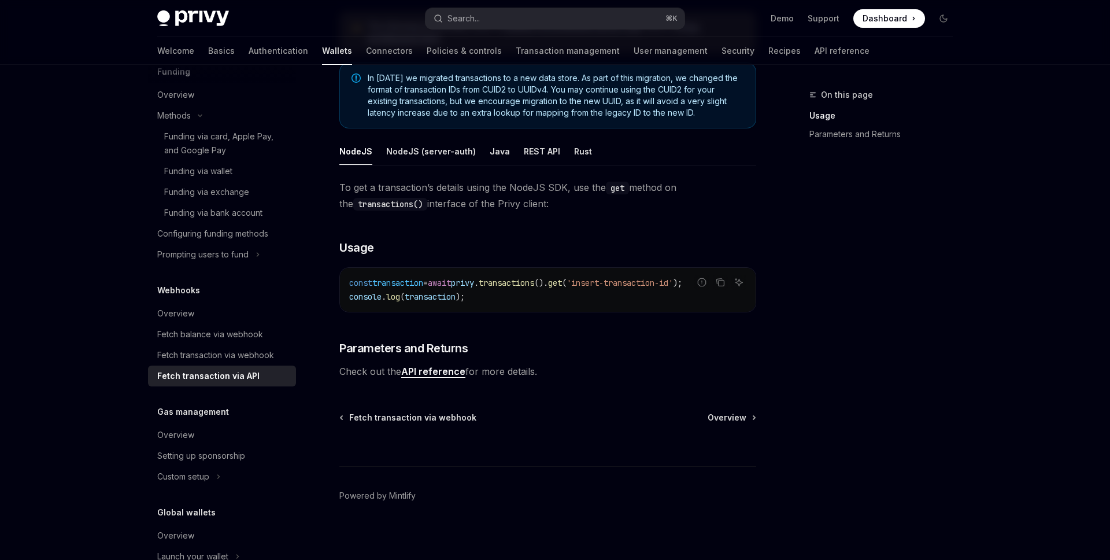
scroll to position [531, 0]
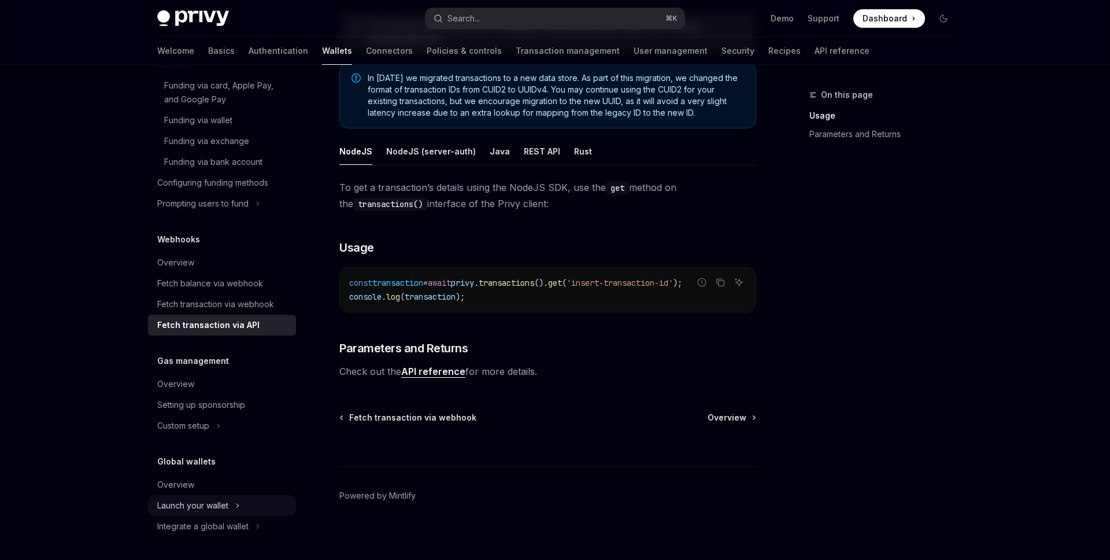
click at [213, 506] on div "Launch your wallet" at bounding box center [192, 505] width 71 height 14
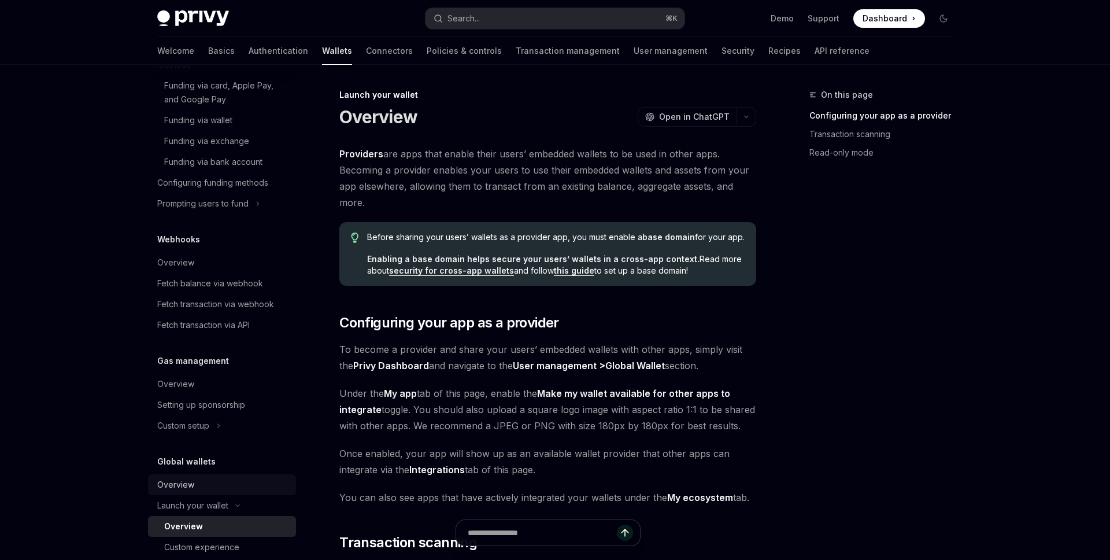
scroll to position [572, 0]
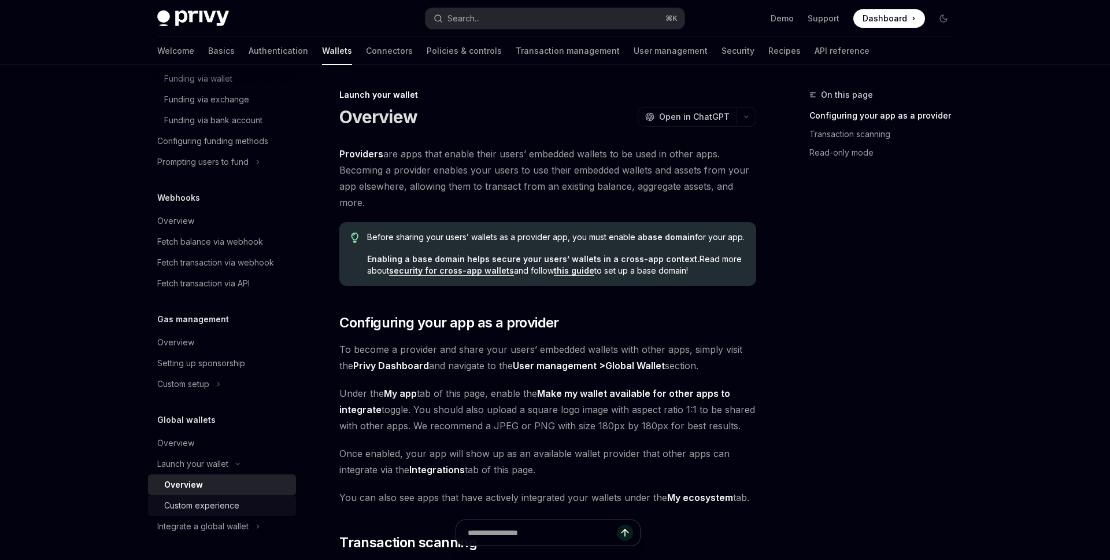
click at [228, 502] on div "Custom experience" at bounding box center [201, 505] width 75 height 14
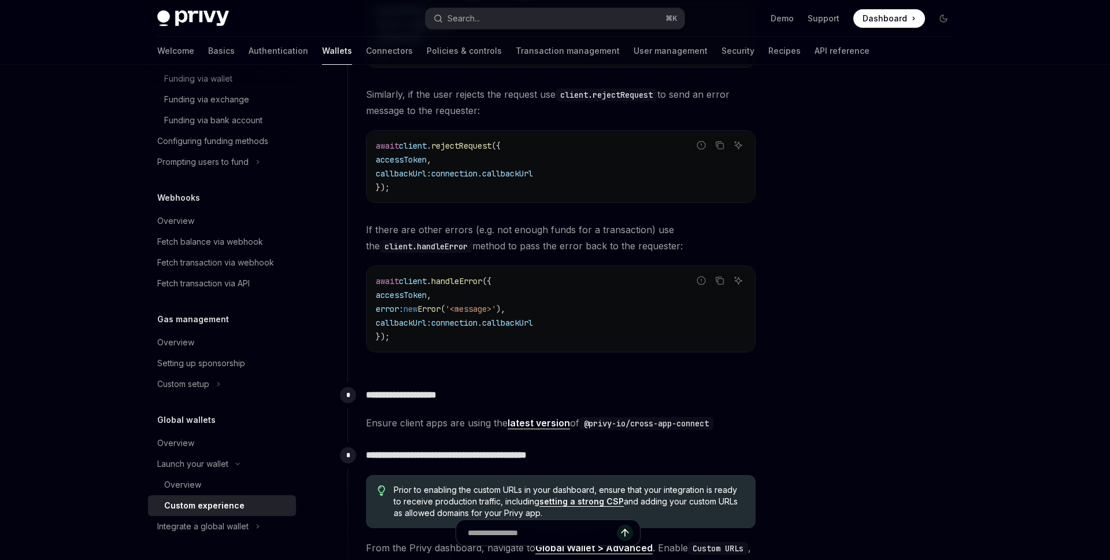
scroll to position [2000, 0]
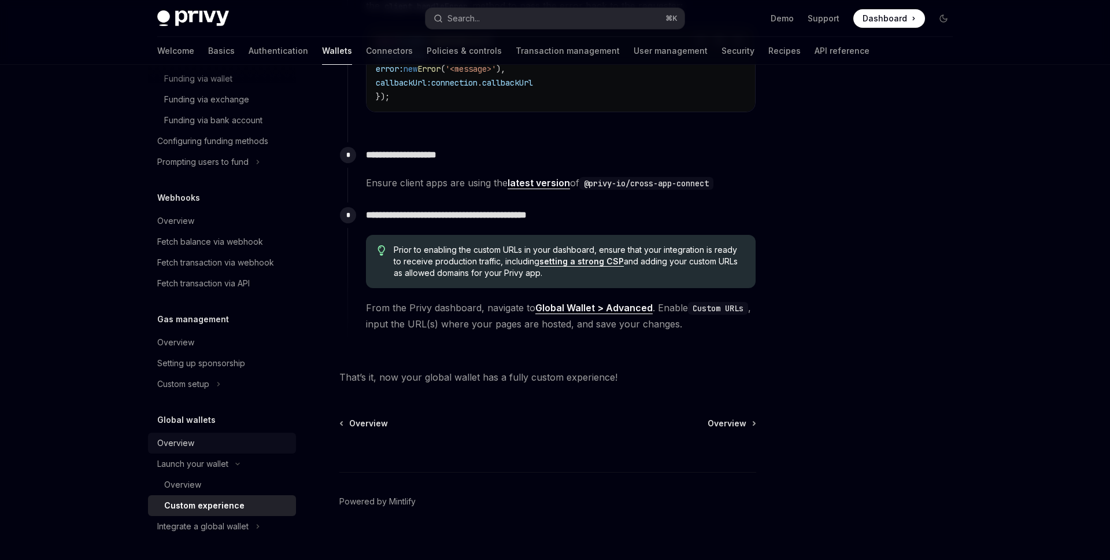
click at [230, 449] on div "Overview" at bounding box center [223, 443] width 132 height 14
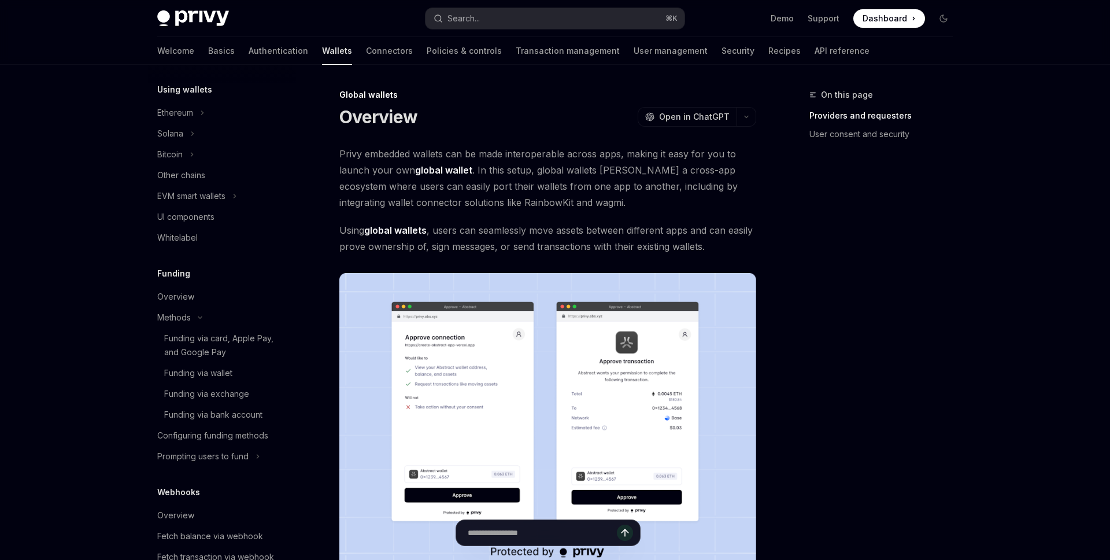
scroll to position [265, 0]
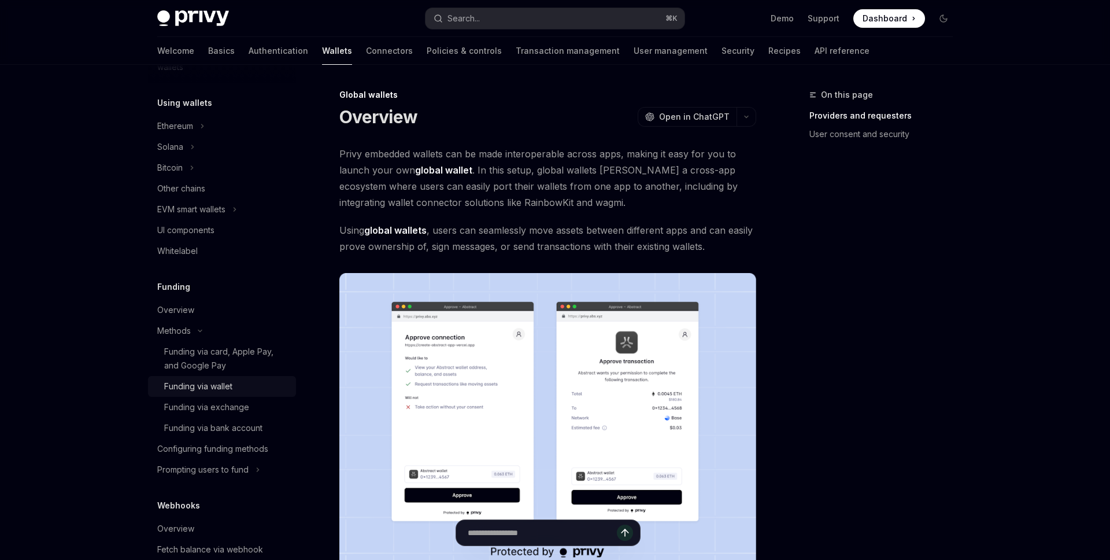
click at [227, 389] on div "Funding via wallet" at bounding box center [198, 386] width 68 height 14
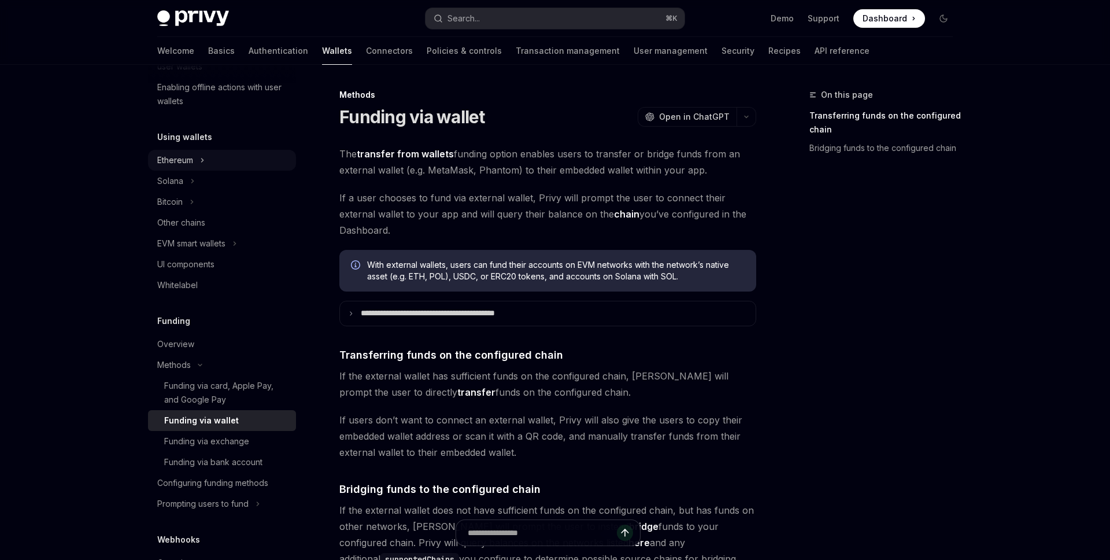
scroll to position [208, 0]
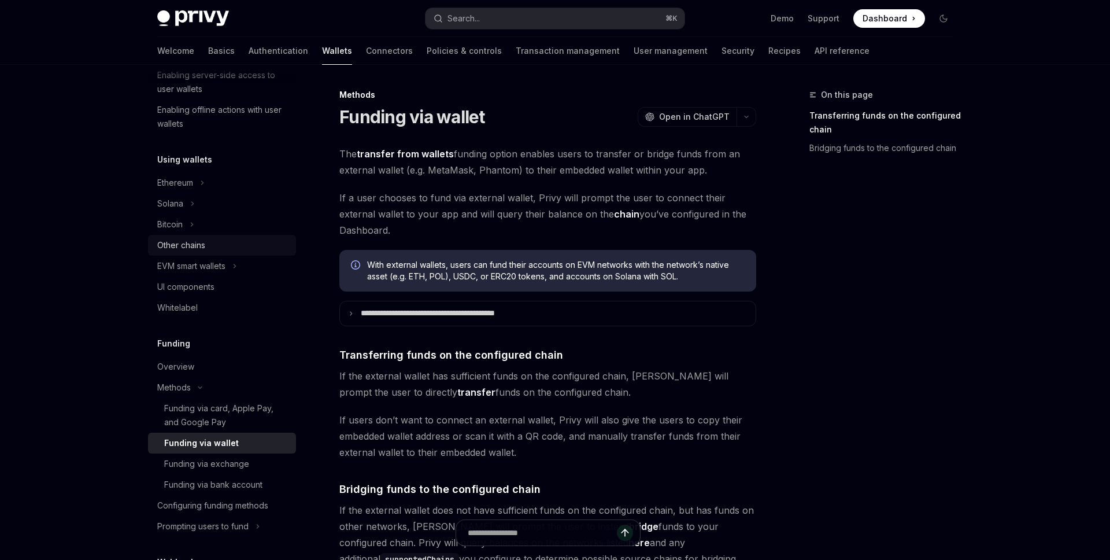
click at [199, 249] on div "Other chains" at bounding box center [181, 245] width 48 height 14
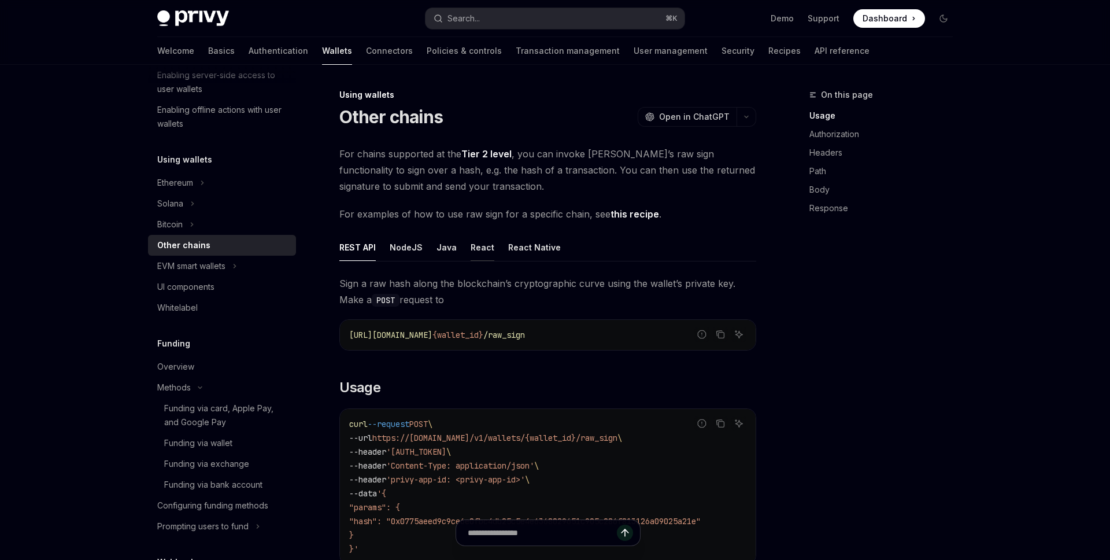
click at [480, 249] on div "React" at bounding box center [483, 247] width 24 height 27
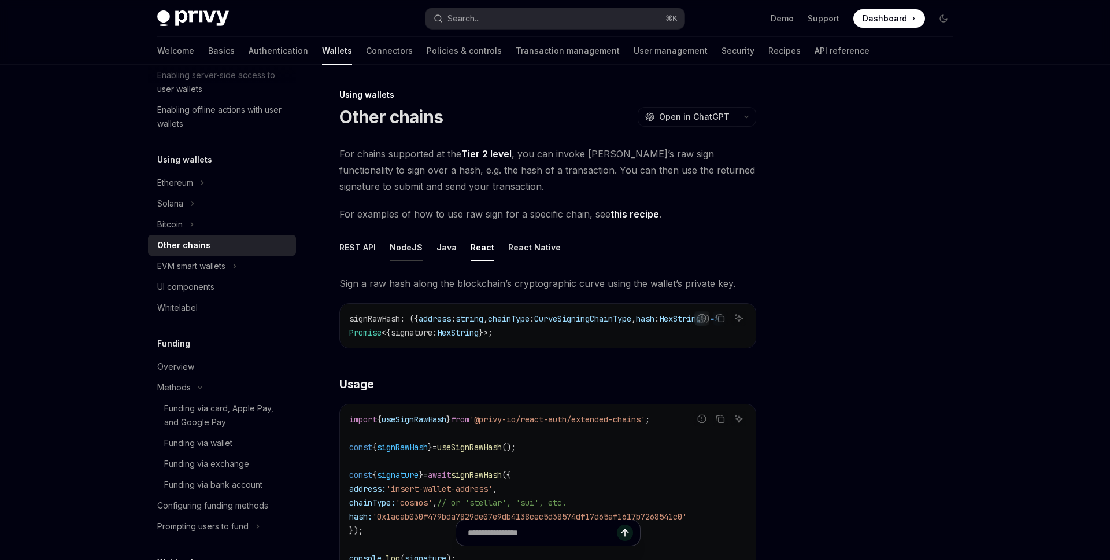
click at [413, 250] on div "NodeJS" at bounding box center [406, 247] width 33 height 27
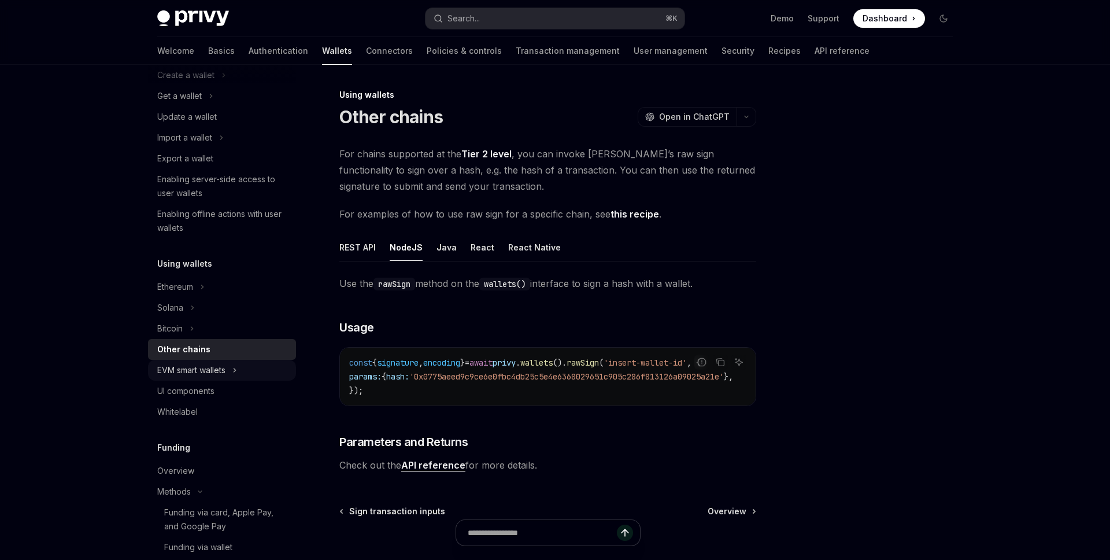
scroll to position [73, 0]
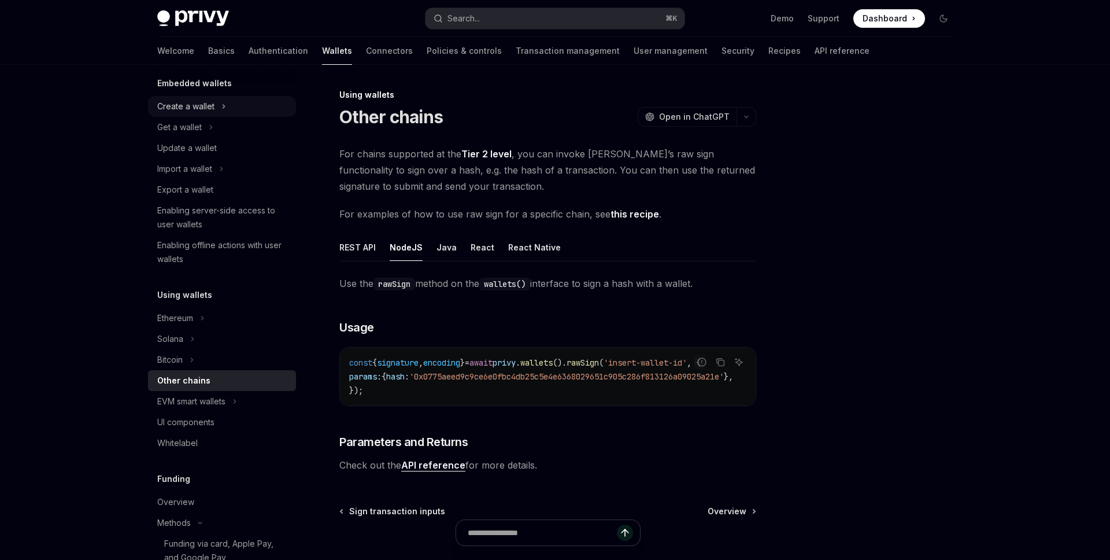
click at [203, 110] on div "Create a wallet" at bounding box center [185, 106] width 57 height 14
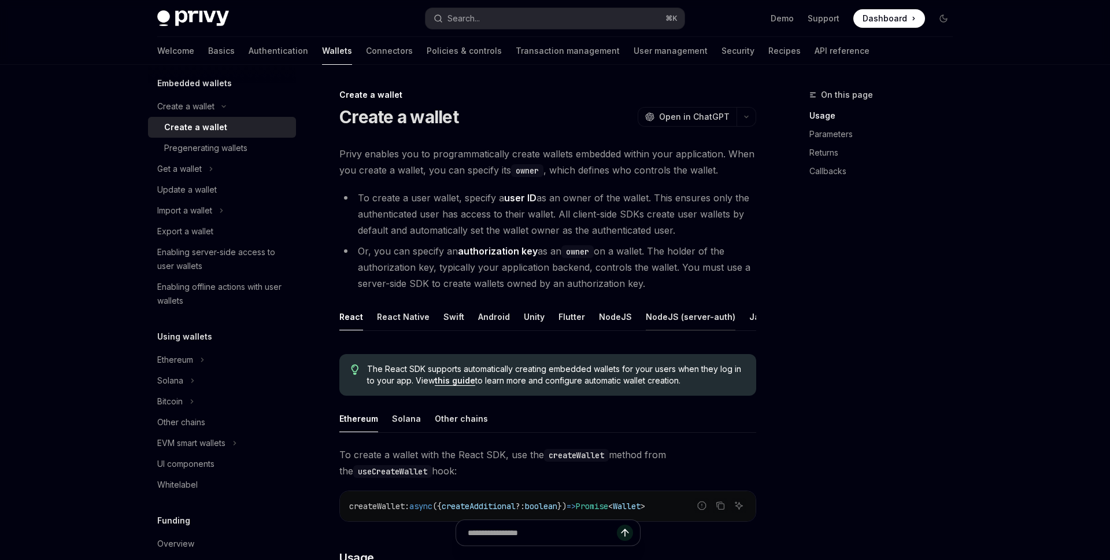
scroll to position [0, 79]
click at [532, 313] on div "NodeJS" at bounding box center [536, 316] width 33 height 27
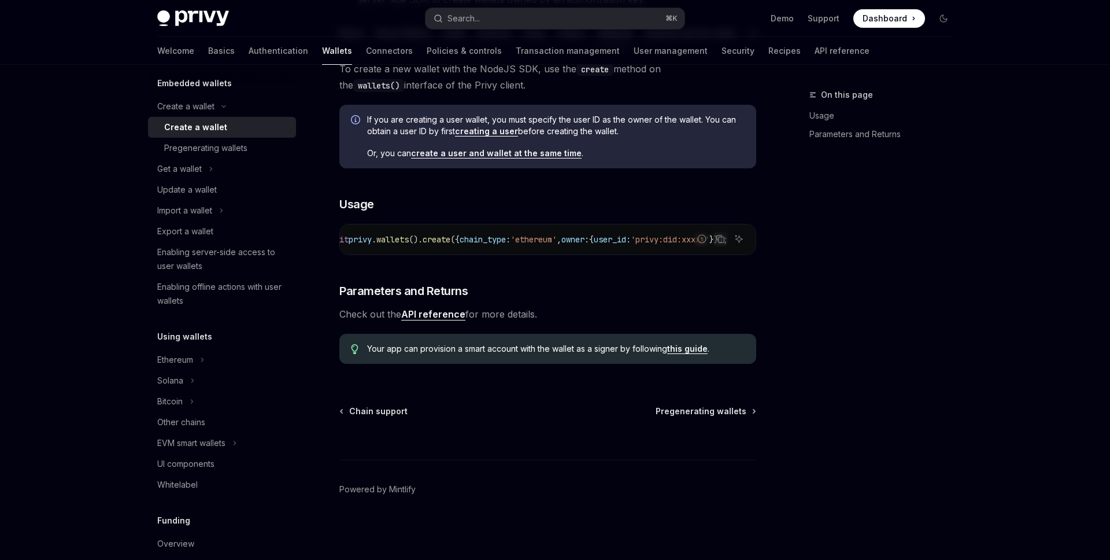
scroll to position [0, 234]
click at [245, 265] on div "Enabling server-side access to user wallets" at bounding box center [223, 259] width 132 height 28
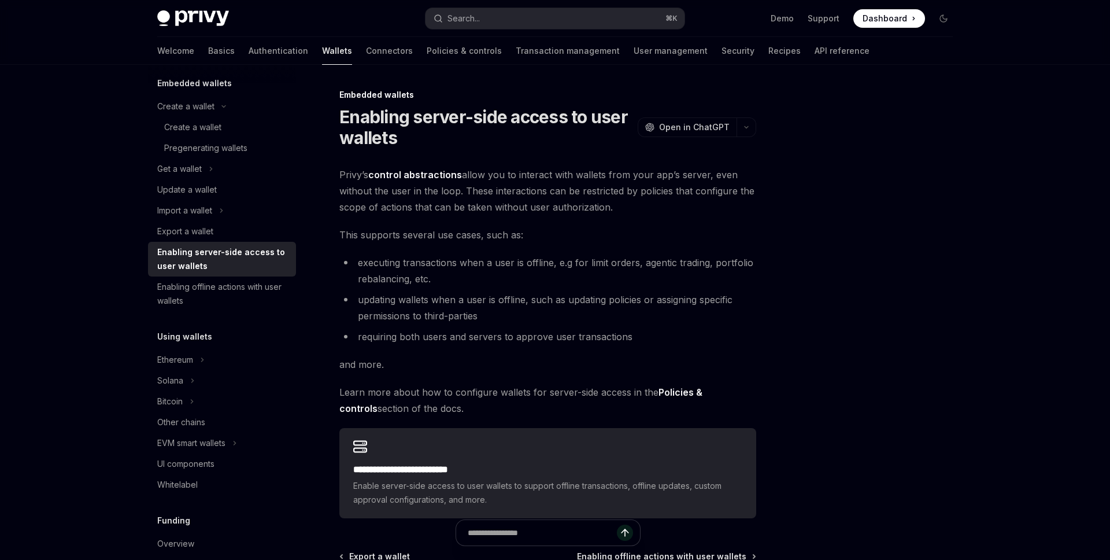
drag, startPoint x: 367, startPoint y: 265, endPoint x: 531, endPoint y: 406, distance: 216.8
click at [531, 406] on div "**********" at bounding box center [547, 341] width 417 height 351
click at [531, 409] on span "Learn more about how to configure wallets for server-side access in the Policie…" at bounding box center [547, 400] width 417 height 32
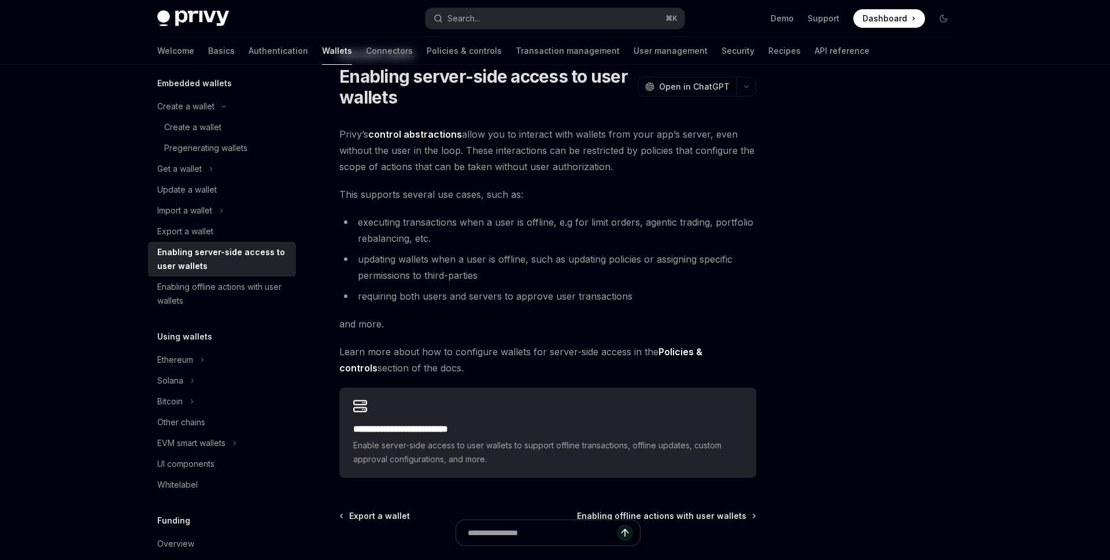
scroll to position [65, 0]
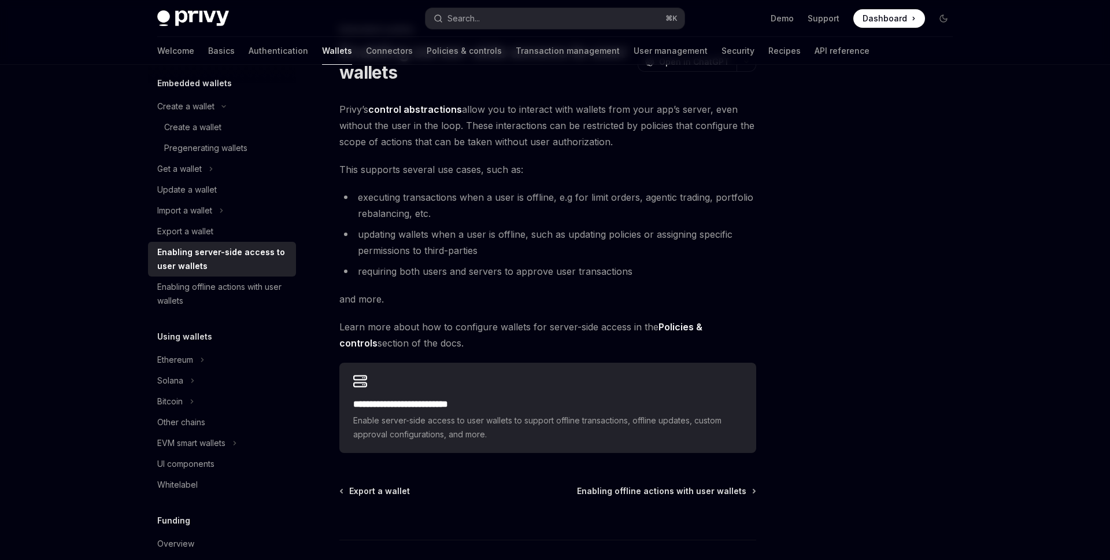
click at [531, 409] on h2 "**********" at bounding box center [547, 404] width 389 height 14
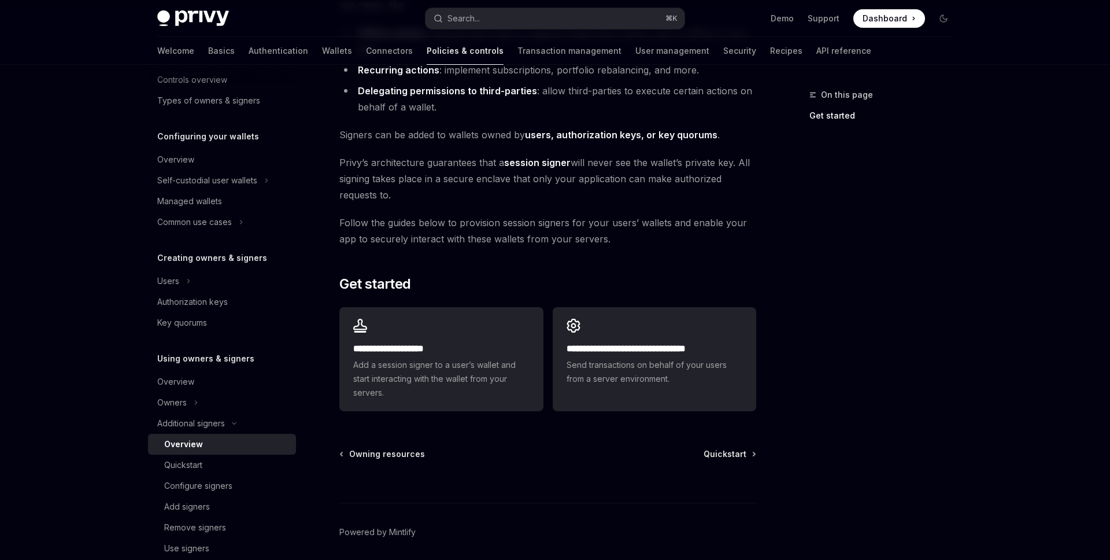
scroll to position [224, 0]
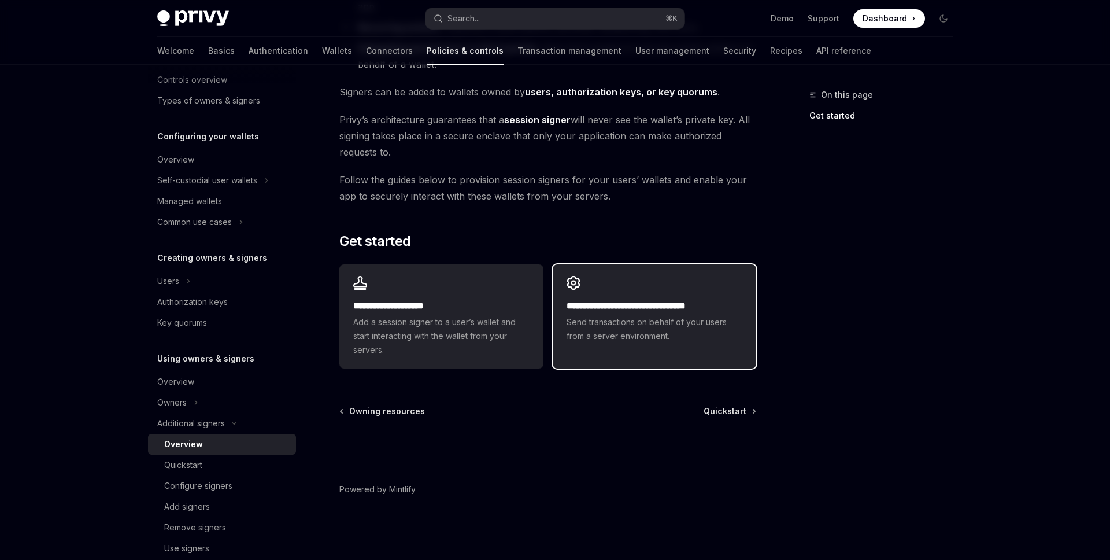
click at [677, 329] on span "Send transactions on behalf of your users from a server environment." at bounding box center [655, 329] width 176 height 28
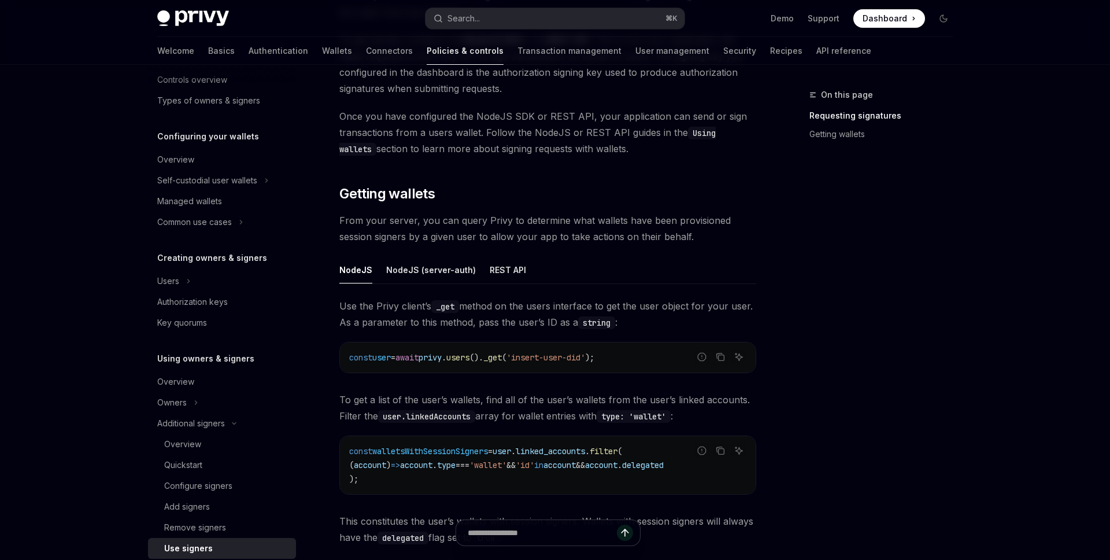
scroll to position [317, 0]
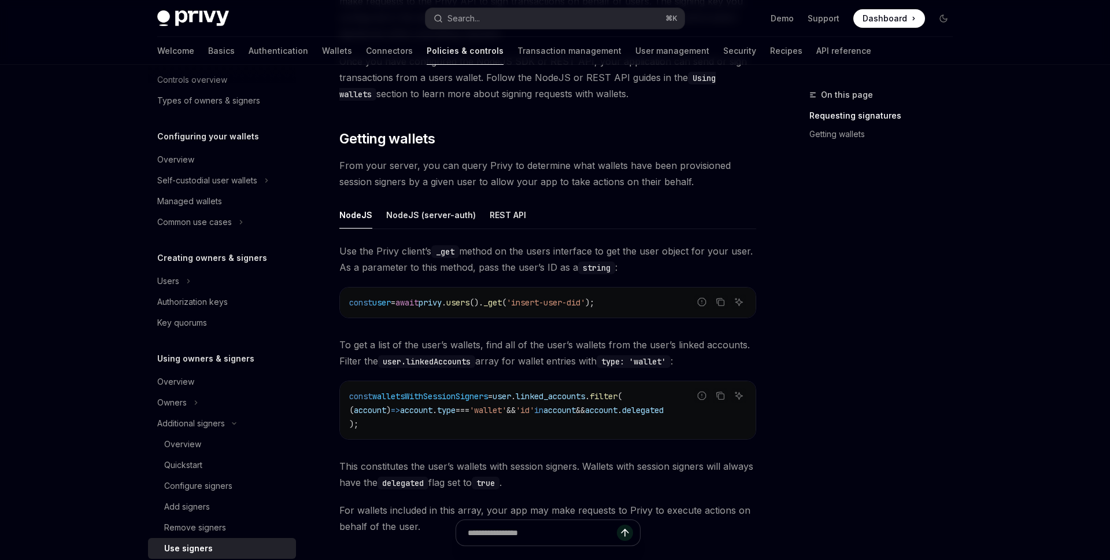
click at [623, 334] on div "Use the Privy client’s _get method on the users interface to get the user objec…" at bounding box center [547, 388] width 417 height 291
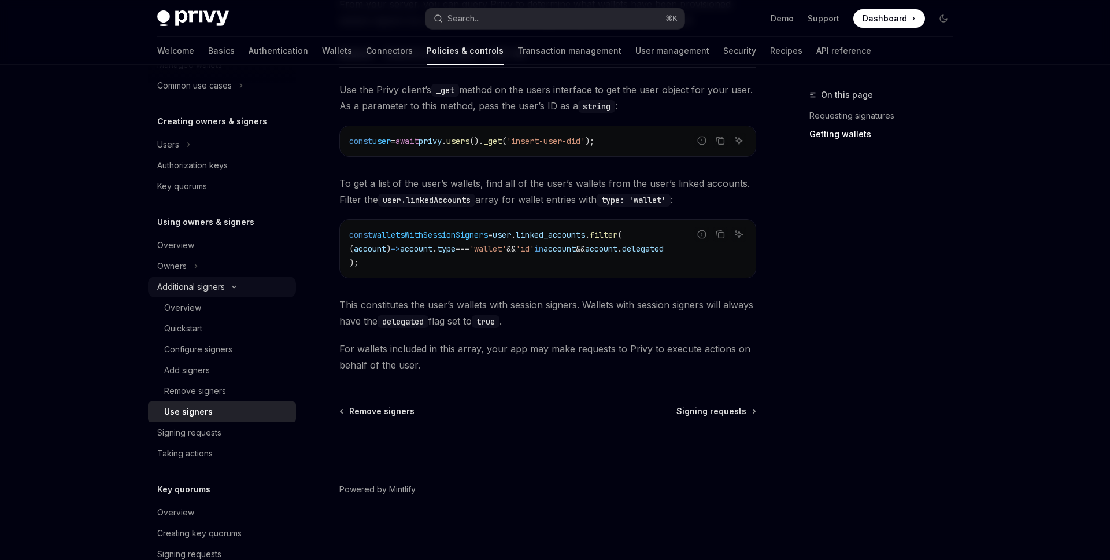
scroll to position [263, 0]
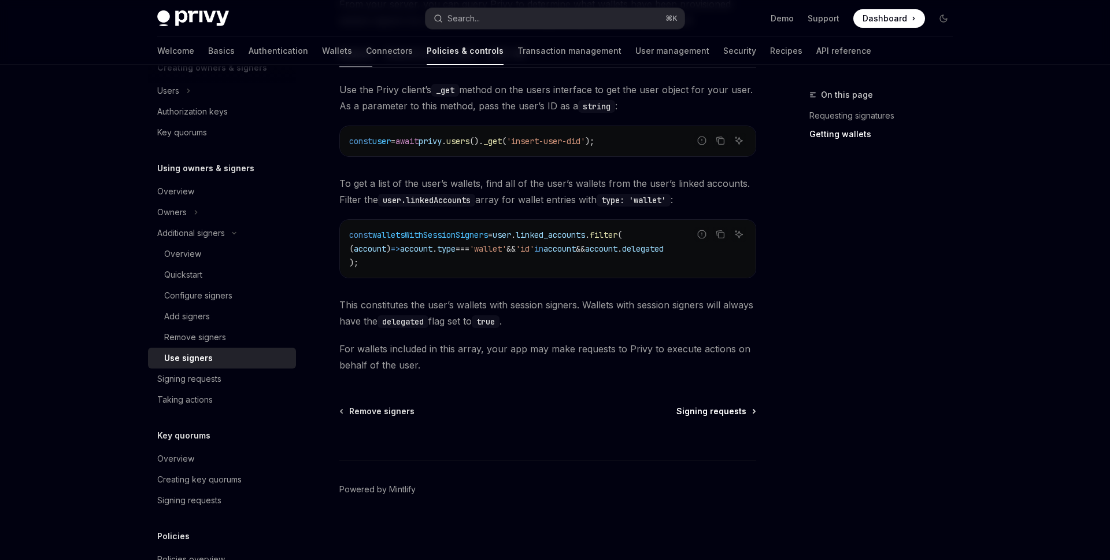
click at [725, 413] on span "Signing requests" at bounding box center [711, 411] width 70 height 12
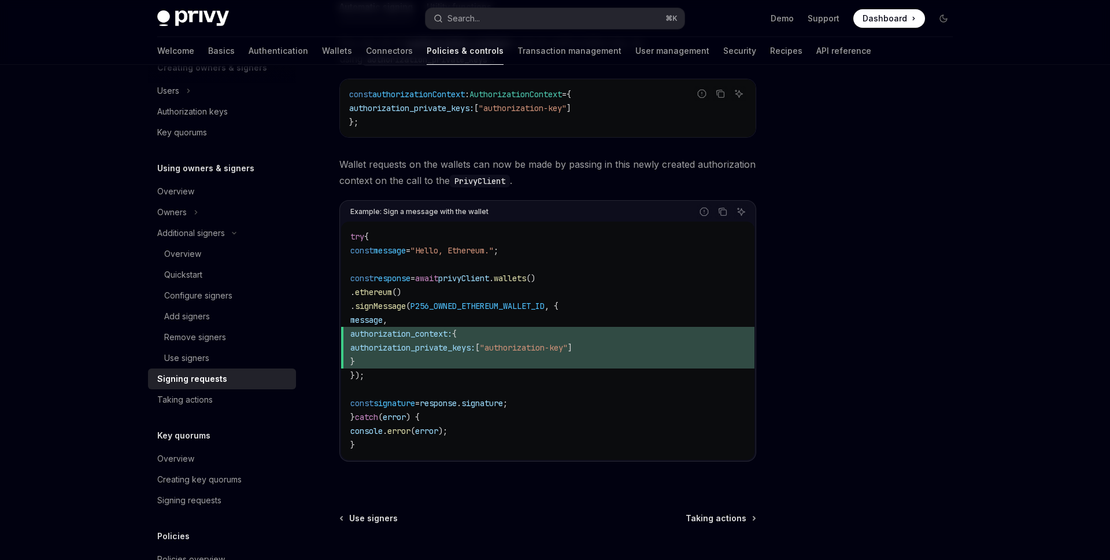
scroll to position [549, 0]
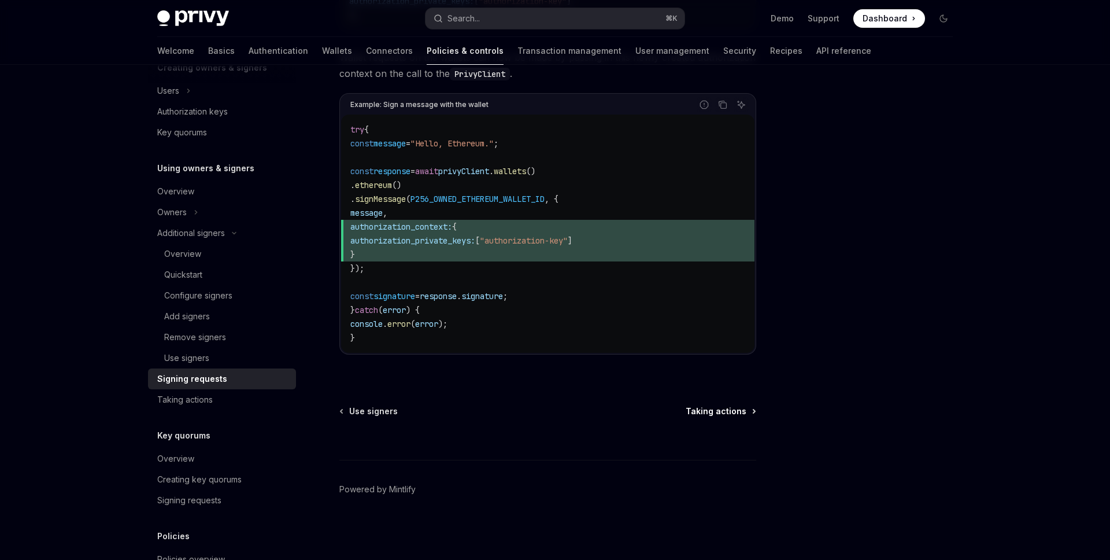
click at [724, 414] on span "Taking actions" at bounding box center [716, 411] width 61 height 12
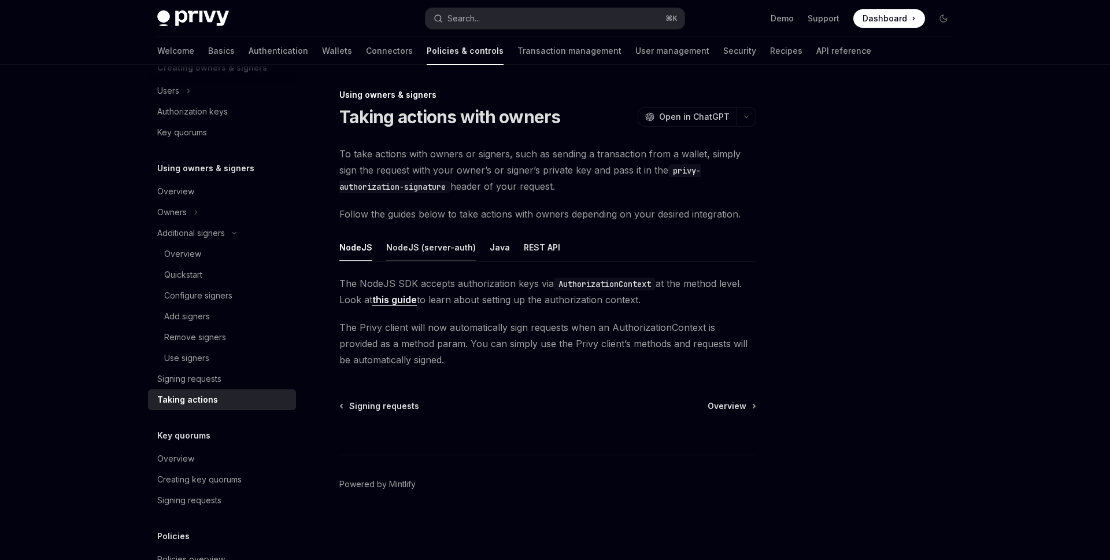
click at [432, 250] on div "NodeJS (server-auth)" at bounding box center [431, 247] width 90 height 27
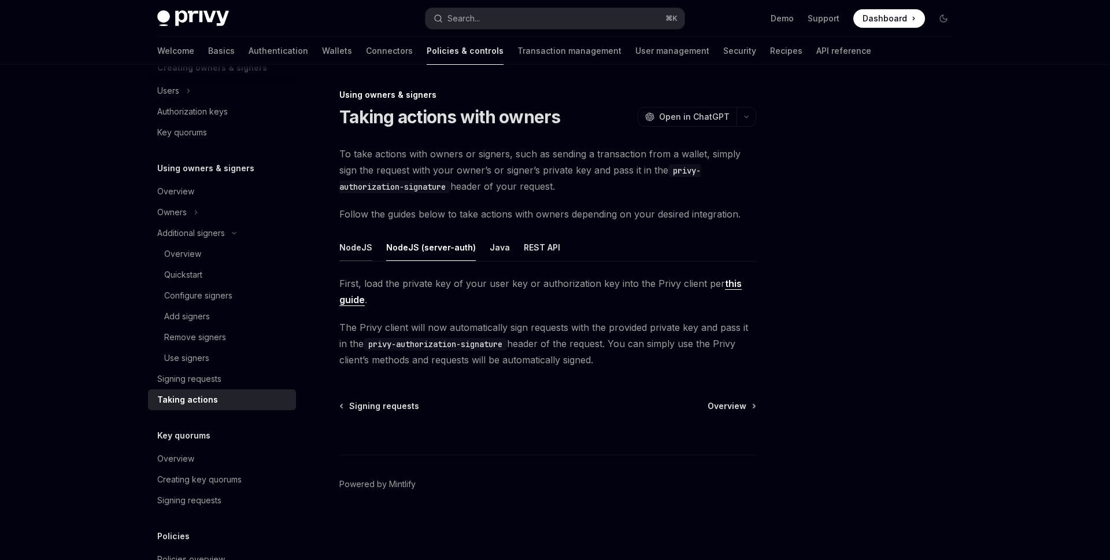
click at [351, 250] on div "NodeJS" at bounding box center [355, 247] width 33 height 27
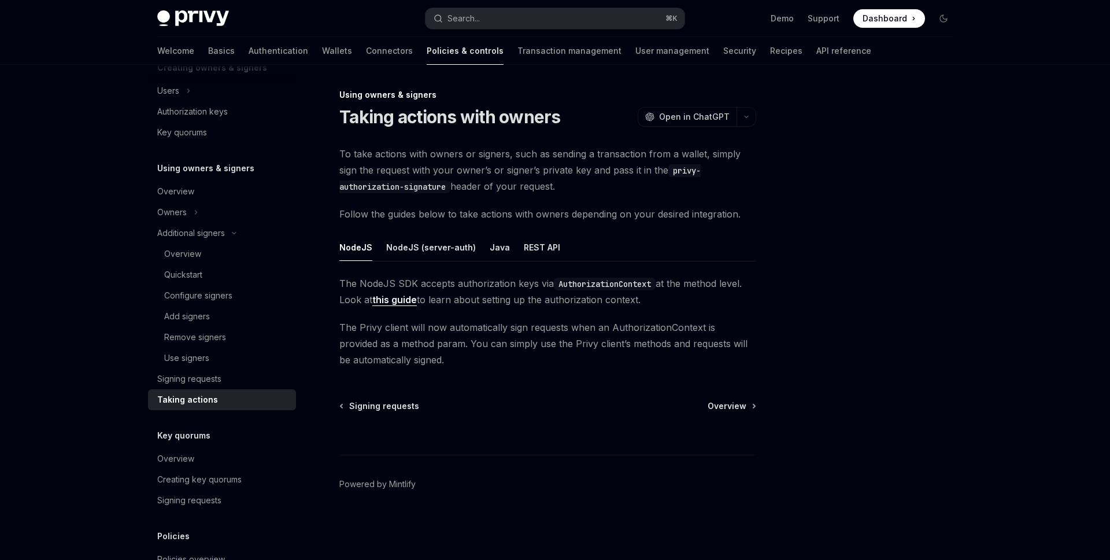
click at [402, 302] on link "this guide" at bounding box center [394, 300] width 45 height 12
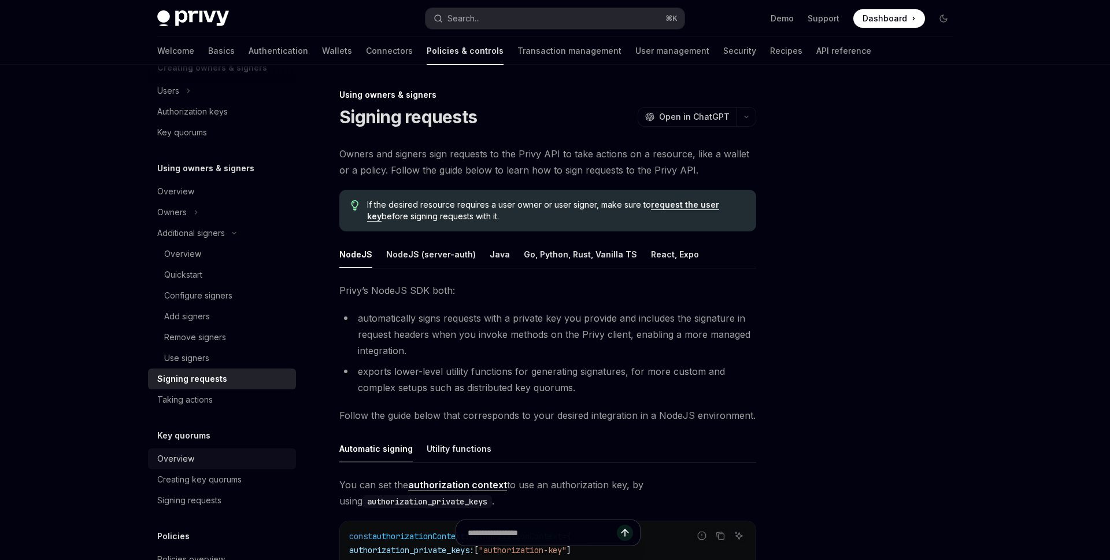
click at [235, 459] on div "Overview" at bounding box center [223, 458] width 132 height 14
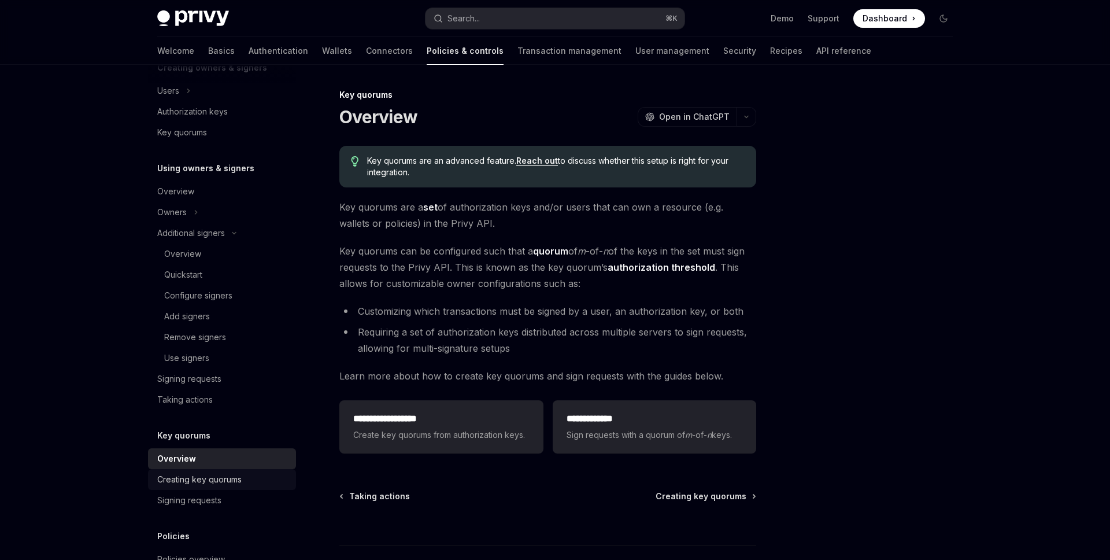
click at [233, 479] on div "Creating key quorums" at bounding box center [199, 479] width 84 height 14
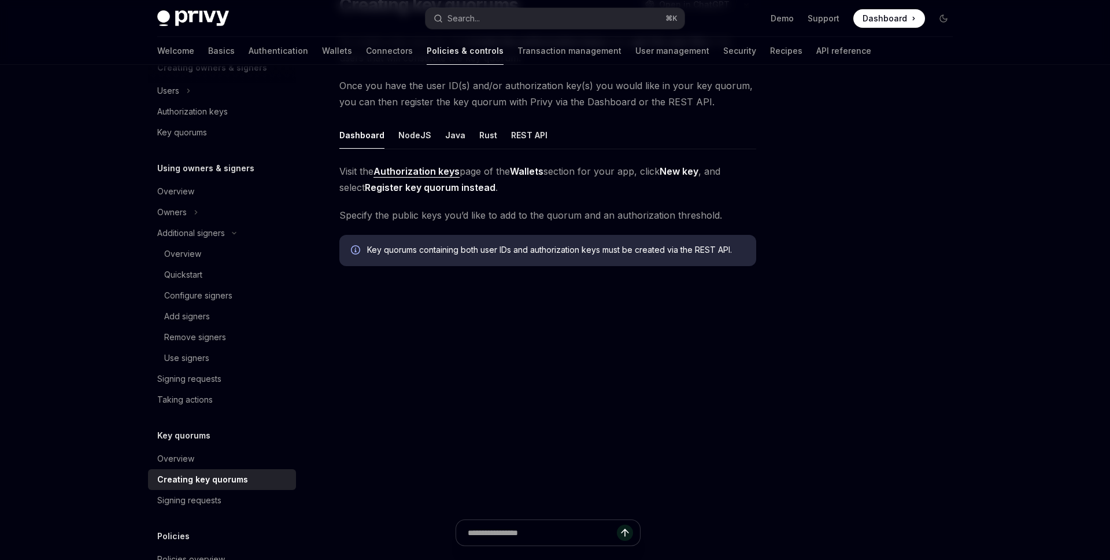
scroll to position [77, 0]
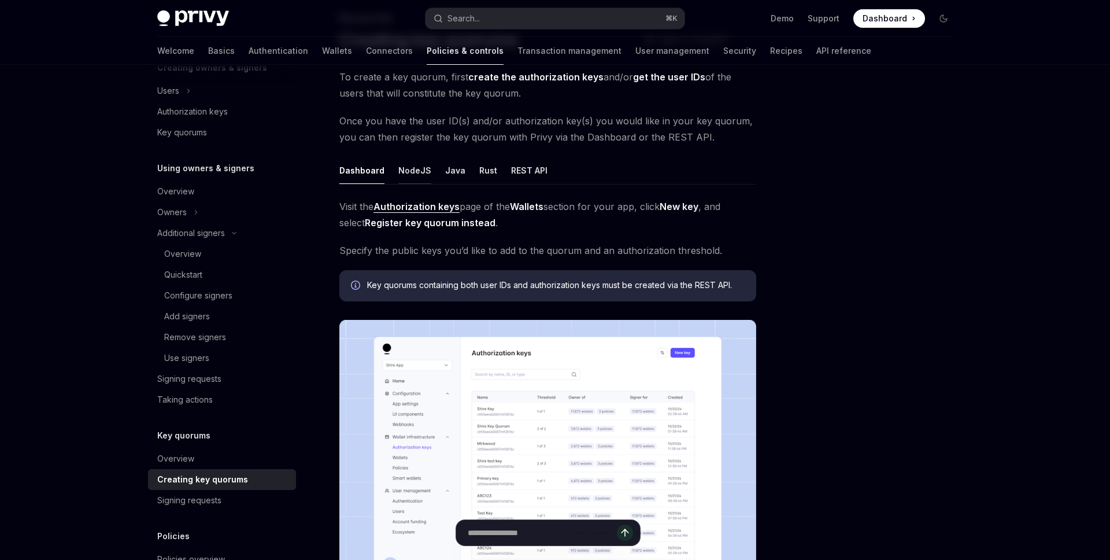
click at [407, 171] on div "NodeJS" at bounding box center [414, 170] width 33 height 27
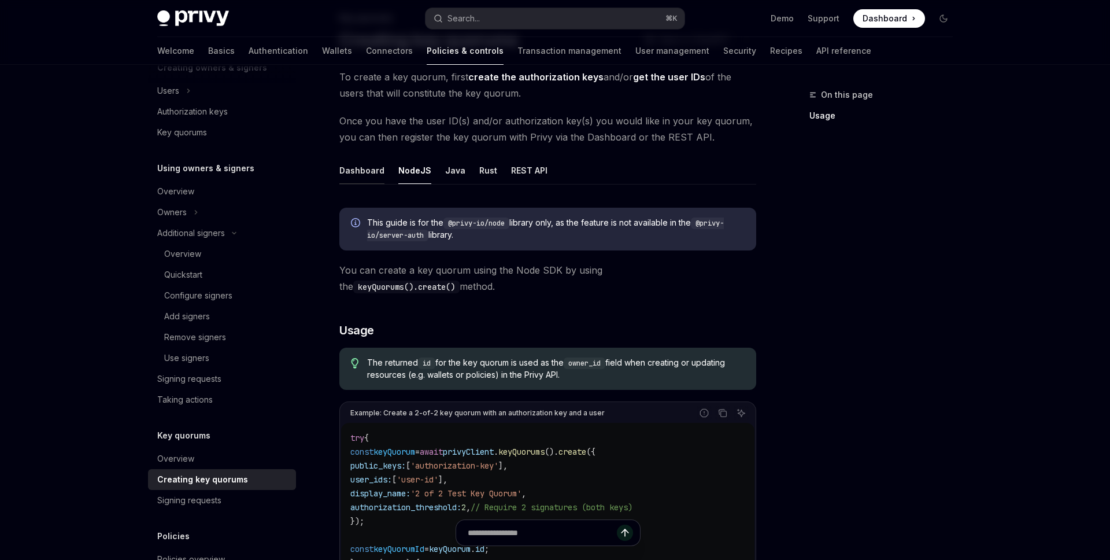
click at [366, 171] on div "Dashboard" at bounding box center [361, 170] width 45 height 27
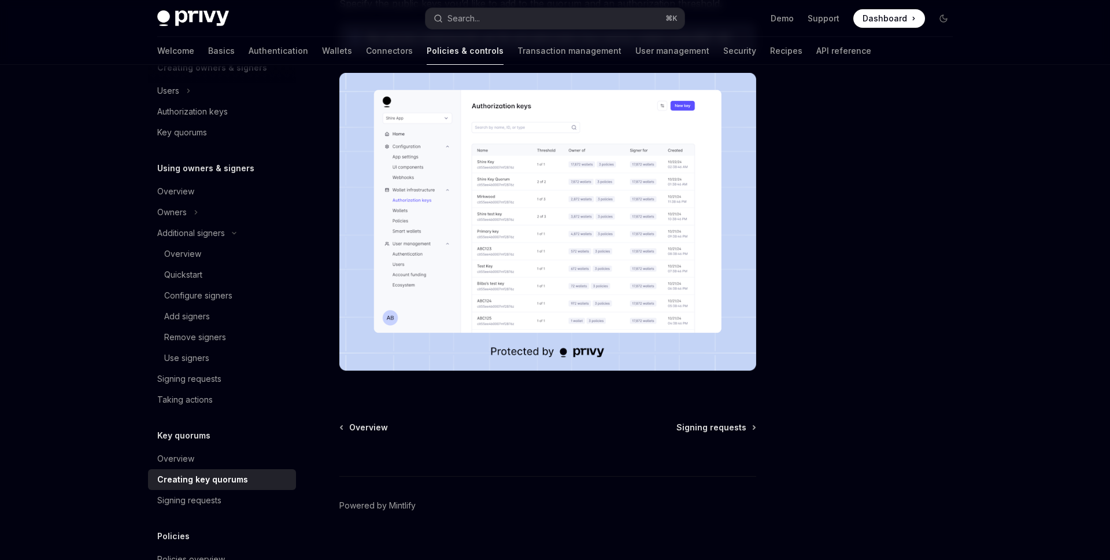
scroll to position [340, 0]
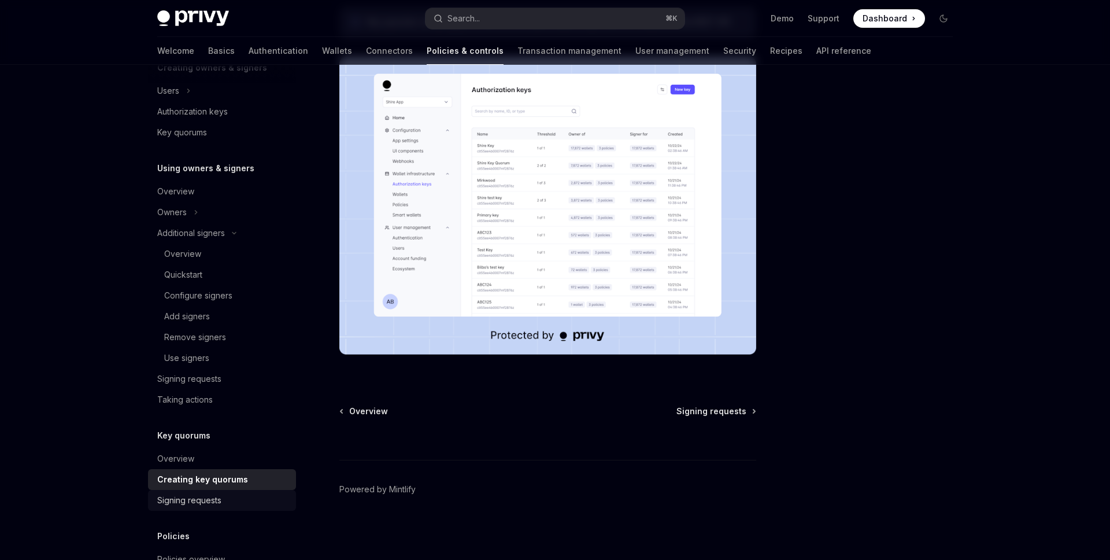
click at [235, 502] on div "Signing requests" at bounding box center [223, 500] width 132 height 14
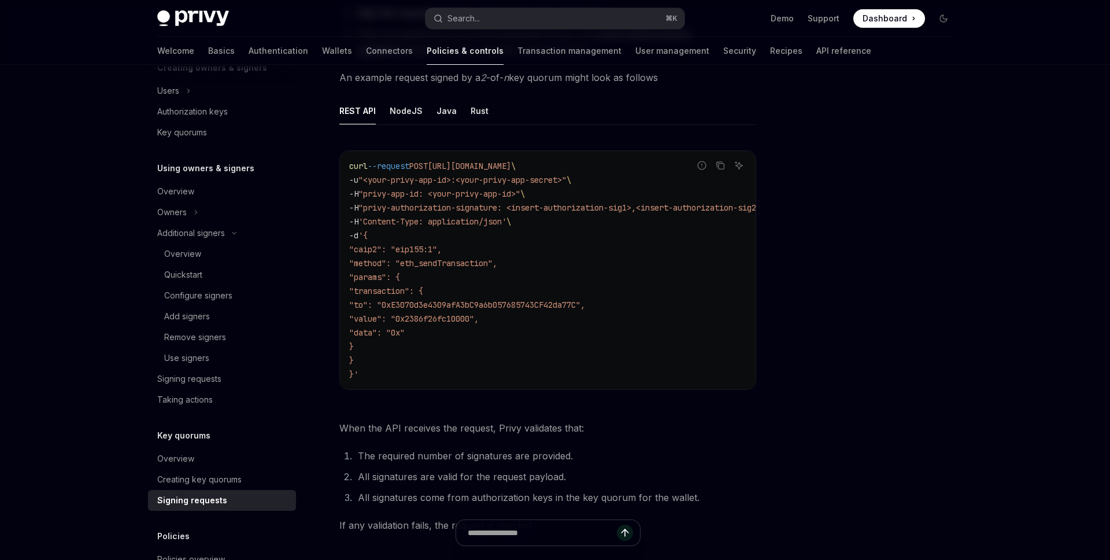
scroll to position [221, 0]
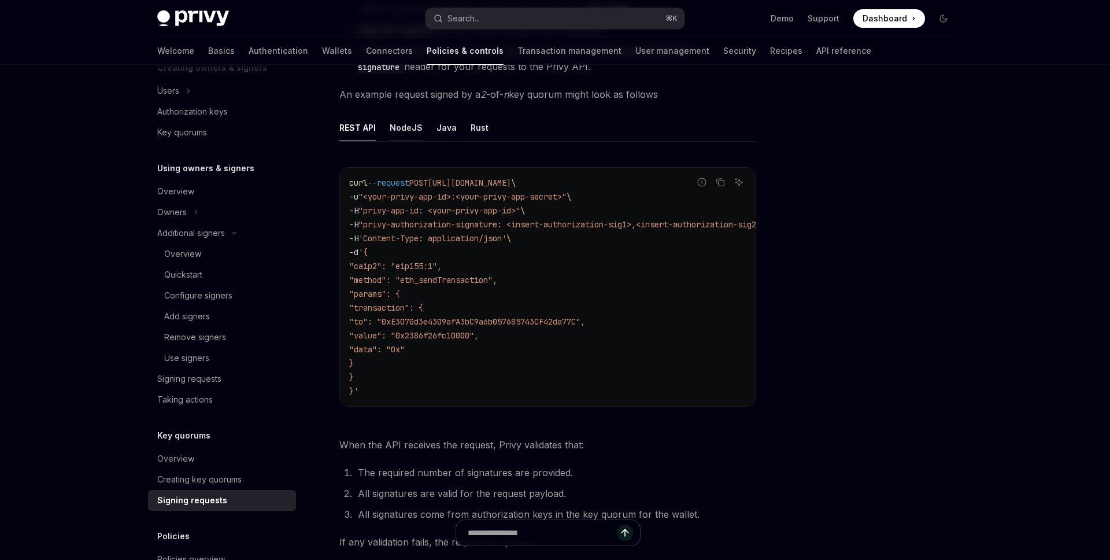
click at [401, 133] on div "NodeJS" at bounding box center [406, 127] width 33 height 27
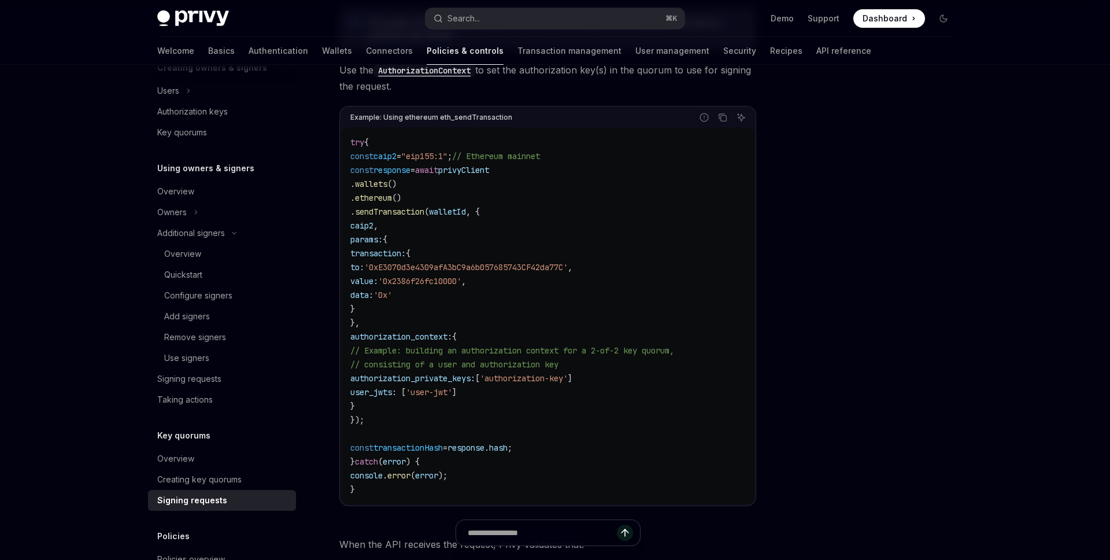
scroll to position [328, 0]
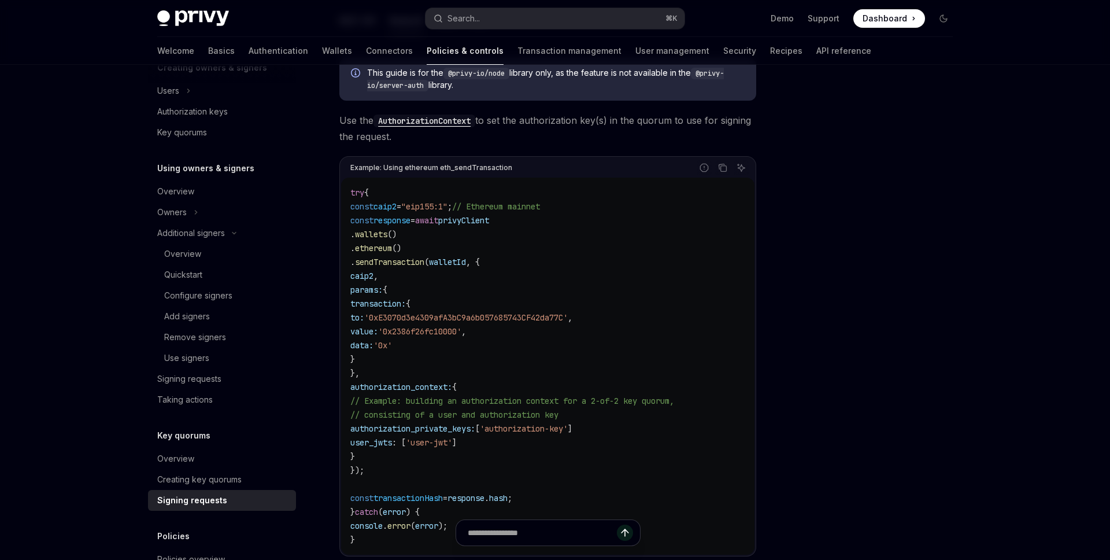
click at [452, 390] on span "authorization_context:" at bounding box center [401, 387] width 102 height 10
click at [475, 428] on span "authorization_private_keys:" at bounding box center [412, 428] width 125 height 10
click at [567, 425] on span "'authorization-key'" at bounding box center [524, 428] width 88 height 10
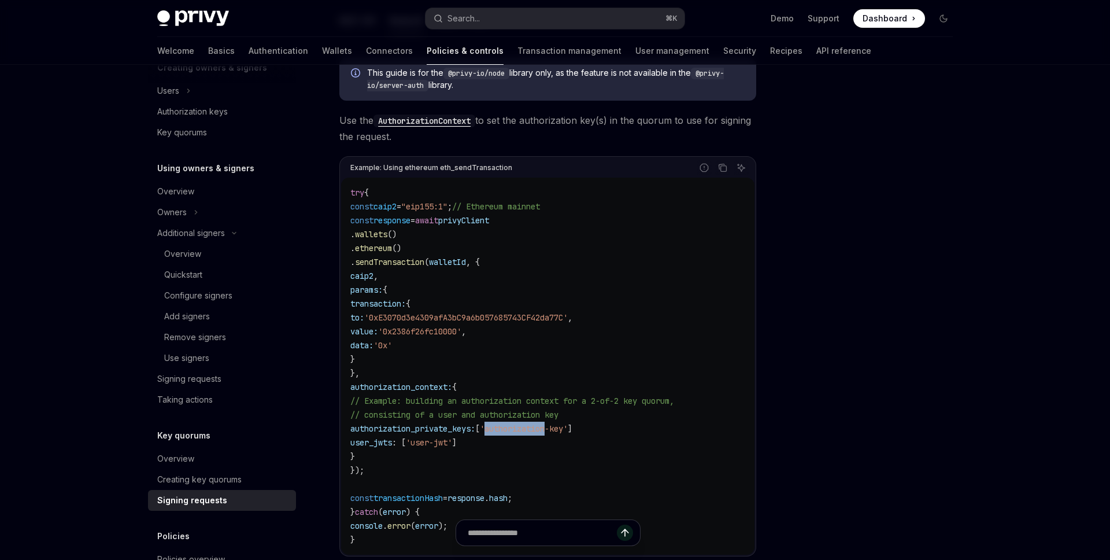
click at [567, 425] on span "'authorization-key'" at bounding box center [524, 428] width 88 height 10
click at [452, 449] on code "try { const caip2 = "eip155:1" ; // Ethereum mainnet const response = await pri…" at bounding box center [547, 366] width 395 height 361
click at [477, 471] on code "try { const caip2 = "eip155:1" ; // Ethereum mainnet const response = await pri…" at bounding box center [547, 366] width 395 height 361
click at [489, 221] on span "privyClient" at bounding box center [463, 220] width 51 height 10
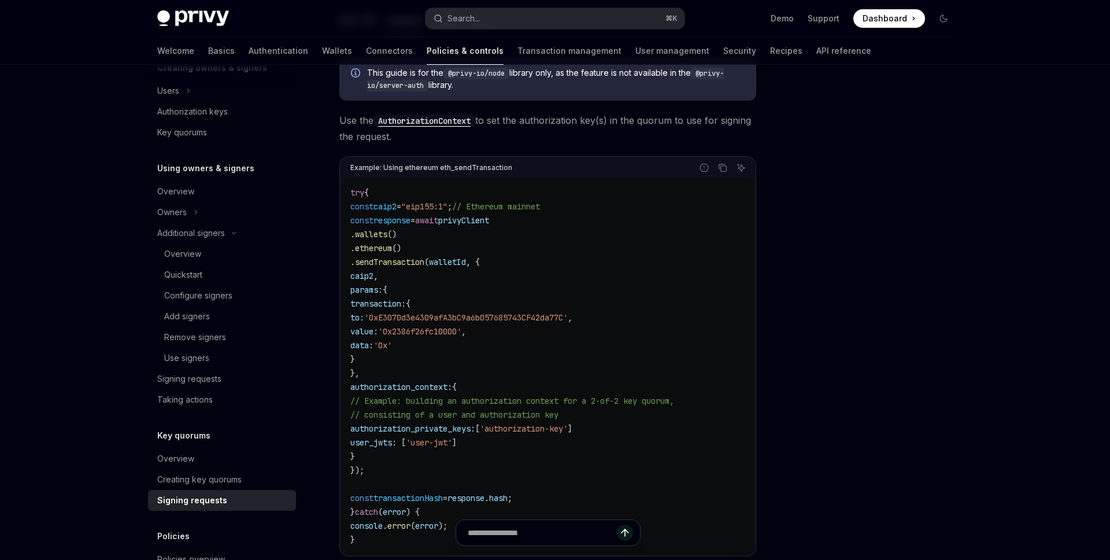
click at [466, 262] on span "walletId" at bounding box center [447, 262] width 37 height 10
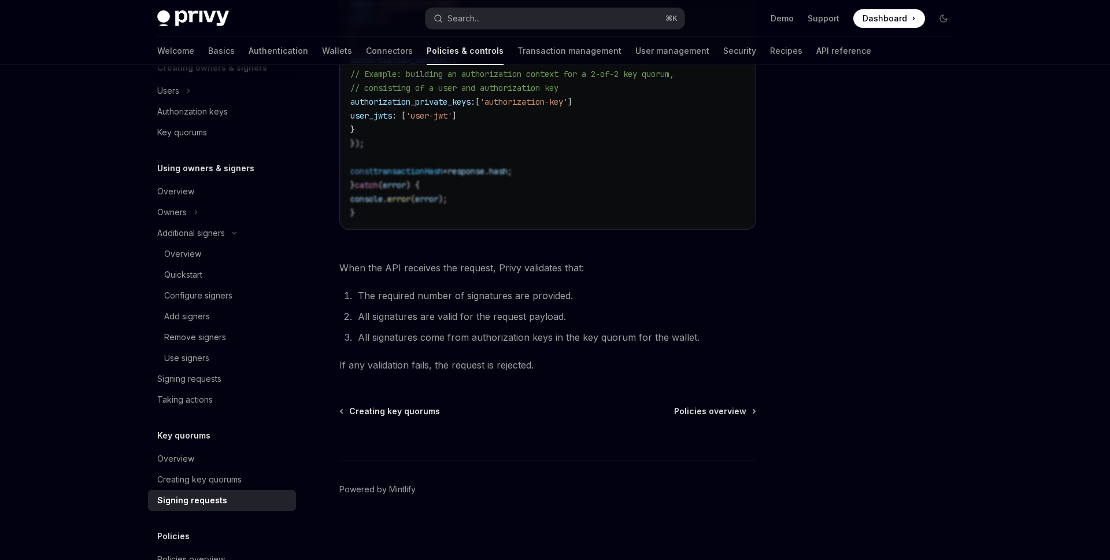
scroll to position [379, 0]
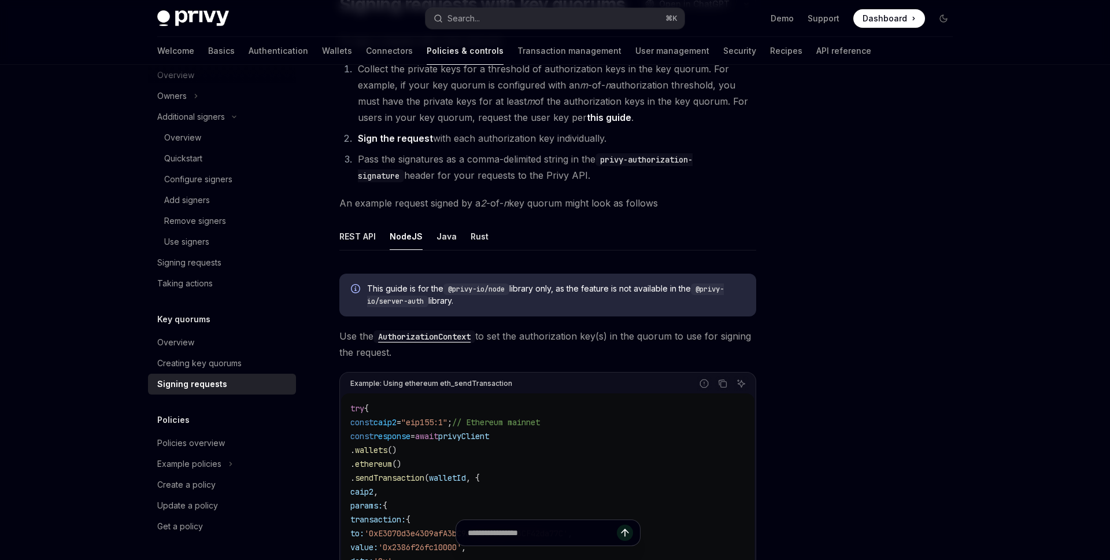
scroll to position [79, 0]
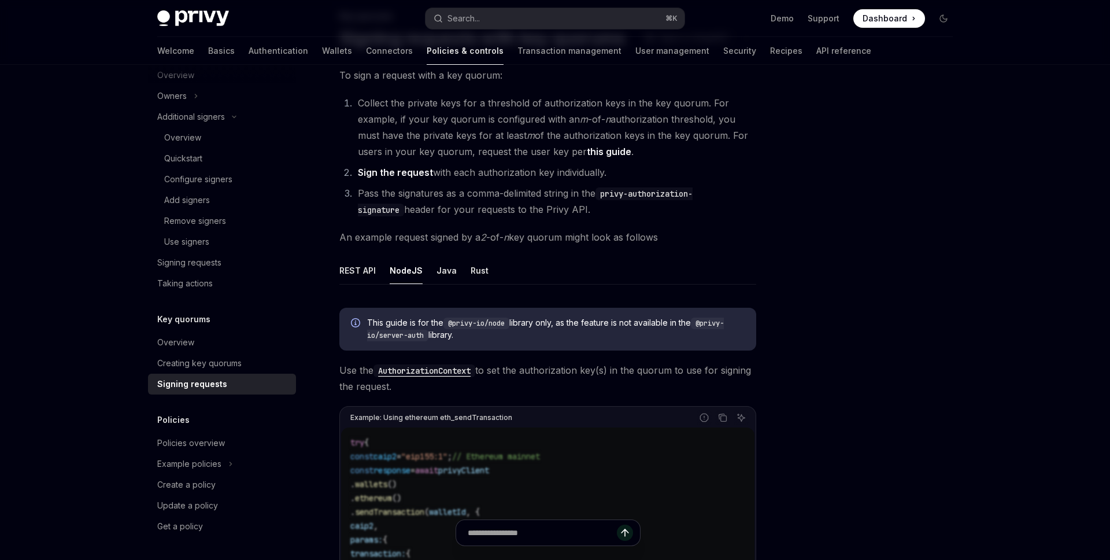
drag, startPoint x: 545, startPoint y: 324, endPoint x: 560, endPoint y: 365, distance: 44.3
click at [560, 366] on div "This guide is for the @privy-io/node library only, as the feature is not availa…" at bounding box center [547, 561] width 417 height 526
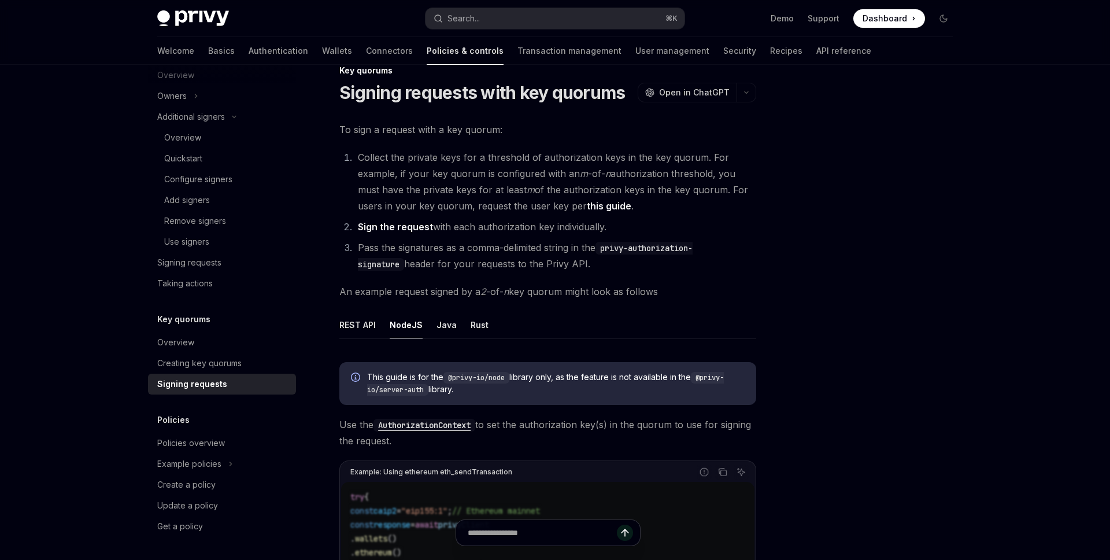
scroll to position [22, 0]
click at [646, 400] on div "This guide is for the @privy-io/node library only, as the feature is not availa…" at bounding box center [547, 385] width 417 height 43
drag, startPoint x: 577, startPoint y: 376, endPoint x: 597, endPoint y: 401, distance: 31.7
click at [597, 401] on div "This guide is for the @privy-io/node library only, as the feature is not availa…" at bounding box center [547, 385] width 417 height 43
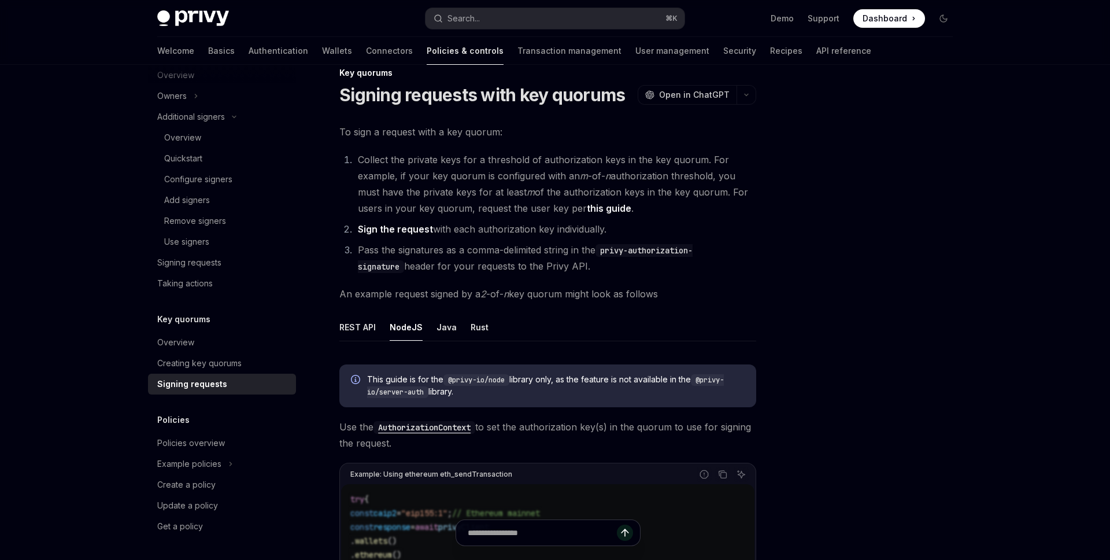
drag, startPoint x: 486, startPoint y: 426, endPoint x: 497, endPoint y: 444, distance: 21.0
click at [497, 444] on span "Use the AuthorizationContext to set the authorization key(s) in the quorum to u…" at bounding box center [547, 435] width 417 height 32
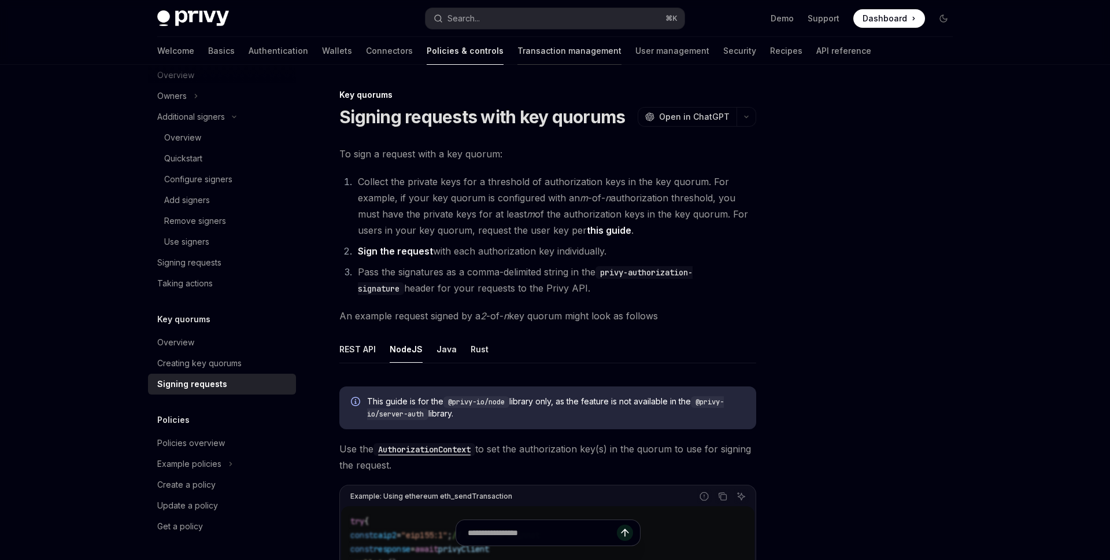
click at [534, 53] on link "Transaction management" at bounding box center [569, 51] width 104 height 28
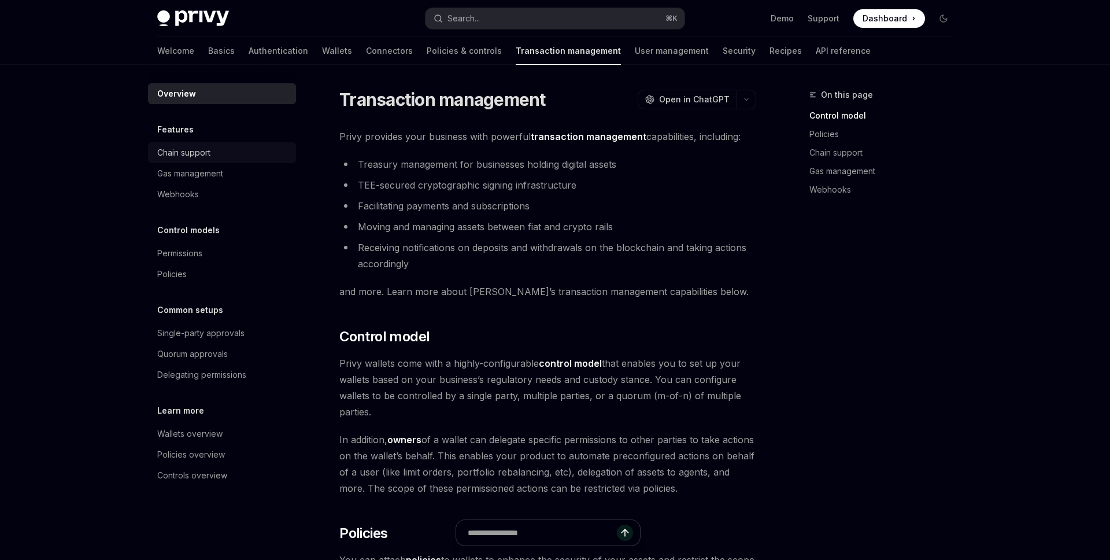
click at [192, 160] on link "Chain support" at bounding box center [222, 152] width 148 height 21
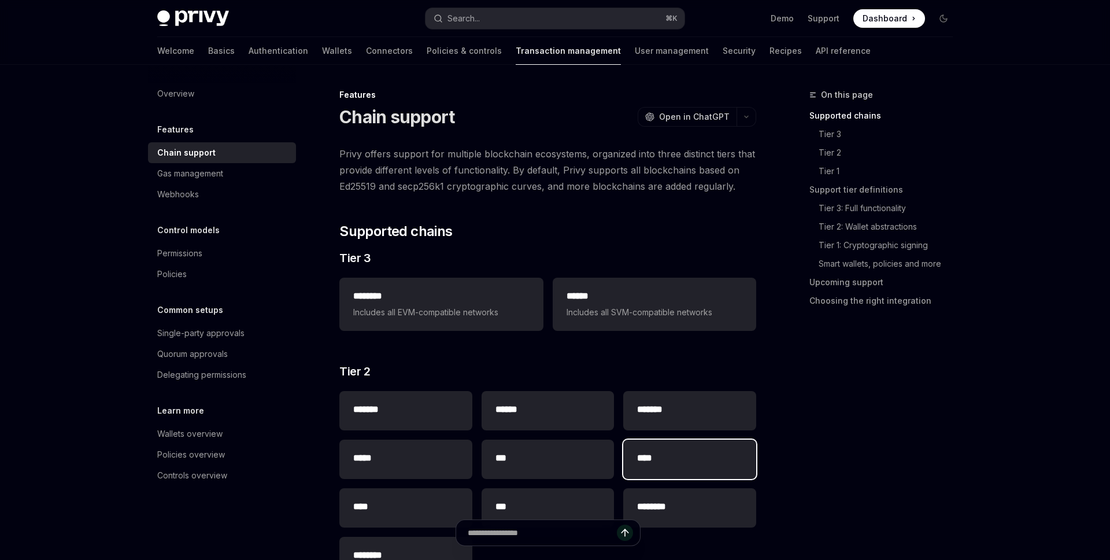
click at [698, 447] on div "****" at bounding box center [689, 458] width 133 height 39
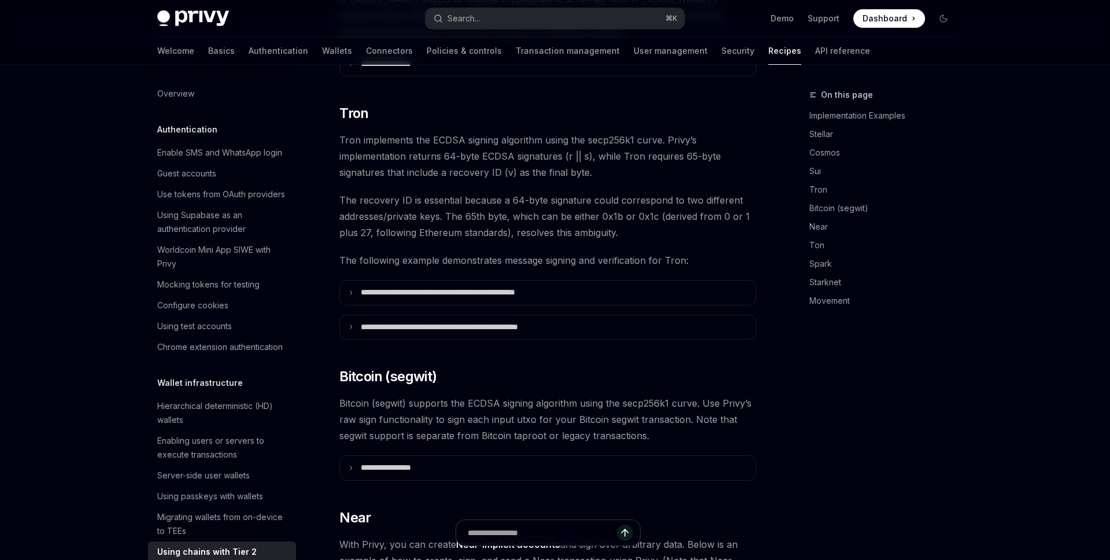
scroll to position [239, 0]
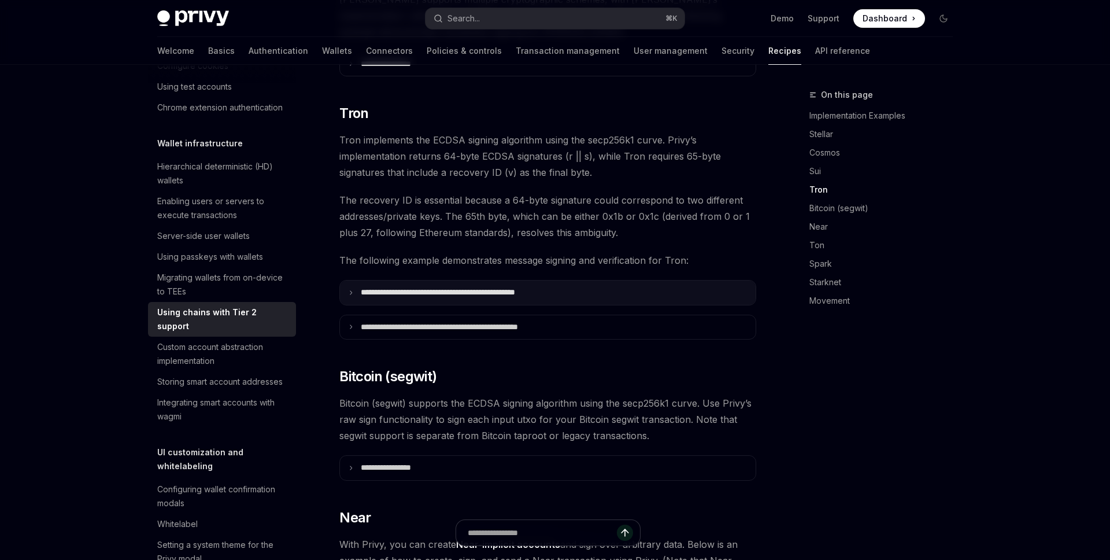
click at [347, 280] on summary "**********" at bounding box center [548, 292] width 416 height 24
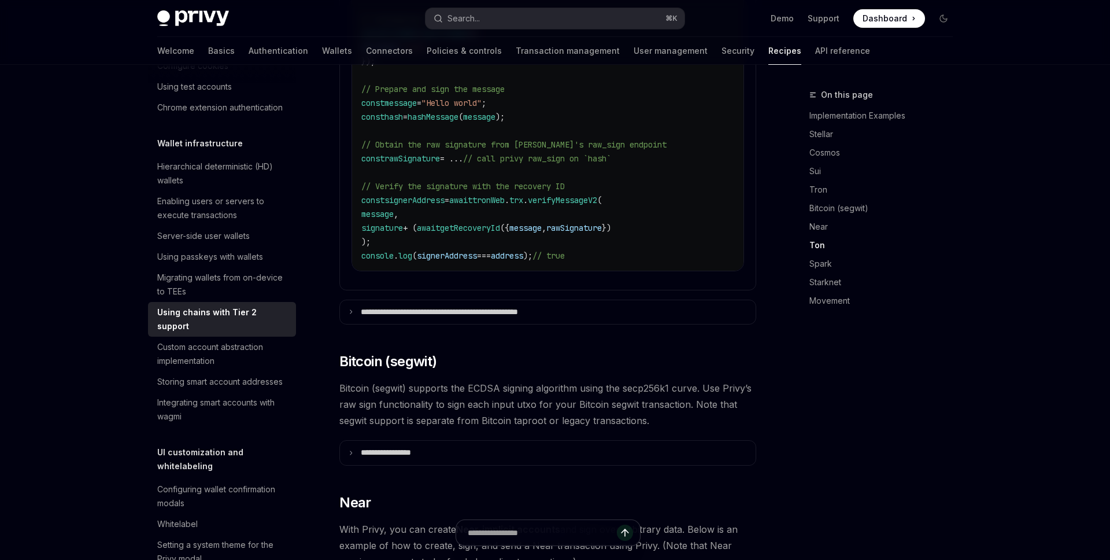
scroll to position [1310, 0]
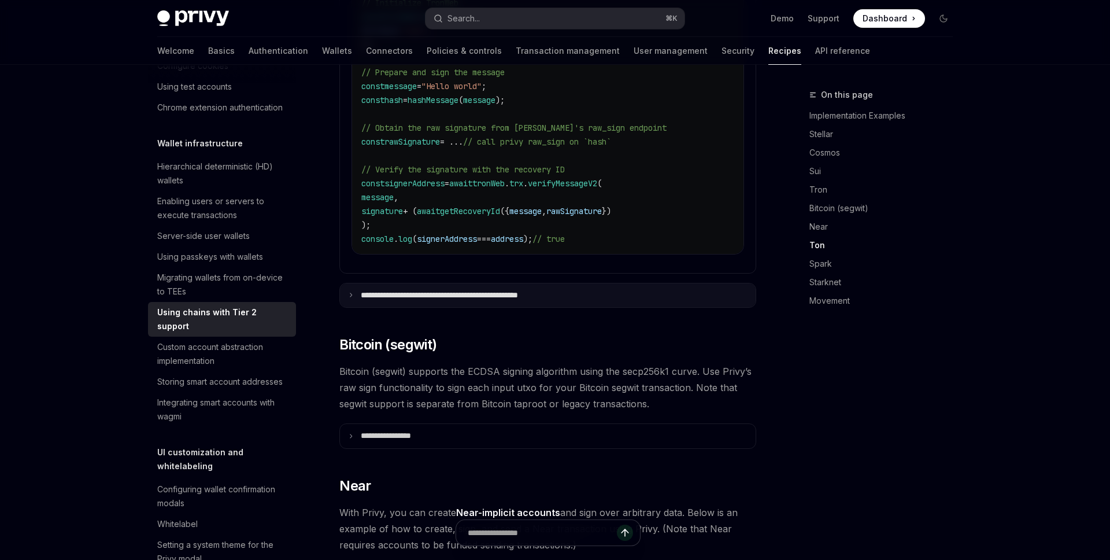
click at [545, 290] on p "**********" at bounding box center [470, 295] width 219 height 10
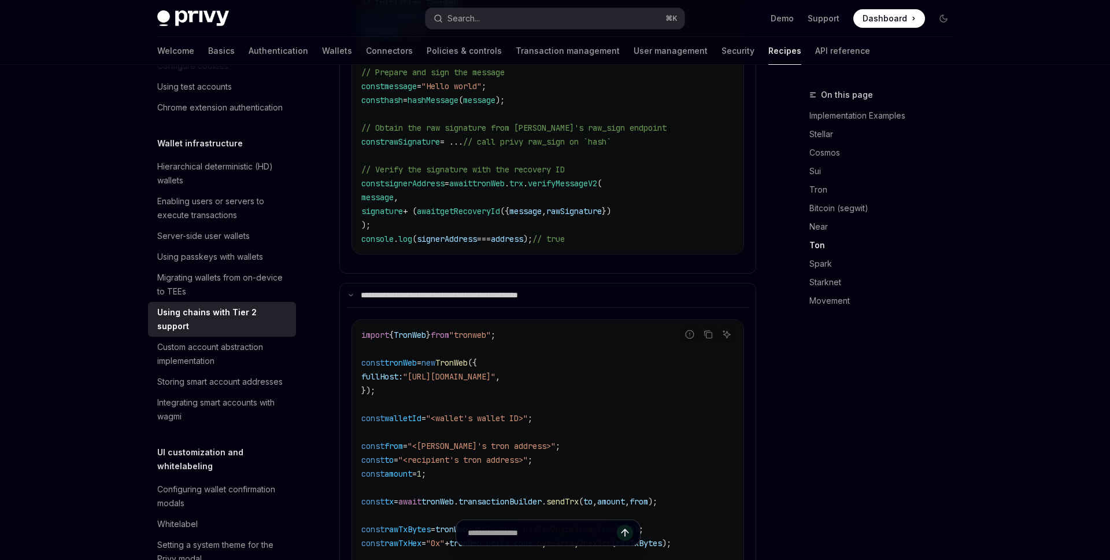
click at [500, 371] on span "," at bounding box center [497, 376] width 5 height 10
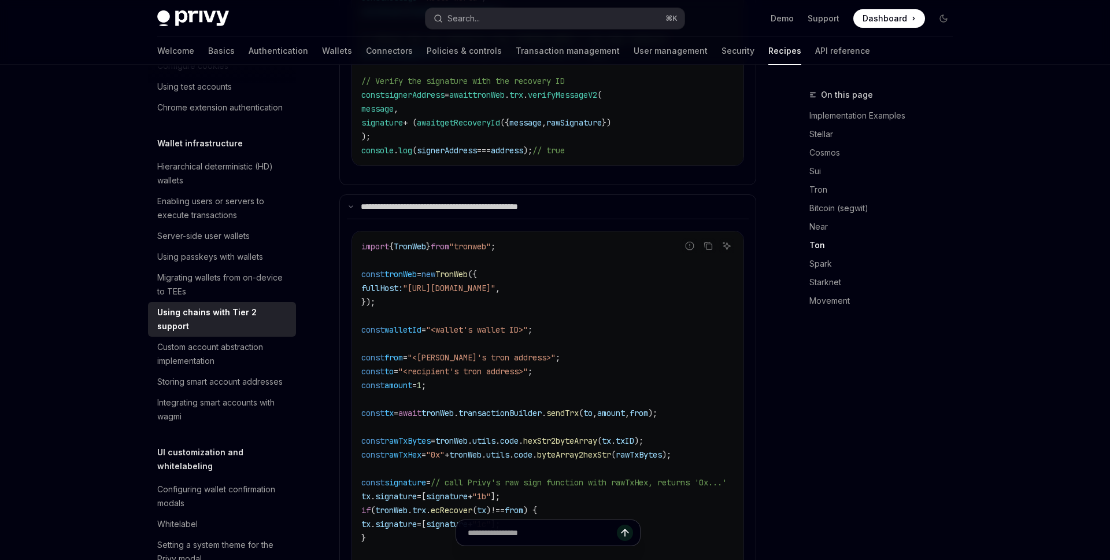
scroll to position [1413, 0]
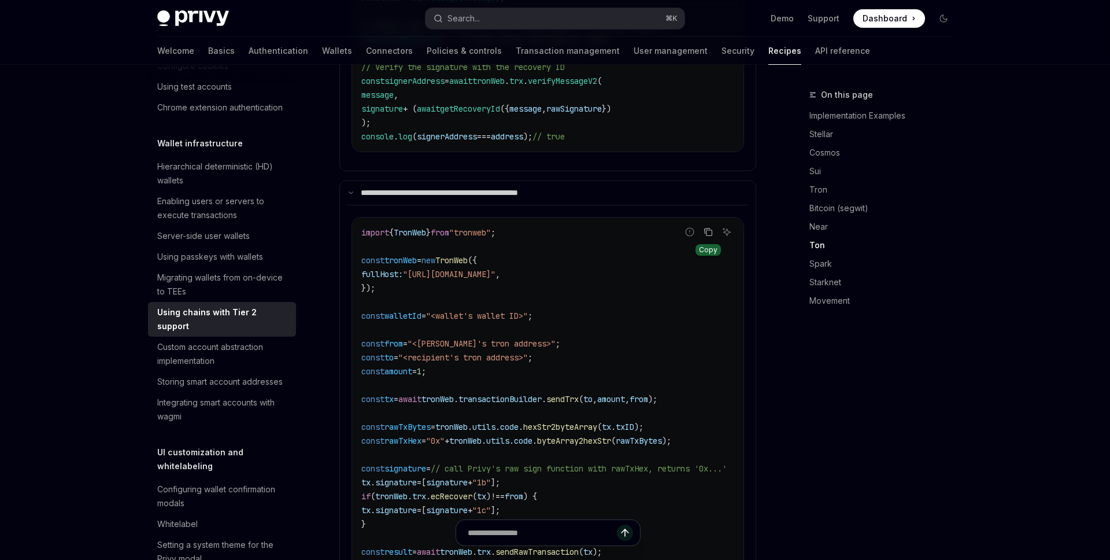
click at [706, 225] on button "Copy the contents from the code block" at bounding box center [708, 231] width 15 height 15
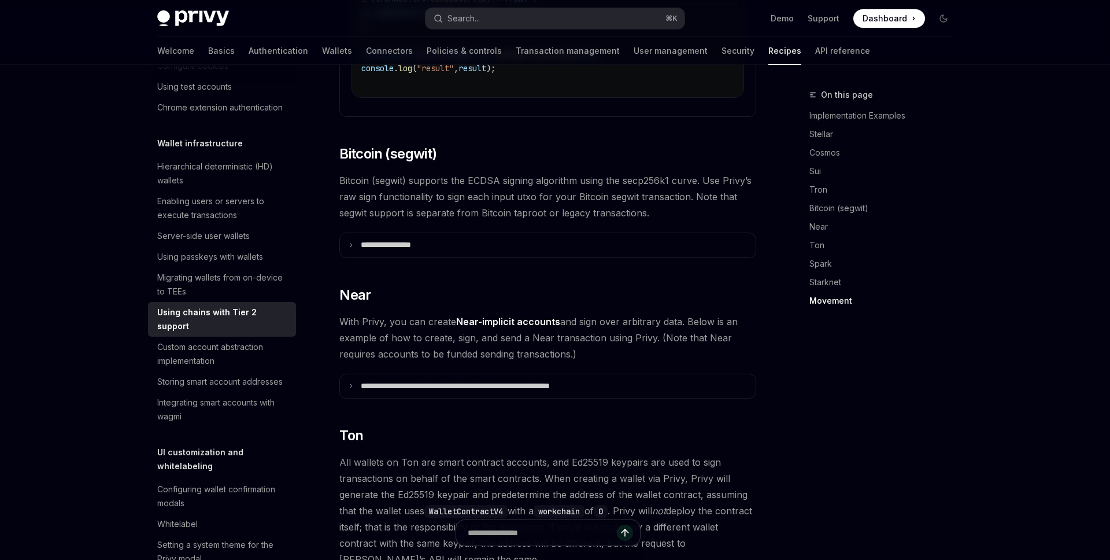
scroll to position [1912, 0]
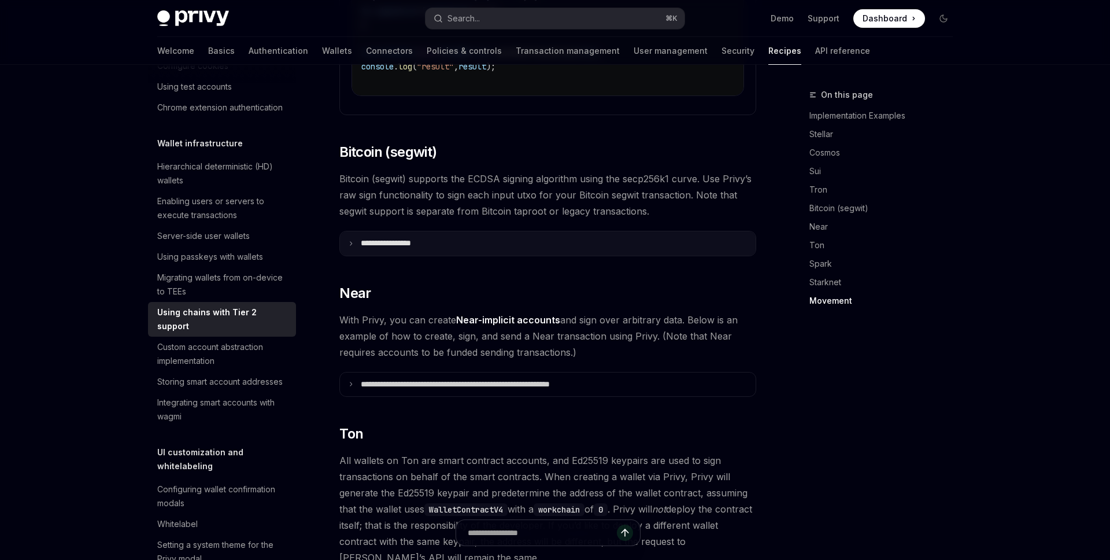
click at [493, 237] on summary "**********" at bounding box center [548, 243] width 416 height 24
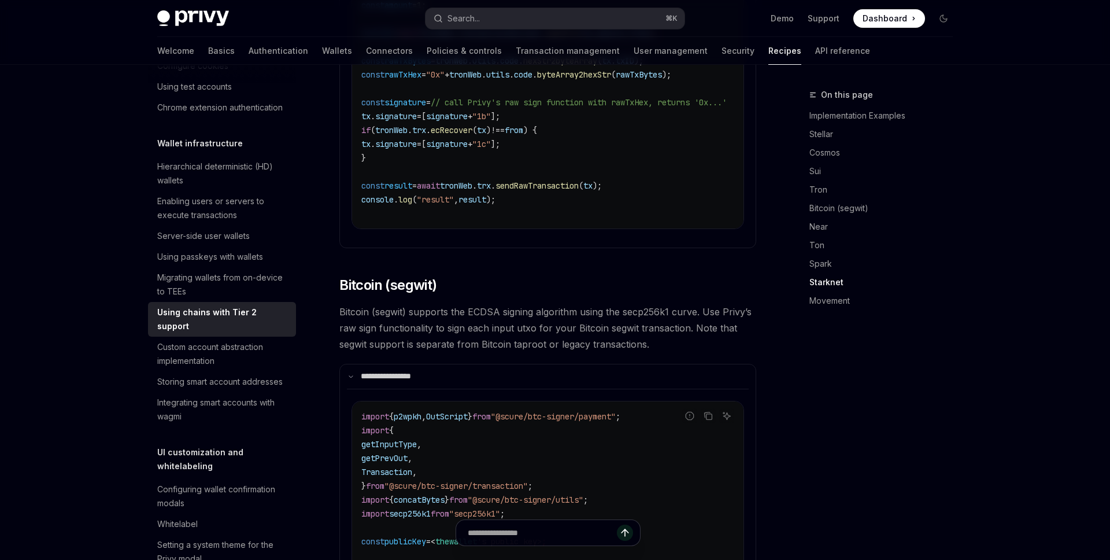
click at [538, 230] on details "**********" at bounding box center [547, 31] width 417 height 434
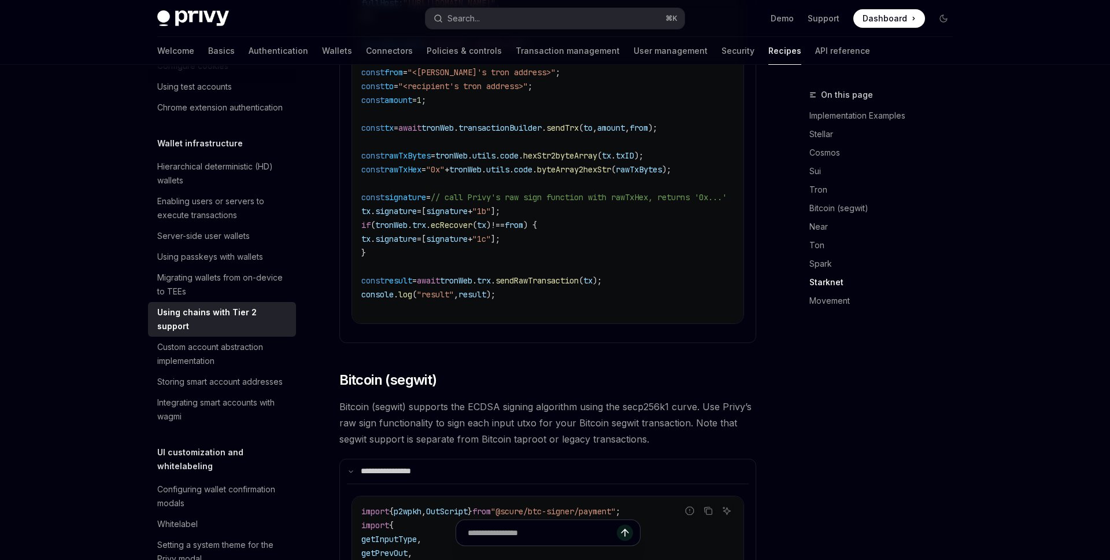
click at [538, 229] on code "import { TronWeb } from "tronweb" ; const tronWeb = new TronWeb ({ fullHost: "h…" at bounding box center [557, 134] width 393 height 361
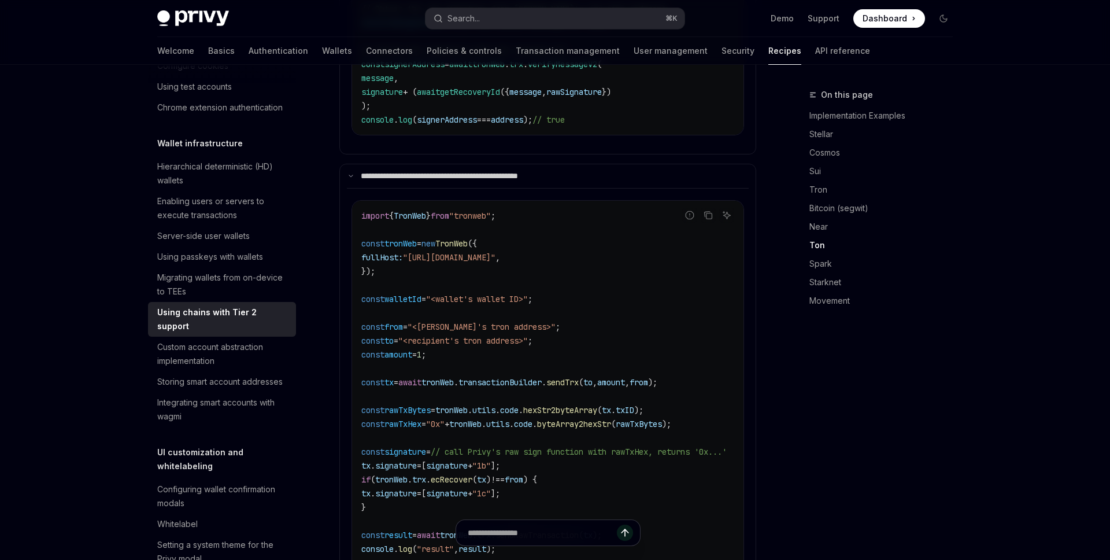
scroll to position [1461, 0]
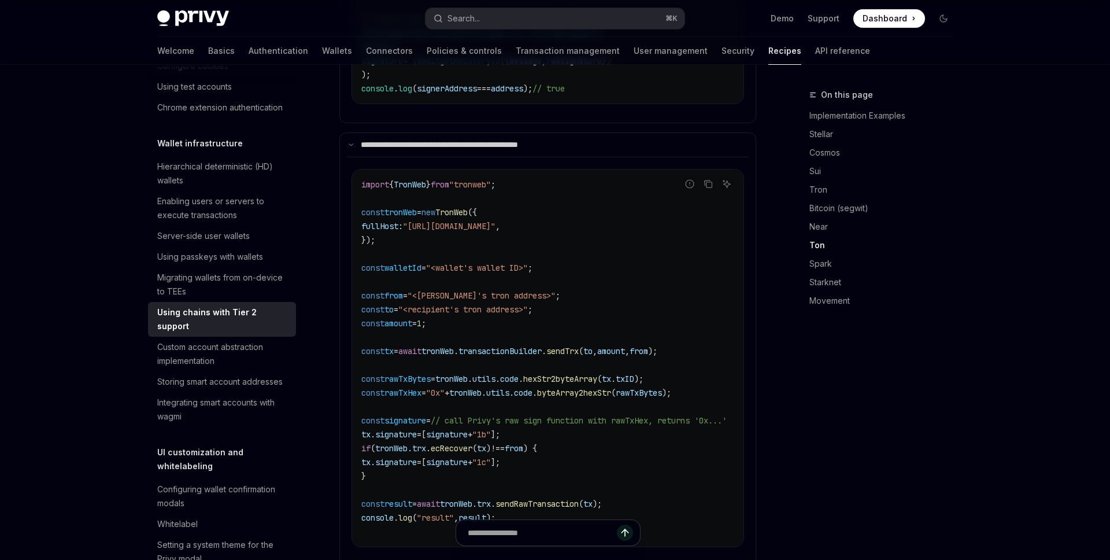
click at [538, 229] on code "import { TronWeb } from "tronweb" ; const tronWeb = new TronWeb ({ fullHost: "h…" at bounding box center [557, 357] width 393 height 361
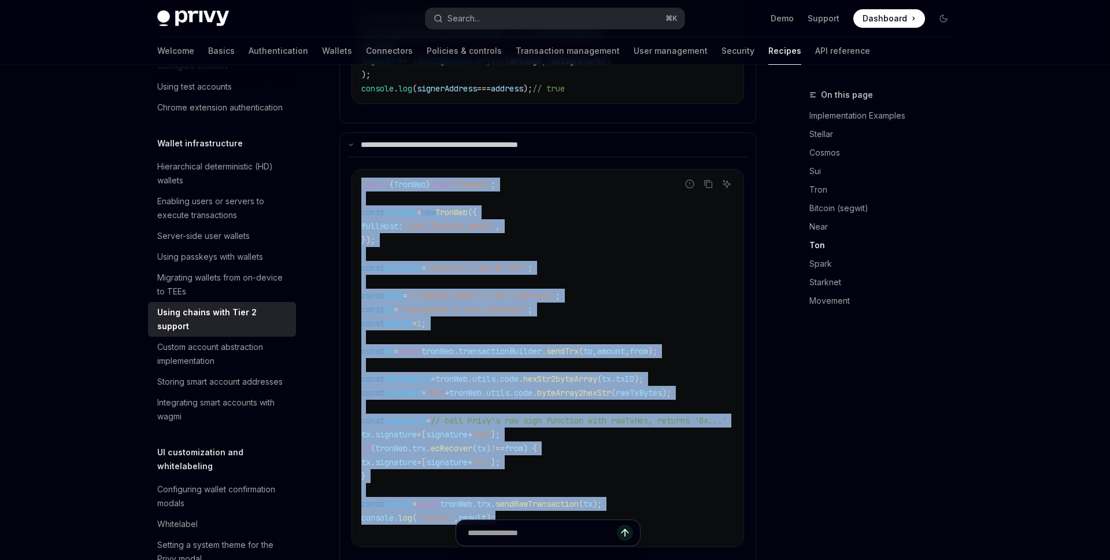
drag, startPoint x: 360, startPoint y: 171, endPoint x: 564, endPoint y: 503, distance: 390.0
click at [564, 503] on div "import { TronWeb } from "tronweb" ; const tronWeb = new TronWeb ({ fullHost: "h…" at bounding box center [547, 357] width 391 height 377
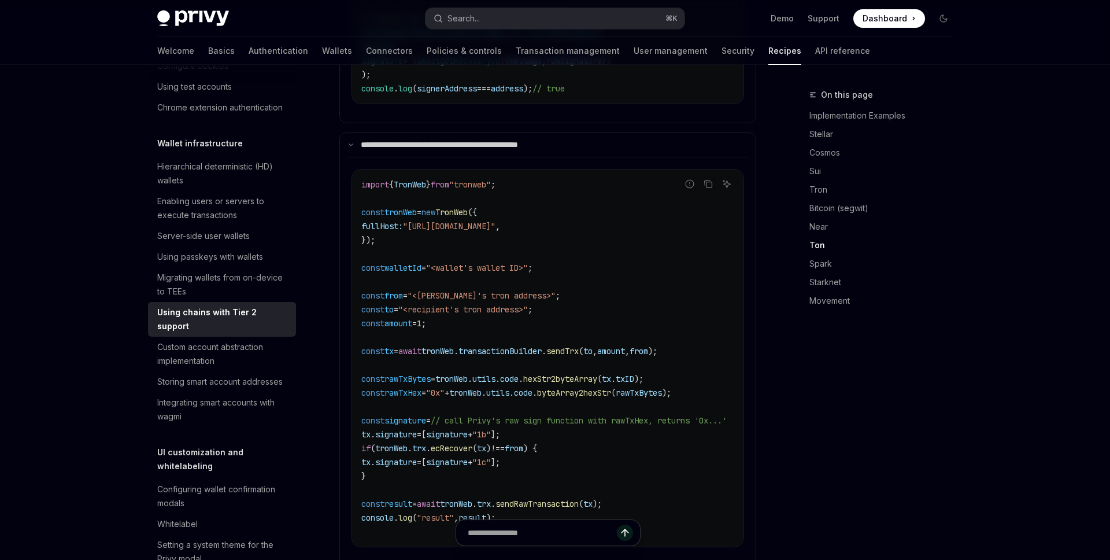
click at [598, 447] on code "import { TronWeb } from "tronweb" ; const tronWeb = new TronWeb ({ fullHost: "h…" at bounding box center [557, 357] width 393 height 361
click at [709, 179] on icon "Copy the contents from the code block" at bounding box center [708, 183] width 9 height 9
click at [663, 305] on code "import { TronWeb } from "tronweb" ; const tronWeb = new TronWeb ({ fullHost: "h…" at bounding box center [557, 357] width 393 height 361
click at [711, 179] on icon "Copy the contents from the code block" at bounding box center [708, 183] width 9 height 9
click at [684, 246] on code "import { TronWeb } from "tronweb" ; const tronWeb = new TronWeb ({ fullHost: "h…" at bounding box center [557, 357] width 393 height 361
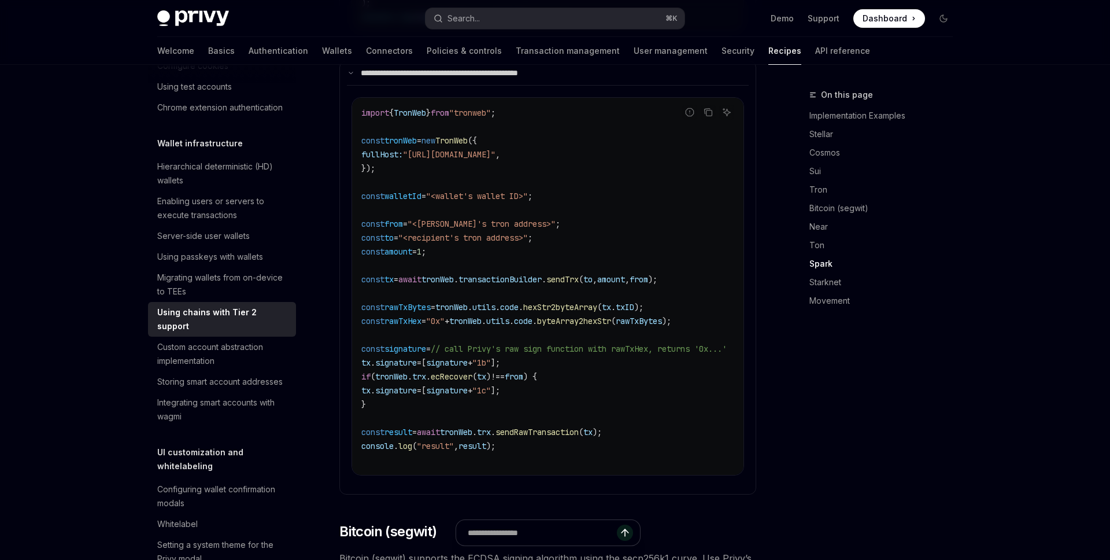
scroll to position [1520, 0]
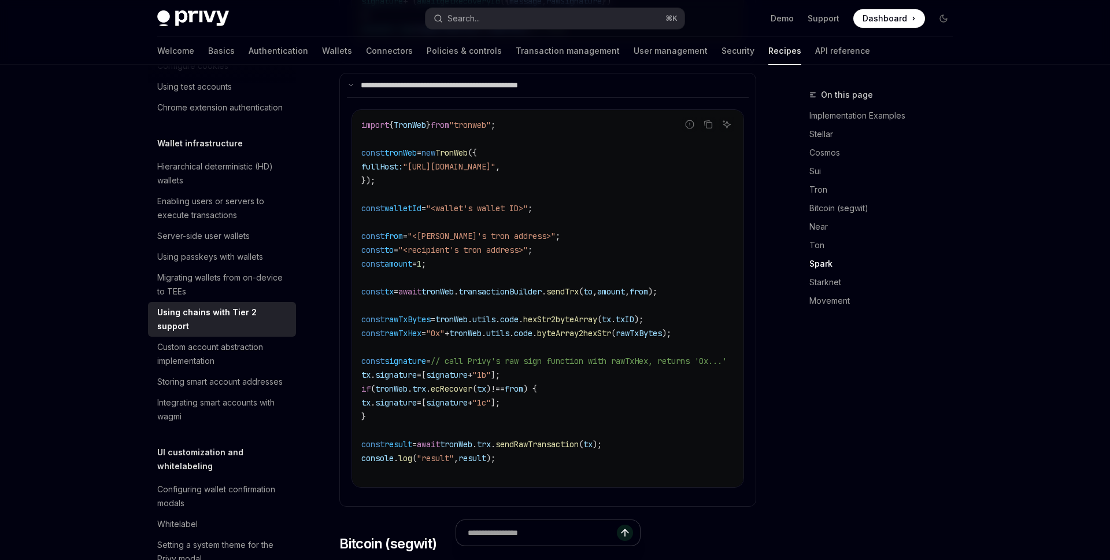
click at [630, 286] on span "," at bounding box center [627, 291] width 5 height 10
click at [648, 371] on code "import { TronWeb } from "tronweb" ; const tronWeb = new TronWeb ({ fullHost: "h…" at bounding box center [557, 298] width 393 height 361
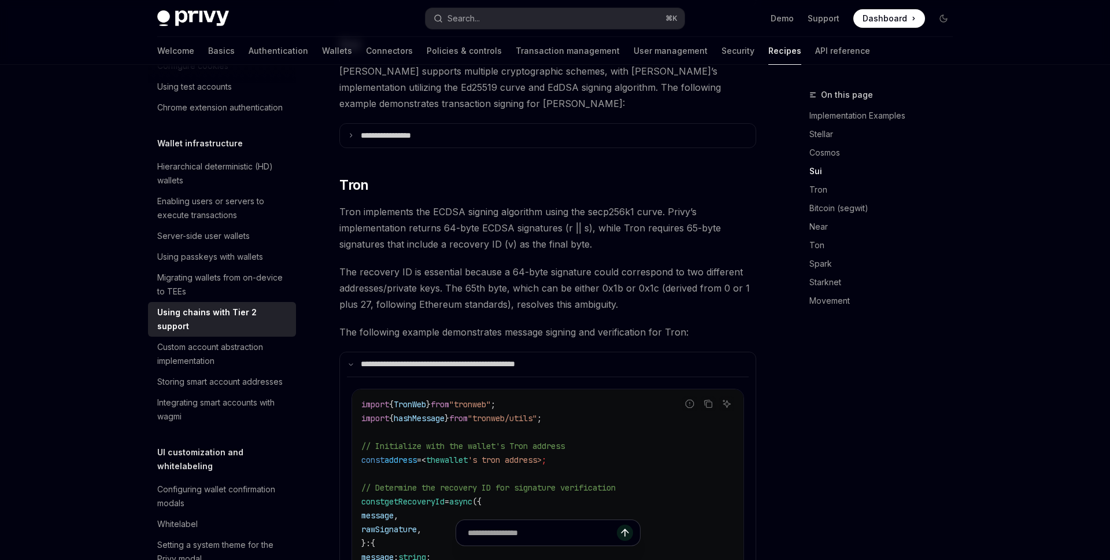
scroll to position [620, 0]
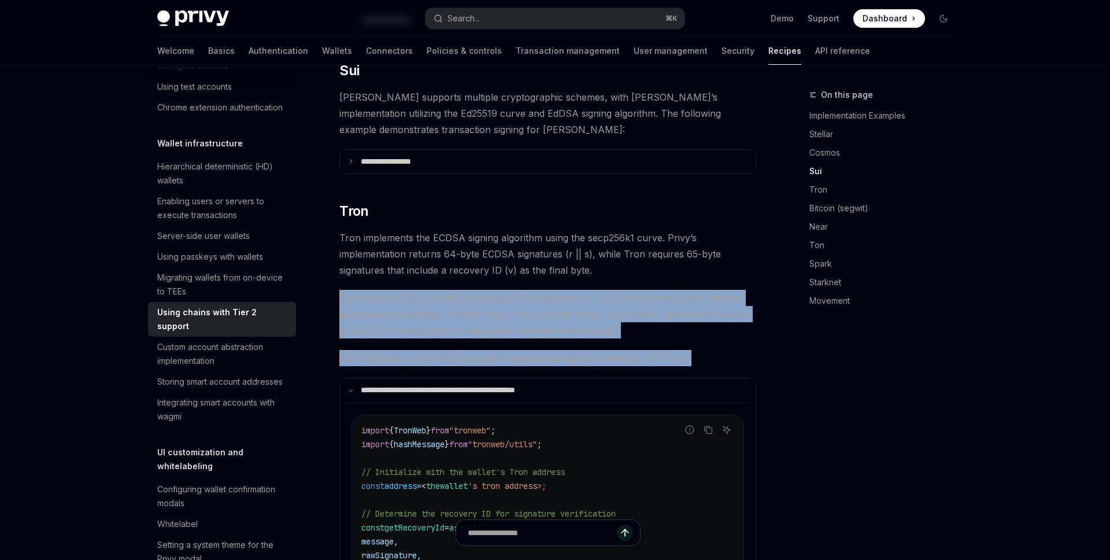
drag, startPoint x: 342, startPoint y: 280, endPoint x: 439, endPoint y: 359, distance: 125.8
click at [436, 350] on span "The following example demonstrates message signing and verification for Tron:" at bounding box center [547, 358] width 417 height 16
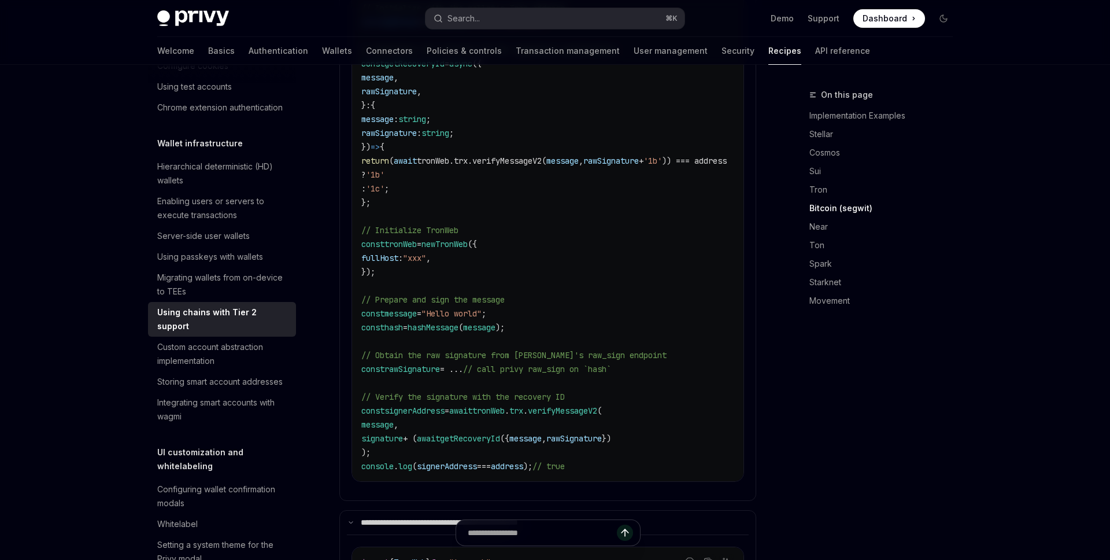
scroll to position [1110, 0]
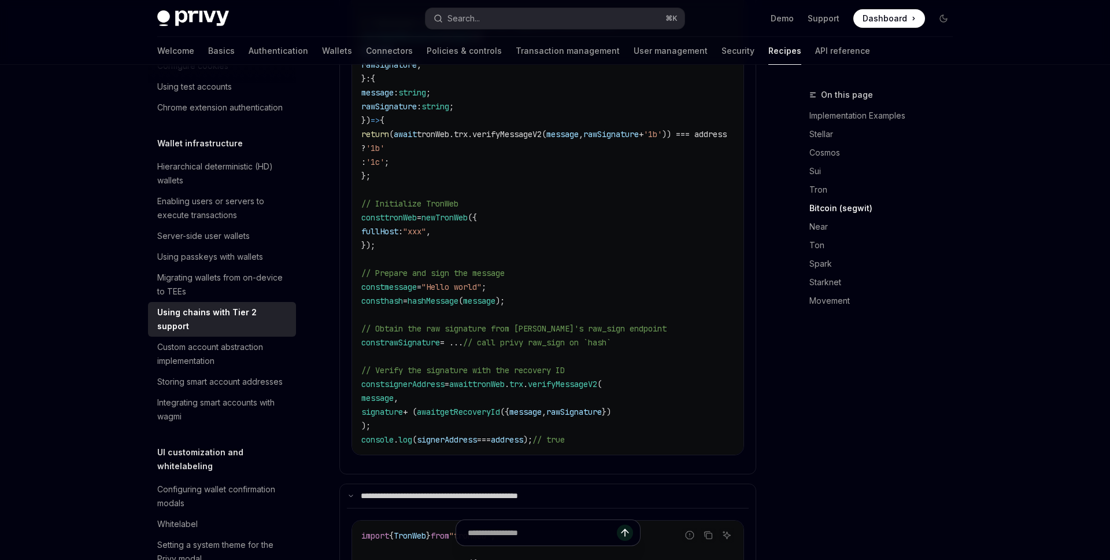
click at [440, 406] on span "await" at bounding box center [428, 411] width 23 height 10
click at [469, 434] on span "signerAddress" at bounding box center [447, 439] width 60 height 10
click at [517, 434] on span "address" at bounding box center [507, 439] width 32 height 10
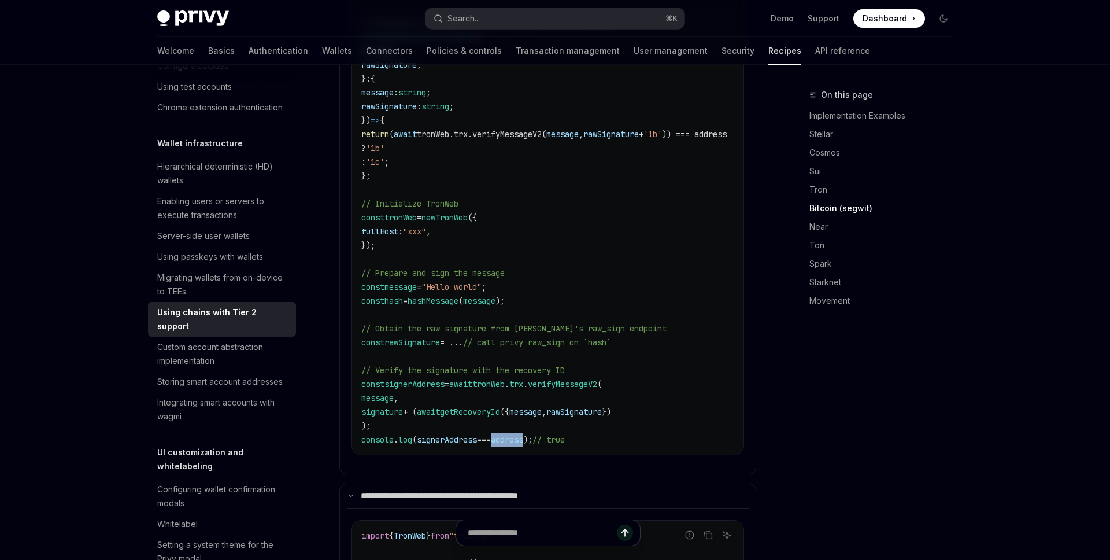
click at [517, 434] on span "address" at bounding box center [507, 439] width 32 height 10
click at [530, 434] on div "import { TronWeb } from "tronweb" ; import { hashMessage } from "tronweb/utils"…" at bounding box center [547, 190] width 391 height 530
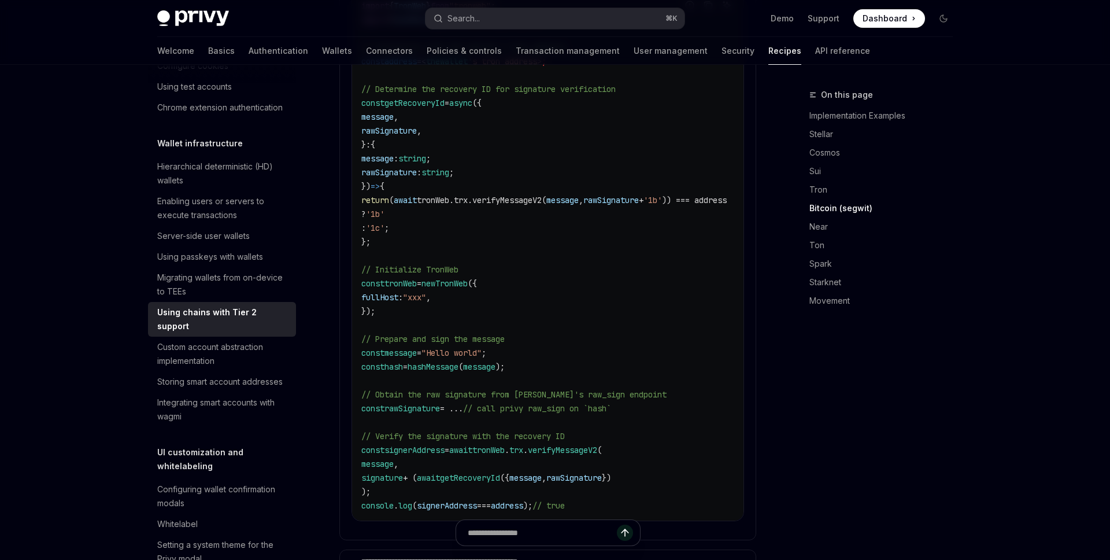
scroll to position [1043, 0]
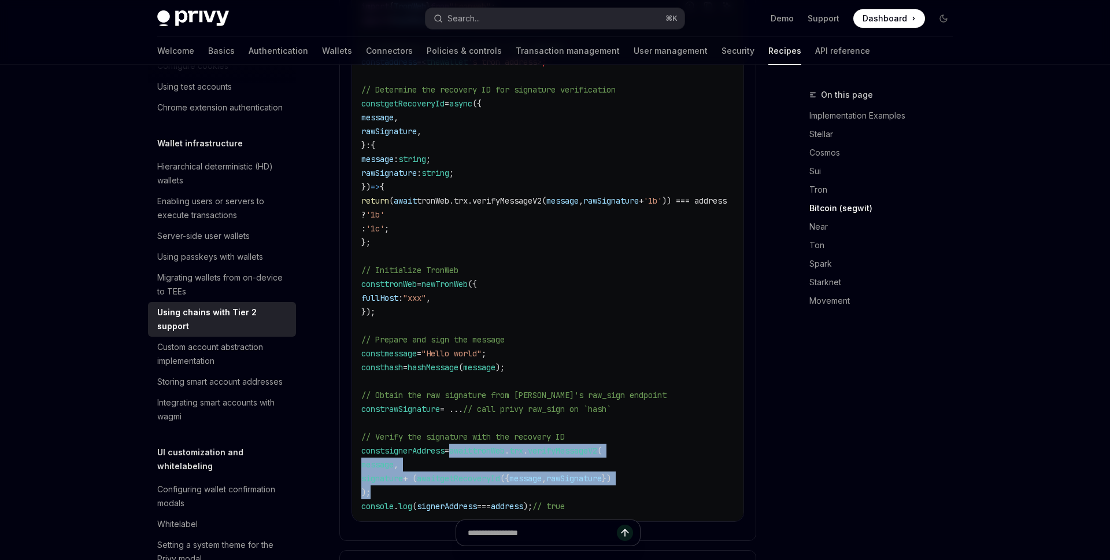
drag, startPoint x: 466, startPoint y: 435, endPoint x: 476, endPoint y: 476, distance: 41.8
click at [476, 476] on code "import { TronWeb } from "tronweb" ; import { hashMessage } from "tronweb/utils"…" at bounding box center [557, 255] width 393 height 513
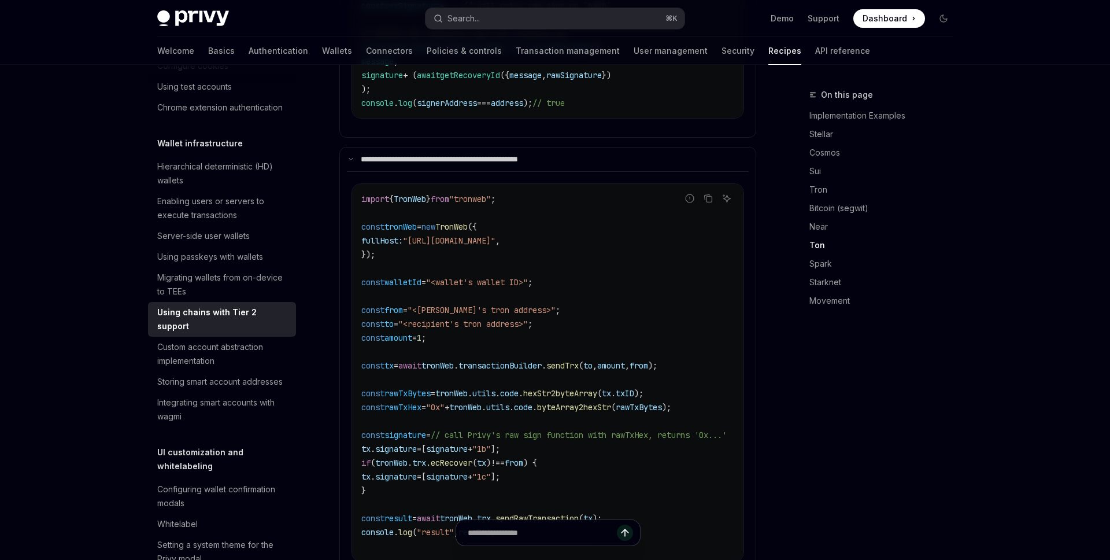
scroll to position [1497, 0]
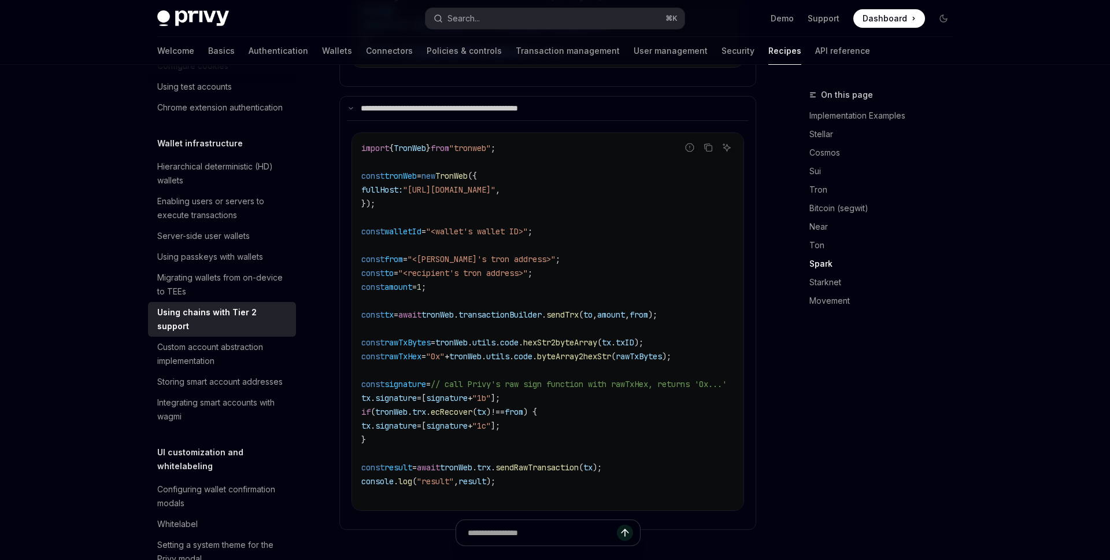
click at [468, 420] on span "signature" at bounding box center [447, 425] width 42 height 10
click at [496, 441] on code "import { TronWeb } from "tronweb" ; const tronWeb = new TronWeb ({ fullHost: "h…" at bounding box center [557, 321] width 393 height 361
click at [495, 441] on code "import { TronWeb } from "tronweb" ; const tronWeb = new TronWeb ({ fullHost: "h…" at bounding box center [557, 321] width 393 height 361
click at [627, 393] on code "import { TronWeb } from "tronweb" ; const tronWeb = new TronWeb ({ fullHost: "h…" at bounding box center [557, 321] width 393 height 361
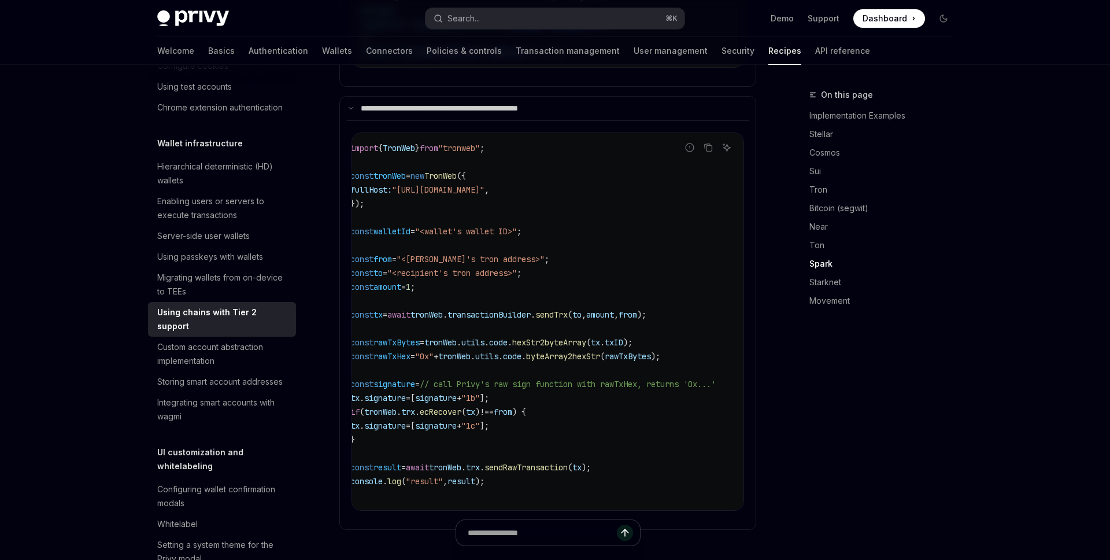
scroll to position [0, 0]
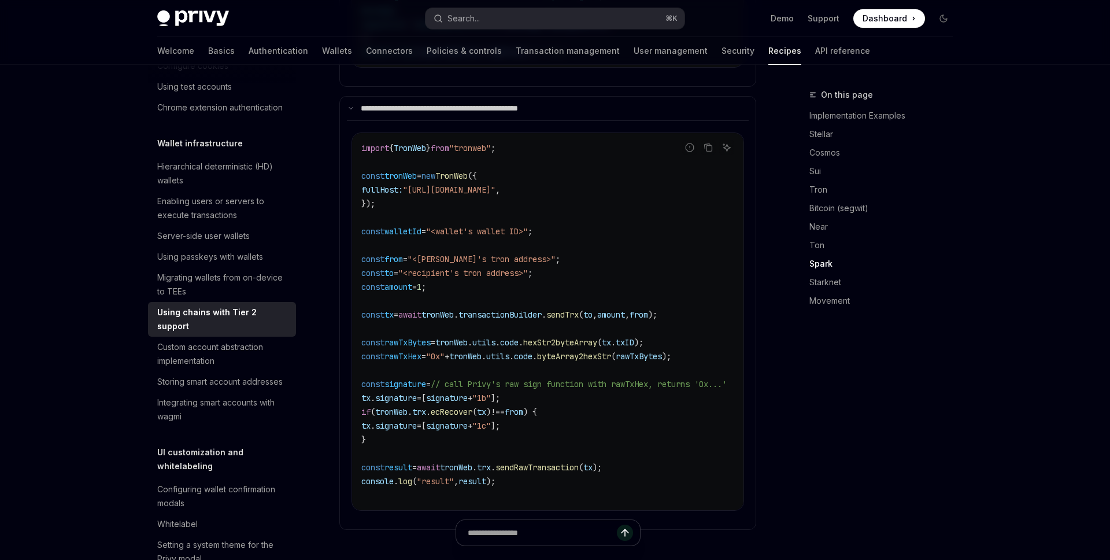
click at [419, 379] on span "signature" at bounding box center [405, 384] width 42 height 10
click at [472, 420] on span "+" at bounding box center [470, 425] width 5 height 10
click at [708, 143] on icon "Copy the contents from the code block" at bounding box center [708, 147] width 9 height 9
type textarea "*"
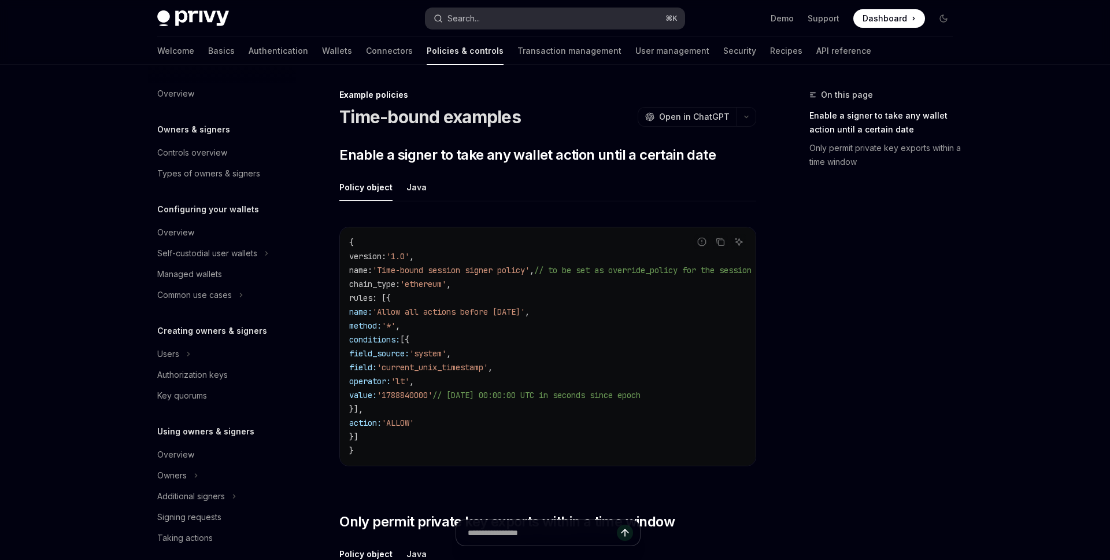
click at [507, 21] on button "Search... ⌘ K" at bounding box center [554, 18] width 259 height 21
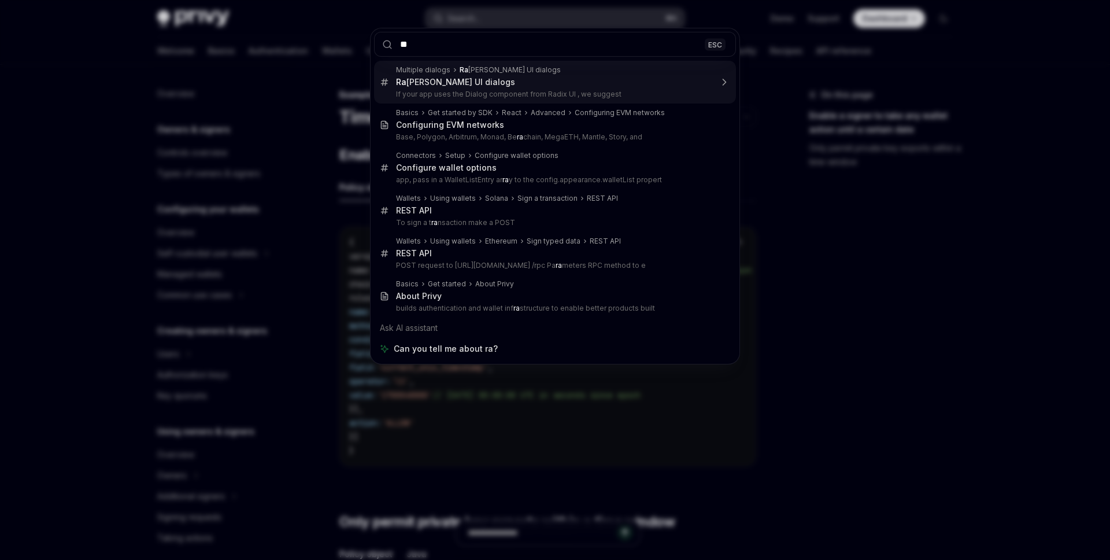
type input "***"
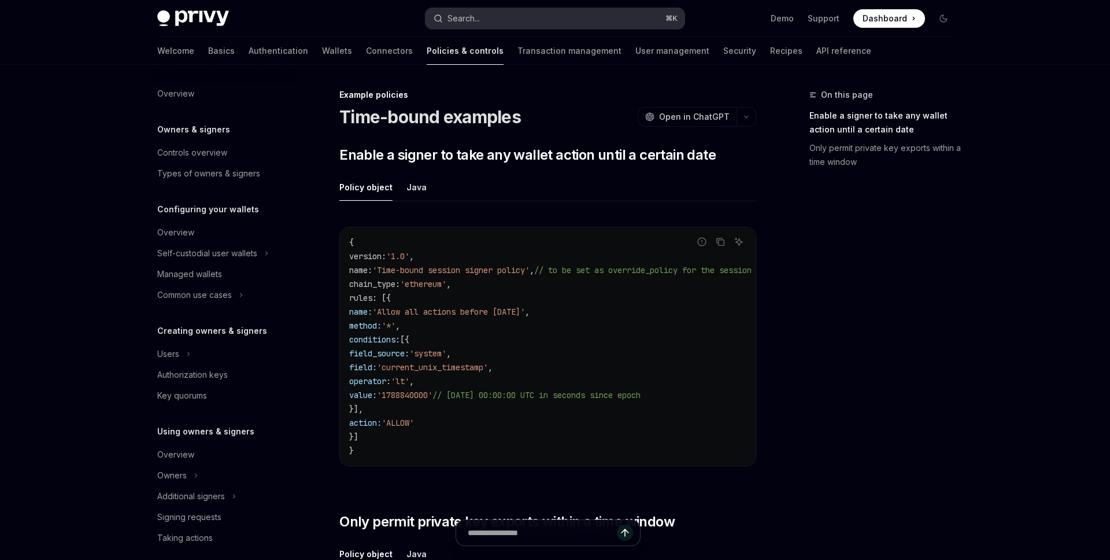
type textarea "*"
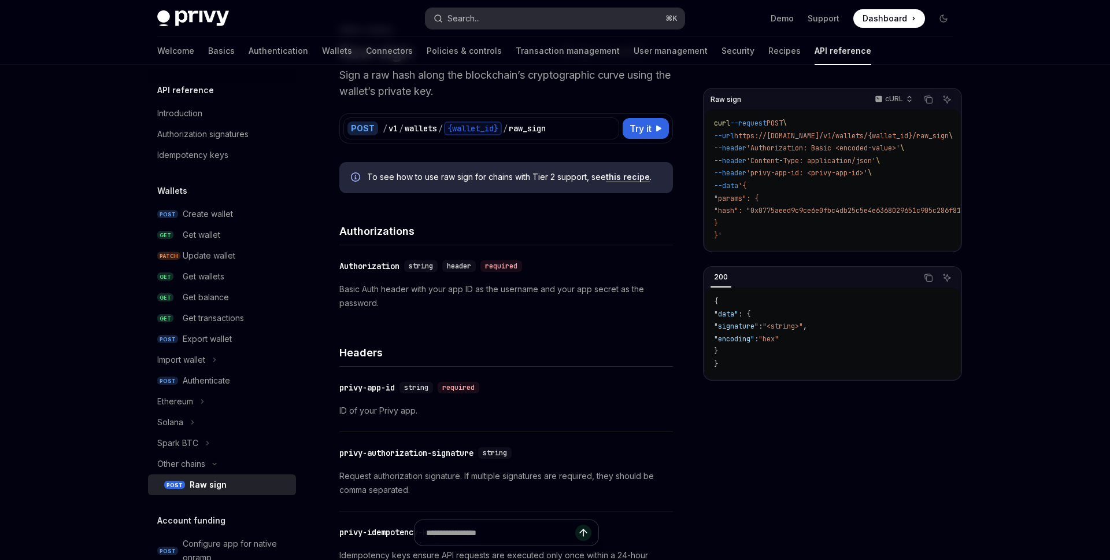
click at [491, 23] on button "Search... ⌘ K" at bounding box center [554, 18] width 259 height 21
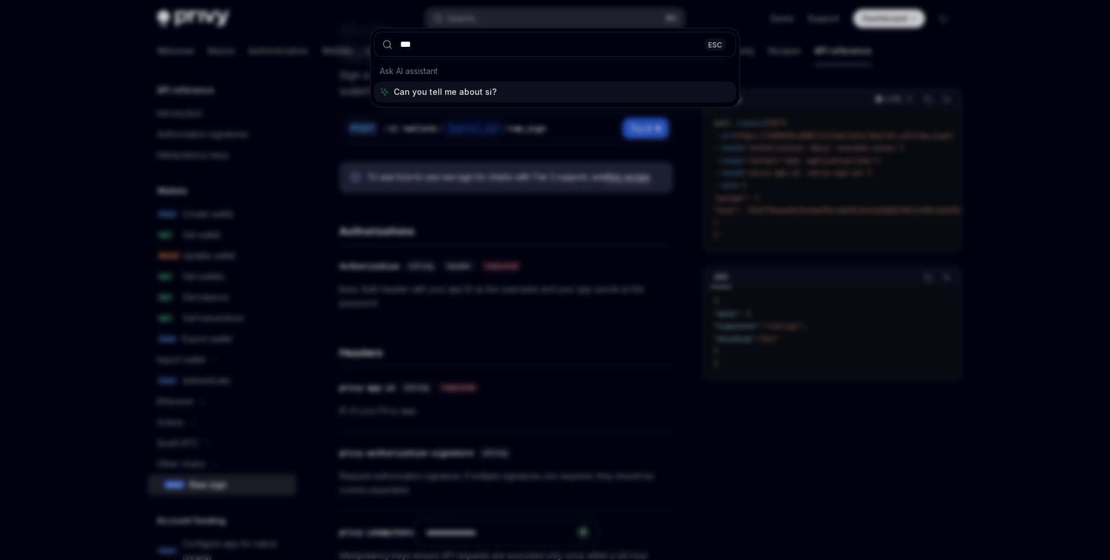
type input "****"
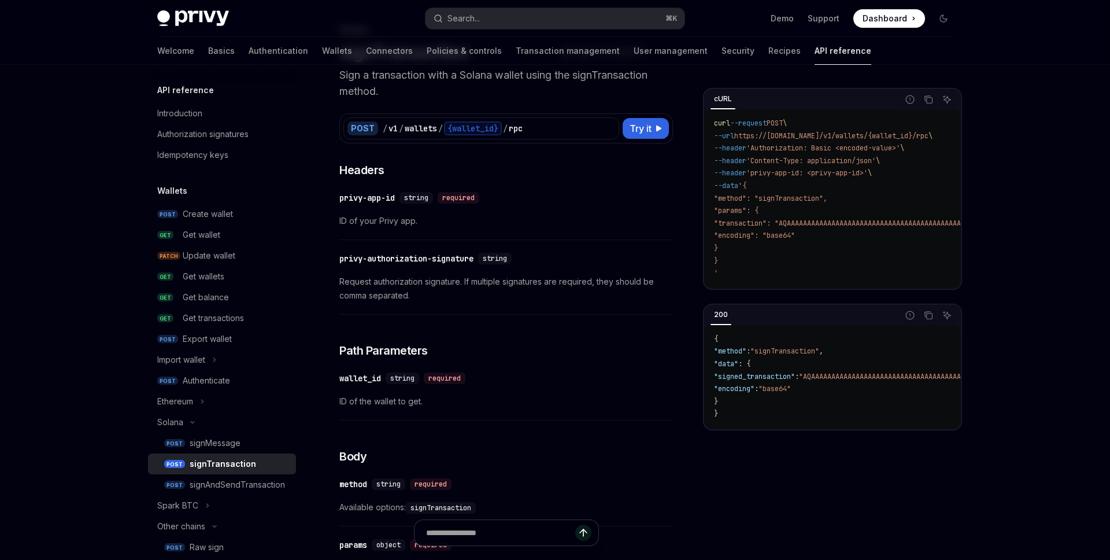
click at [760, 381] on span ""signed_transaction"" at bounding box center [754, 376] width 81 height 9
type textarea "*"
